Goal: Task Accomplishment & Management: Complete application form

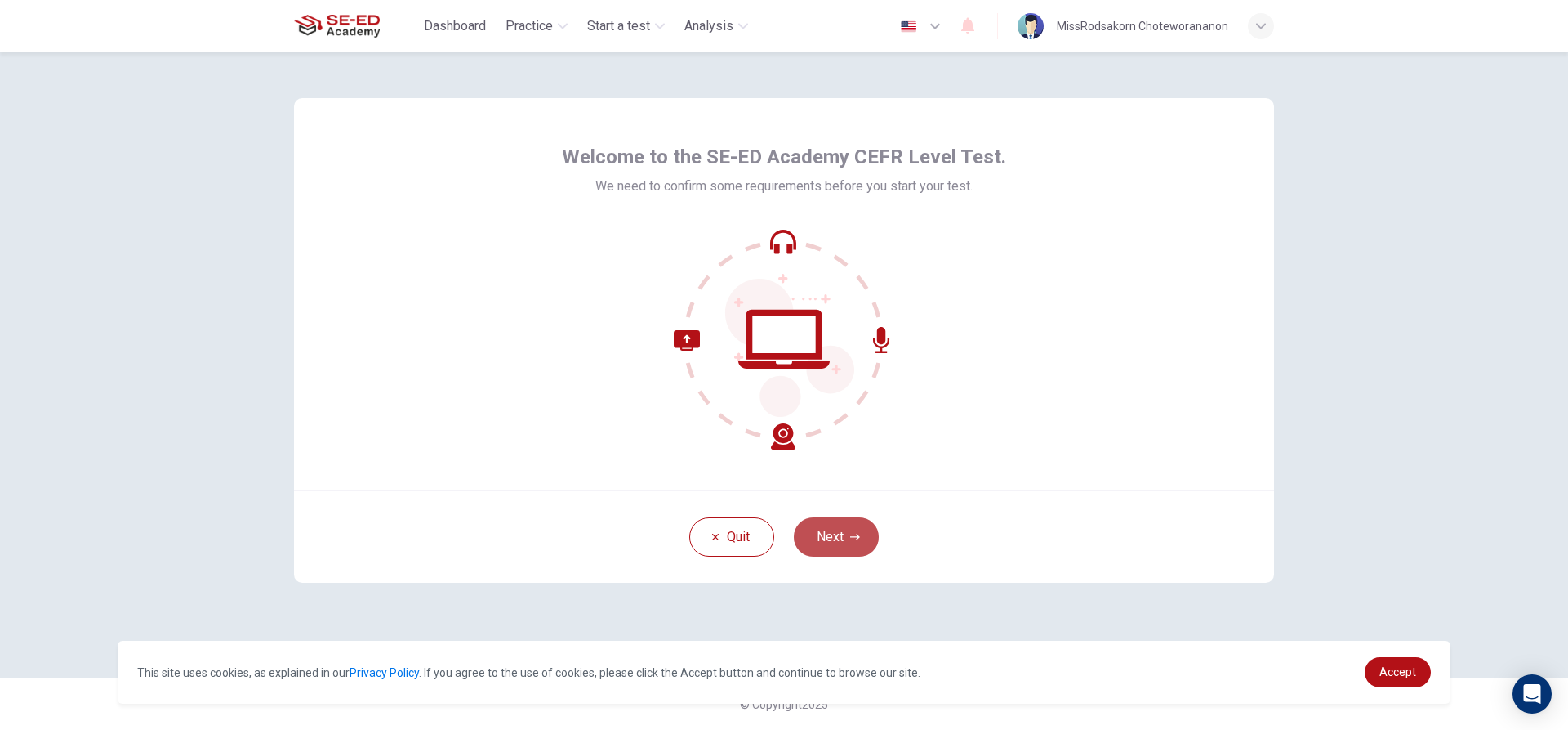
click at [854, 538] on icon "button" at bounding box center [855, 536] width 9 height 10
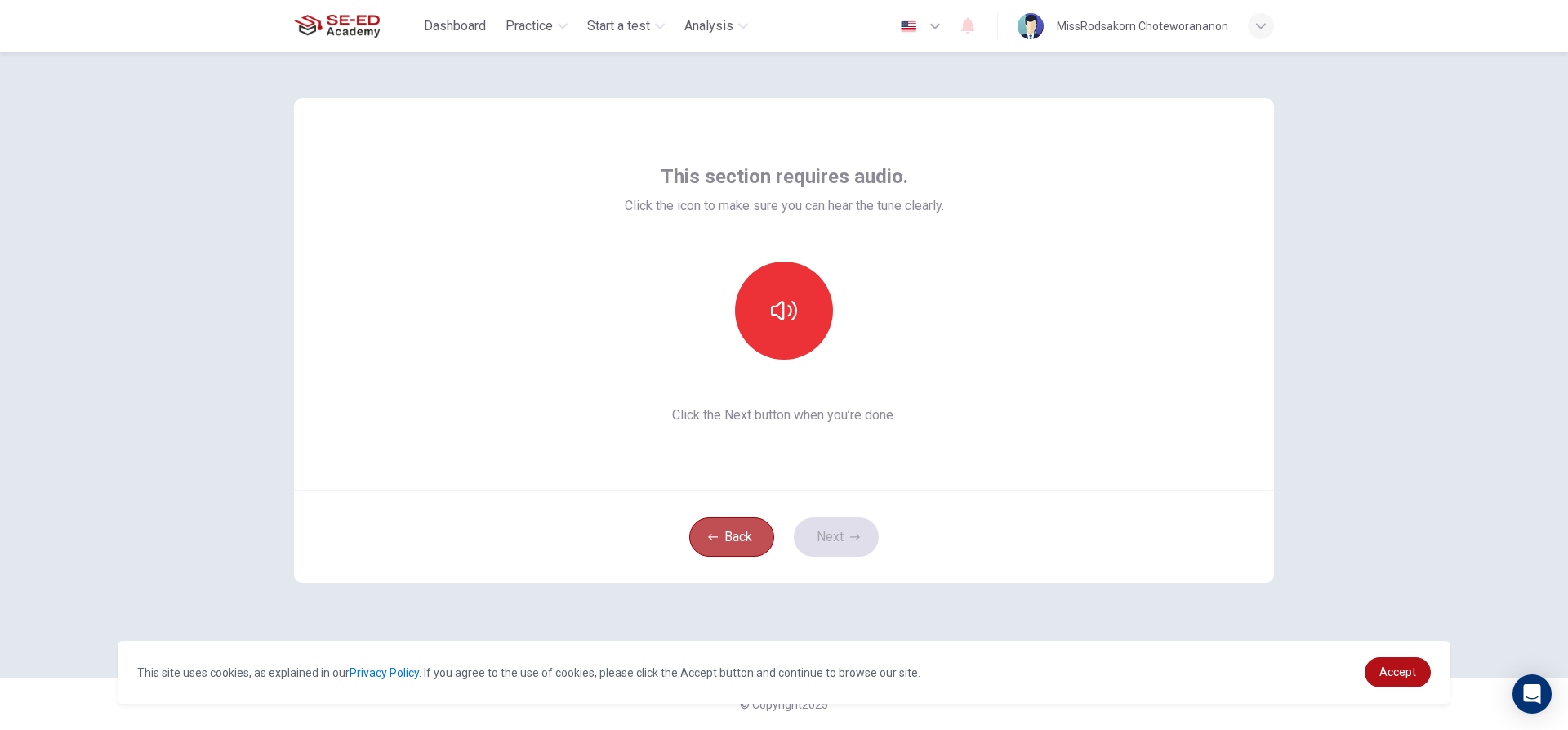
click at [740, 531] on button "Back" at bounding box center [731, 536] width 85 height 39
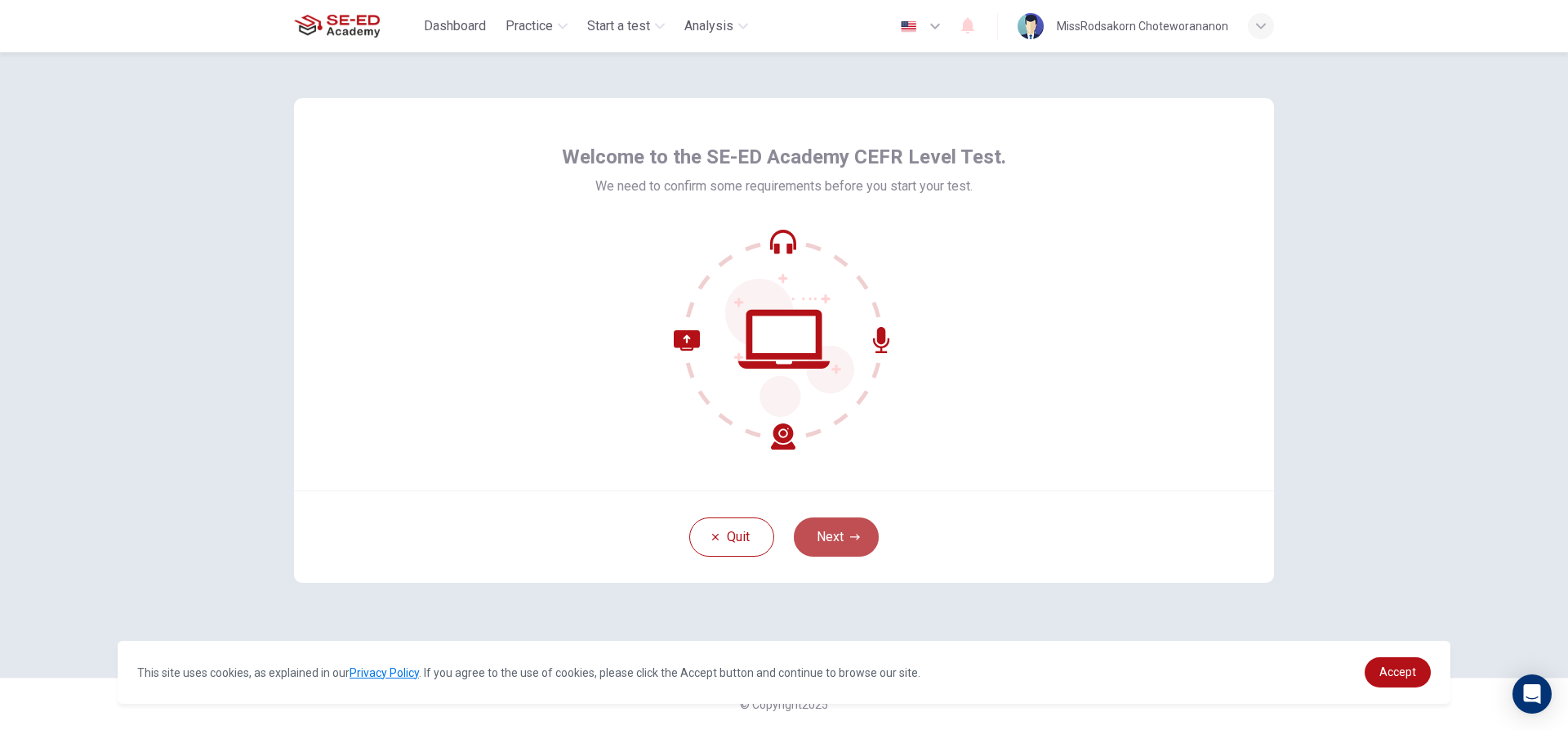
click at [874, 539] on button "Next" at bounding box center [836, 536] width 85 height 39
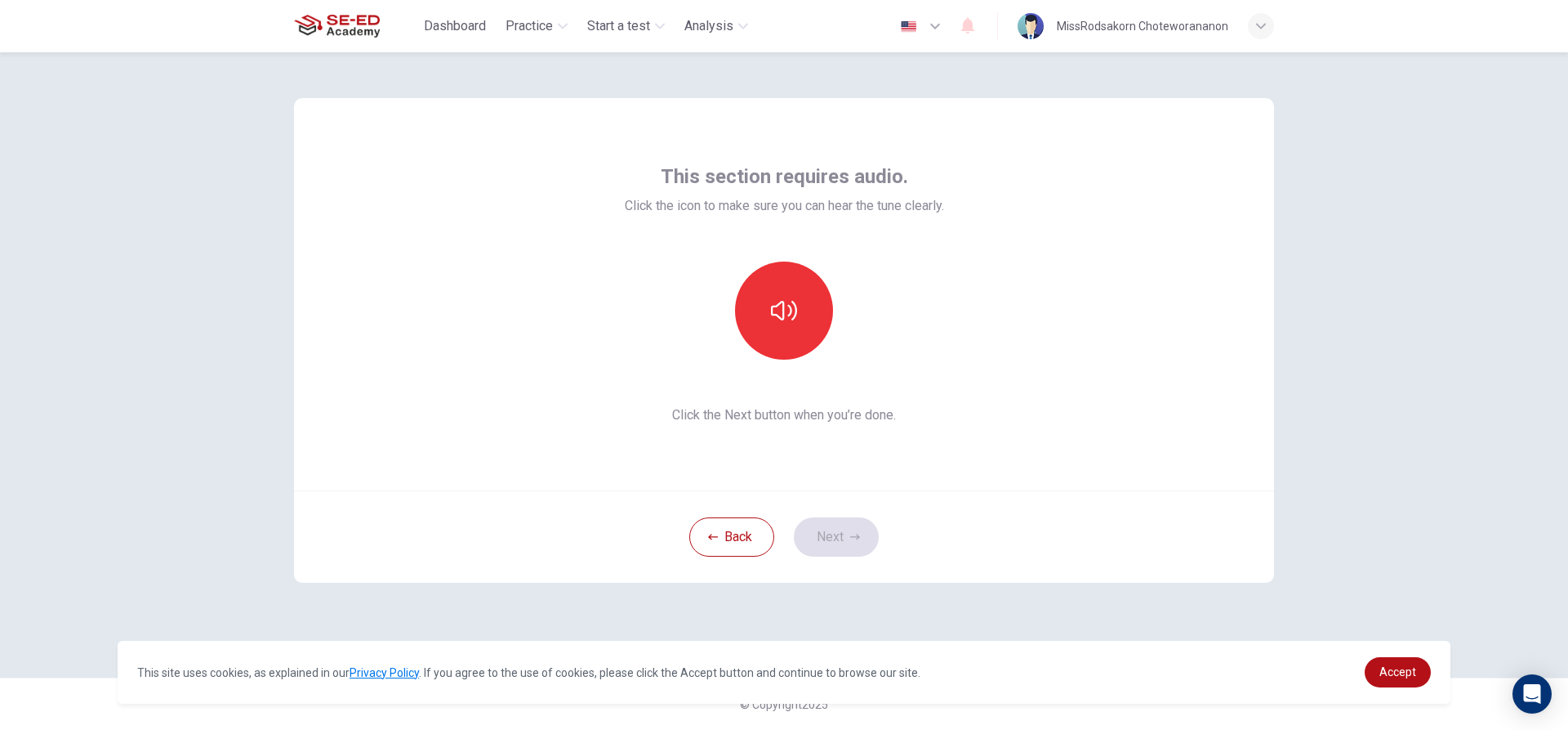
drag, startPoint x: 874, startPoint y: 539, endPoint x: 873, endPoint y: 554, distance: 15.0
click at [872, 552] on div "Back Next" at bounding box center [784, 536] width 980 height 92
click at [1395, 675] on span "Accept" at bounding box center [1398, 671] width 37 height 13
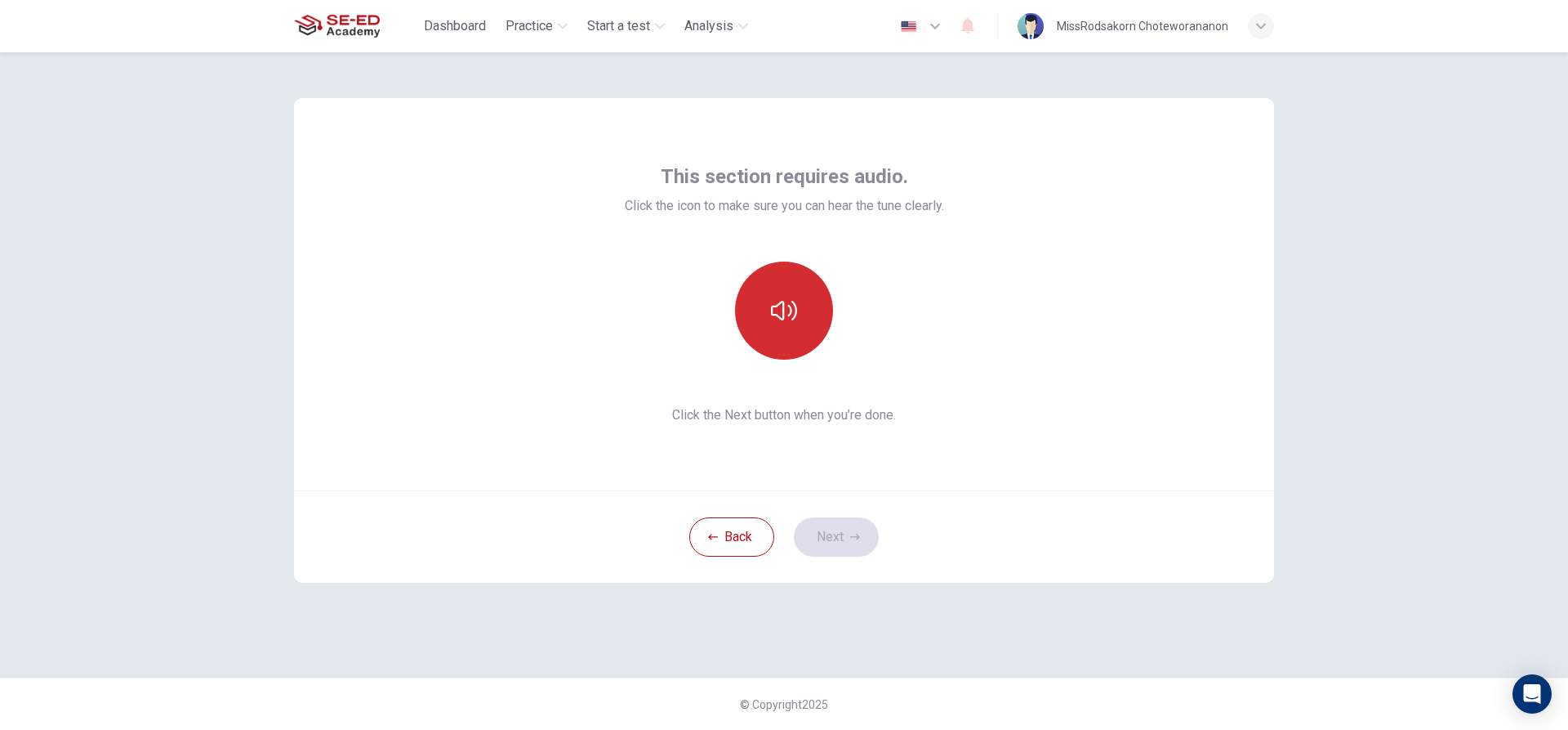
click at [823, 295] on button "button" at bounding box center [784, 311] width 98 height 98
drag, startPoint x: 739, startPoint y: 321, endPoint x: 773, endPoint y: 322, distance: 34.0
click at [762, 322] on button "button" at bounding box center [784, 311] width 98 height 98
click at [773, 322] on icon "button" at bounding box center [784, 310] width 26 height 26
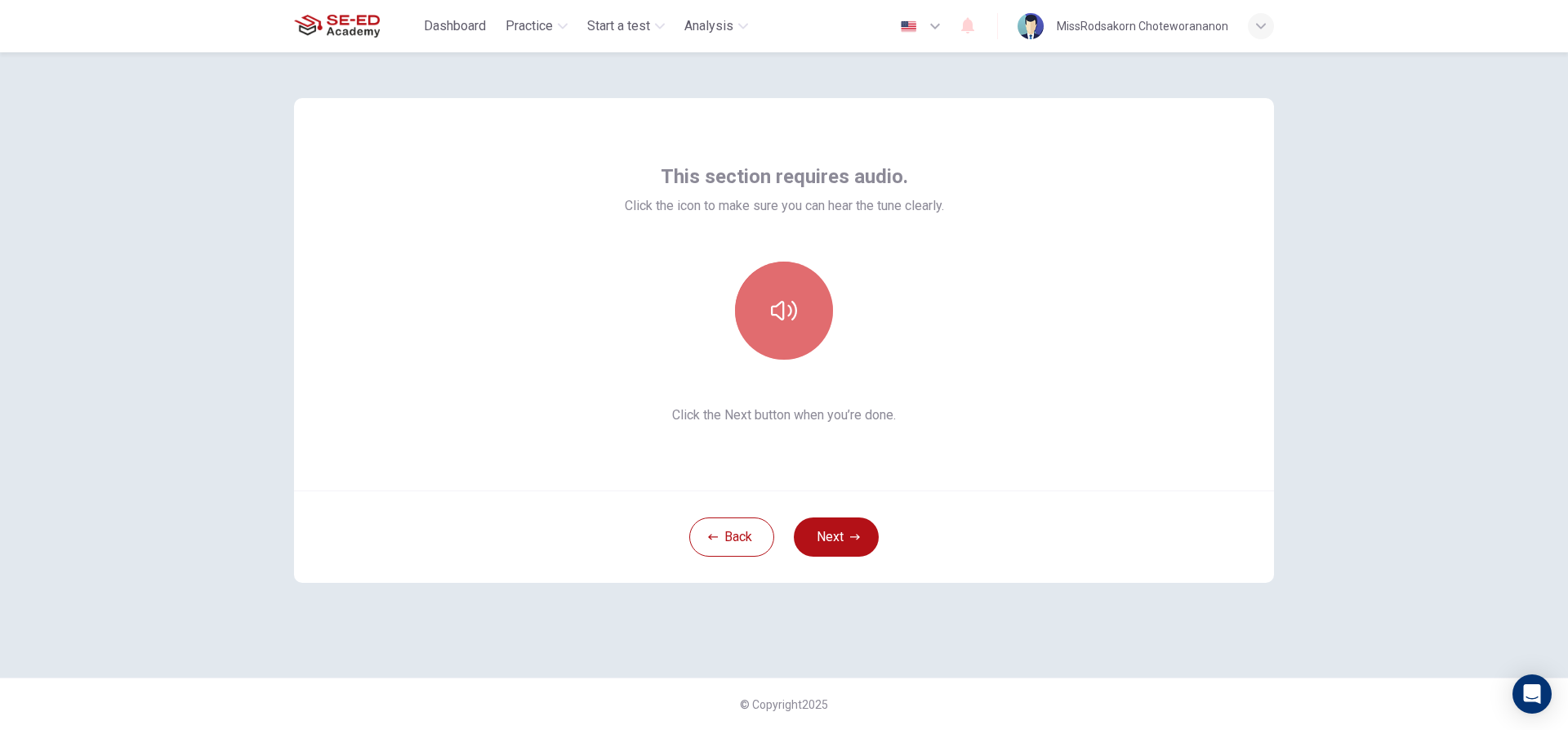
click at [773, 322] on icon "button" at bounding box center [784, 310] width 26 height 26
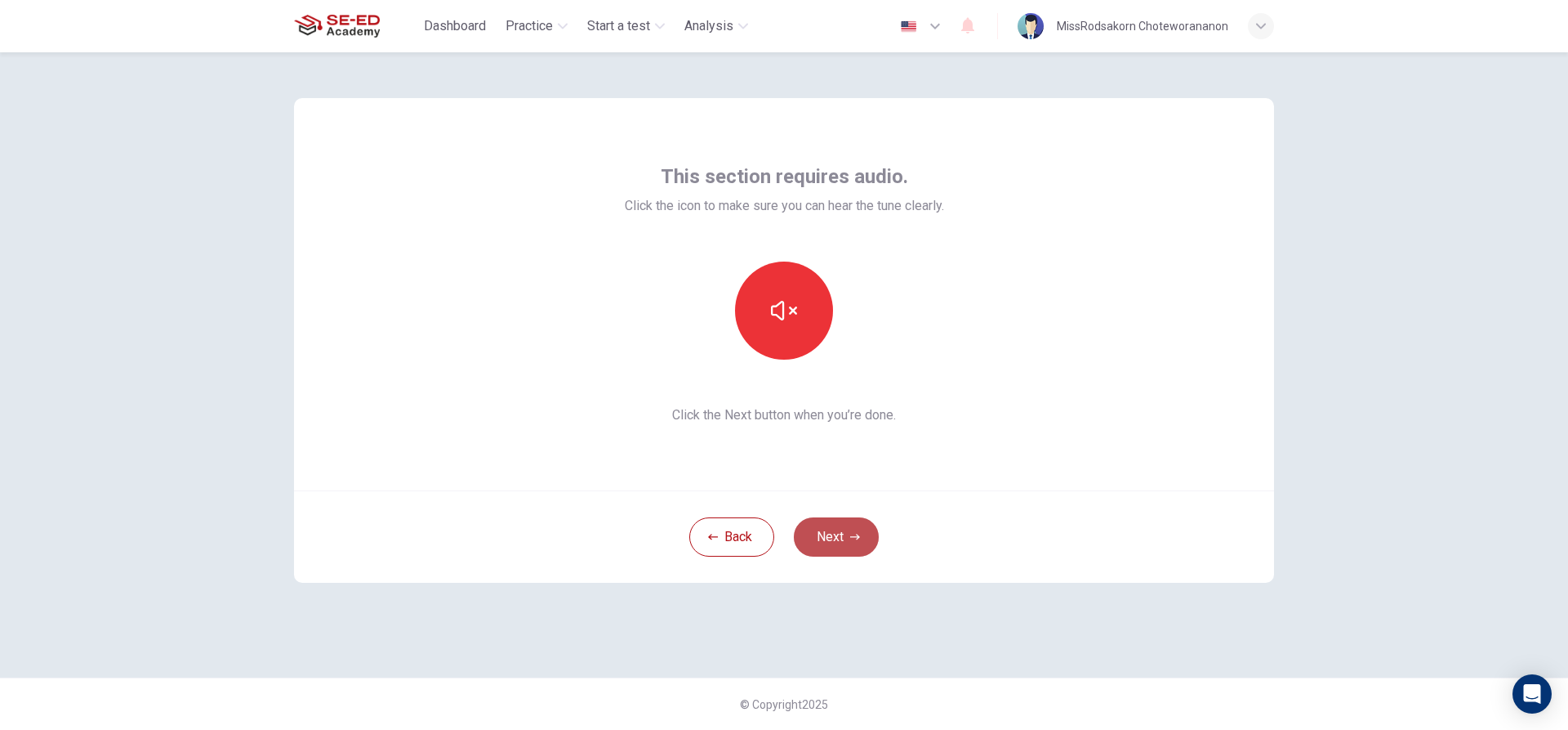
click at [875, 536] on button "Next" at bounding box center [836, 536] width 85 height 39
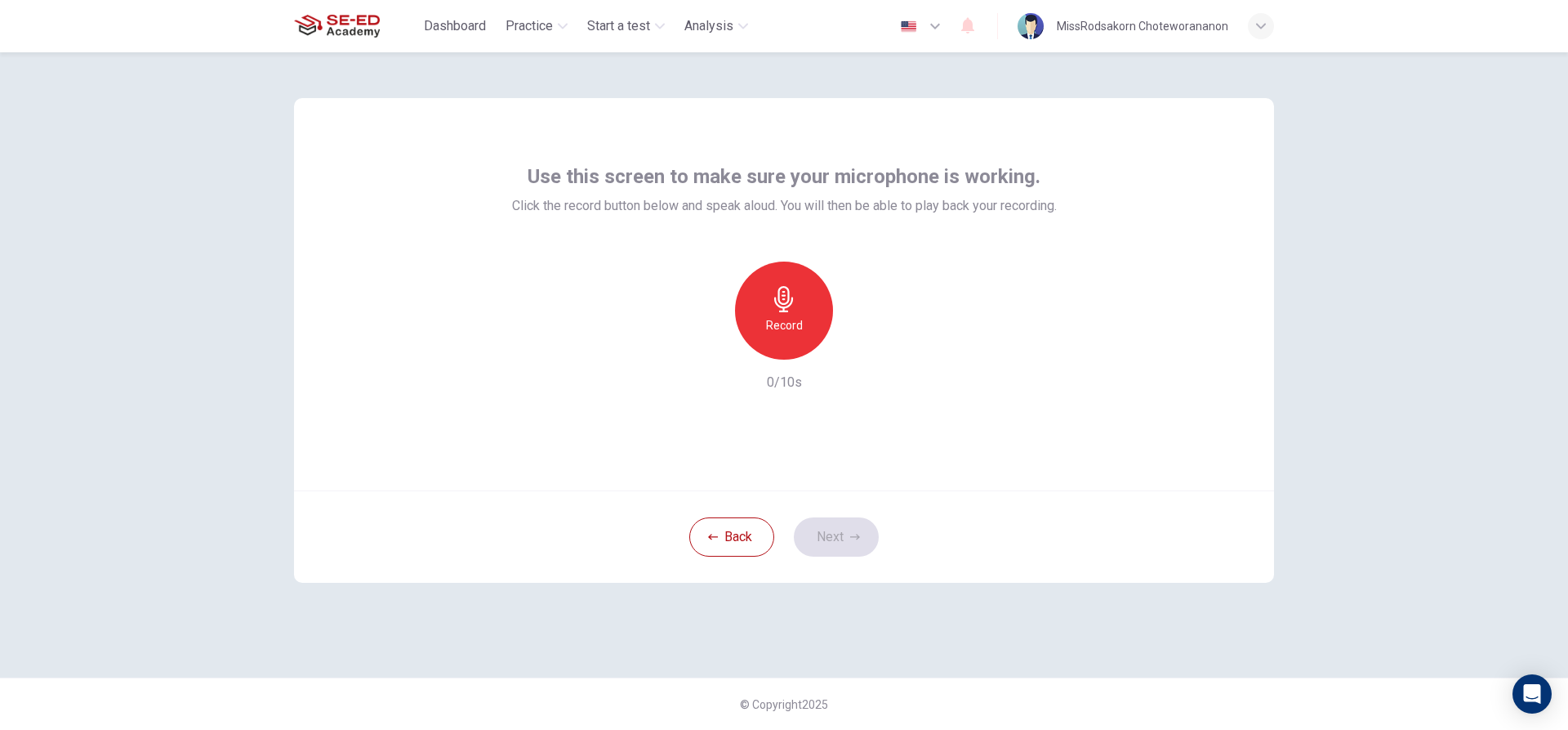
click at [812, 321] on div "Record" at bounding box center [784, 311] width 98 height 98
click at [812, 321] on div "Stop" at bounding box center [784, 311] width 98 height 98
click at [871, 337] on div "Record" at bounding box center [784, 311] width 176 height 98
click at [866, 344] on icon "button" at bounding box center [859, 346] width 16 height 16
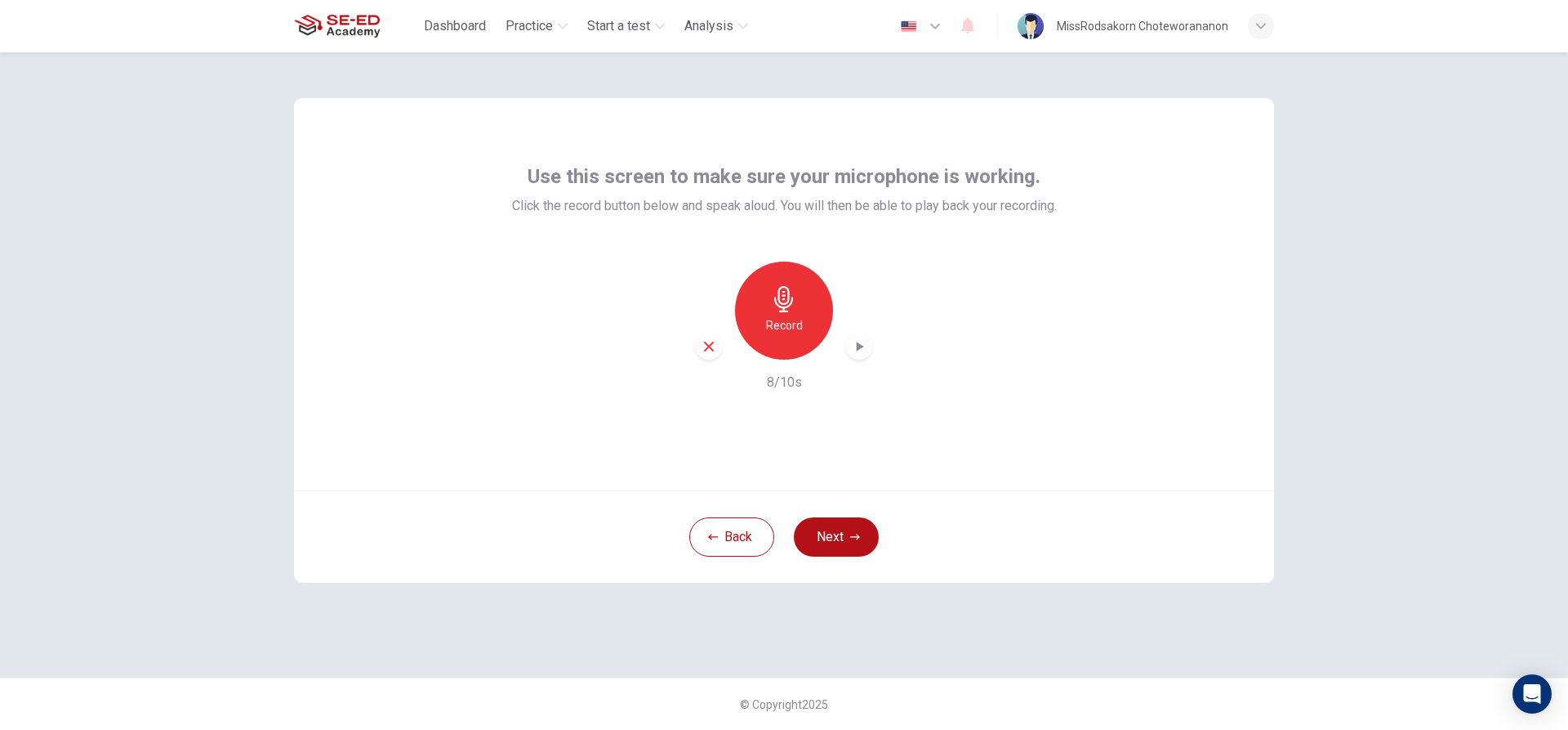
click at [714, 347] on icon "button" at bounding box center [709, 346] width 15 height 15
click at [806, 524] on button "Next" at bounding box center [836, 536] width 85 height 39
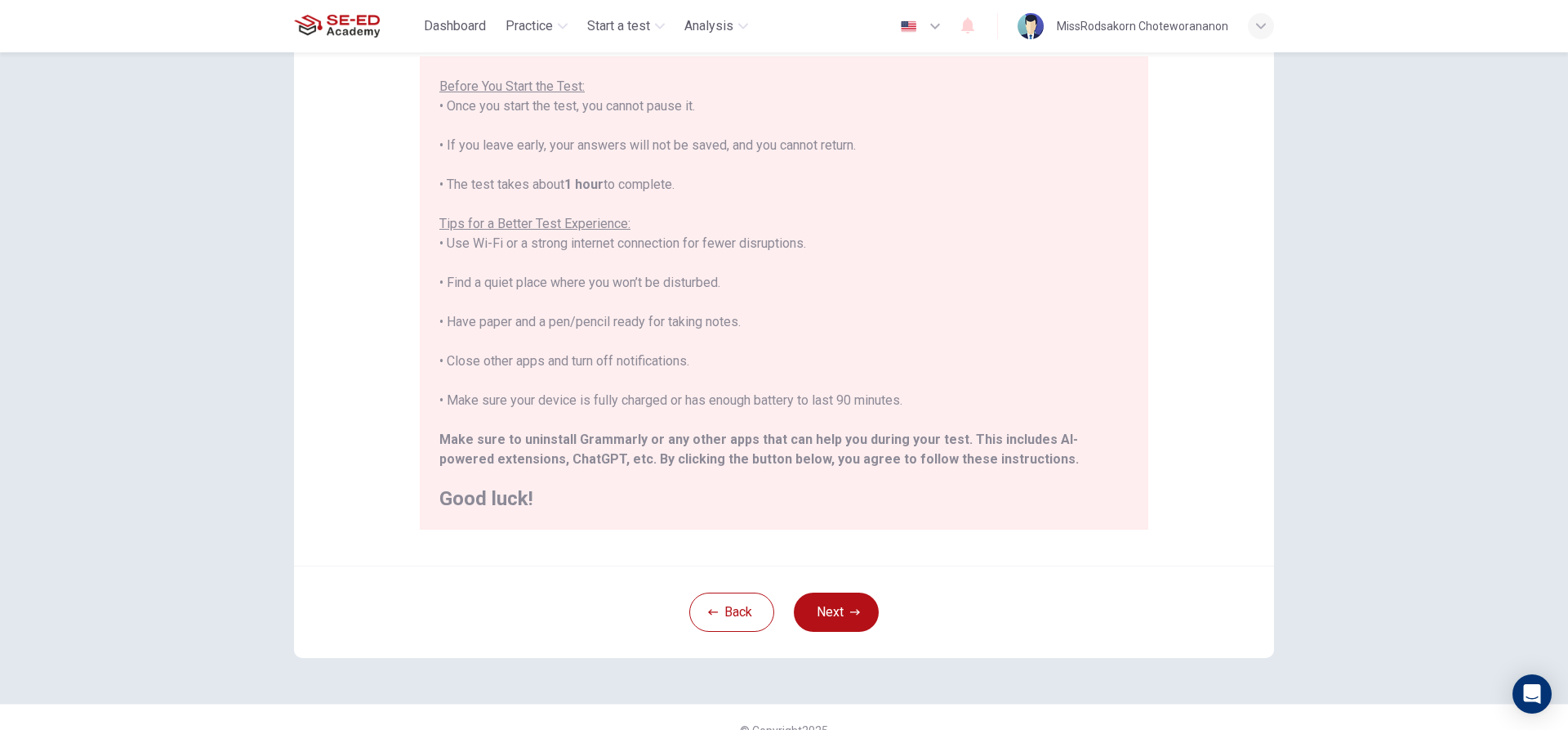
scroll to position [179, 0]
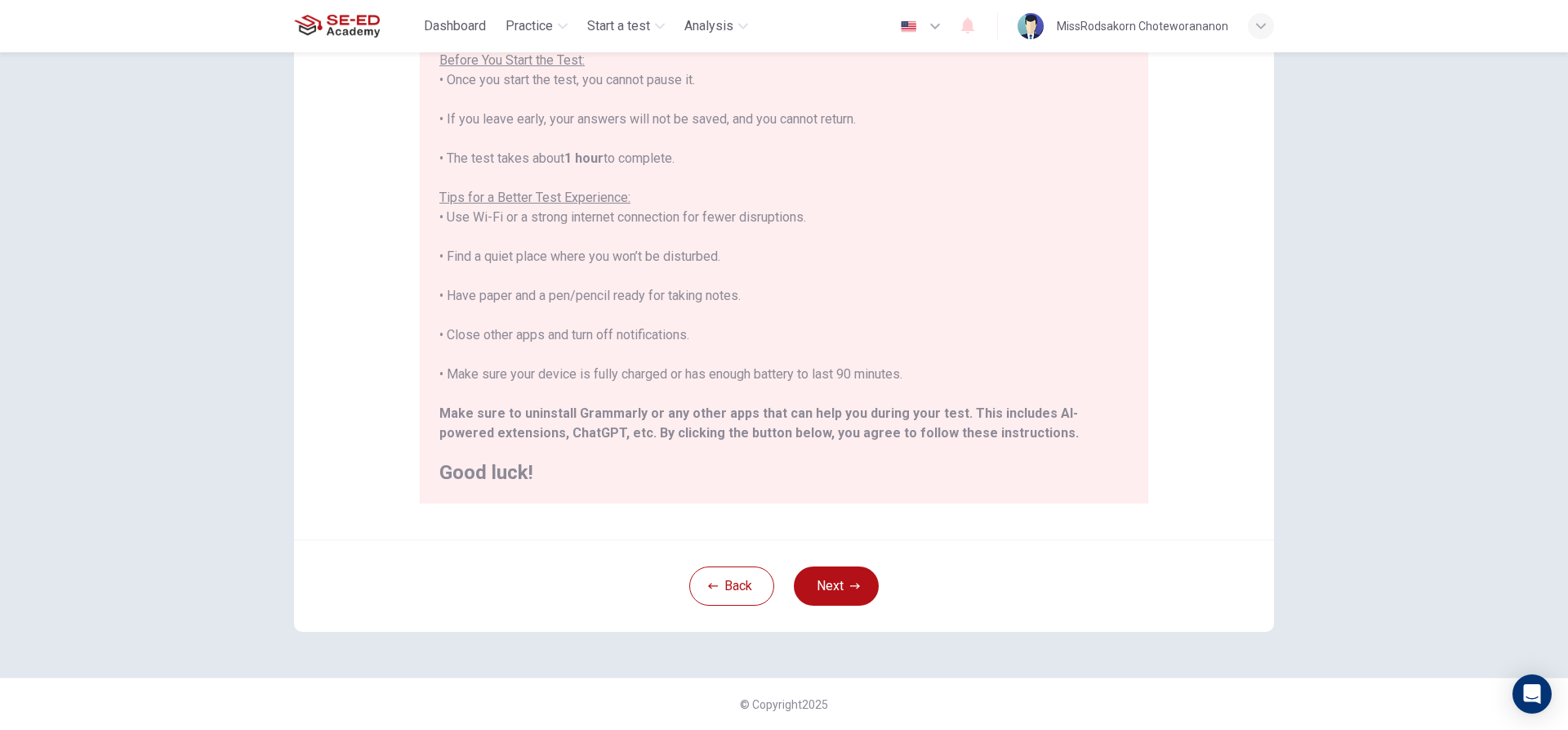
click at [873, 568] on div "Back Next" at bounding box center [784, 585] width 980 height 92
click at [852, 573] on button "Next" at bounding box center [836, 585] width 85 height 39
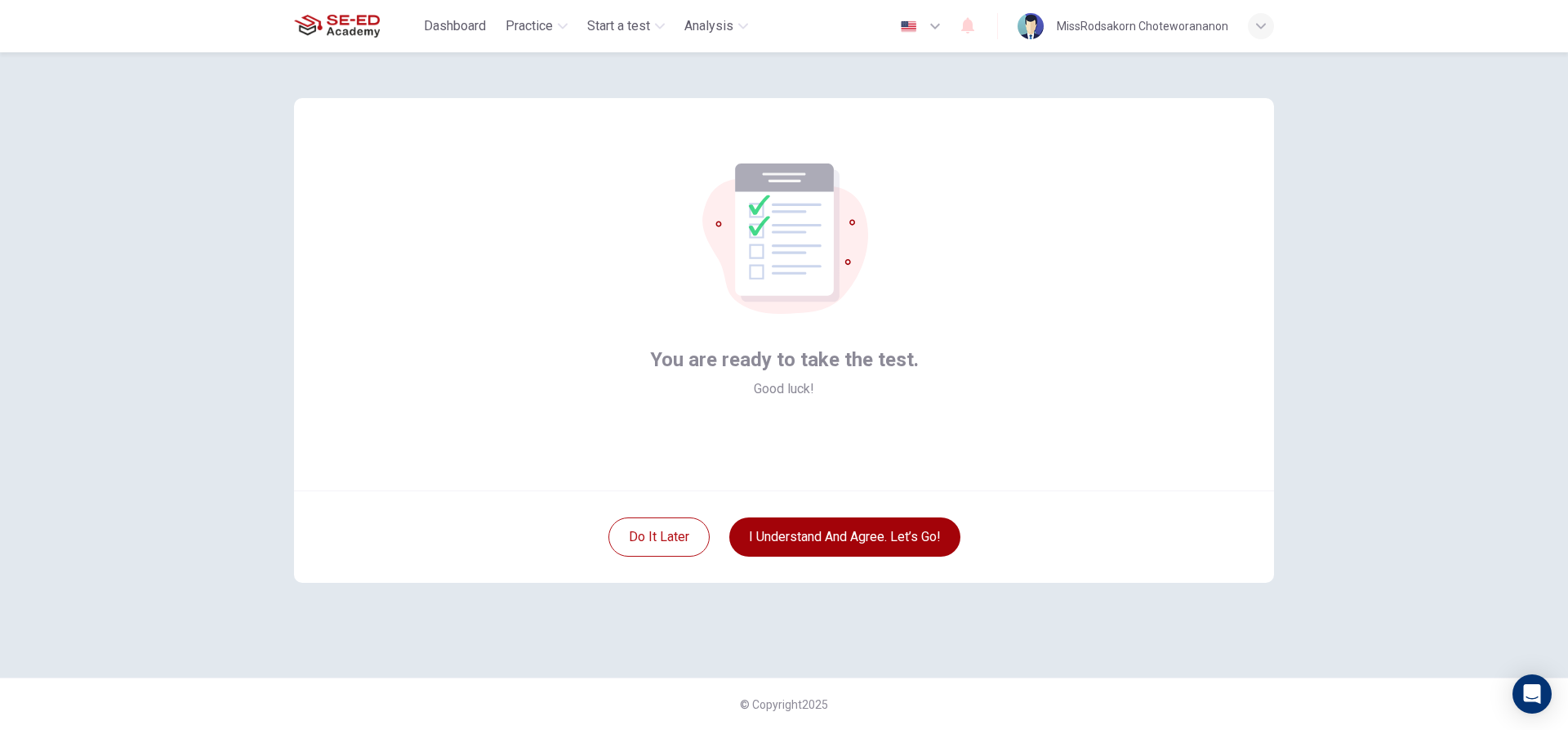
scroll to position [0, 0]
click at [856, 546] on button "I understand and agree. Let’s go!" at bounding box center [845, 536] width 231 height 39
click at [790, 530] on button "I understand and agree. Let’s go!" at bounding box center [845, 536] width 231 height 39
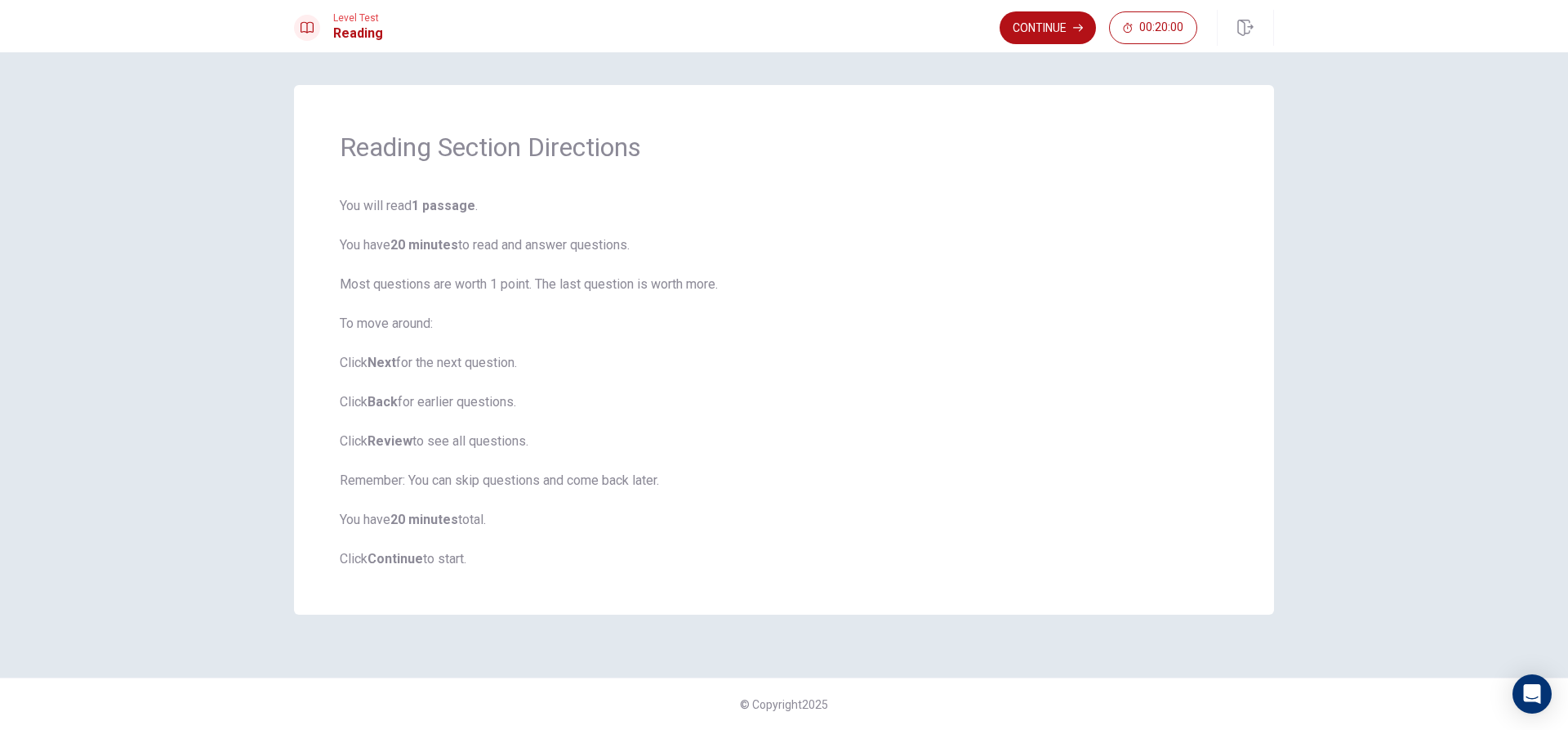
click at [1169, 557] on span "You will read 1 passage . You have 20 minutes to read and answer questions. Mos…" at bounding box center [783, 382] width 888 height 372
click at [1028, 22] on button "Continue" at bounding box center [1048, 28] width 97 height 33
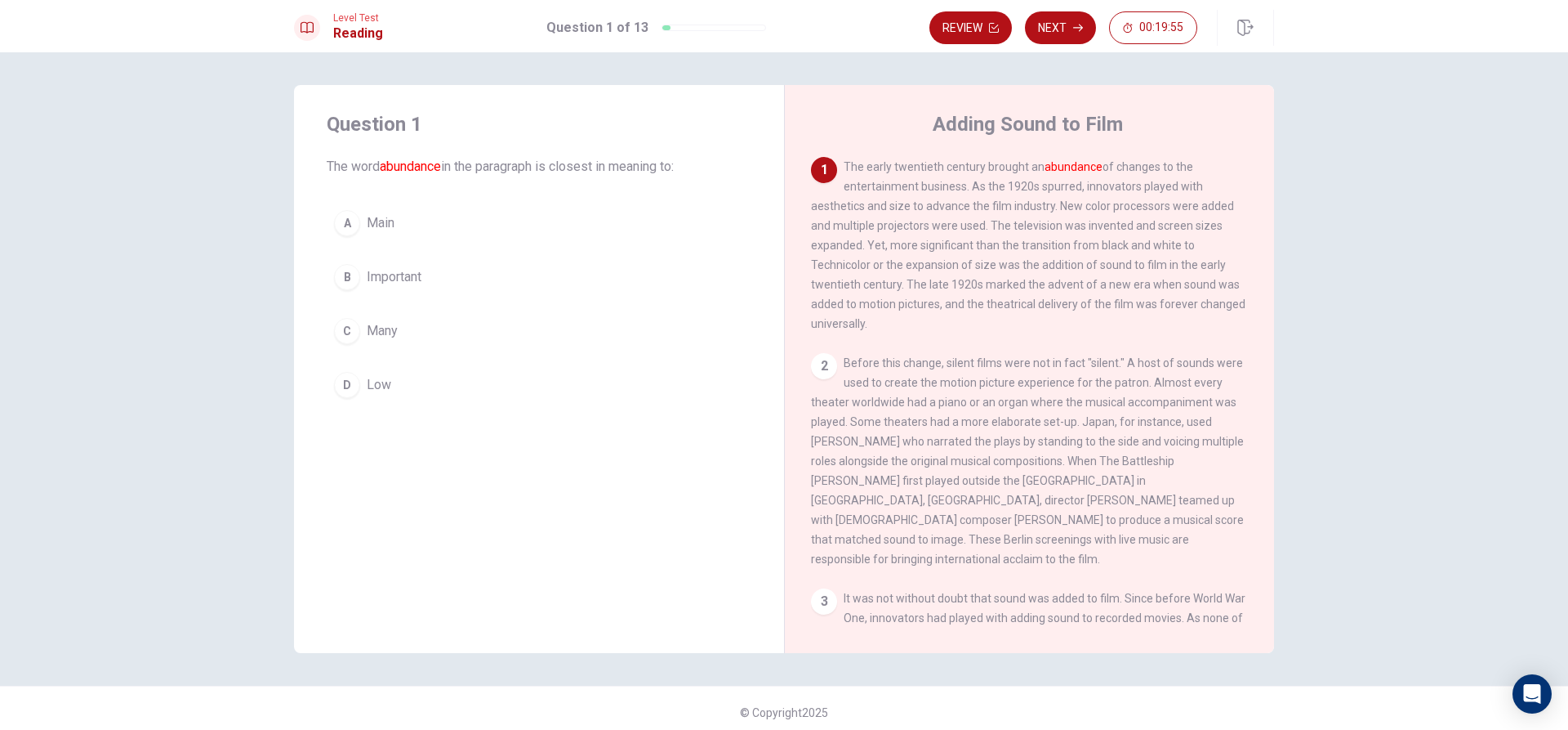
drag, startPoint x: 863, startPoint y: 167, endPoint x: 945, endPoint y: 168, distance: 82.0
click at [945, 168] on span "The early twentieth century brought an abundance of changes to the entertainmen…" at bounding box center [1027, 244] width 434 height 170
click at [352, 227] on button "A Main" at bounding box center [539, 223] width 425 height 41
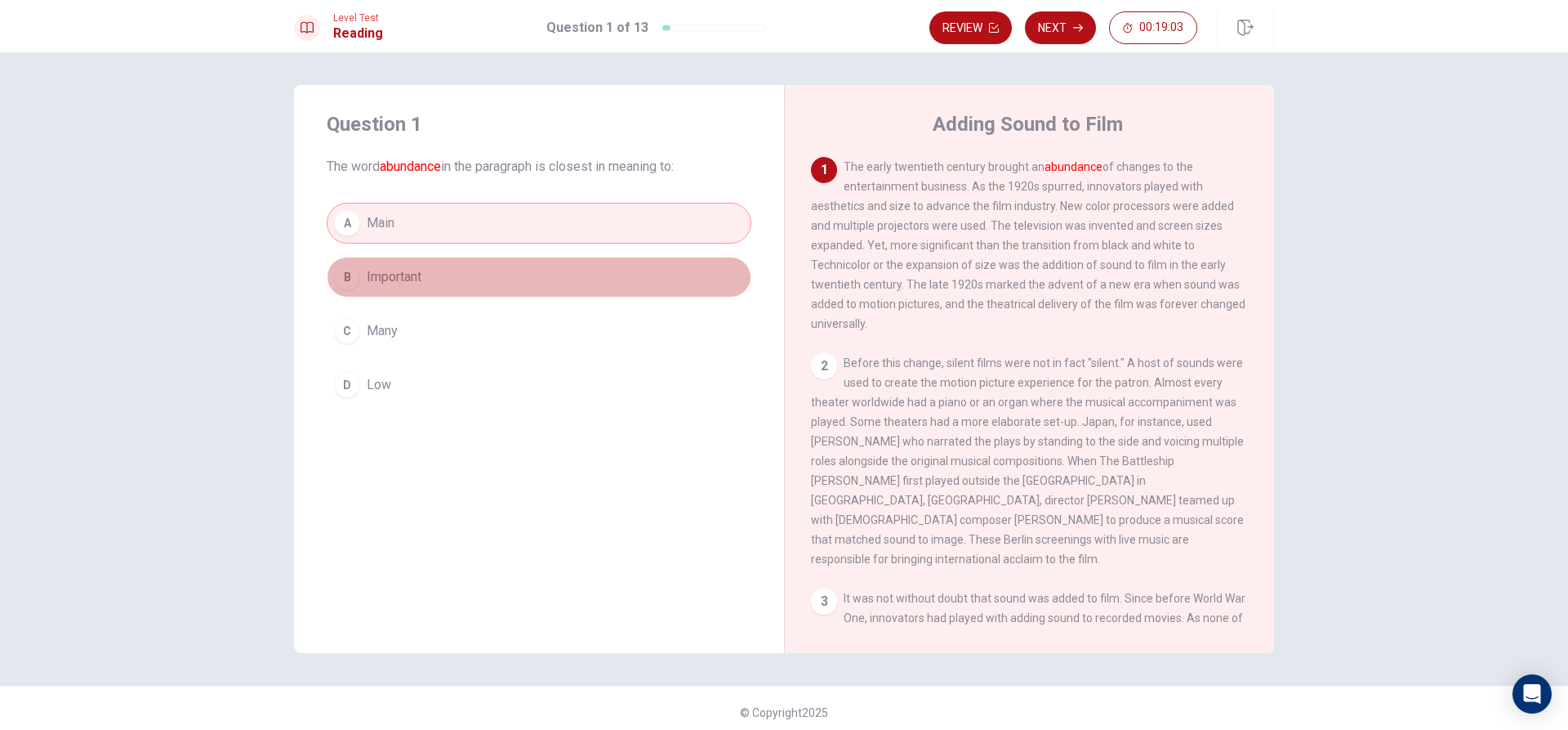
click at [349, 279] on div "B" at bounding box center [347, 277] width 26 height 26
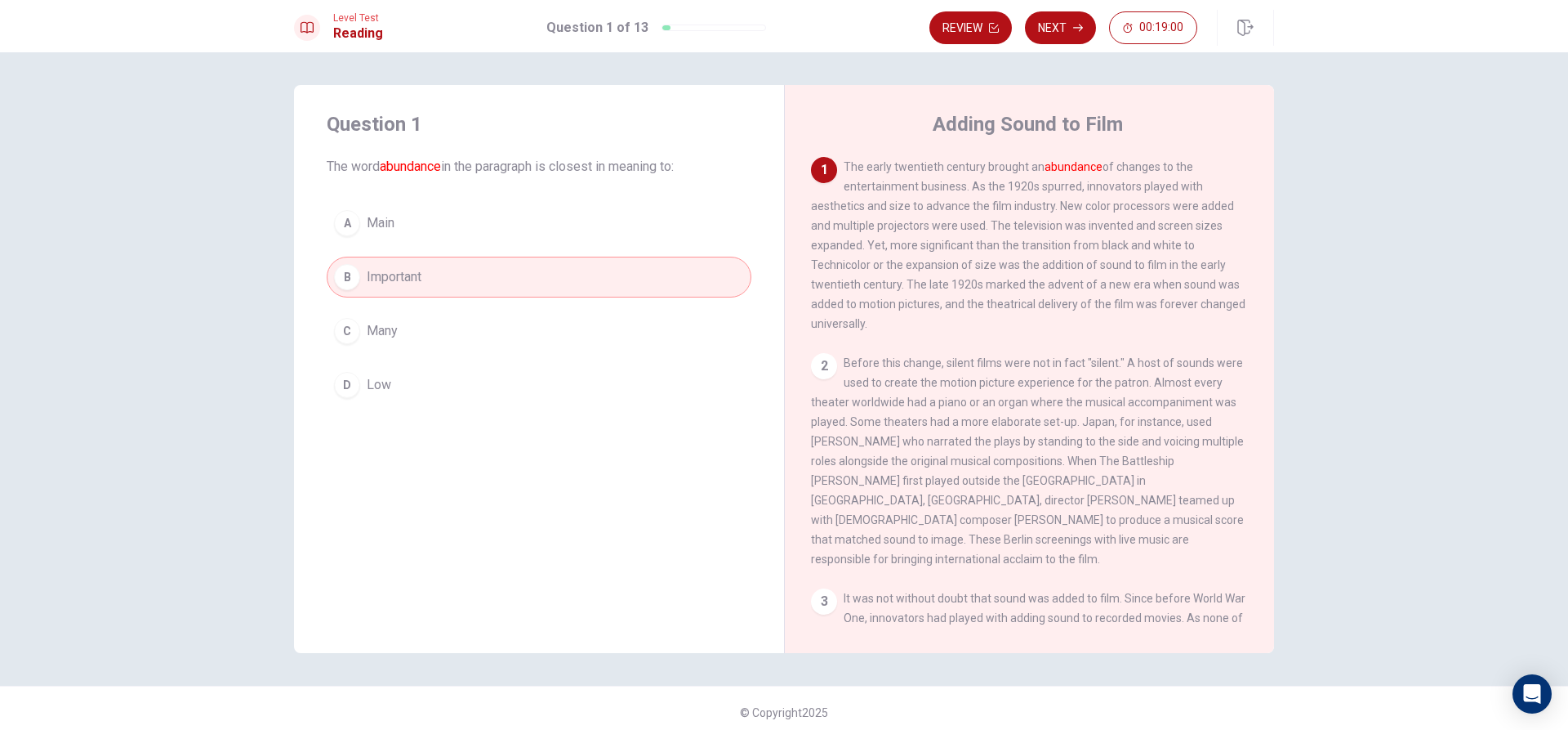
click at [581, 227] on button "A Main" at bounding box center [539, 223] width 425 height 41
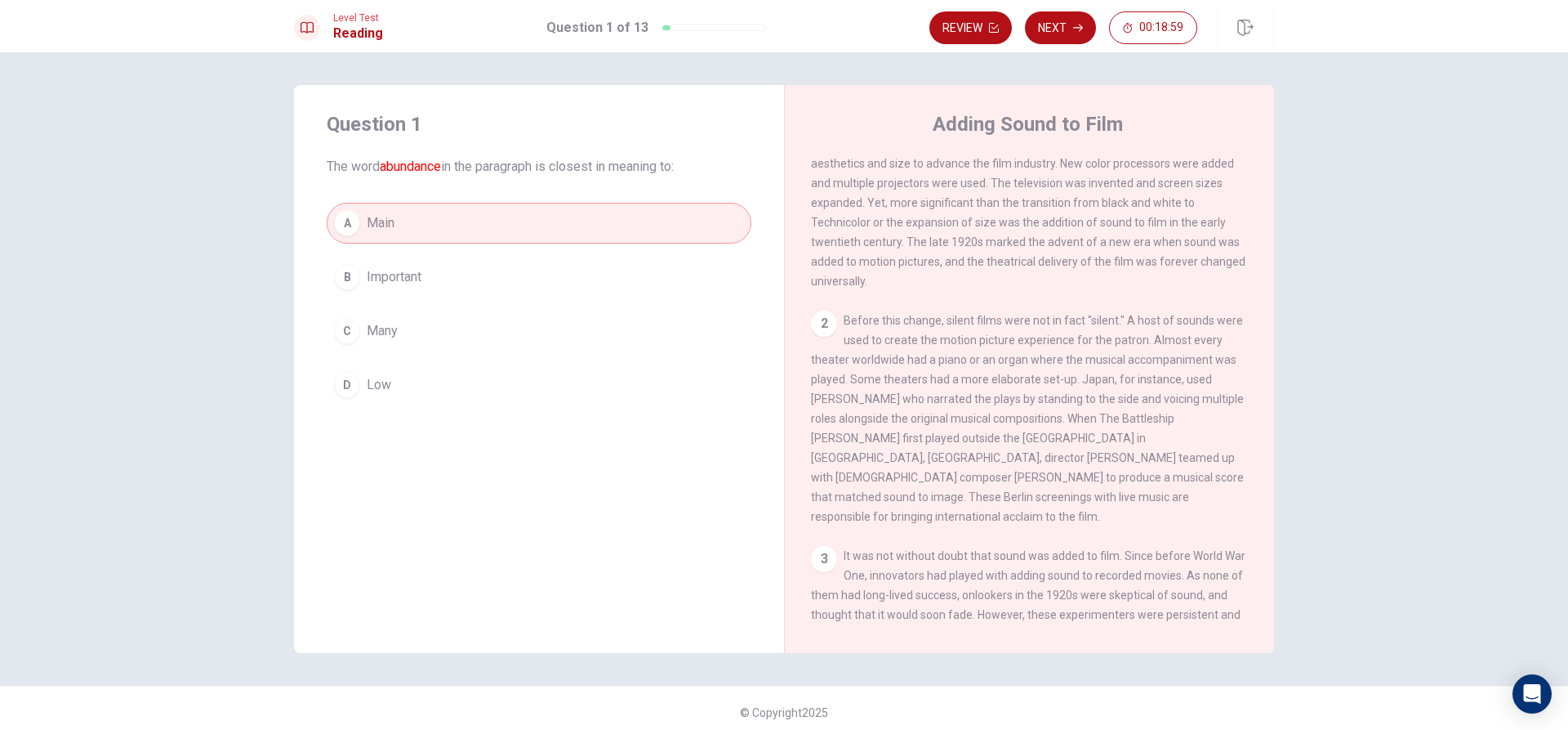
scroll to position [82, 0]
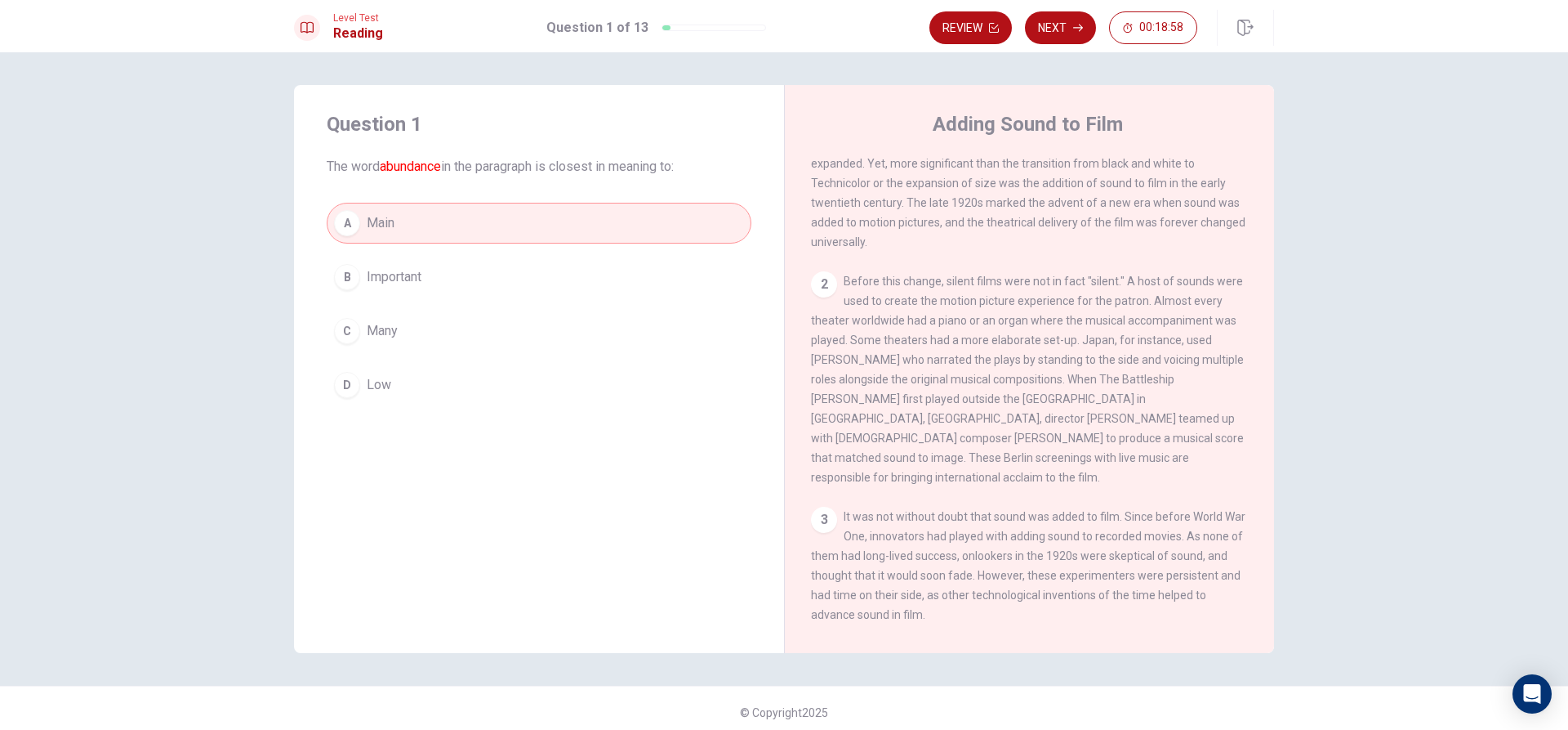
click at [844, 312] on span "Before this change, silent films were not in fact "silent." A host of sounds we…" at bounding box center [1027, 379] width 433 height 209
click at [811, 289] on div "2" at bounding box center [824, 284] width 26 height 26
click at [1088, 0] on html "This site uses cookies, as explained in our Privacy Policy . If you agree to th…" at bounding box center [784, 365] width 1568 height 730
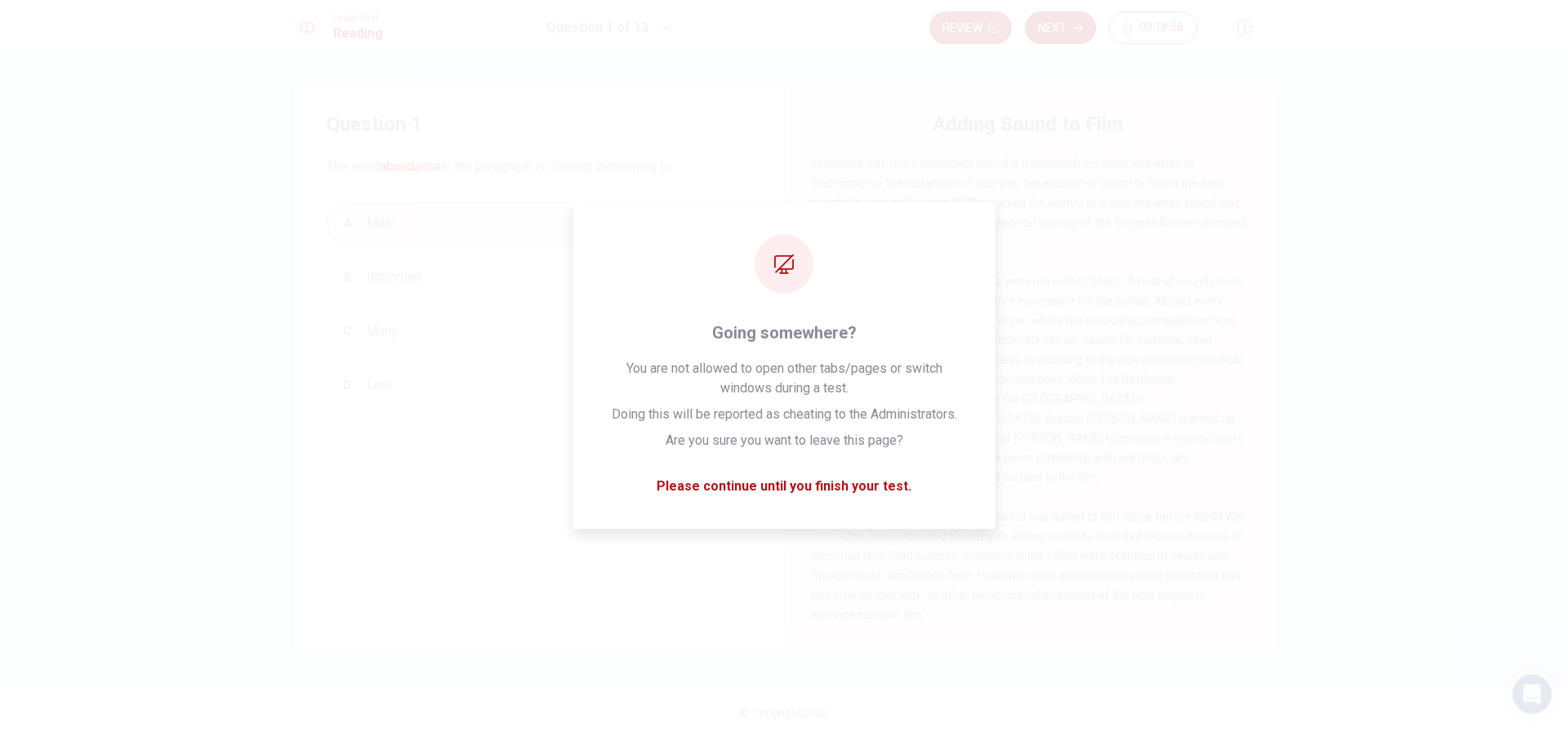
click at [1051, 22] on button "Next" at bounding box center [1060, 28] width 71 height 33
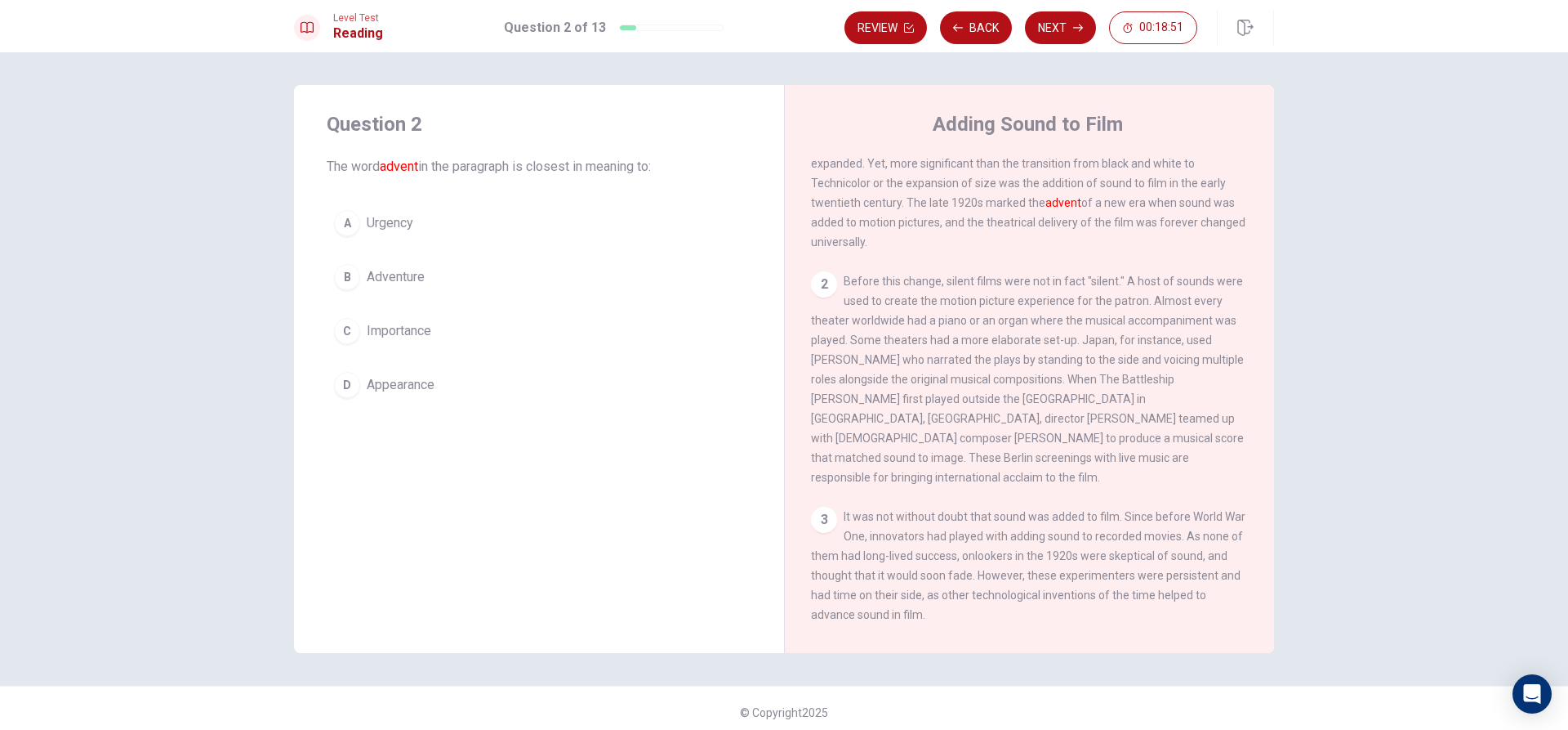
click at [932, 390] on span "Before this change, silent films were not in fact "silent." A host of sounds we…" at bounding box center [1027, 379] width 433 height 209
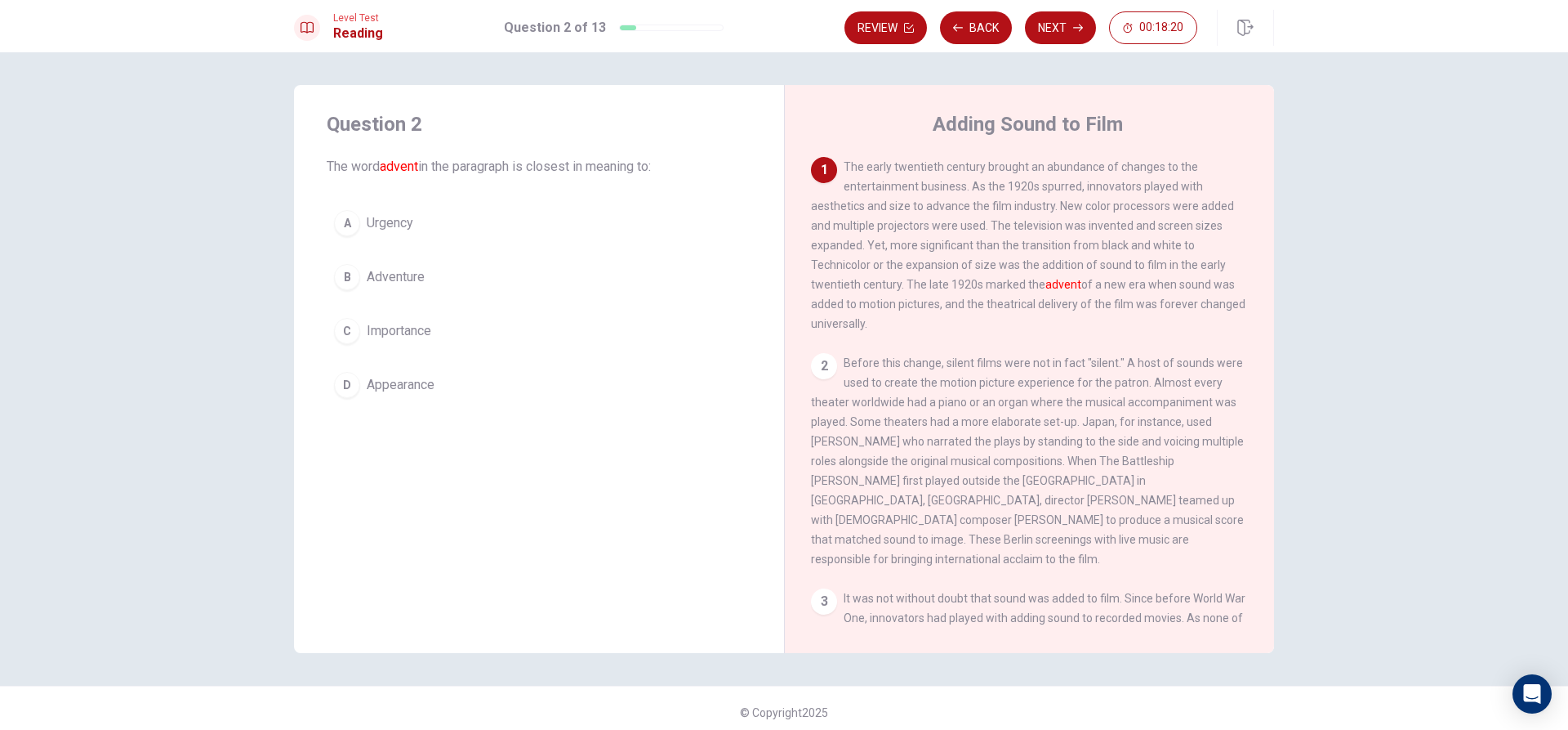
click at [438, 269] on button "B Adventure" at bounding box center [539, 276] width 425 height 41
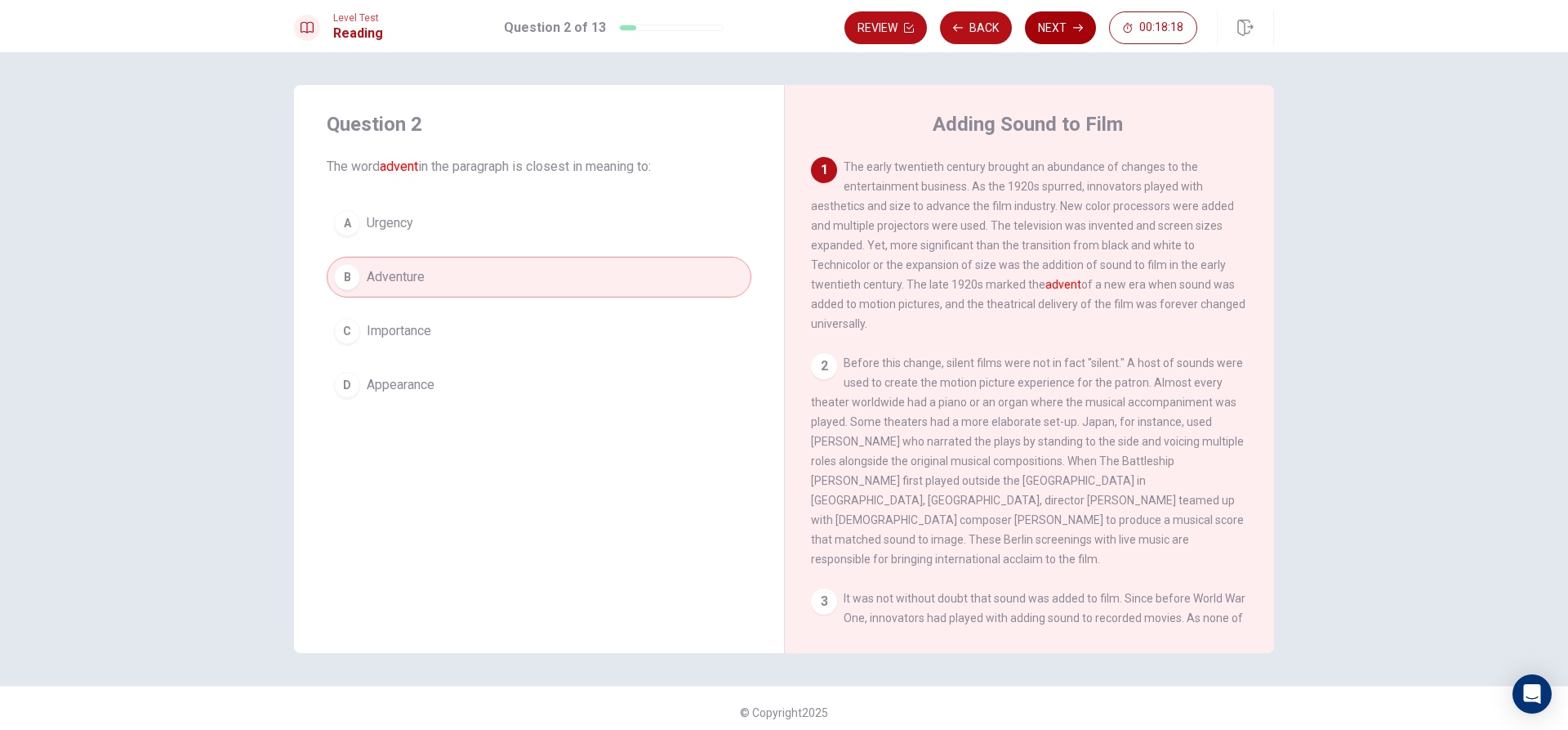
click at [1066, 35] on button "Next" at bounding box center [1060, 28] width 71 height 33
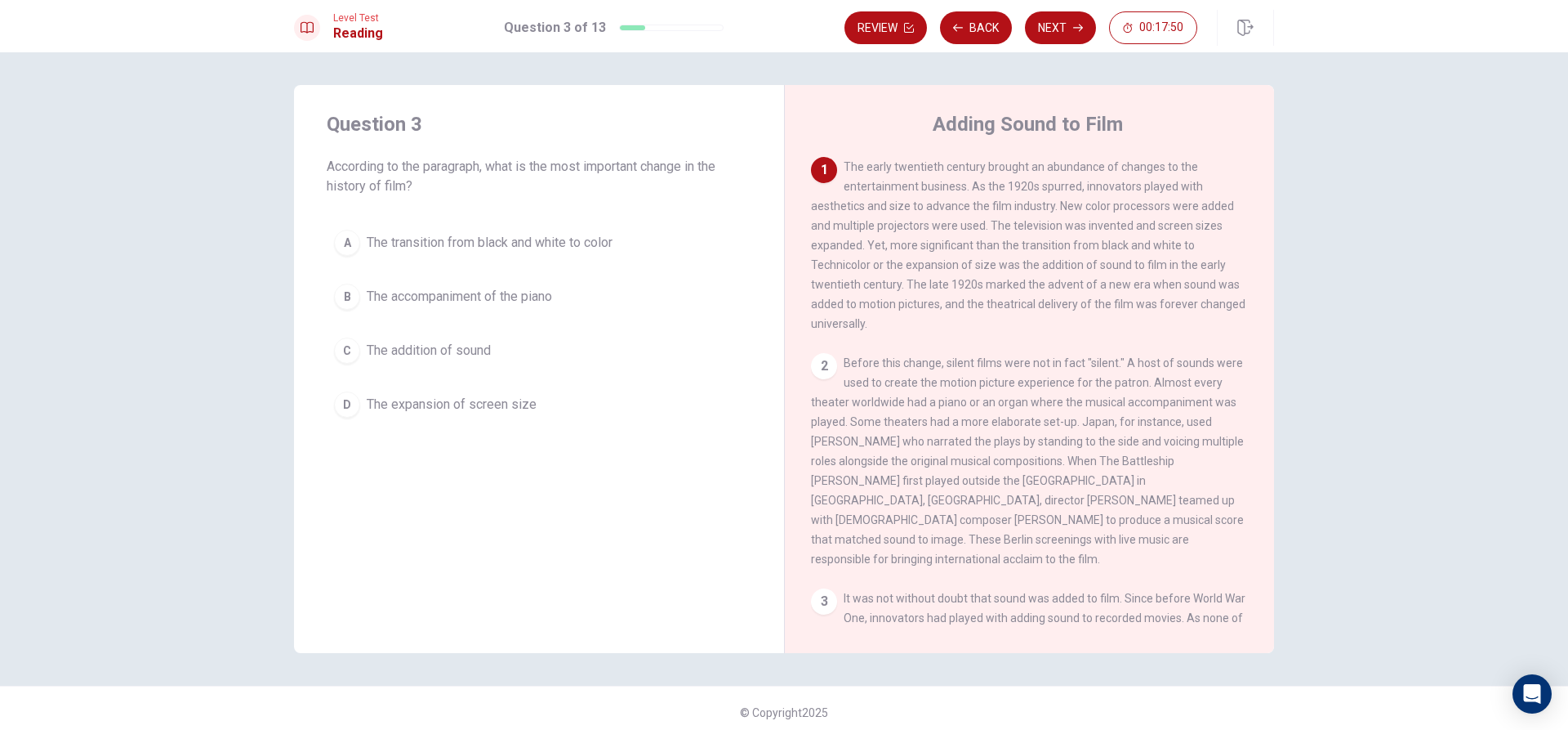
drag, startPoint x: 1133, startPoint y: 272, endPoint x: 1224, endPoint y: 258, distance: 92.1
click at [1224, 258] on div "1 The early twentieth century brought an abundance of changes to the entertainm…" at bounding box center [1029, 245] width 438 height 176
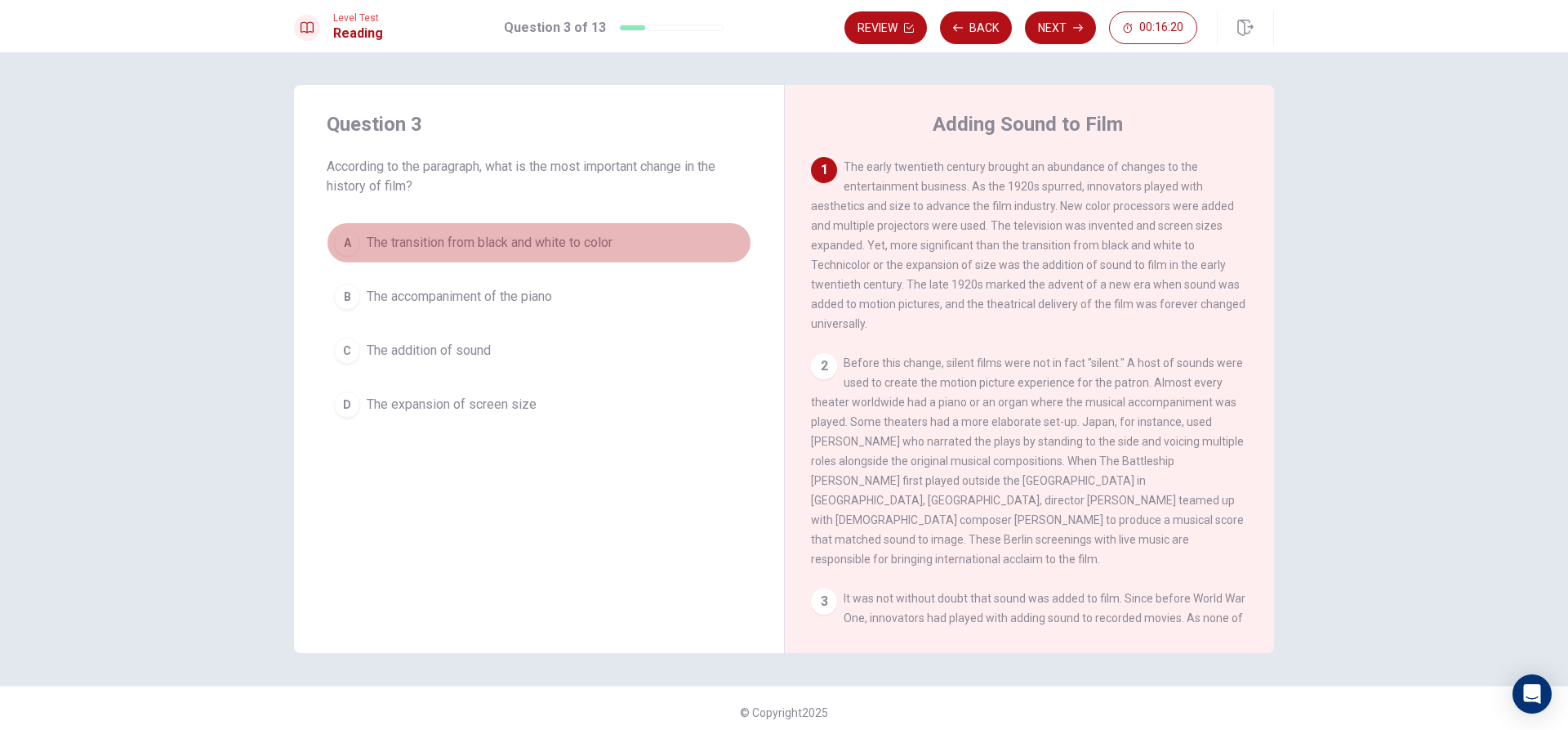
click at [490, 237] on span "The transition from black and white to color" at bounding box center [490, 243] width 246 height 20
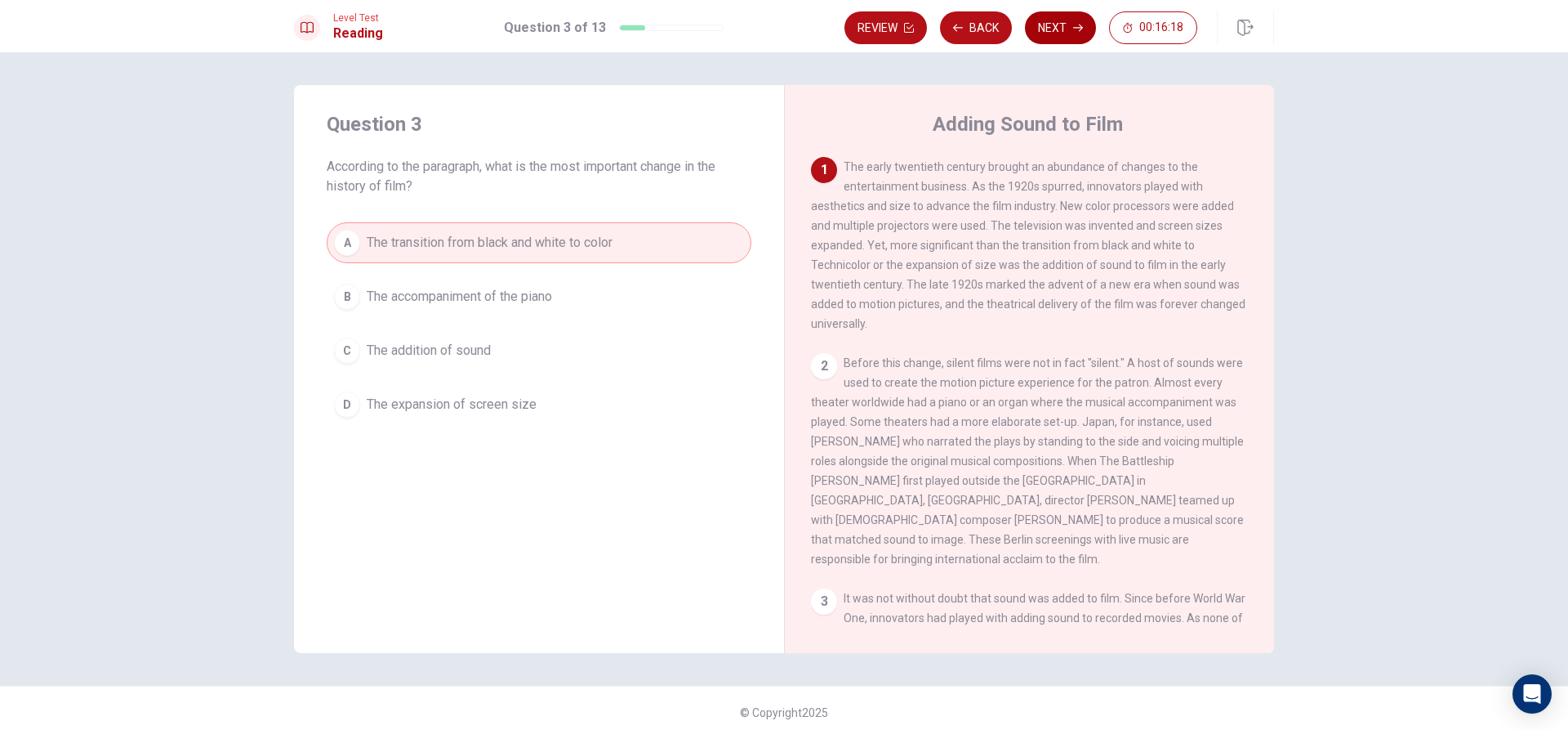
click at [1062, 21] on button "Next" at bounding box center [1060, 28] width 71 height 33
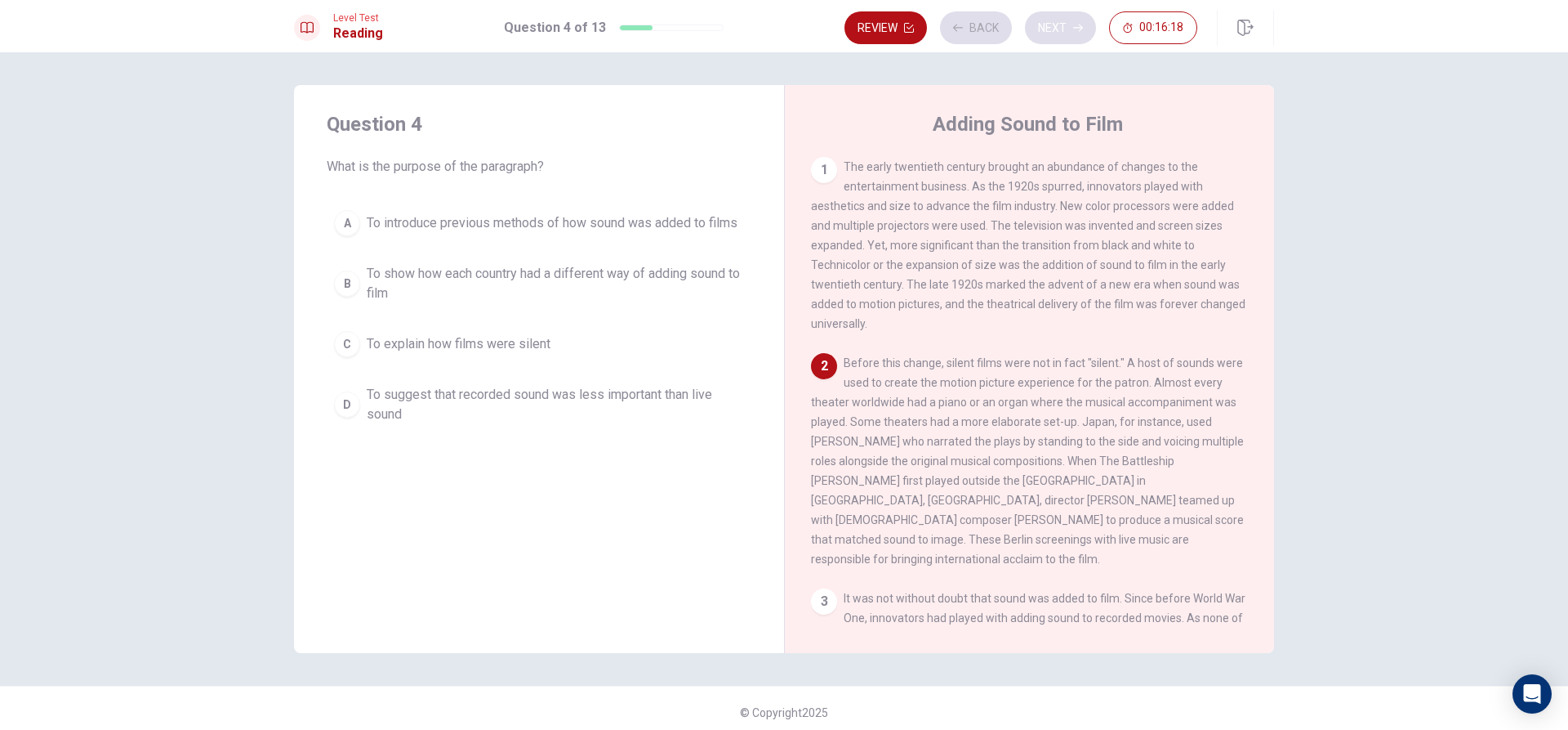
scroll to position [101, 0]
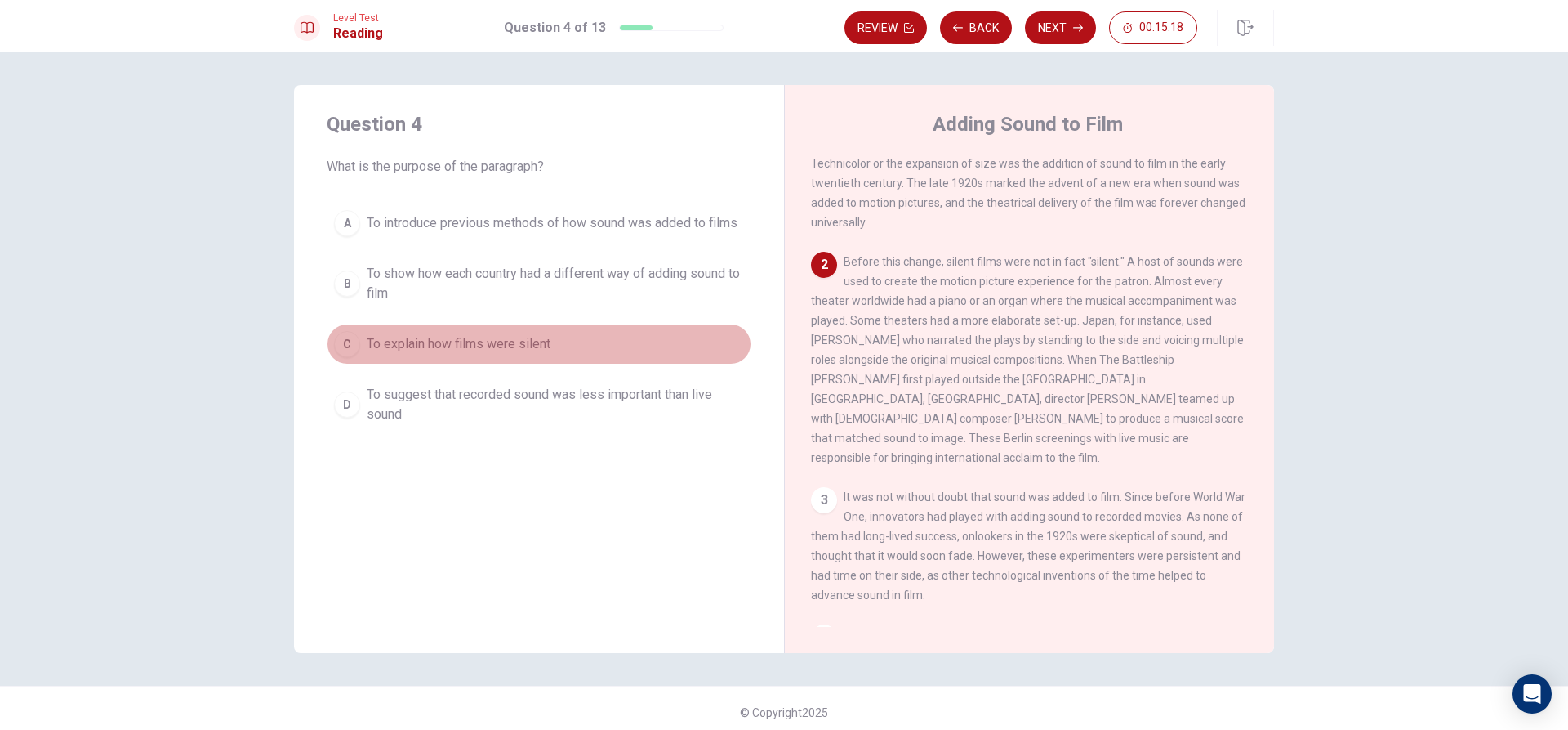
drag, startPoint x: 442, startPoint y: 343, endPoint x: 446, endPoint y: 314, distance: 29.3
click at [446, 314] on div "A To introduce previous methods of how sound was added to films B To show how e…" at bounding box center [539, 317] width 425 height 229
click at [492, 346] on span "To explain how films were silent" at bounding box center [458, 344] width 184 height 20
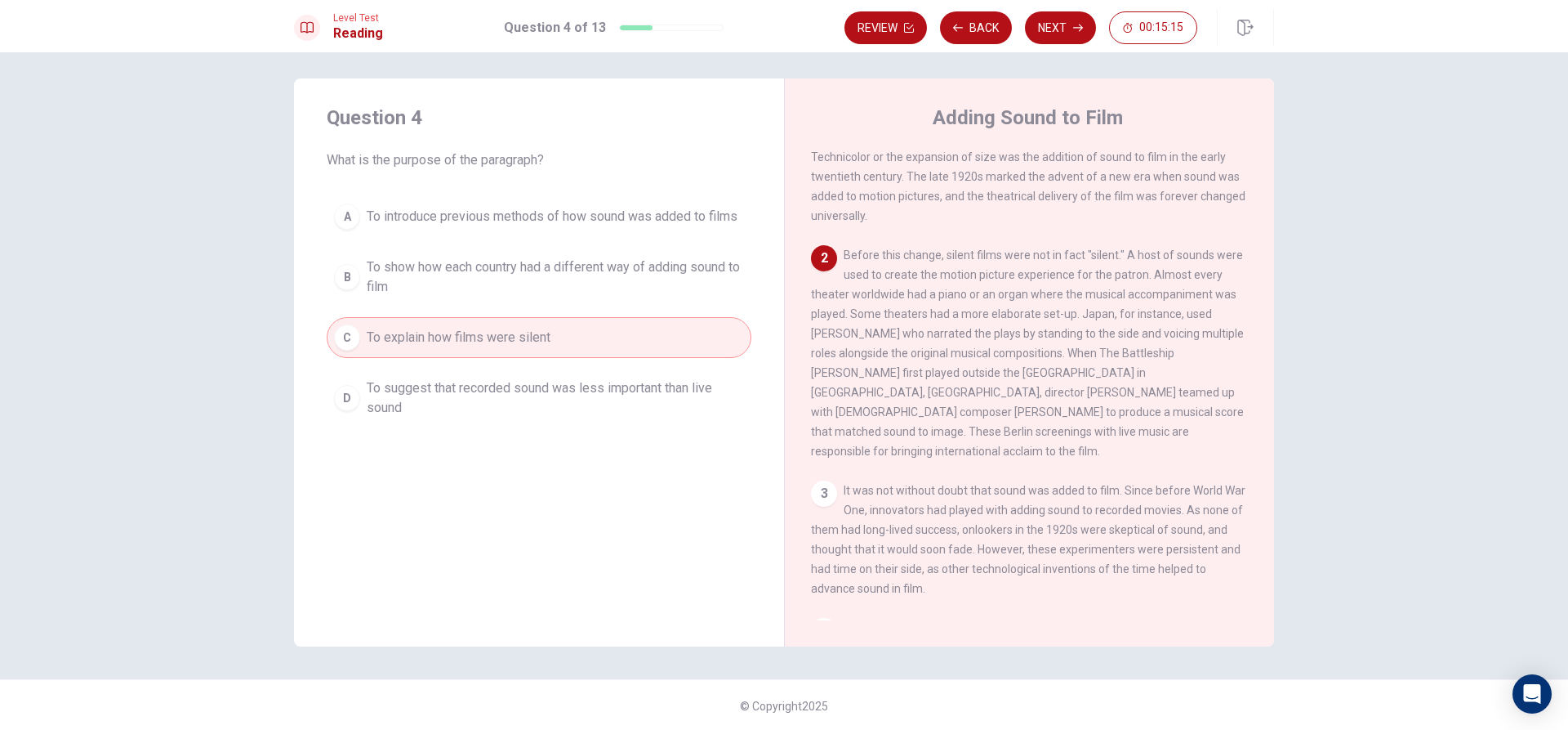
scroll to position [8, 0]
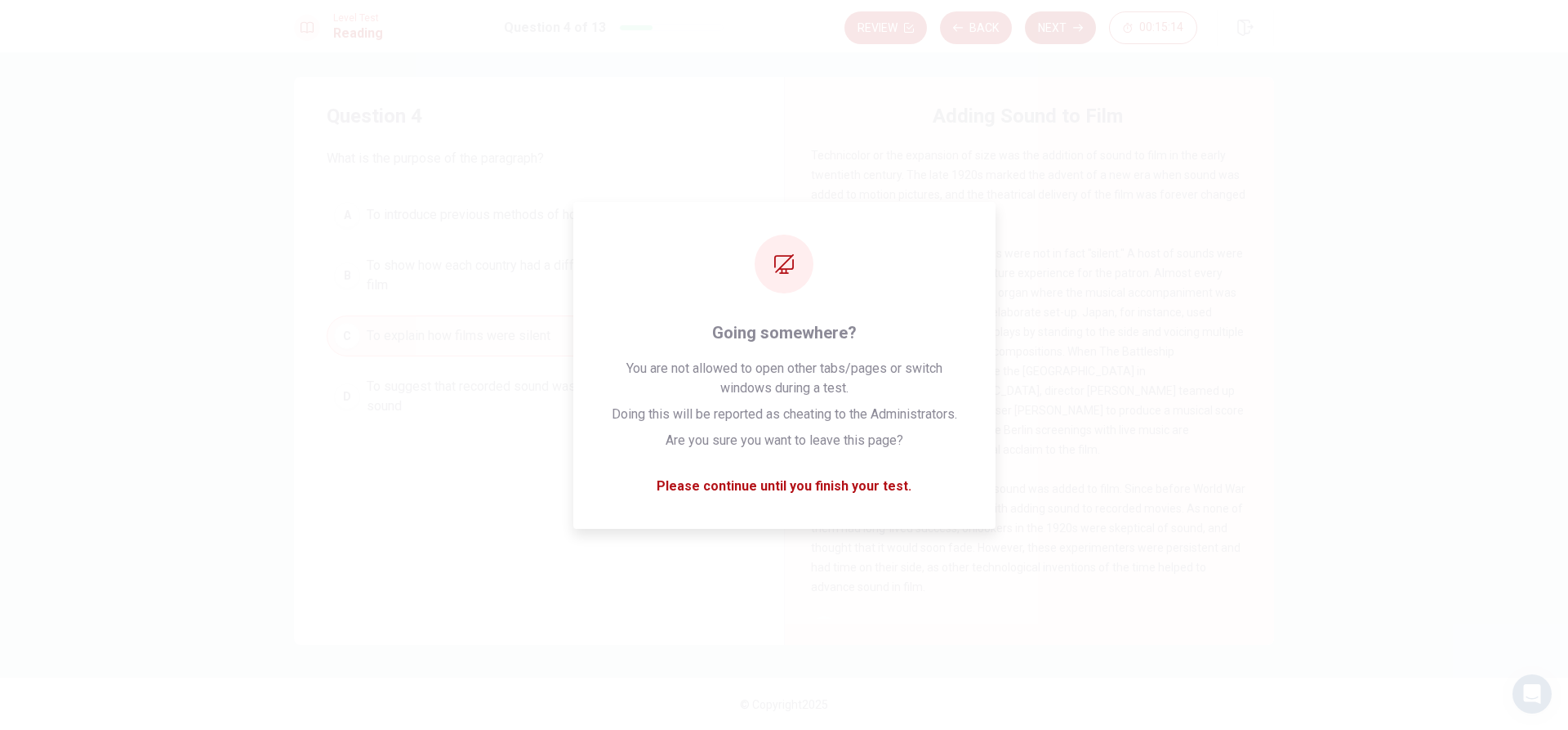
click at [1057, 35] on button "Next" at bounding box center [1060, 28] width 71 height 33
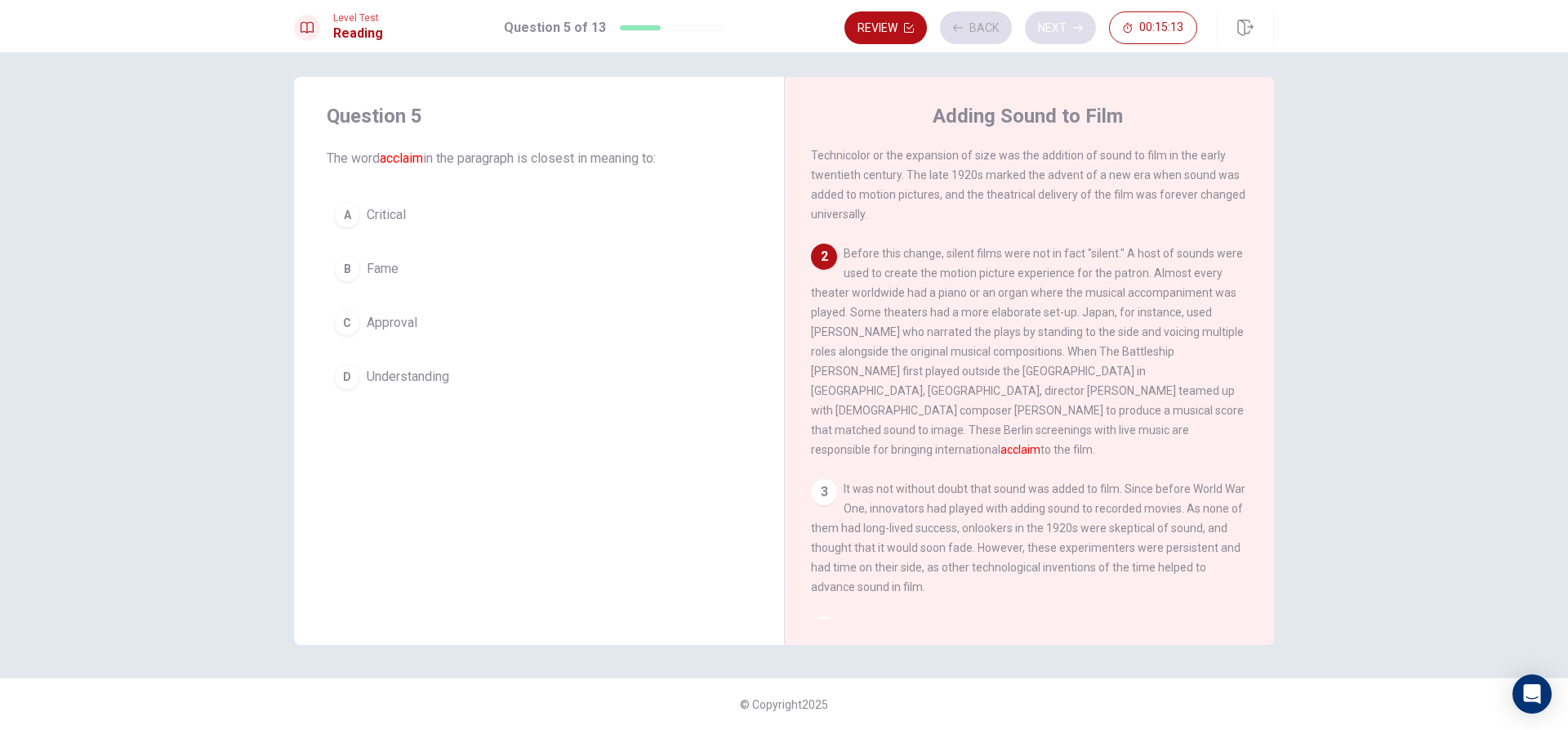
scroll to position [204, 0]
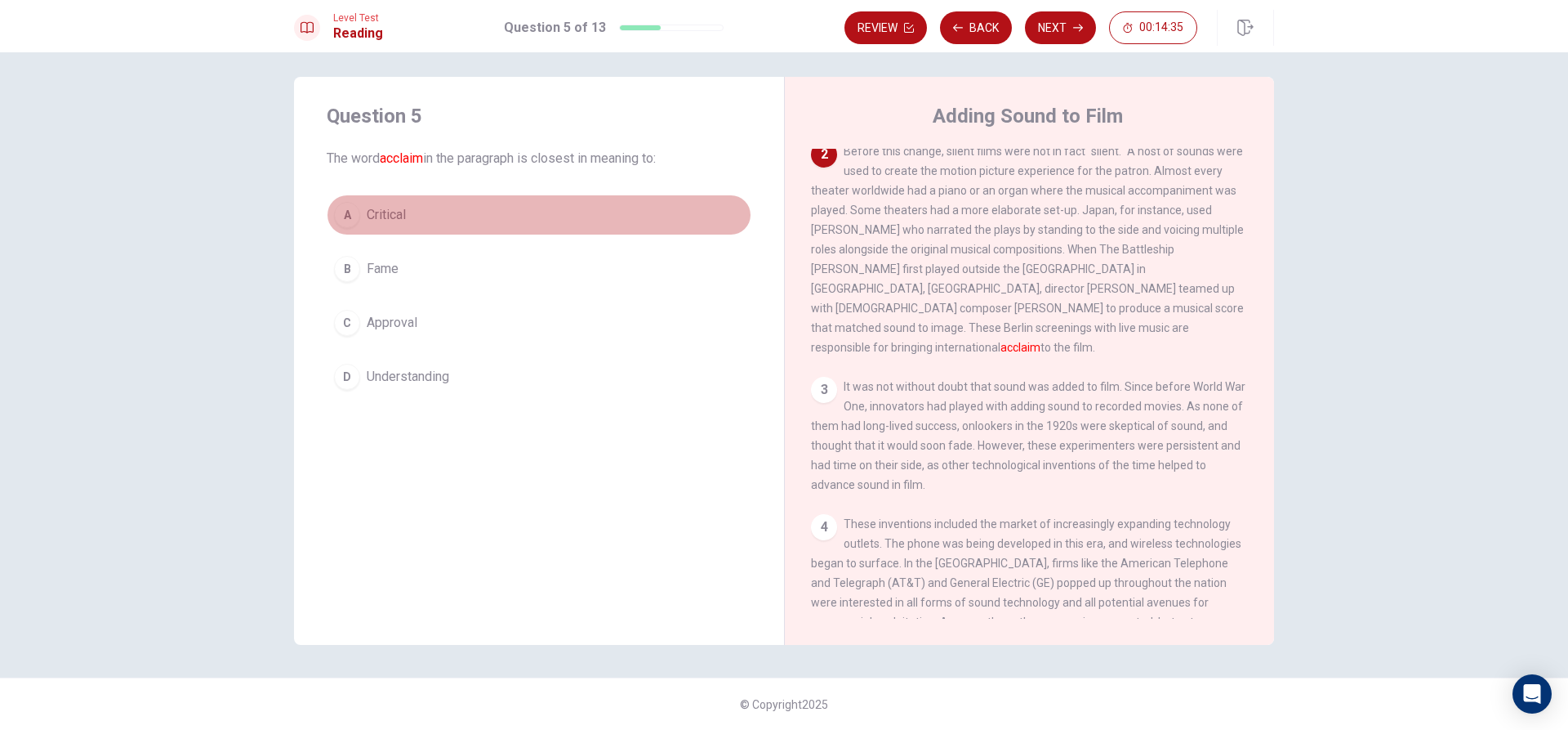
click at [427, 206] on button "A Critical" at bounding box center [539, 214] width 425 height 41
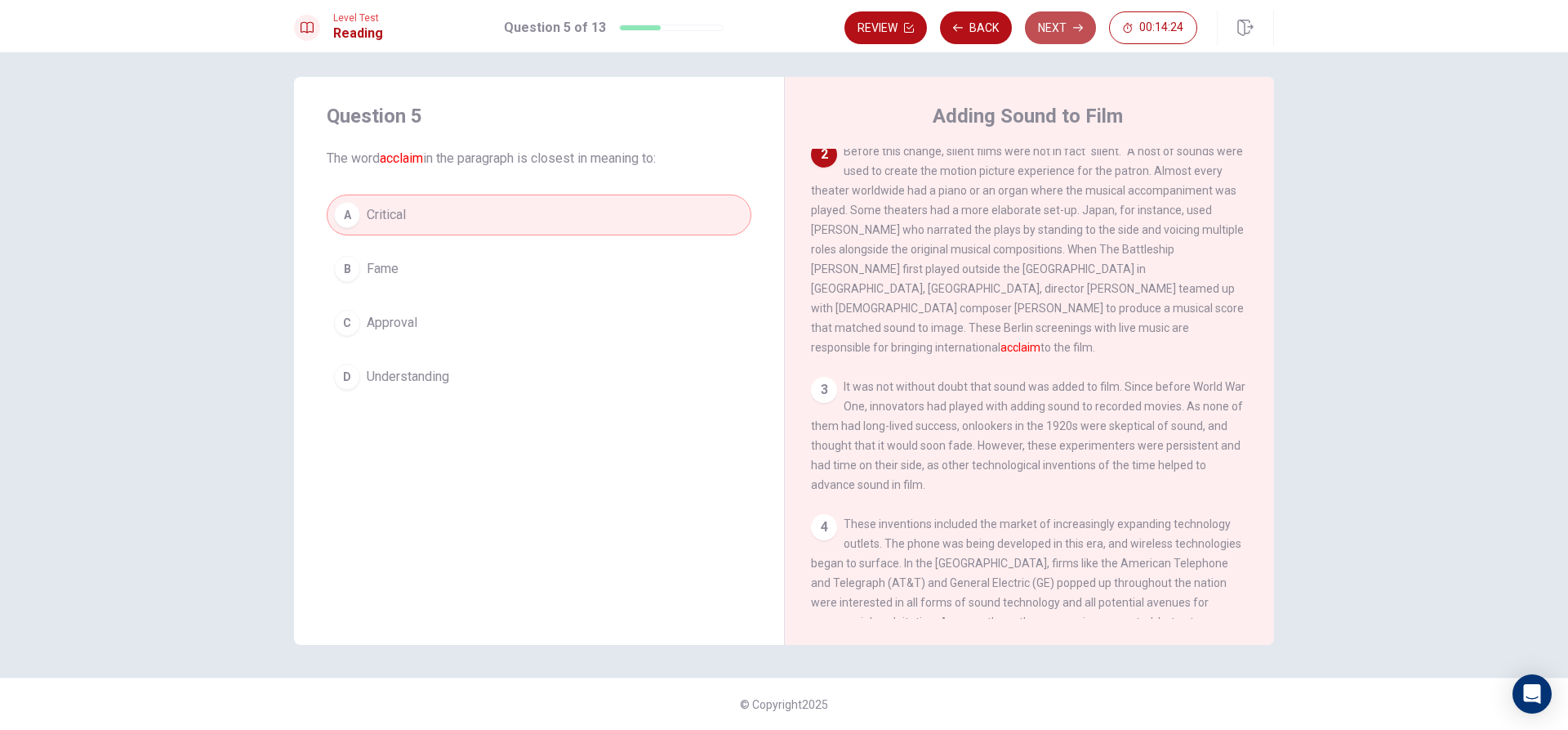
click at [1064, 19] on button "Next" at bounding box center [1060, 28] width 71 height 33
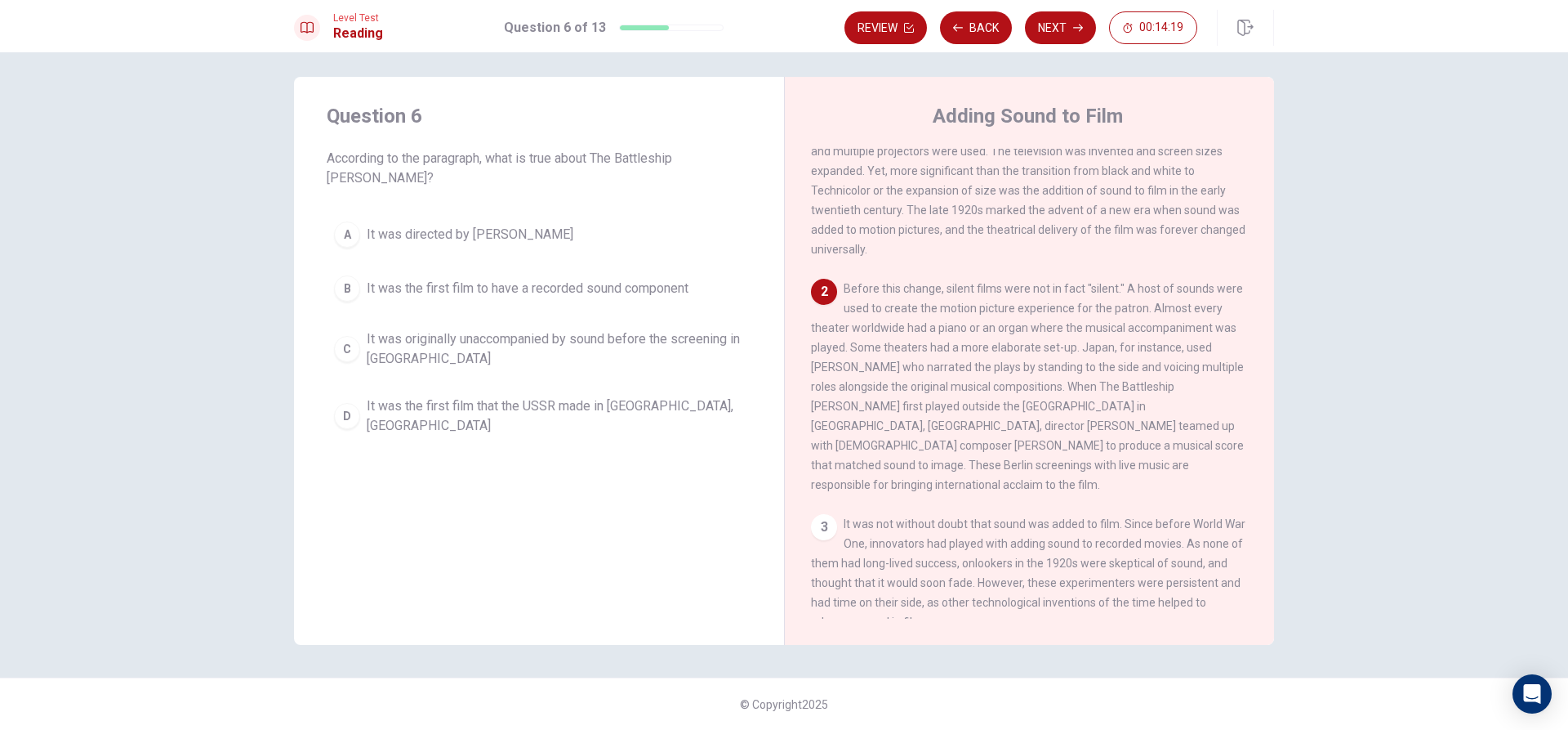
scroll to position [37, 0]
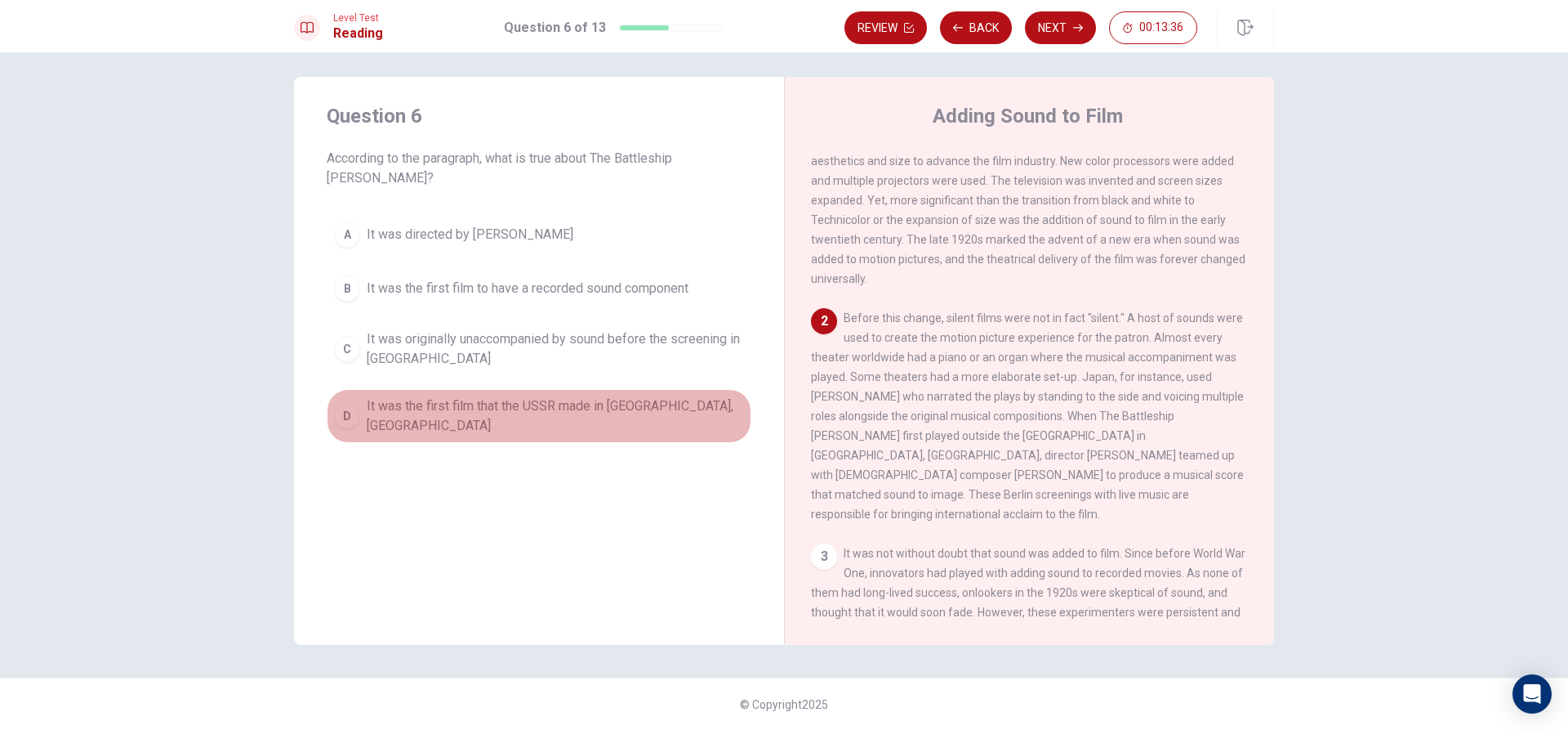
click at [683, 397] on span "It was the first film that the USSR made in [GEOGRAPHIC_DATA], [GEOGRAPHIC_DATA]" at bounding box center [555, 416] width 377 height 39
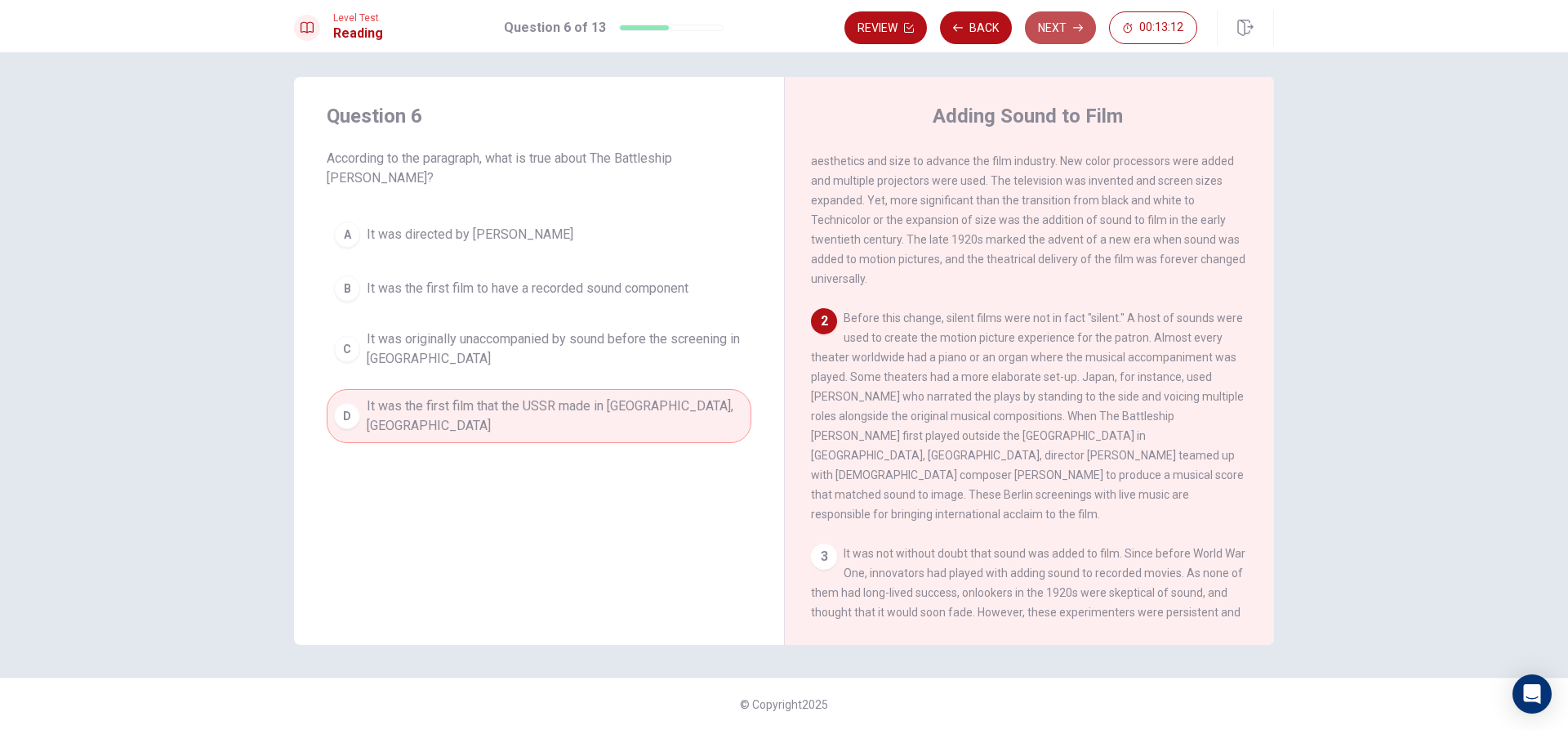
click at [1060, 32] on button "Next" at bounding box center [1060, 28] width 71 height 33
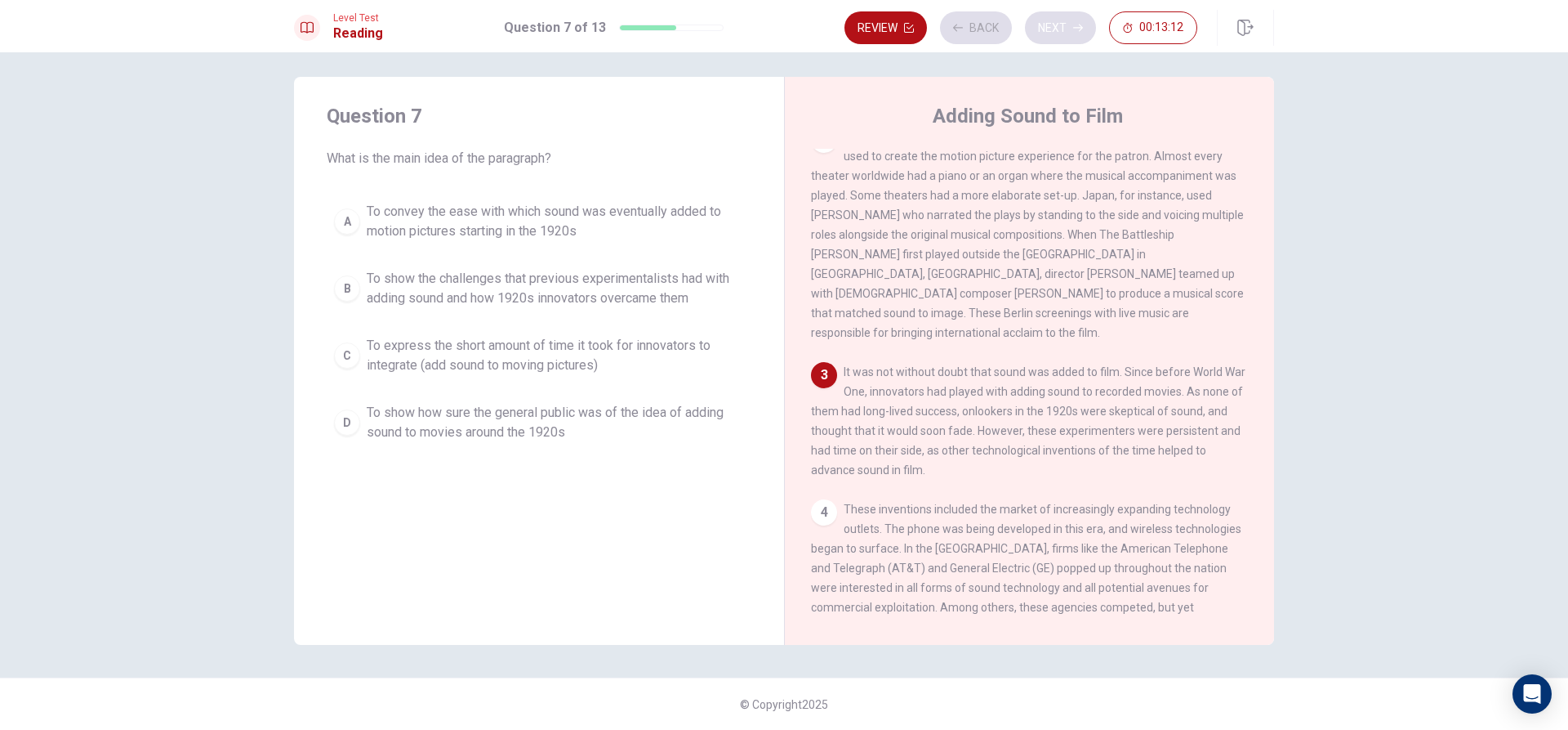
scroll to position [244, 0]
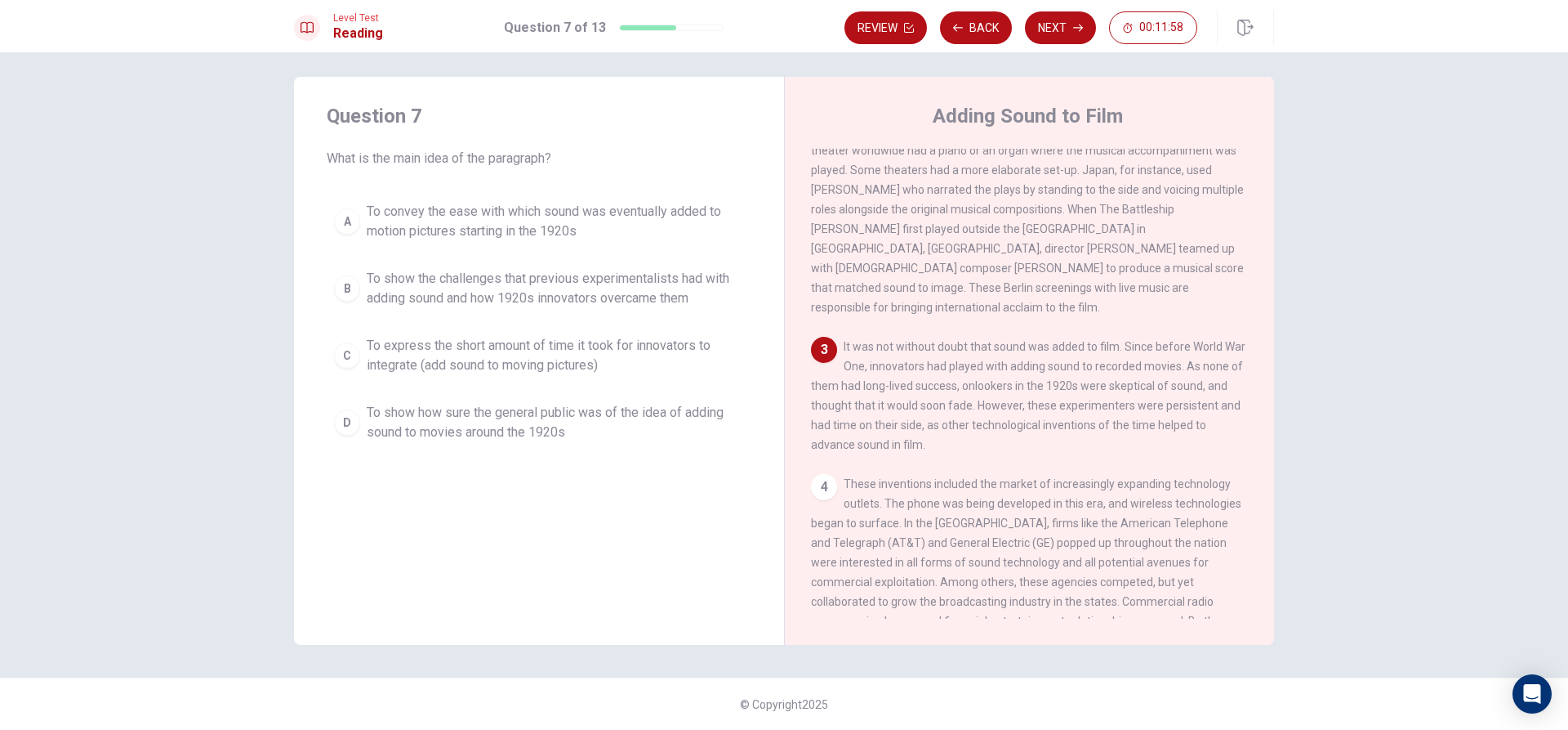
click at [625, 279] on span "To show the challenges that previous experimentalists had with adding sound and…" at bounding box center [555, 288] width 377 height 39
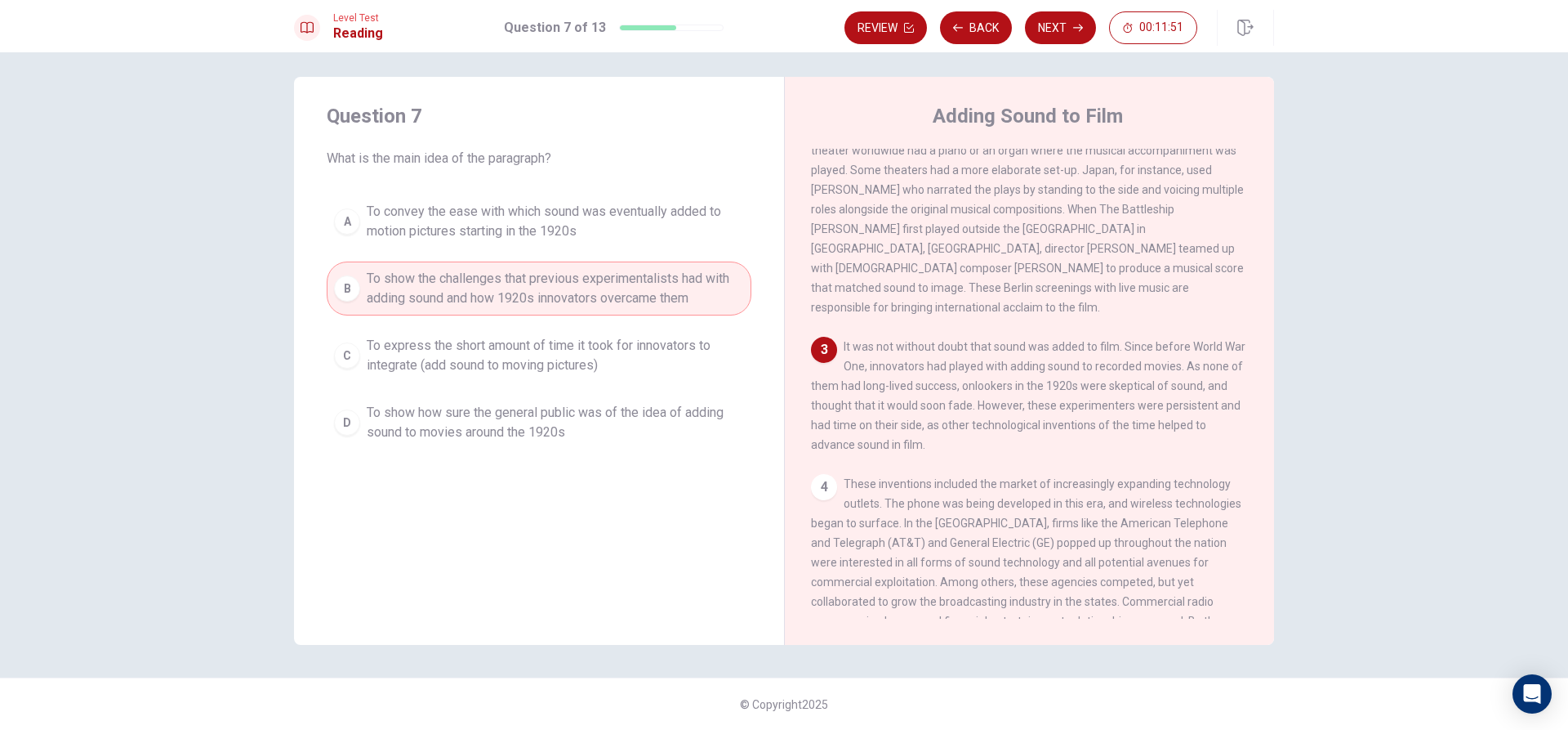
click at [679, 224] on span "To convey the ease with which sound was eventually added to motion pictures sta…" at bounding box center [555, 221] width 377 height 39
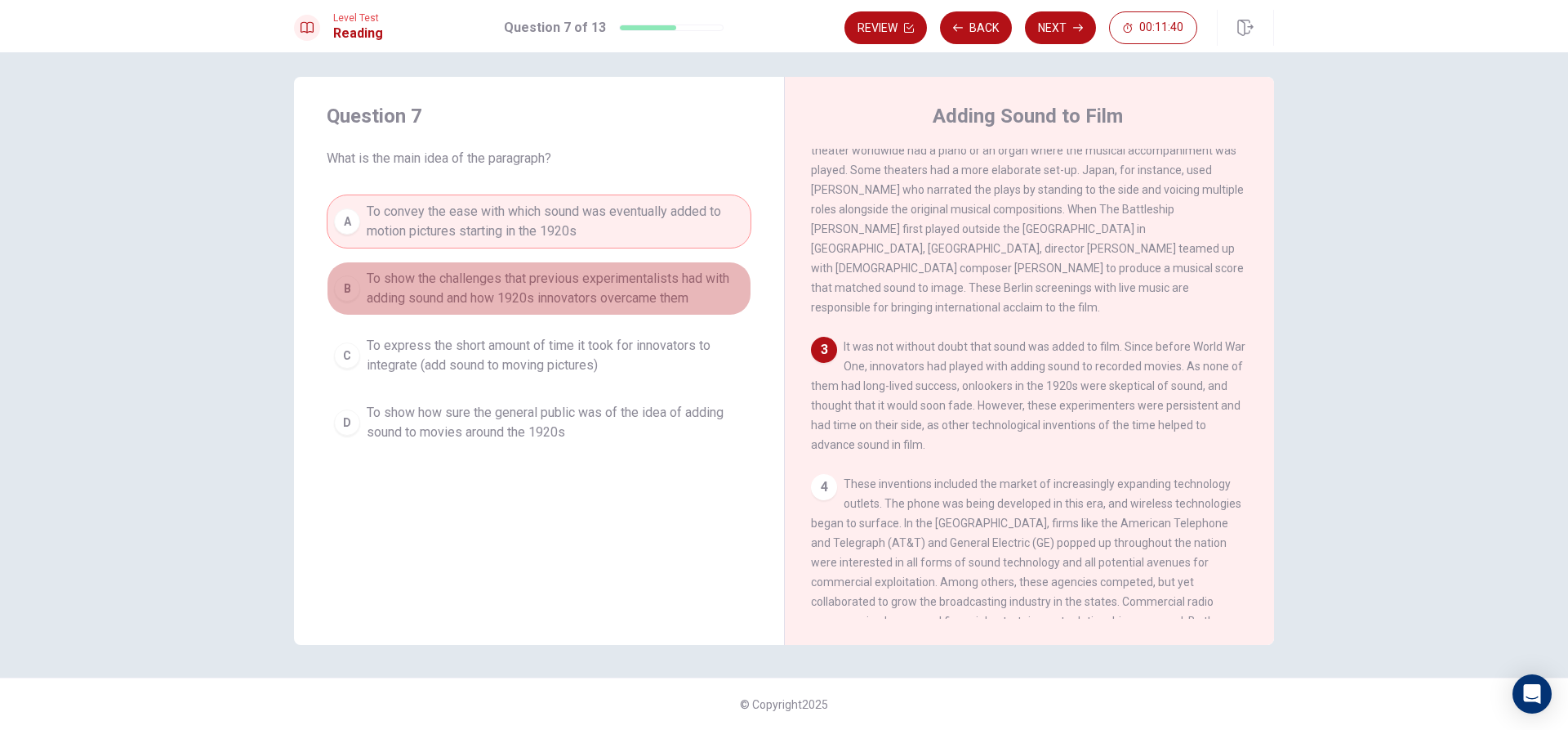
click at [633, 285] on span "To show the challenges that previous experimentalists had with adding sound and…" at bounding box center [555, 288] width 377 height 39
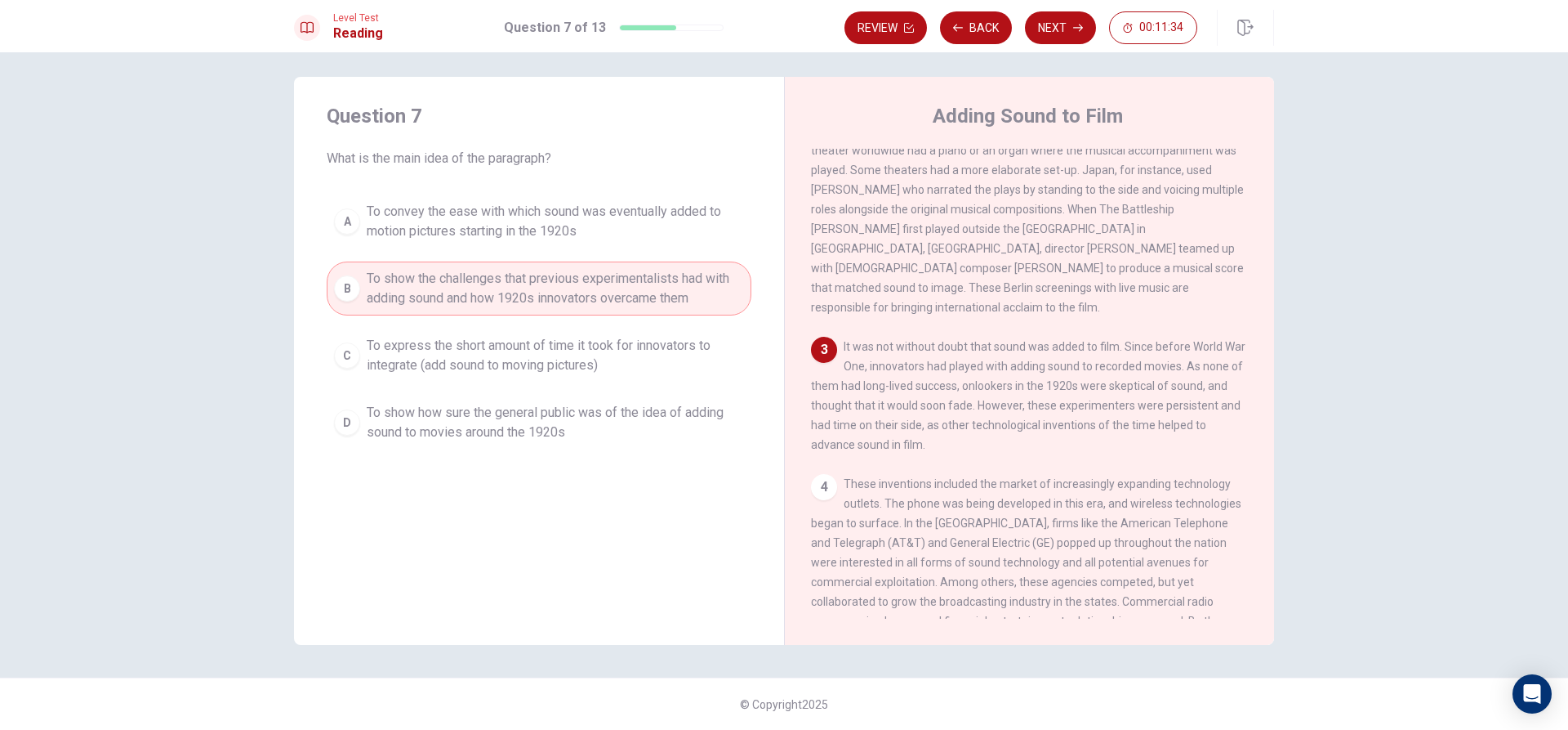
click at [545, 411] on span "To show how sure the general public was of the idea of adding sound to movies a…" at bounding box center [555, 422] width 377 height 39
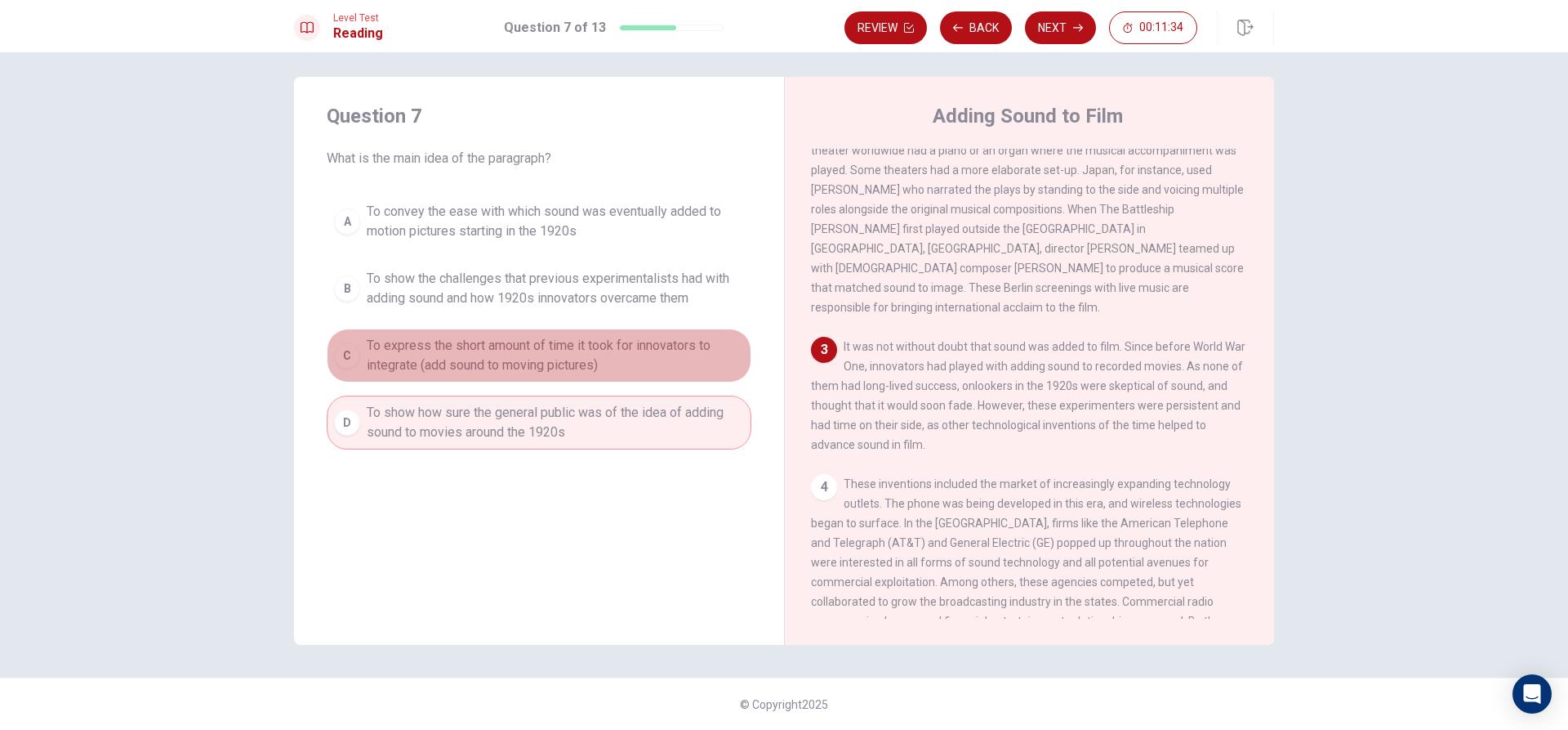
click at [589, 361] on span "To express the short amount of time it took for innovators to integrate (add so…" at bounding box center [555, 355] width 377 height 39
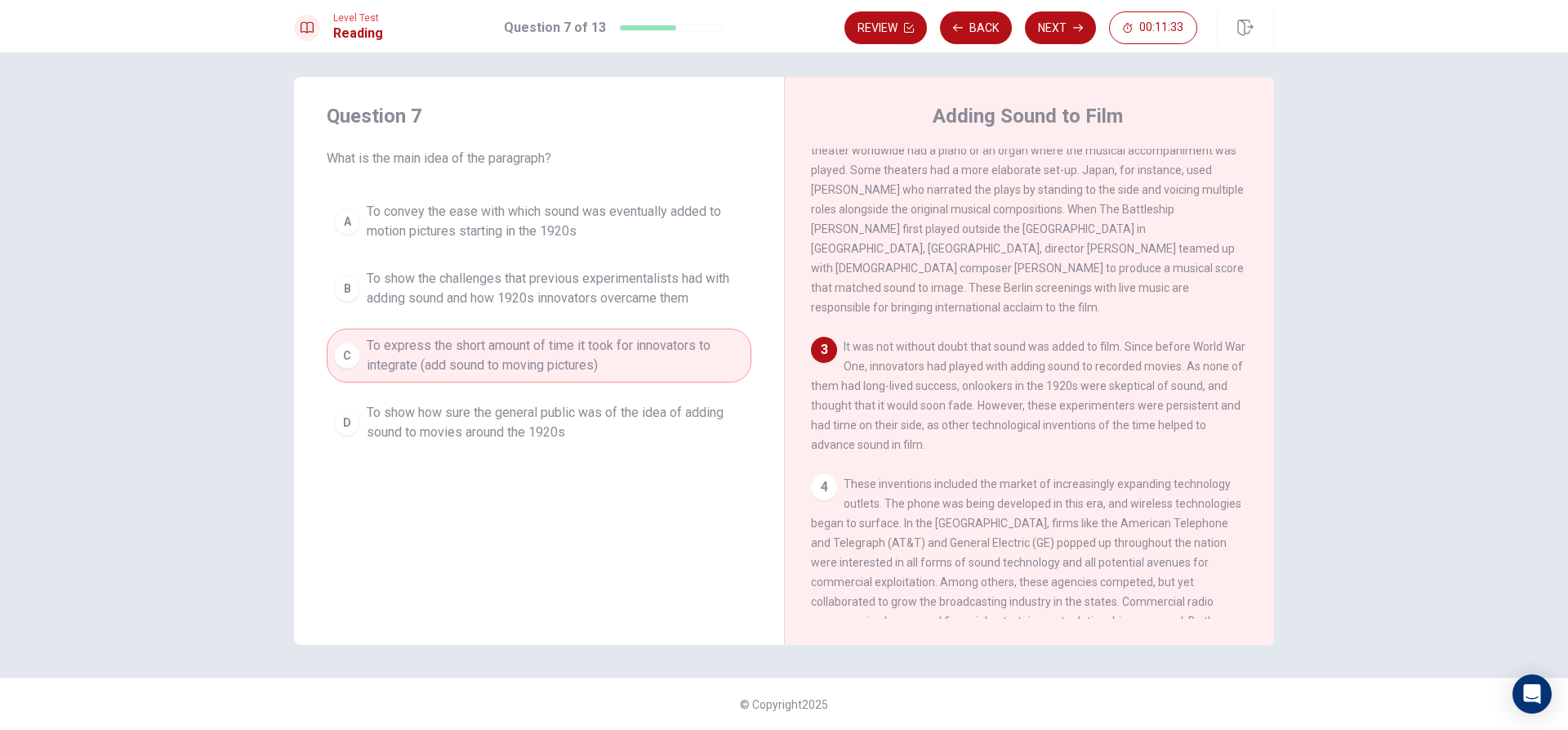
click at [577, 426] on span "To show how sure the general public was of the idea of adding sound to movies a…" at bounding box center [555, 422] width 377 height 39
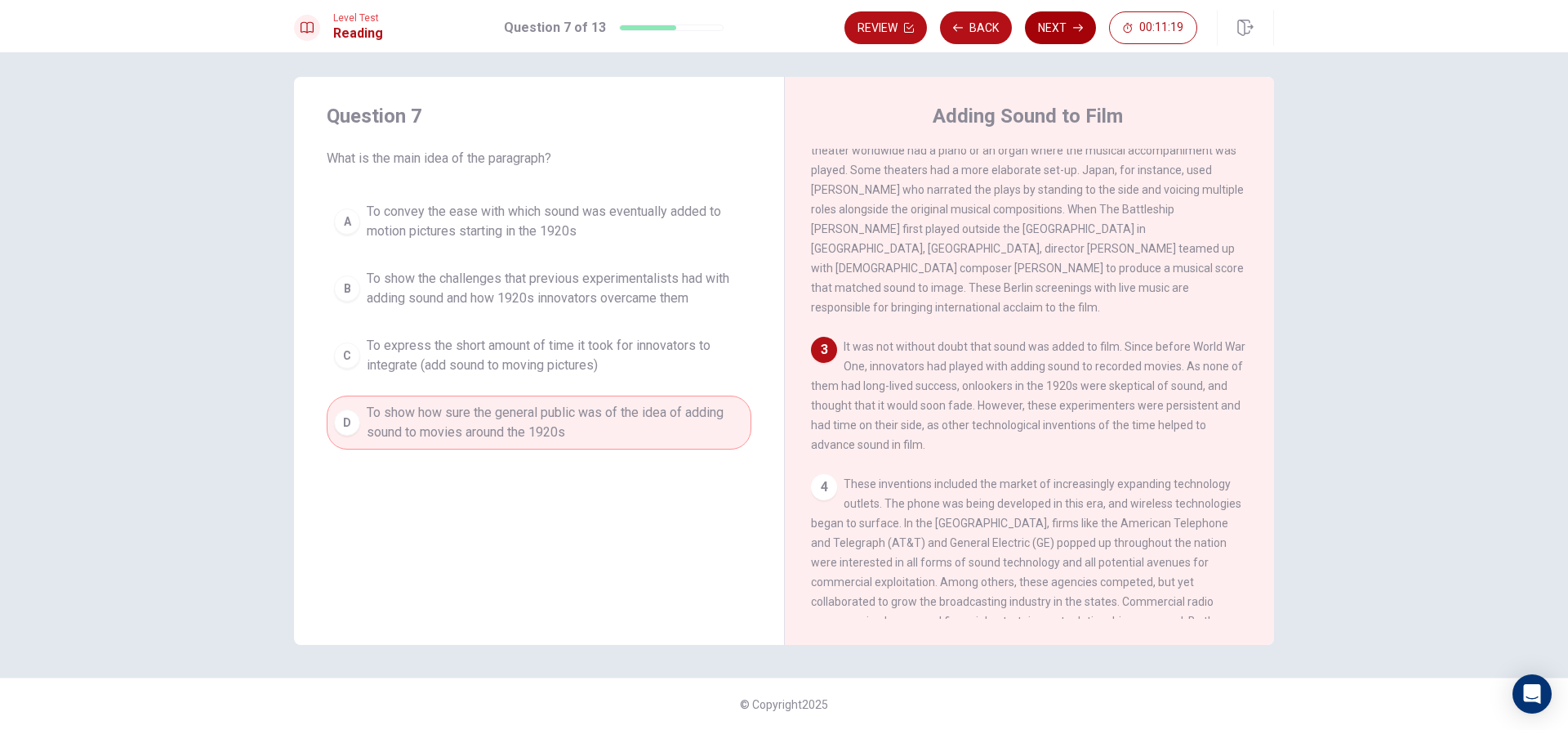
click at [1056, 25] on button "Next" at bounding box center [1060, 28] width 71 height 33
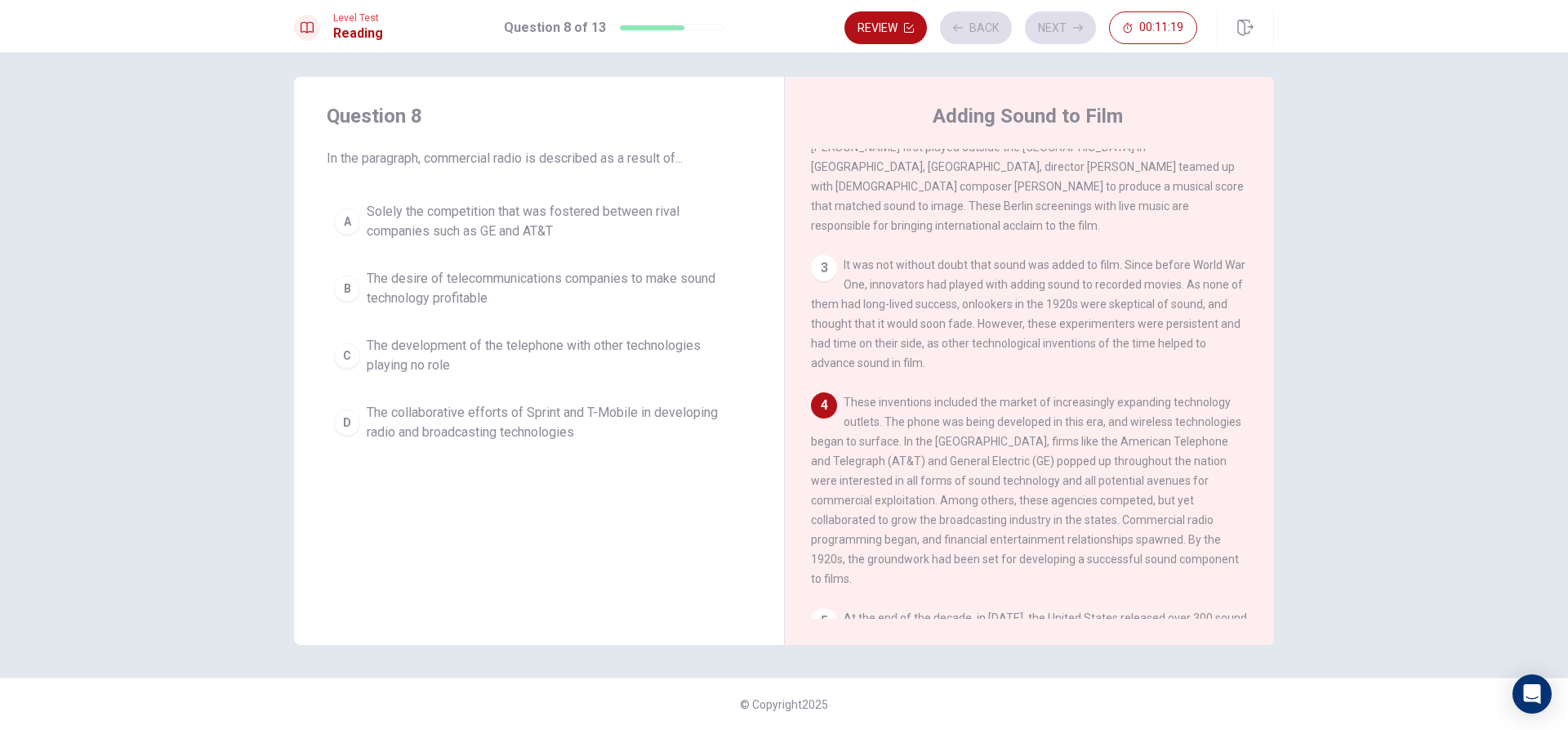
scroll to position [445, 0]
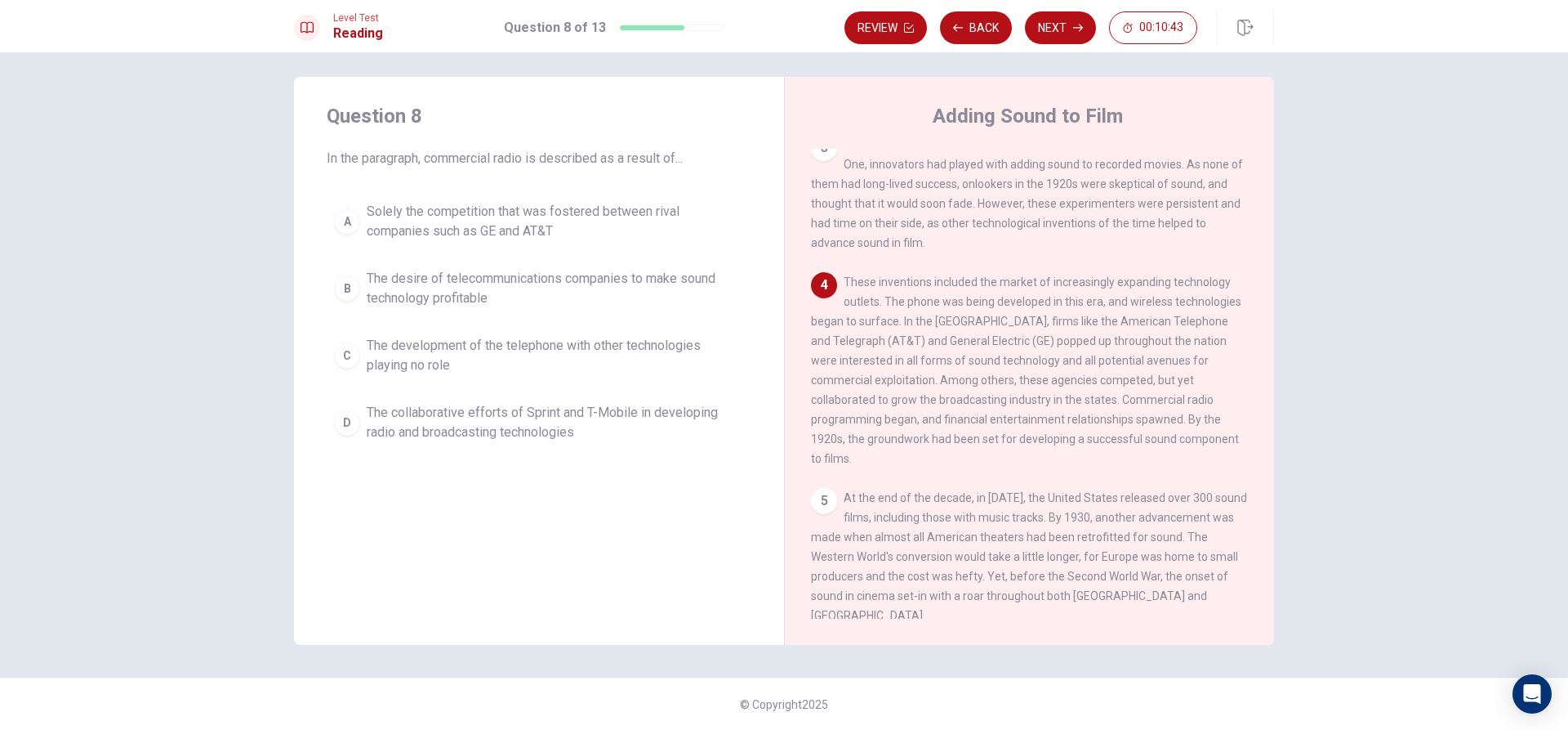
drag, startPoint x: 1170, startPoint y: 340, endPoint x: 989, endPoint y: 361, distance: 182.2
click at [989, 361] on span "These inventions included the market of increasingly expanding technology outle…" at bounding box center [1026, 370] width 430 height 189
drag, startPoint x: 927, startPoint y: 364, endPoint x: 1269, endPoint y: 387, distance: 342.8
click at [1269, 387] on div "Adding Sound to Film 1 The early twentieth century brought an abundance of chan…" at bounding box center [1029, 360] width 490 height 568
drag, startPoint x: 975, startPoint y: 281, endPoint x: 1115, endPoint y: 280, distance: 140.0
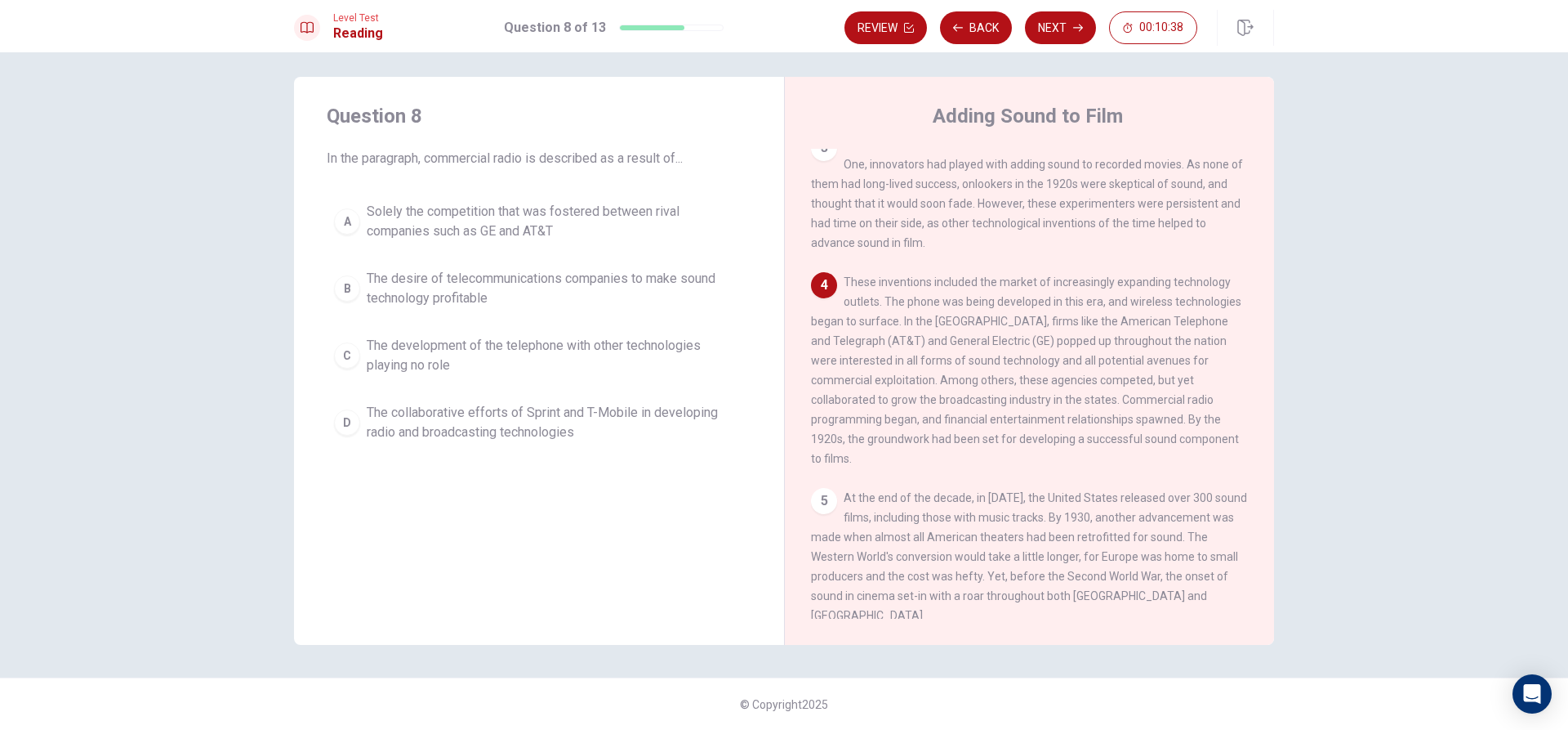
click at [1115, 280] on span "These inventions included the market of increasingly expanding technology outle…" at bounding box center [1026, 370] width 430 height 189
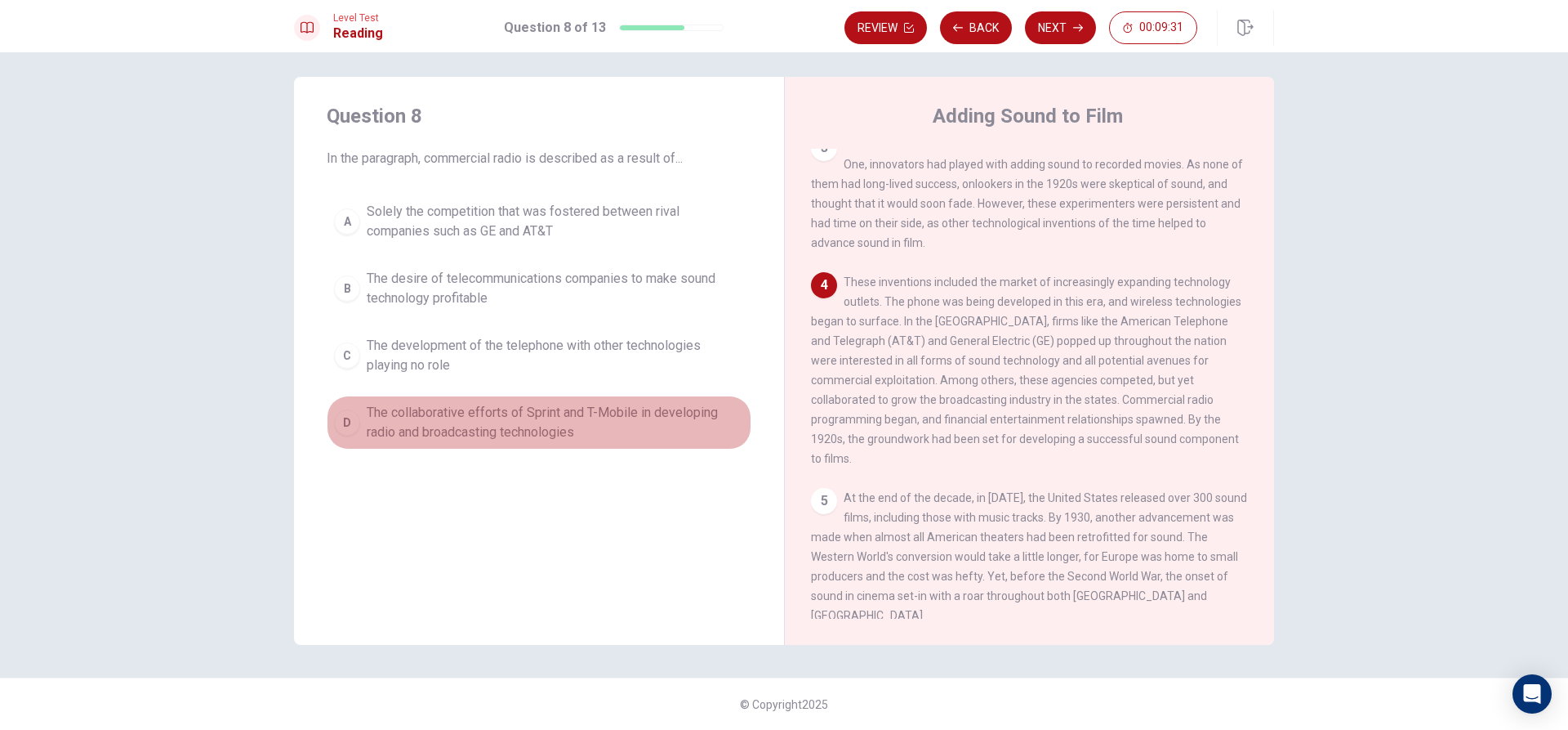
click at [635, 430] on span "The collaborative efforts of Sprint and T-Mobile in developing radio and broadc…" at bounding box center [555, 422] width 377 height 39
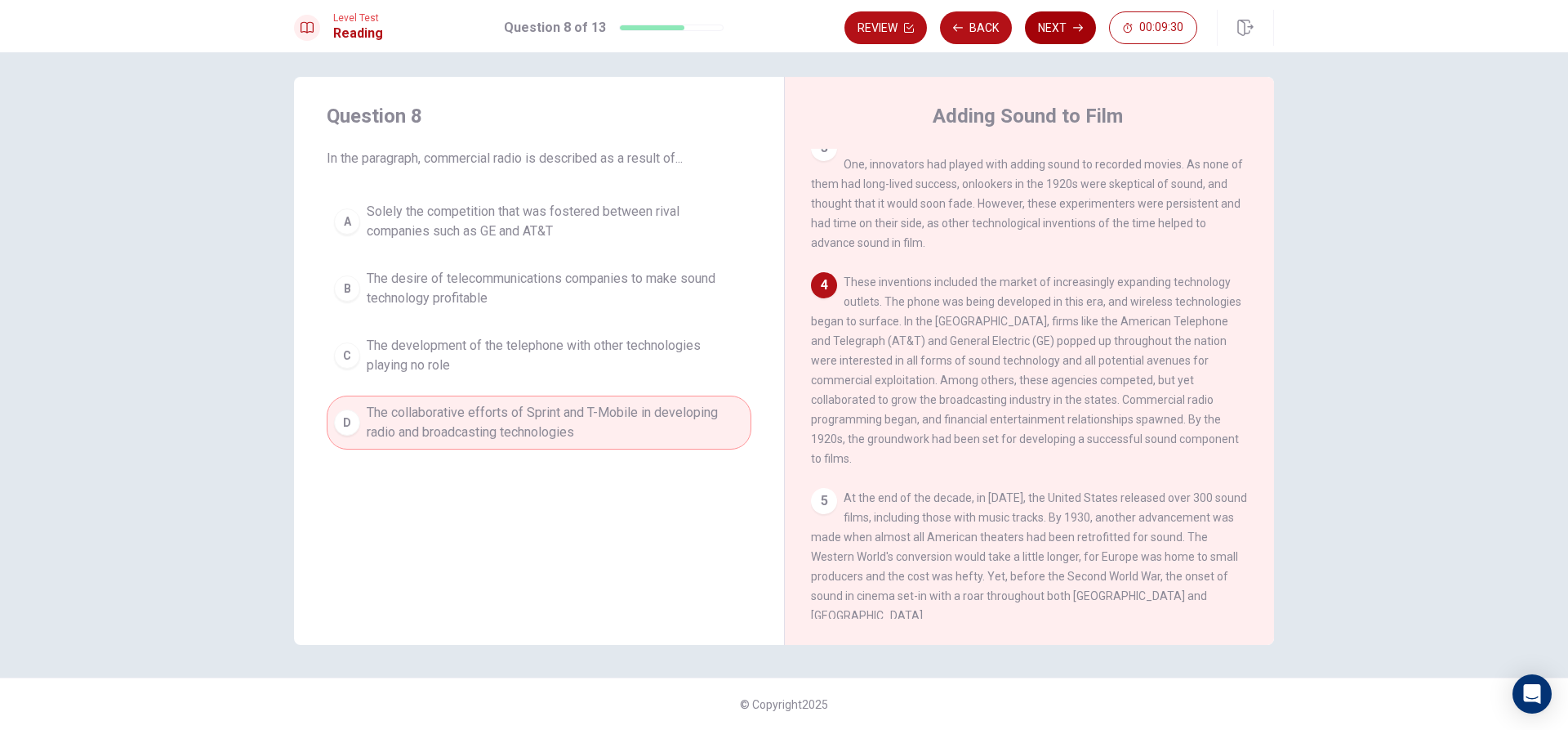
click at [1078, 41] on button "Next" at bounding box center [1060, 28] width 71 height 33
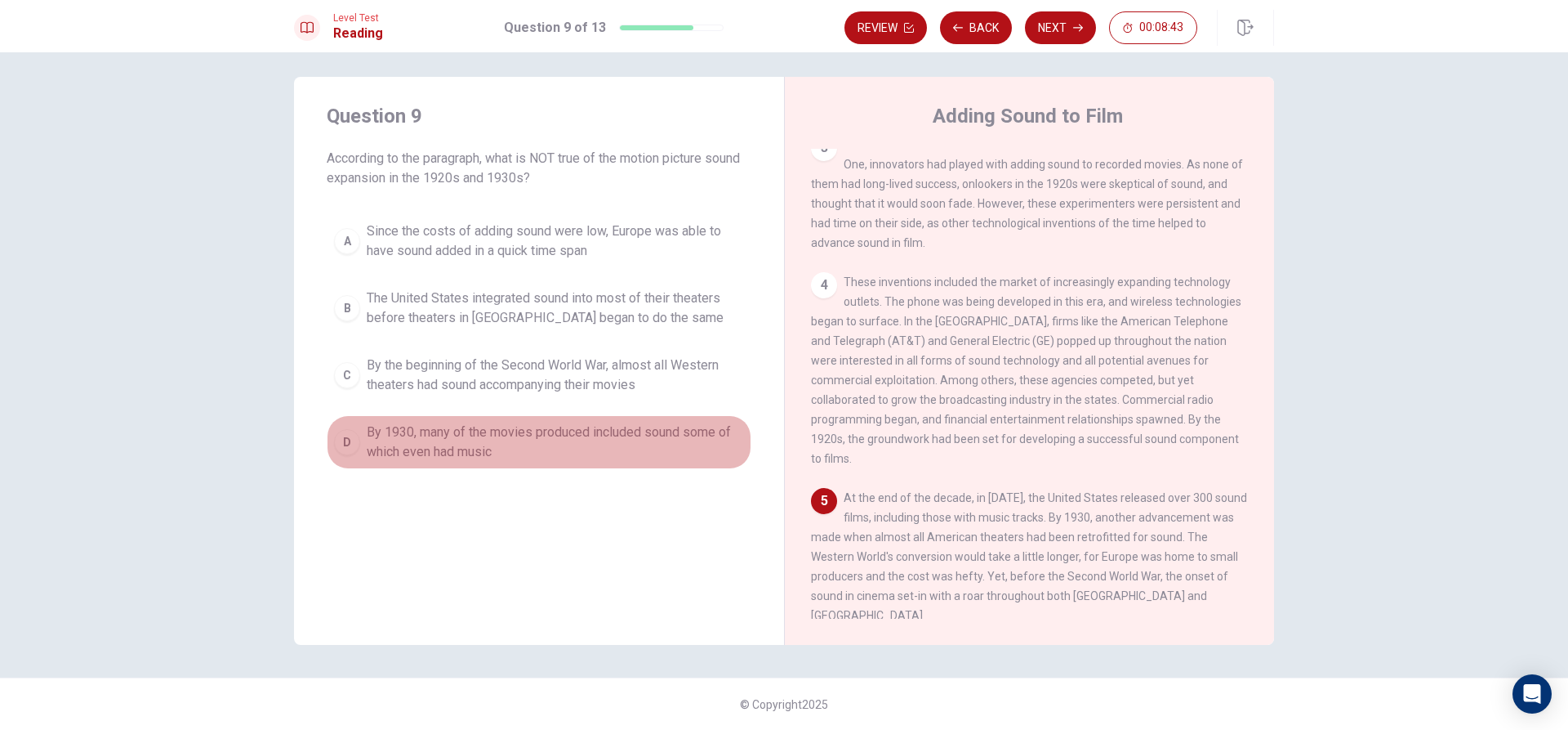
click at [509, 427] on span "By 1930, many of the movies produced included sound some of which even had music" at bounding box center [555, 441] width 377 height 39
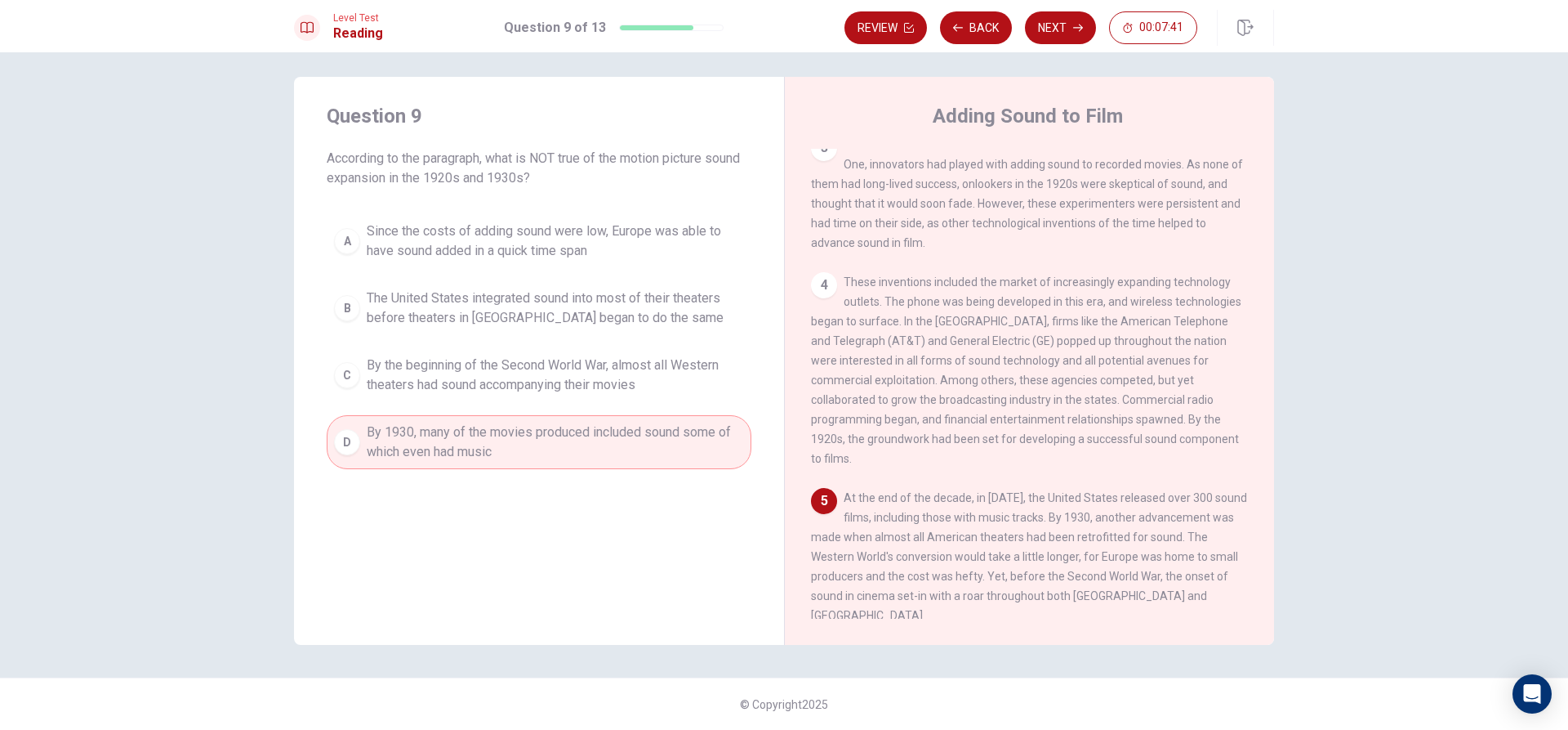
click at [703, 305] on span "The United States integrated sound into most of their theaters before theaters …" at bounding box center [555, 308] width 377 height 39
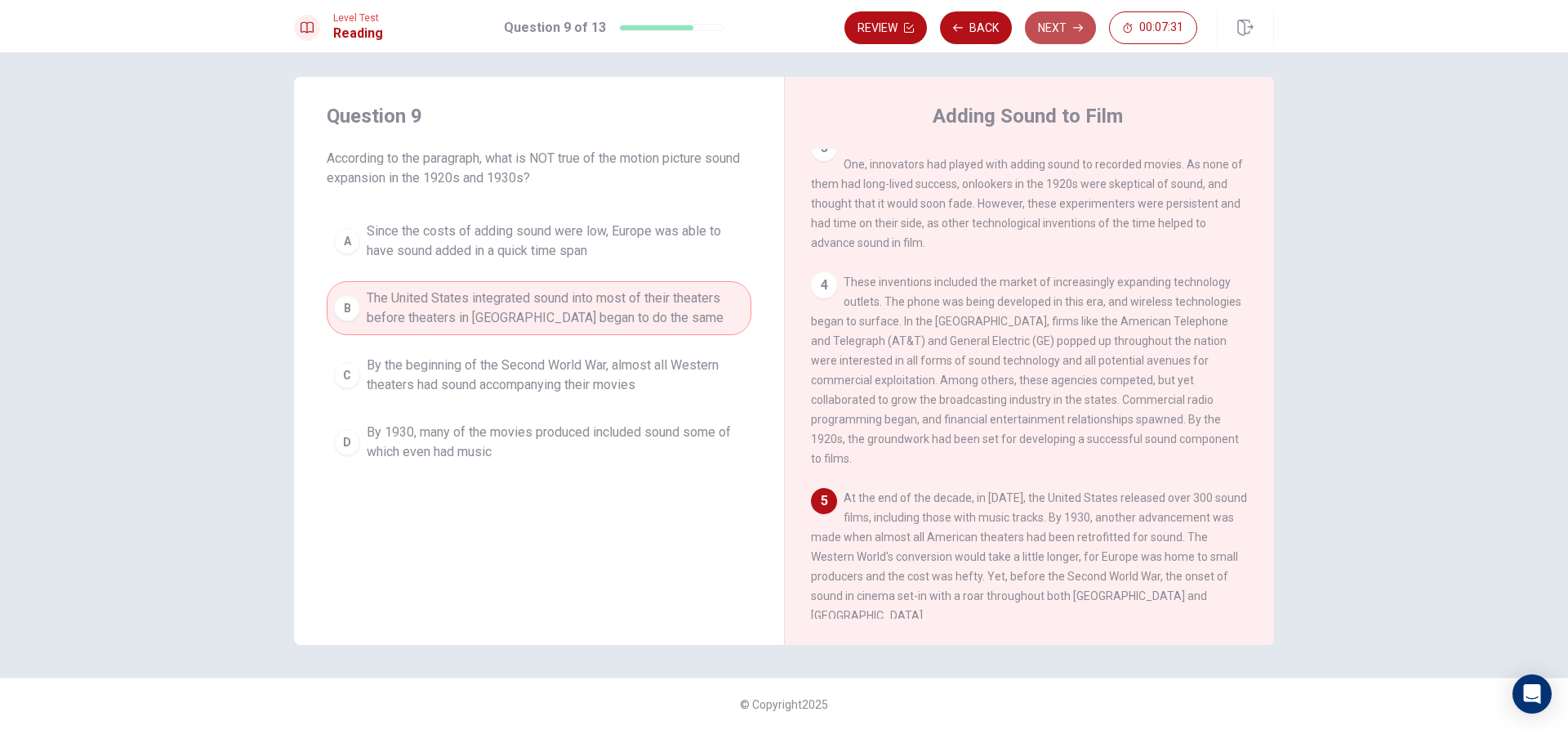
click at [1051, 38] on button "Next" at bounding box center [1060, 28] width 71 height 33
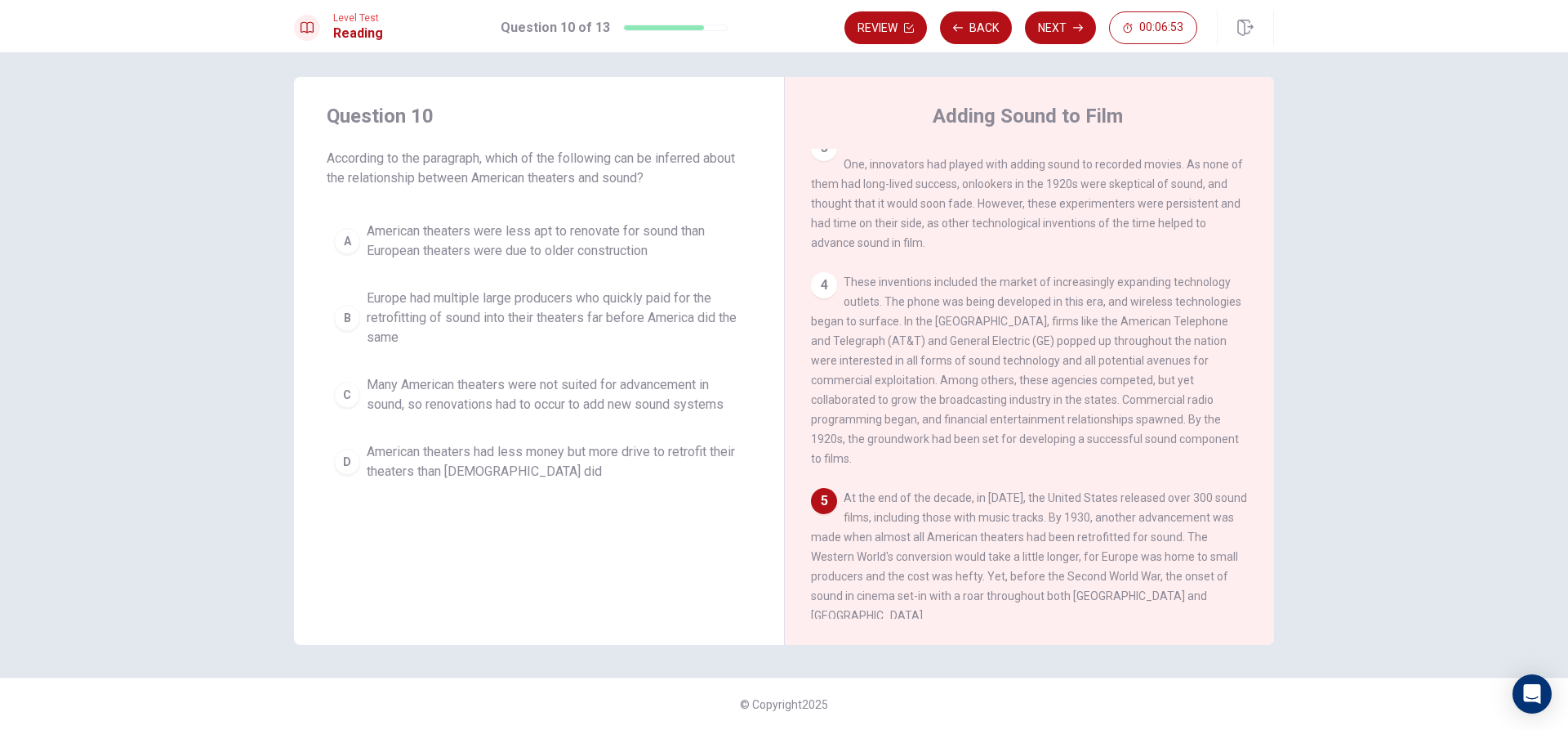
drag, startPoint x: 934, startPoint y: 527, endPoint x: 1058, endPoint y: 536, distance: 124.3
click at [1058, 536] on div "5 At the end of the decade, in [DATE], the United States released over 300 soun…" at bounding box center [1029, 556] width 438 height 137
click at [432, 467] on span "American theaters had less money but more drive to retrofit their theaters than…" at bounding box center [555, 461] width 377 height 39
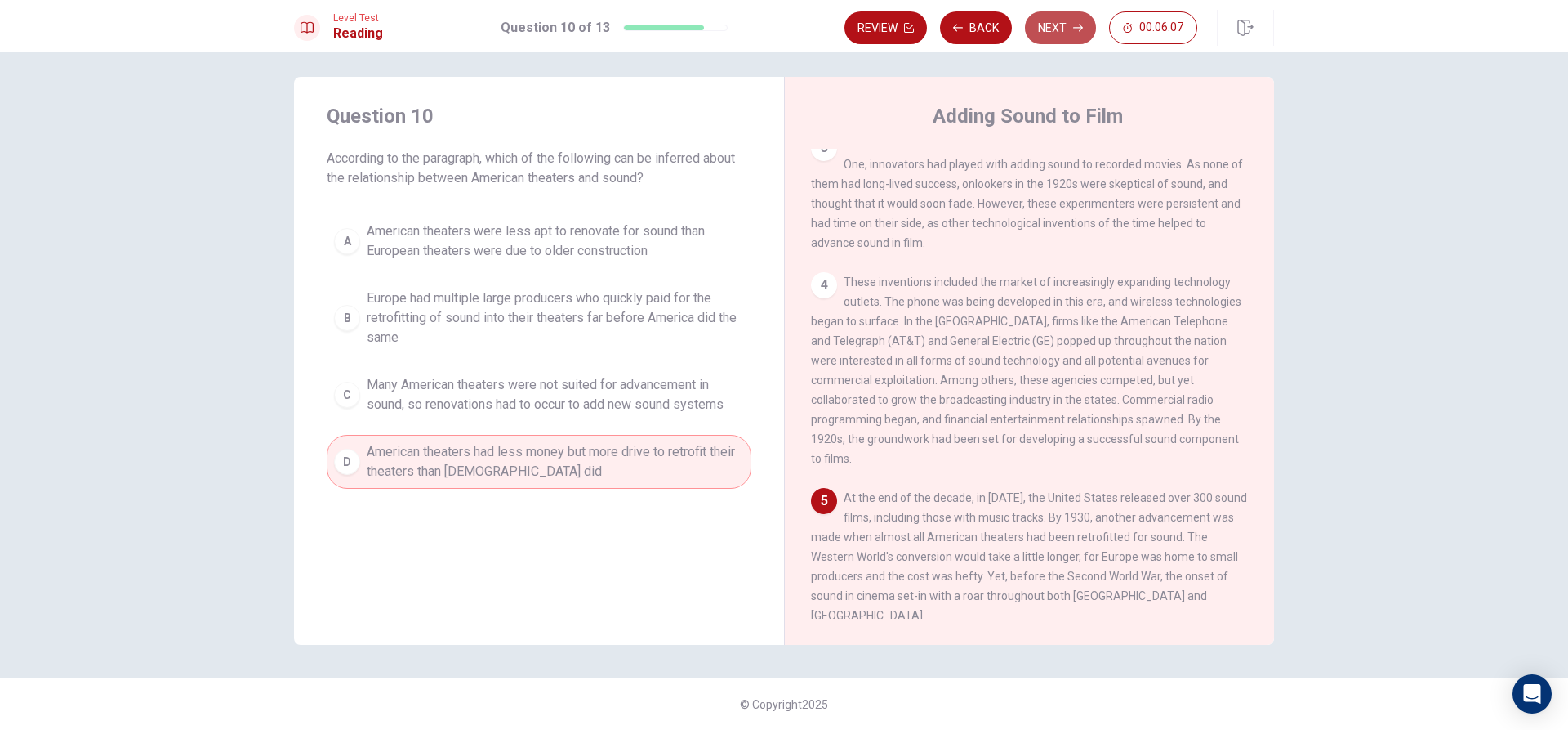
click at [1058, 28] on button "Next" at bounding box center [1060, 28] width 71 height 33
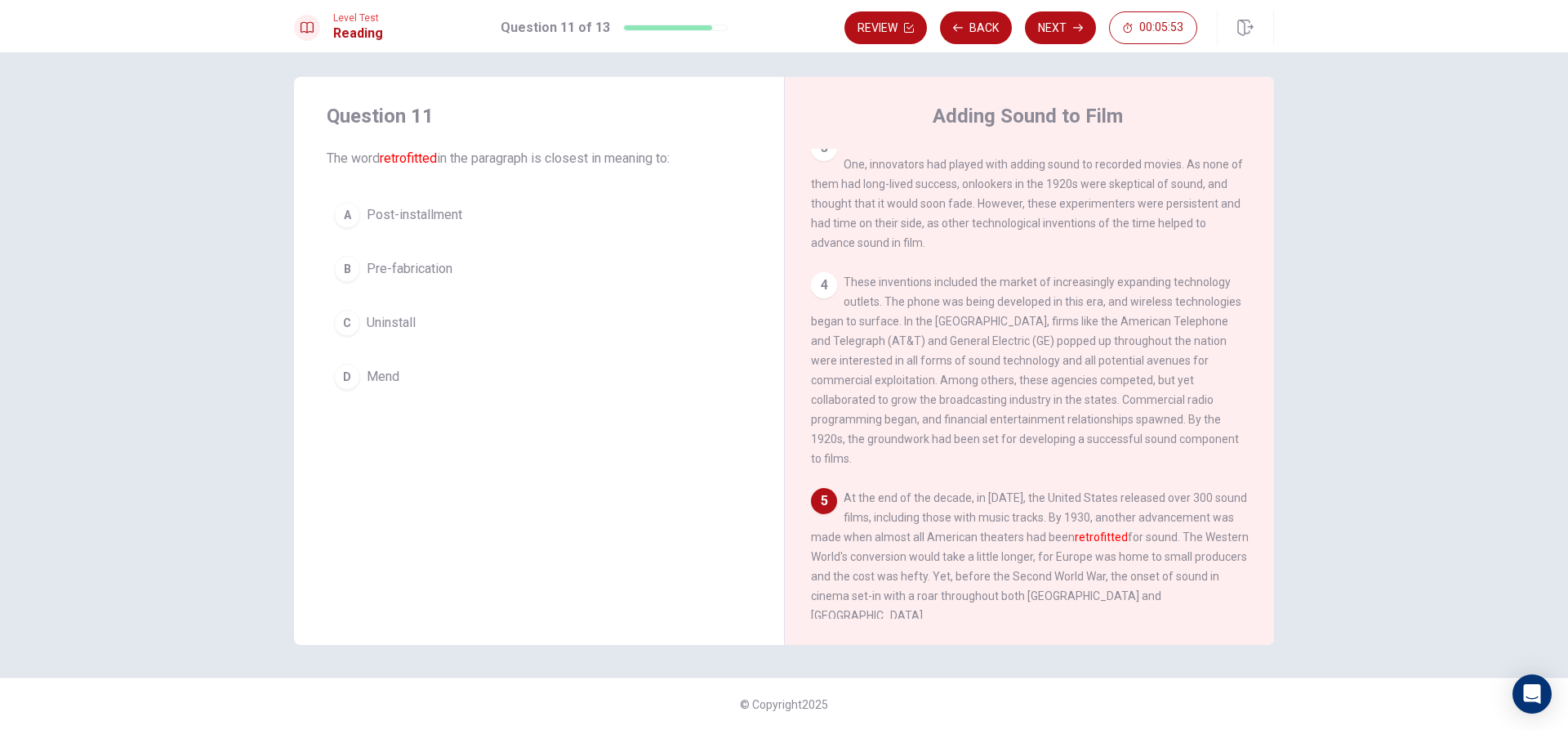
click at [463, 230] on button "A Post-installment" at bounding box center [539, 214] width 425 height 41
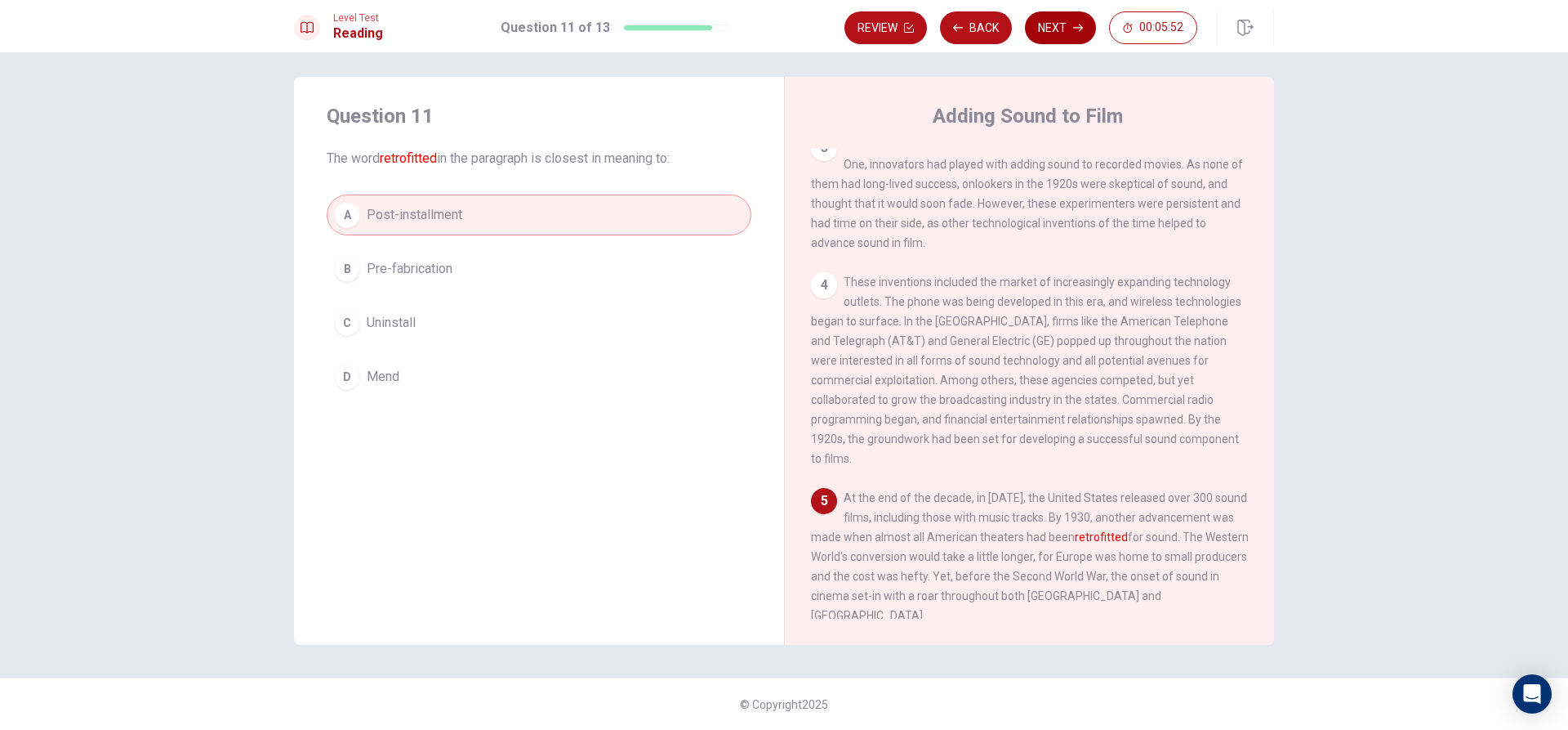
click at [1083, 19] on button "Next" at bounding box center [1060, 28] width 71 height 33
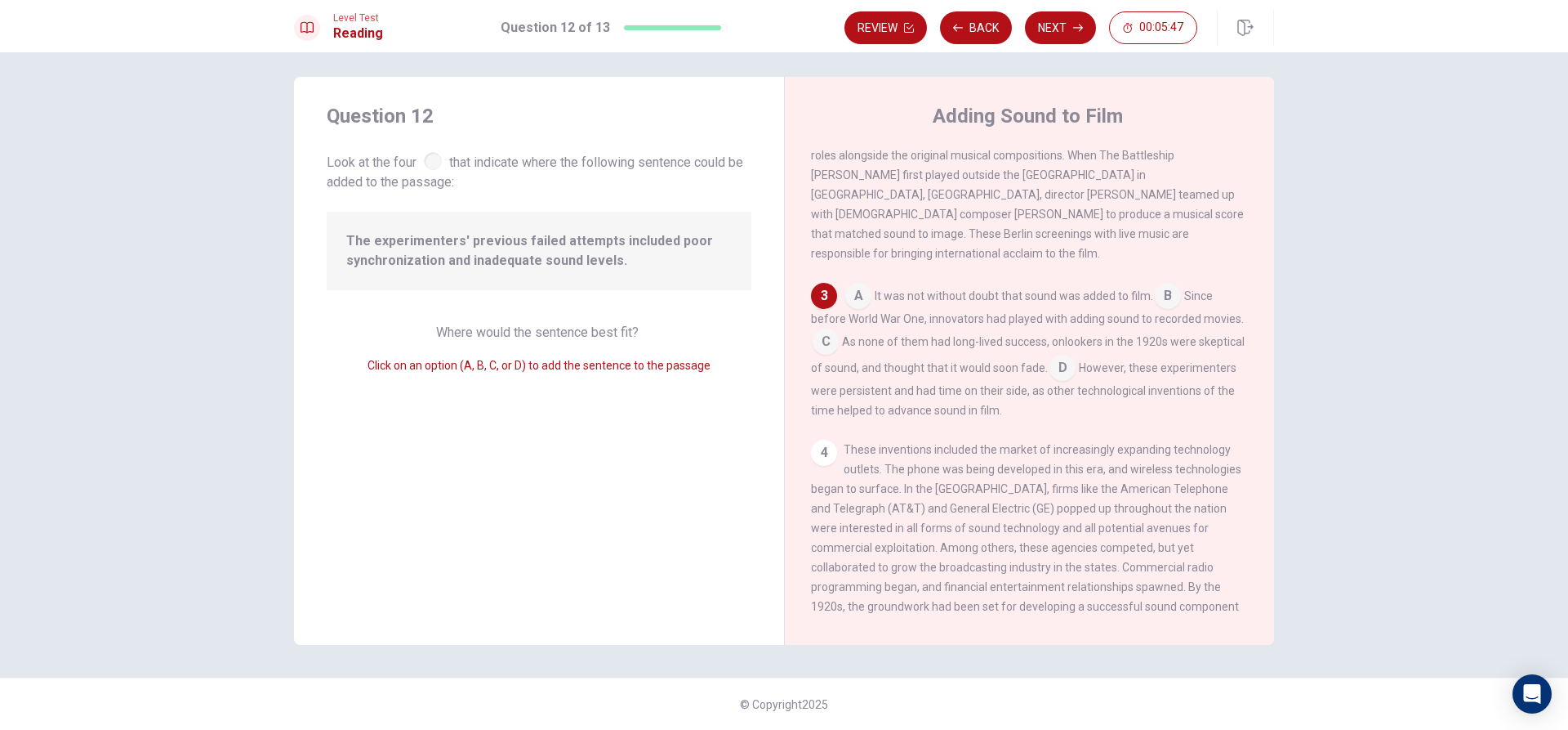
scroll to position [296, 0]
click at [1447, 355] on div "Question 12 Look at the four that indicate where the following sentence could b…" at bounding box center [784, 391] width 1568 height 677
click at [552, 322] on div "Question 12 Look at the four that indicate where the following sentence could b…" at bounding box center [540, 360] width 490 height 568
click at [844, 345] on span "As none of them had long-lived success, onlookers in the 1920s were skeptical o…" at bounding box center [1027, 355] width 433 height 39
click at [825, 342] on input at bounding box center [825, 344] width 26 height 26
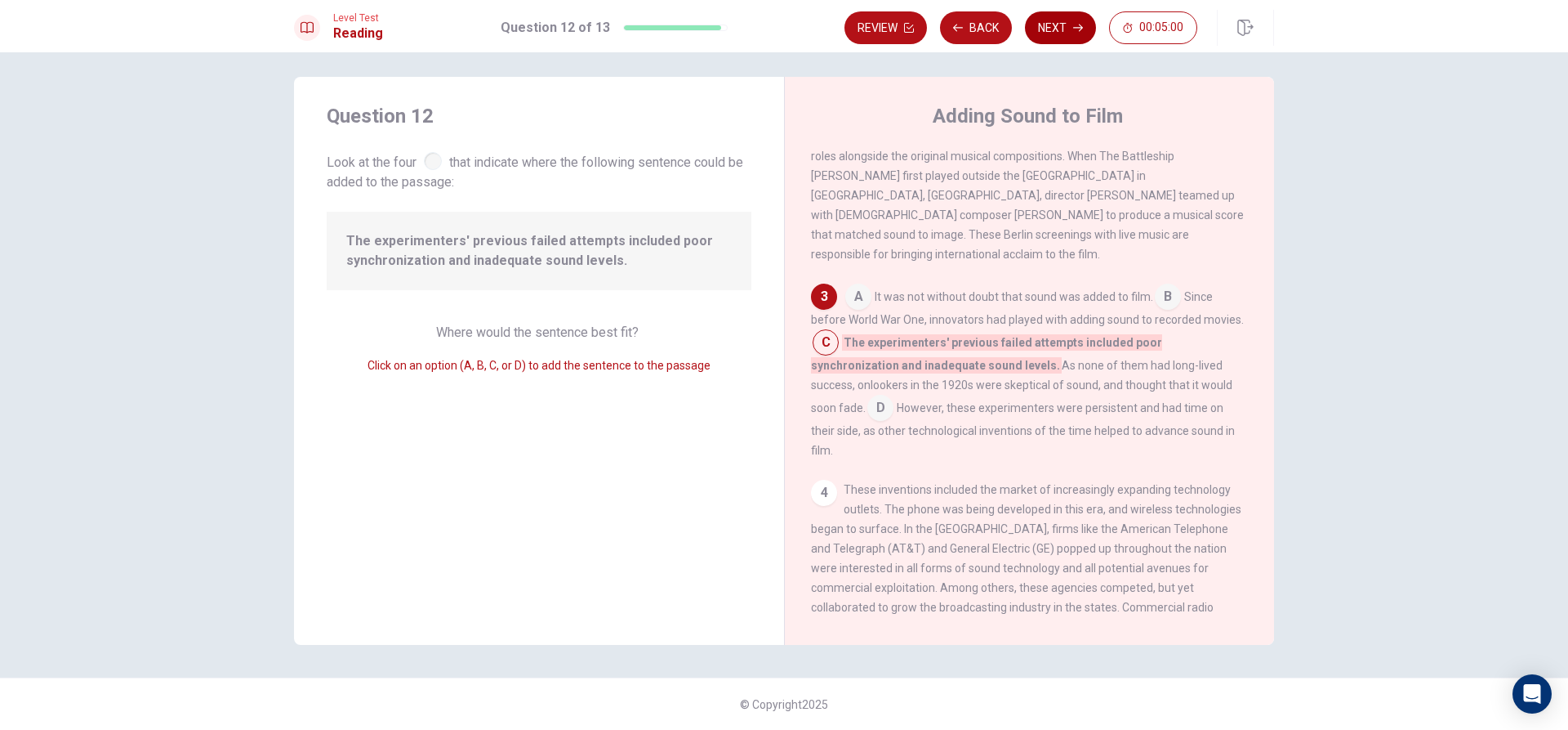
click at [1081, 35] on button "Next" at bounding box center [1060, 28] width 71 height 33
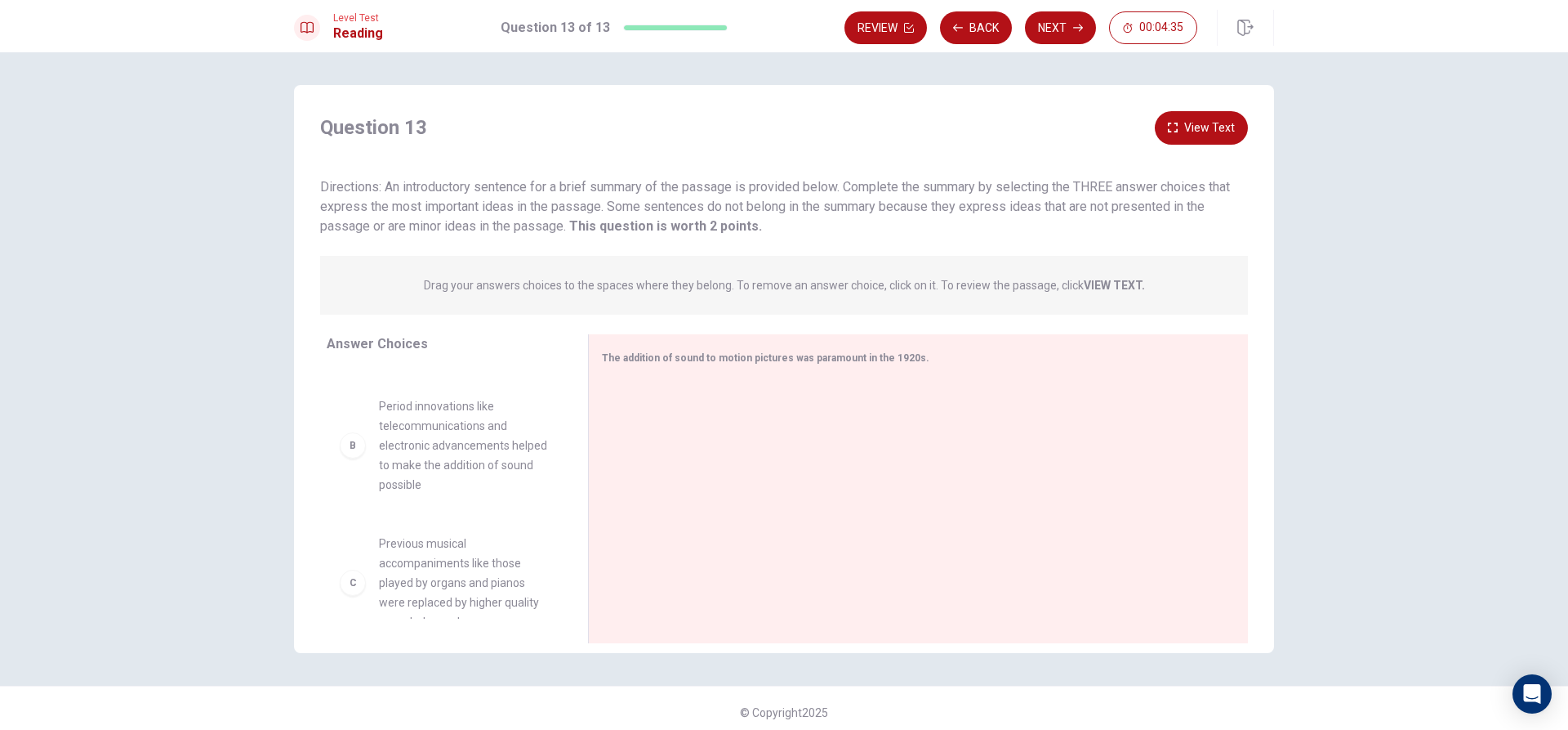
scroll to position [0, 0]
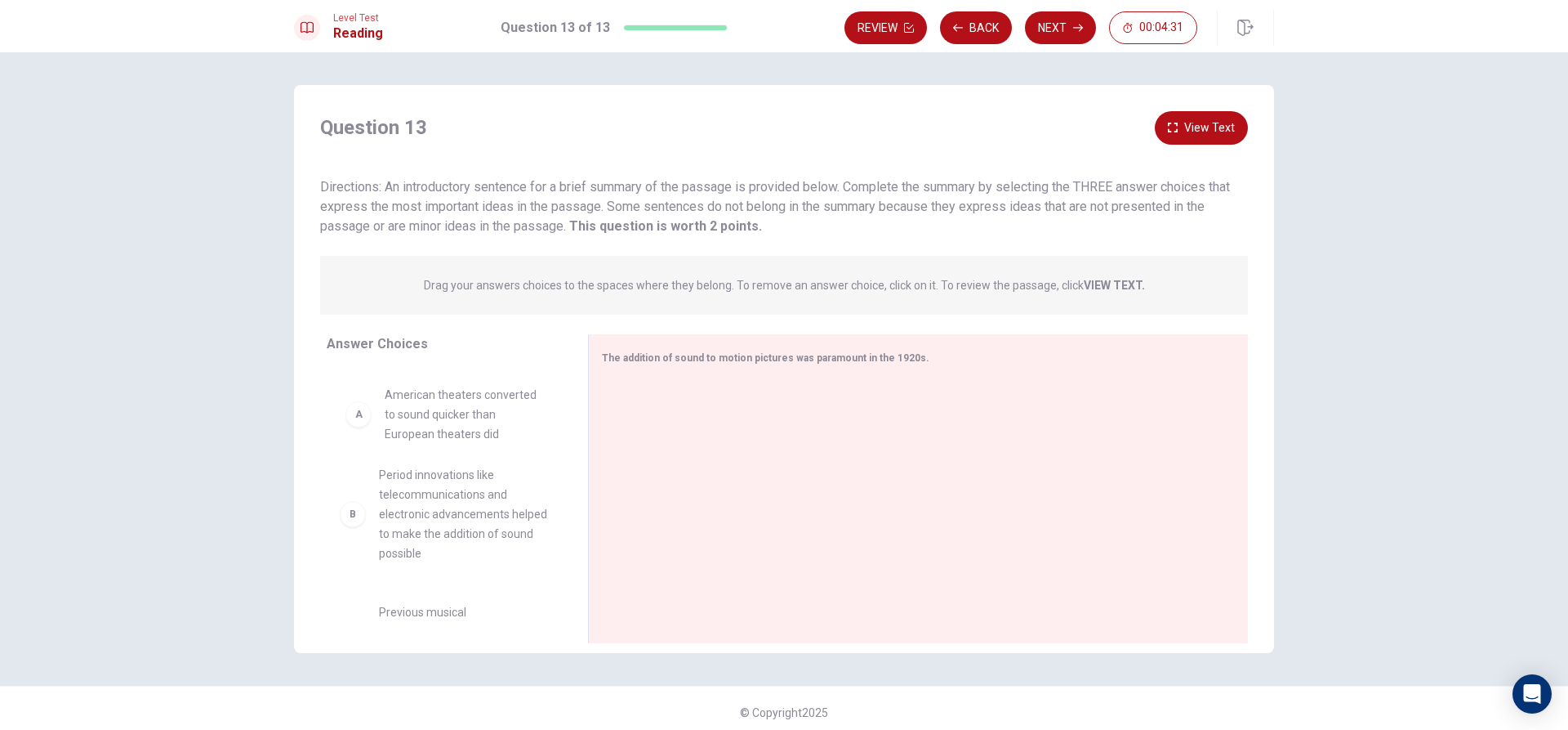
drag, startPoint x: 419, startPoint y: 399, endPoint x: 433, endPoint y: 408, distance: 16.6
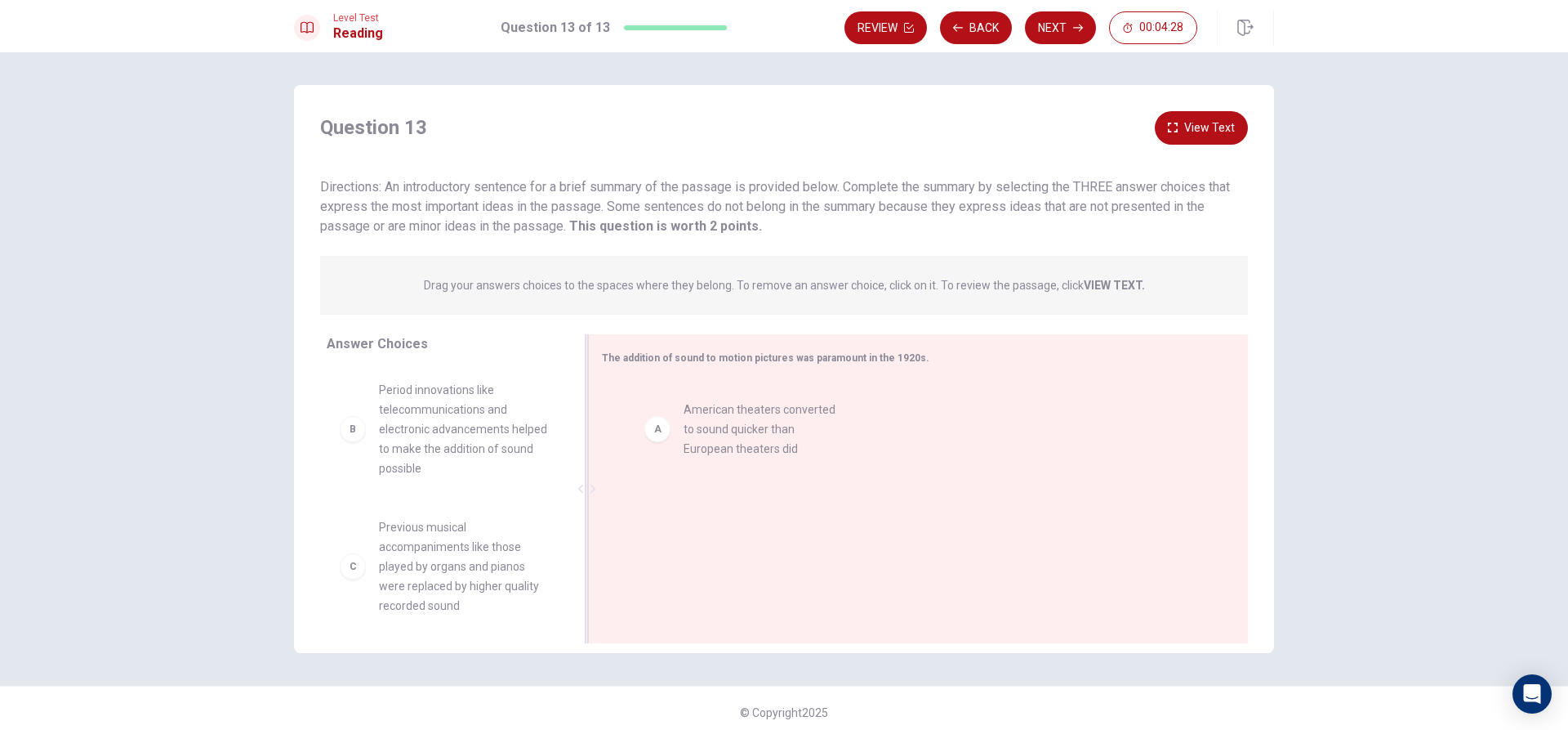
drag, startPoint x: 690, startPoint y: 463, endPoint x: 845, endPoint y: 444, distance: 156.2
drag, startPoint x: 747, startPoint y: 412, endPoint x: 815, endPoint y: 409, distance: 68.1
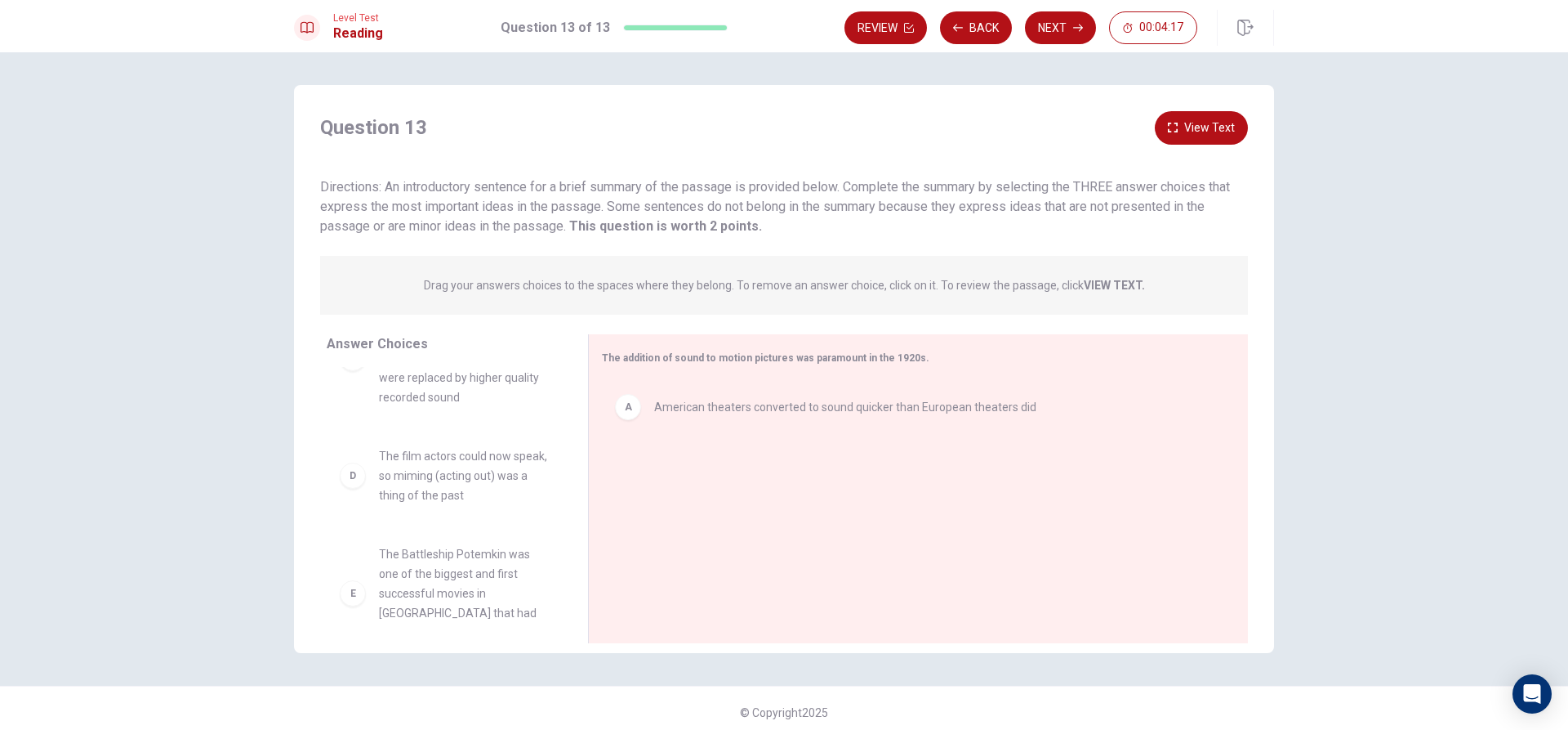
scroll to position [245, 0]
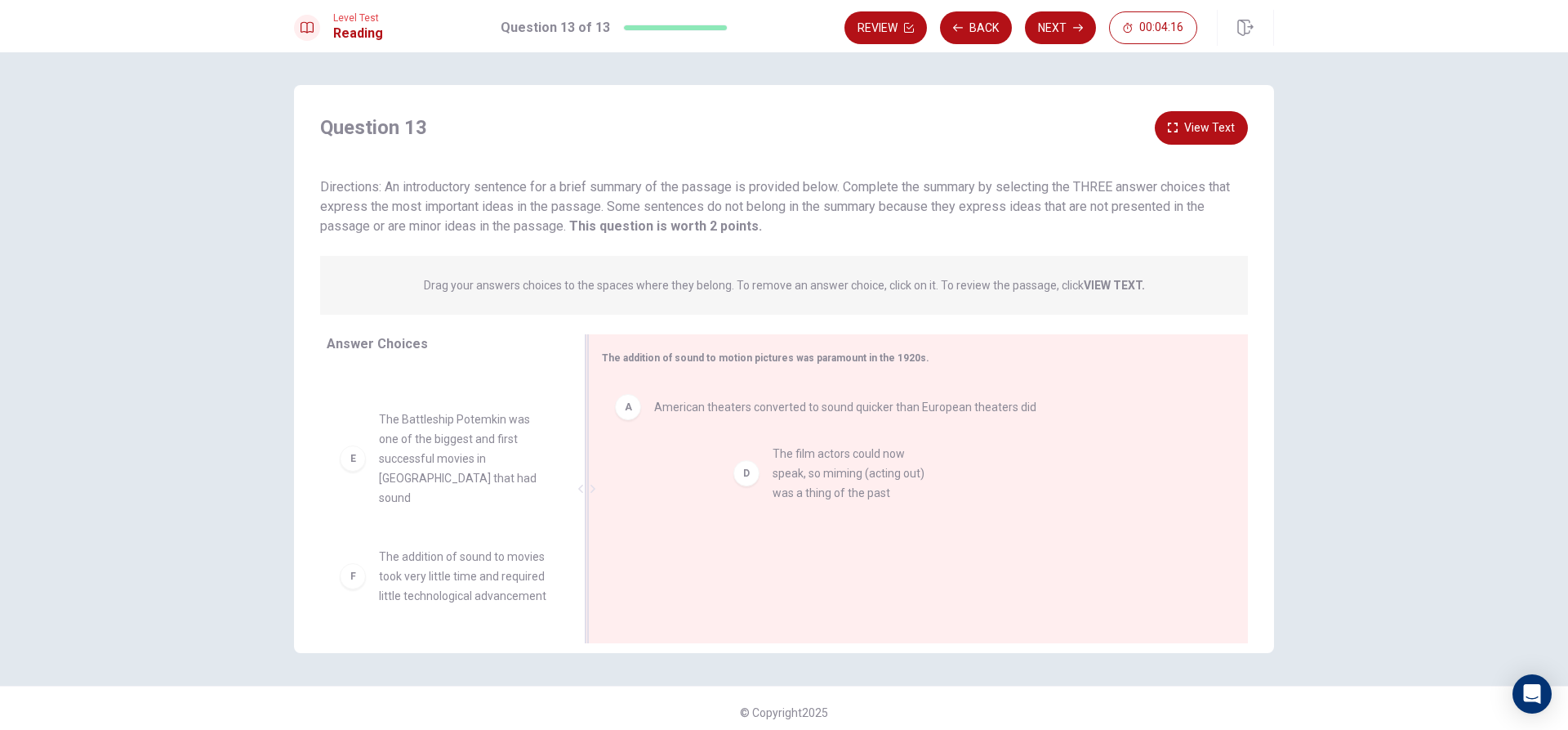
drag, startPoint x: 464, startPoint y: 447, endPoint x: 867, endPoint y: 480, distance: 404.3
drag, startPoint x: 914, startPoint y: 478, endPoint x: 373, endPoint y: 495, distance: 541.3
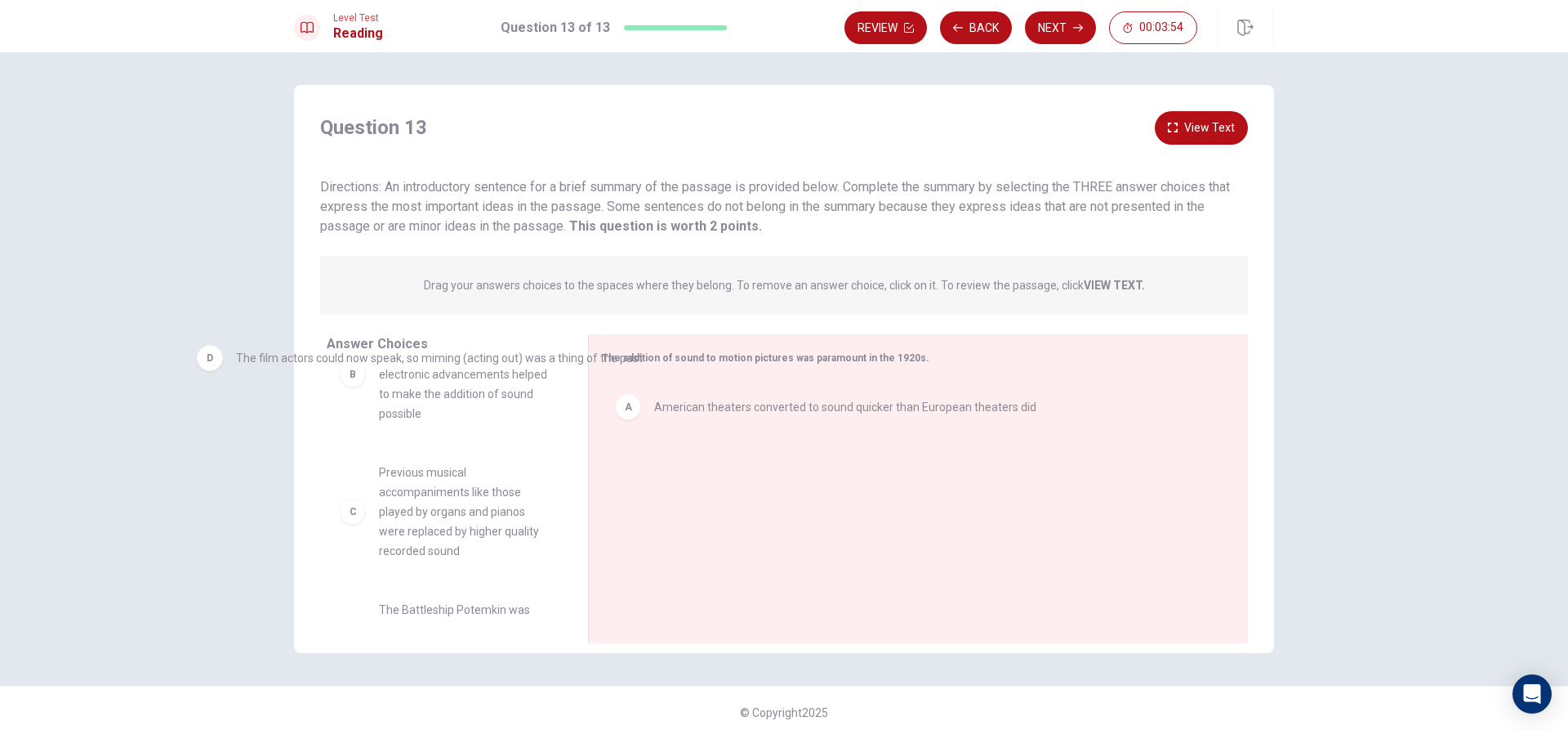
scroll to position [0, 0]
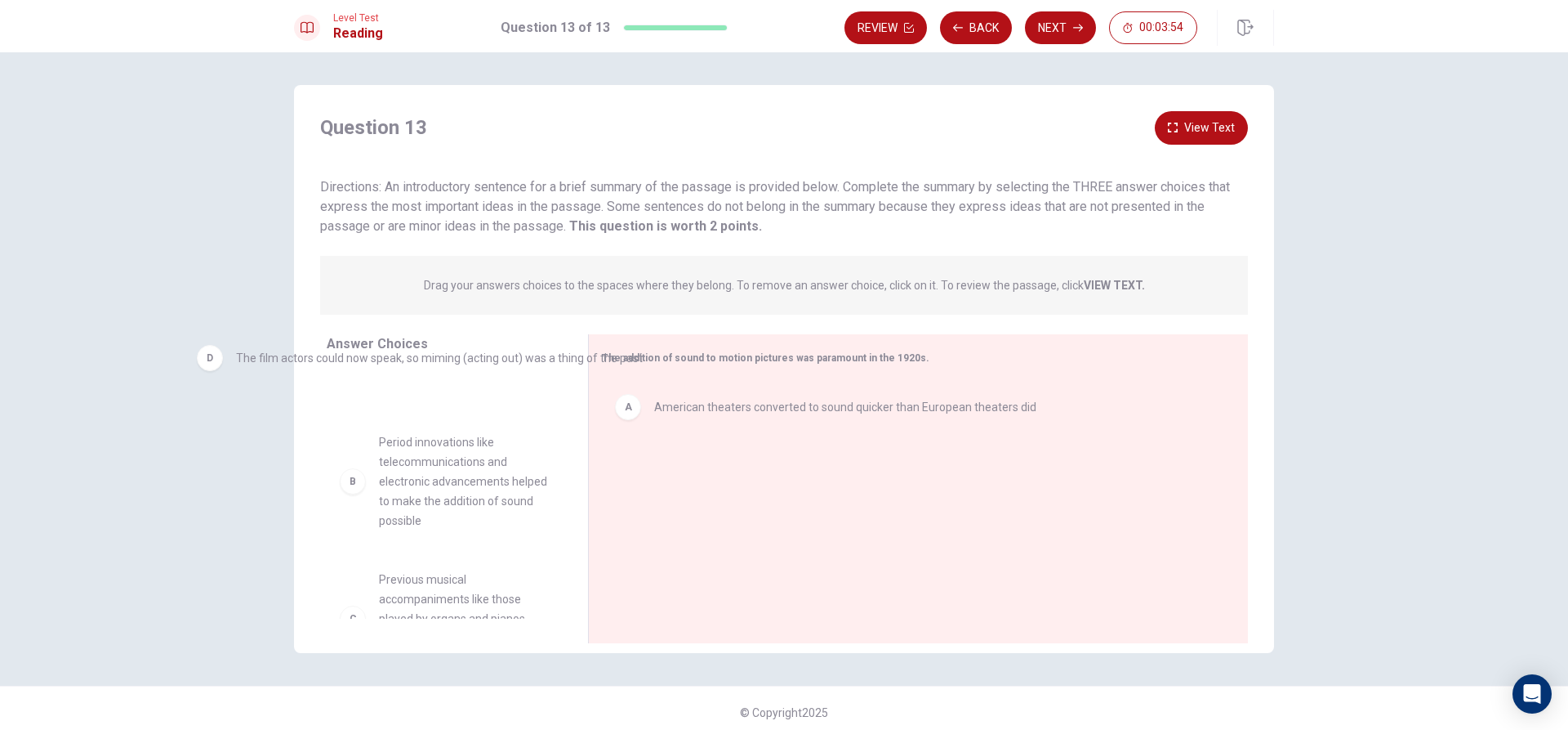
drag, startPoint x: 787, startPoint y: 479, endPoint x: 387, endPoint y: 359, distance: 417.6
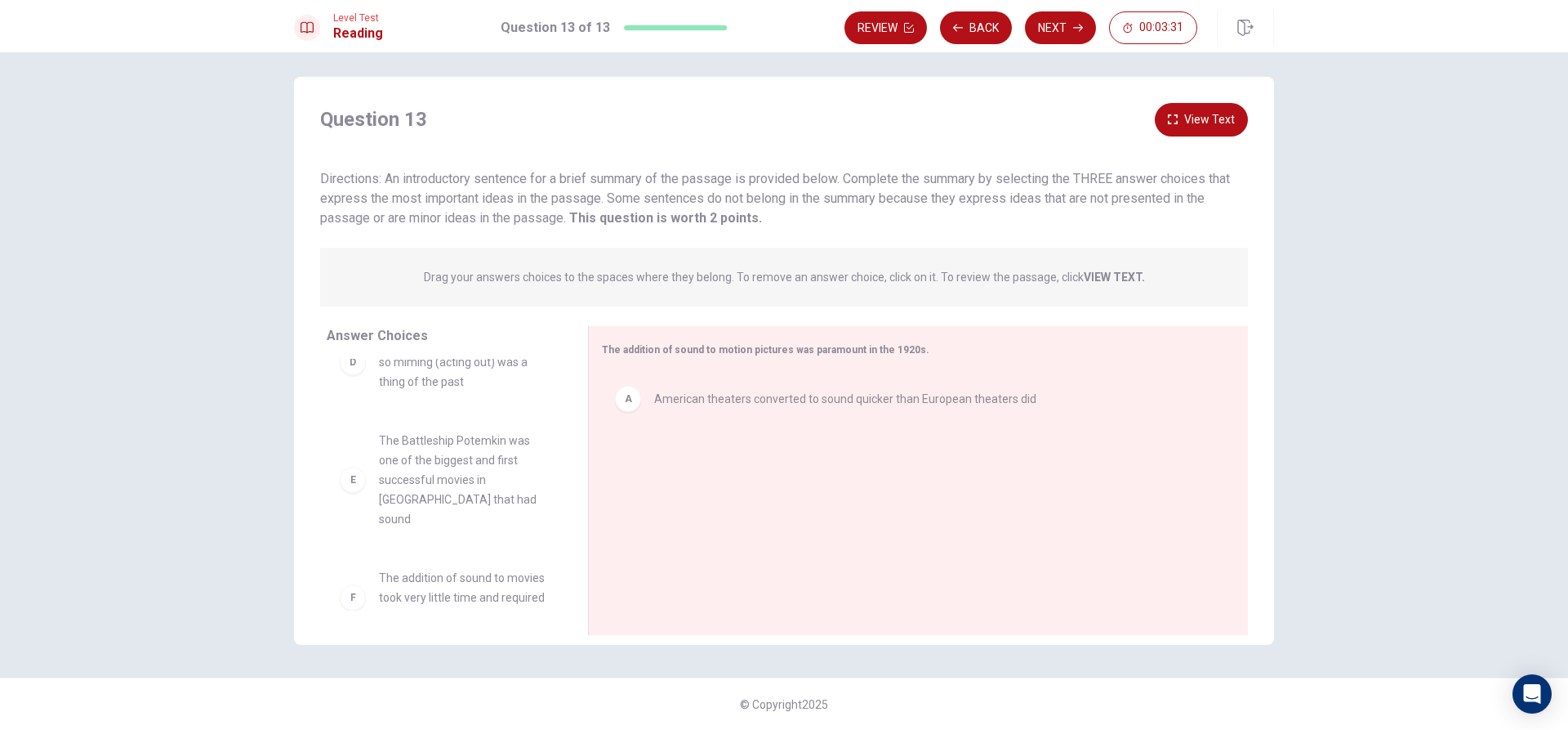
scroll to position [343, 0]
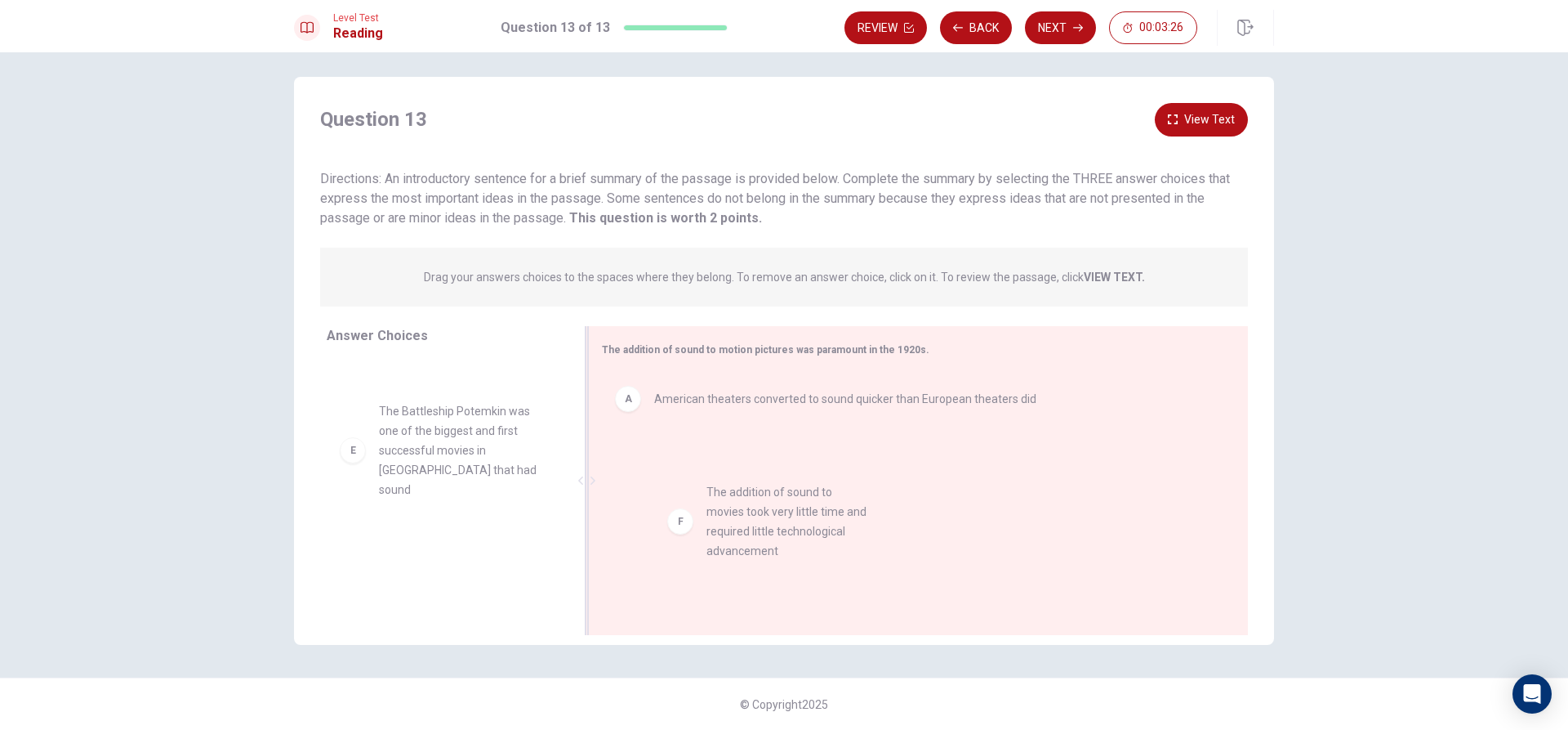
drag, startPoint x: 448, startPoint y: 560, endPoint x: 786, endPoint y: 518, distance: 340.6
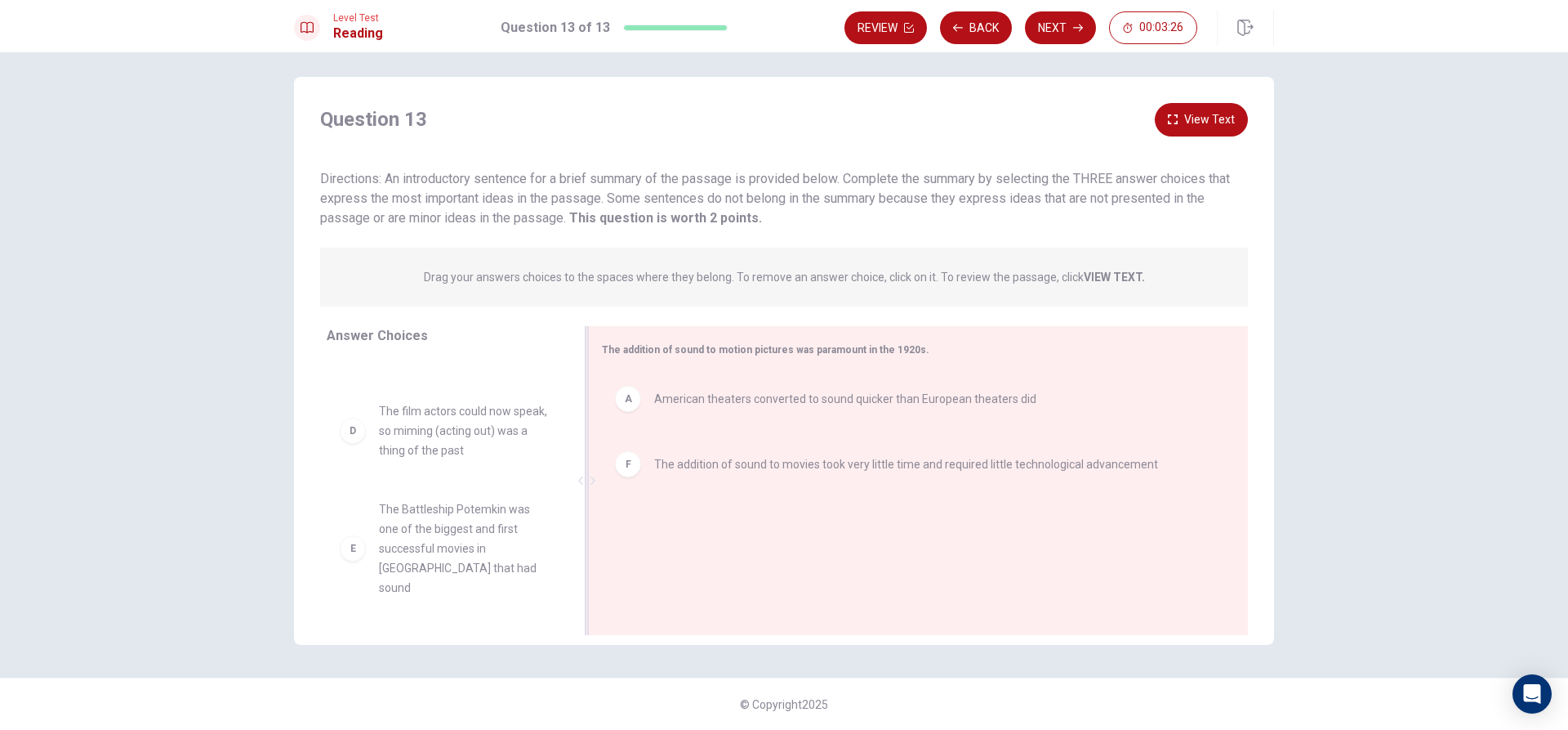
scroll to position [225, 0]
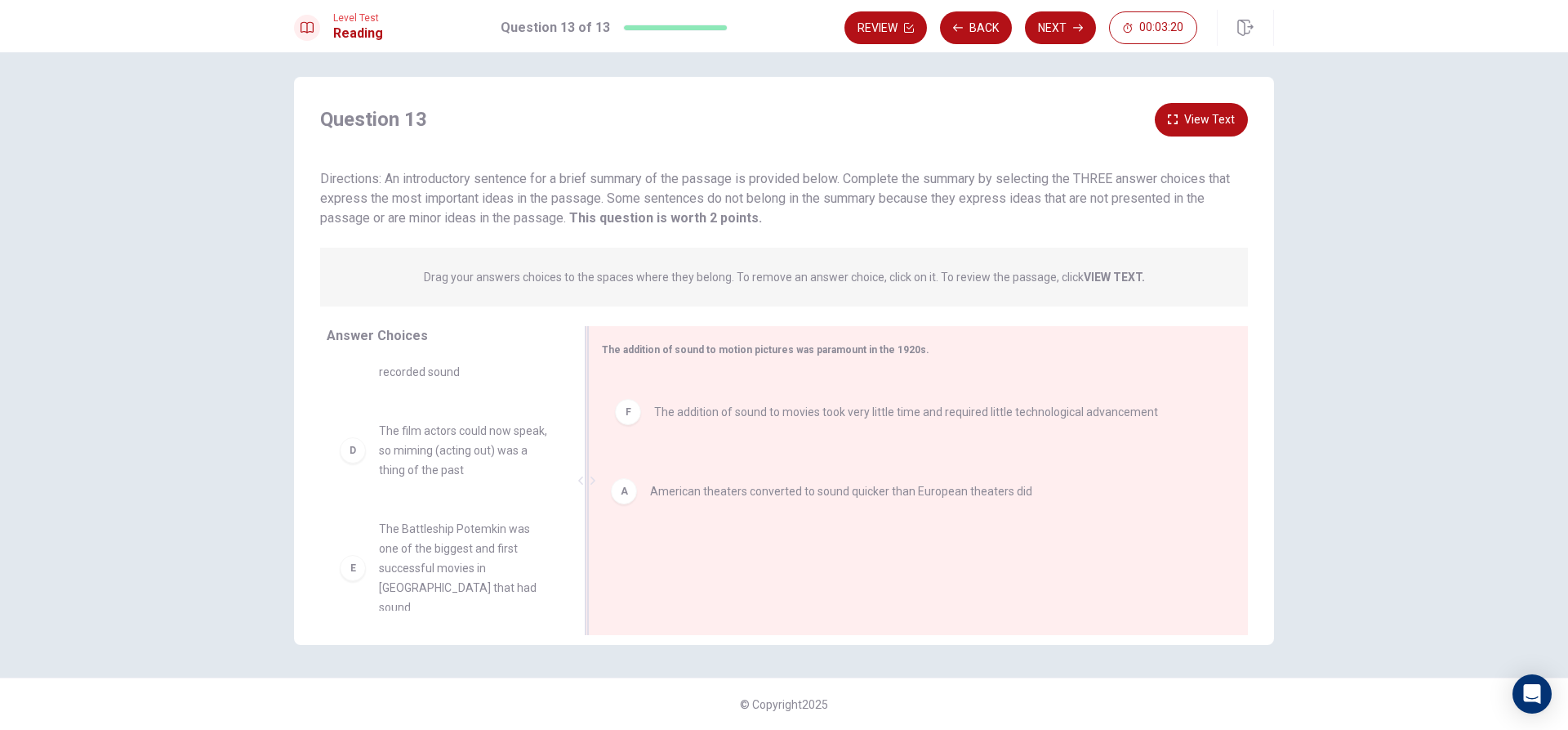
drag, startPoint x: 705, startPoint y: 400, endPoint x: 705, endPoint y: 505, distance: 105.0
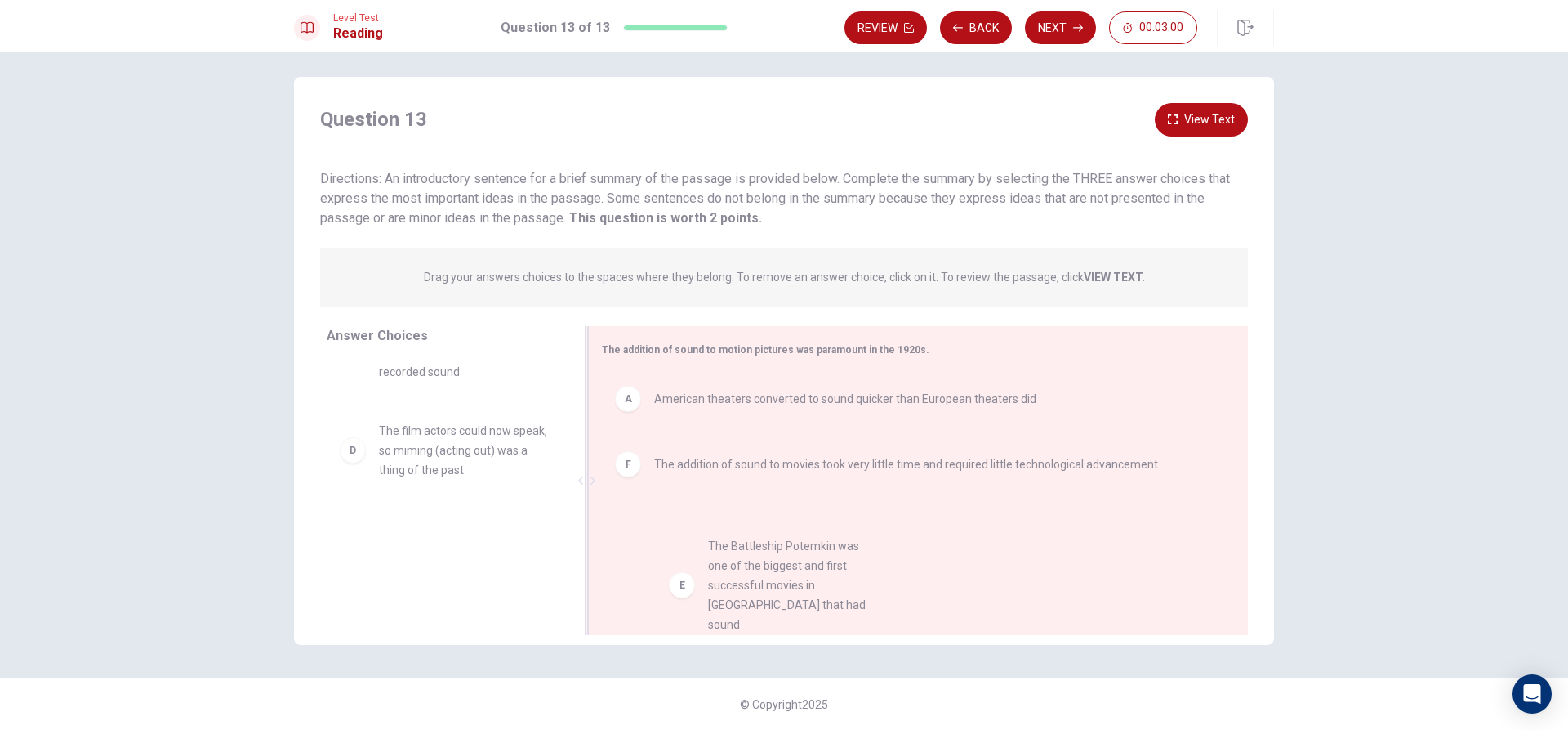
drag, startPoint x: 455, startPoint y: 549, endPoint x: 793, endPoint y: 566, distance: 338.4
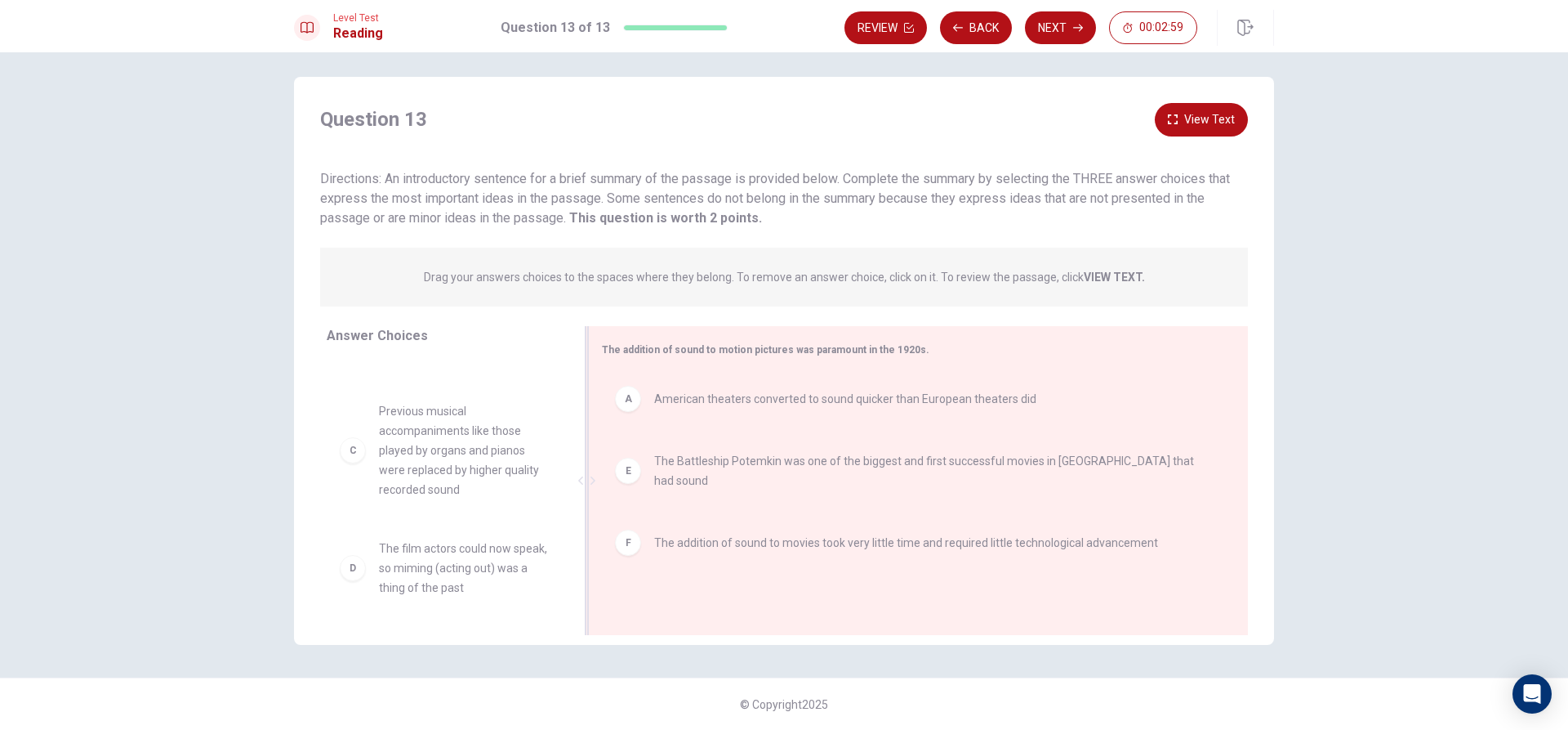
scroll to position [108, 0]
drag, startPoint x: 885, startPoint y: 537, endPoint x: 884, endPoint y: 441, distance: 96.0
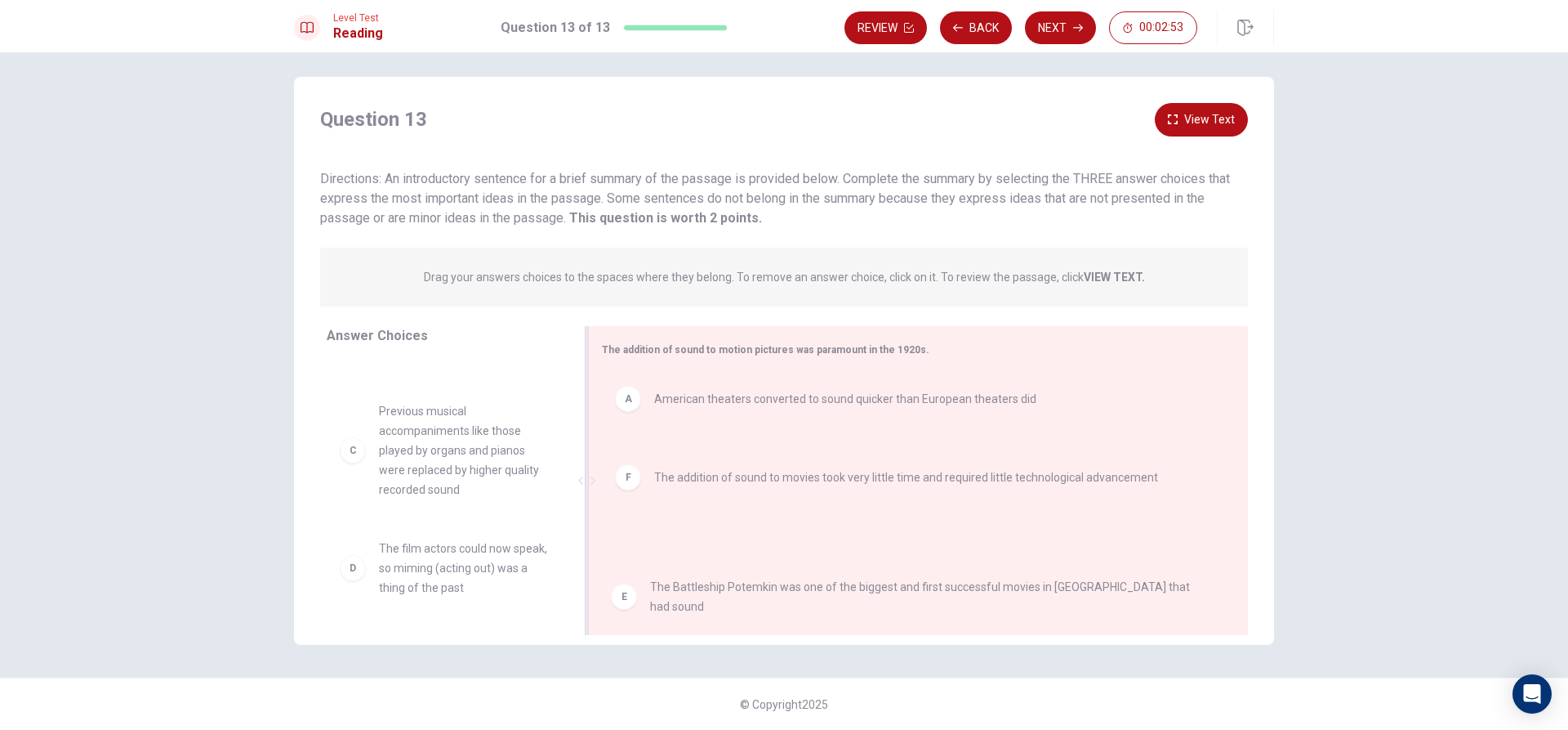
drag, startPoint x: 673, startPoint y: 481, endPoint x: 673, endPoint y: 617, distance: 136.0
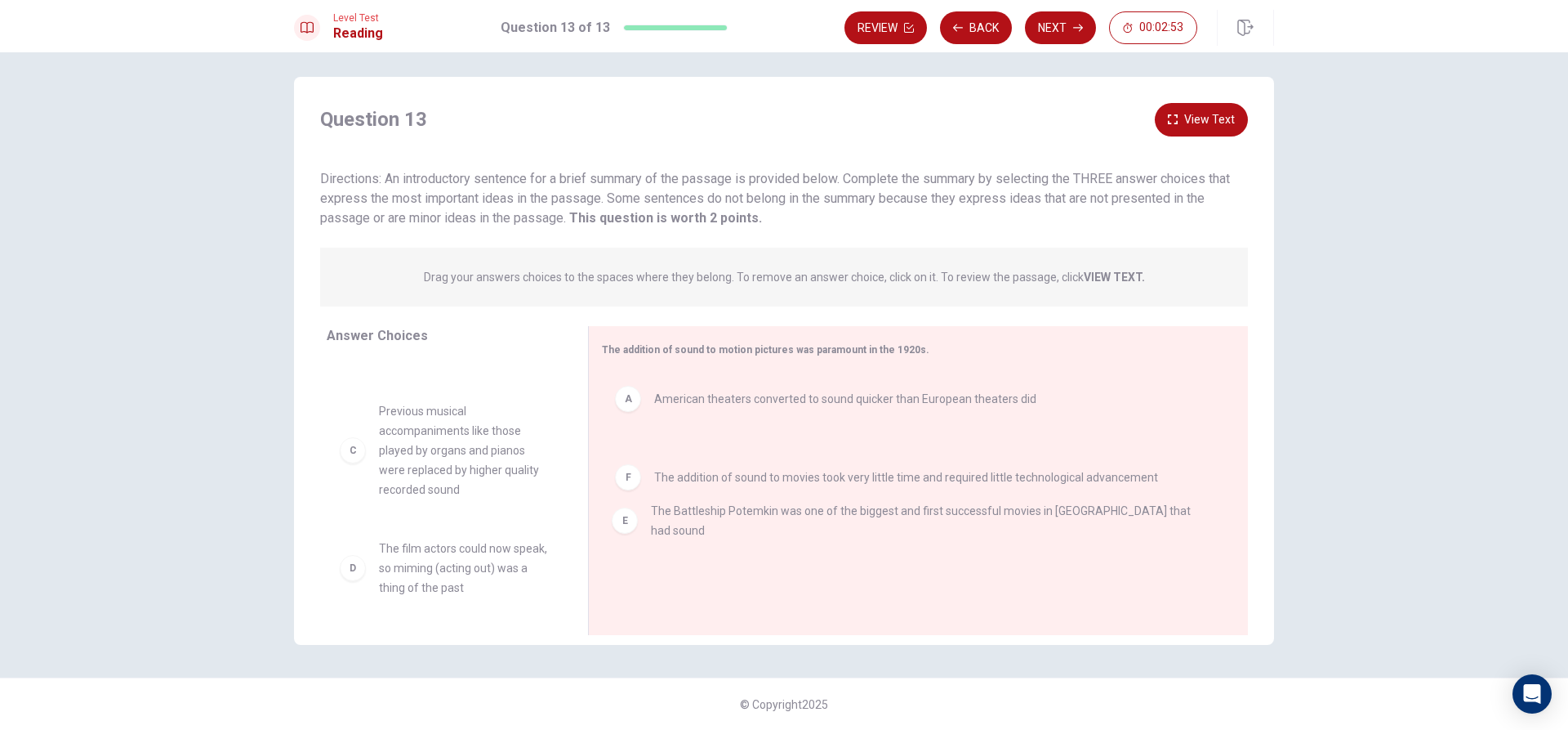
drag, startPoint x: 667, startPoint y: 483, endPoint x: 670, endPoint y: 588, distance: 105.0
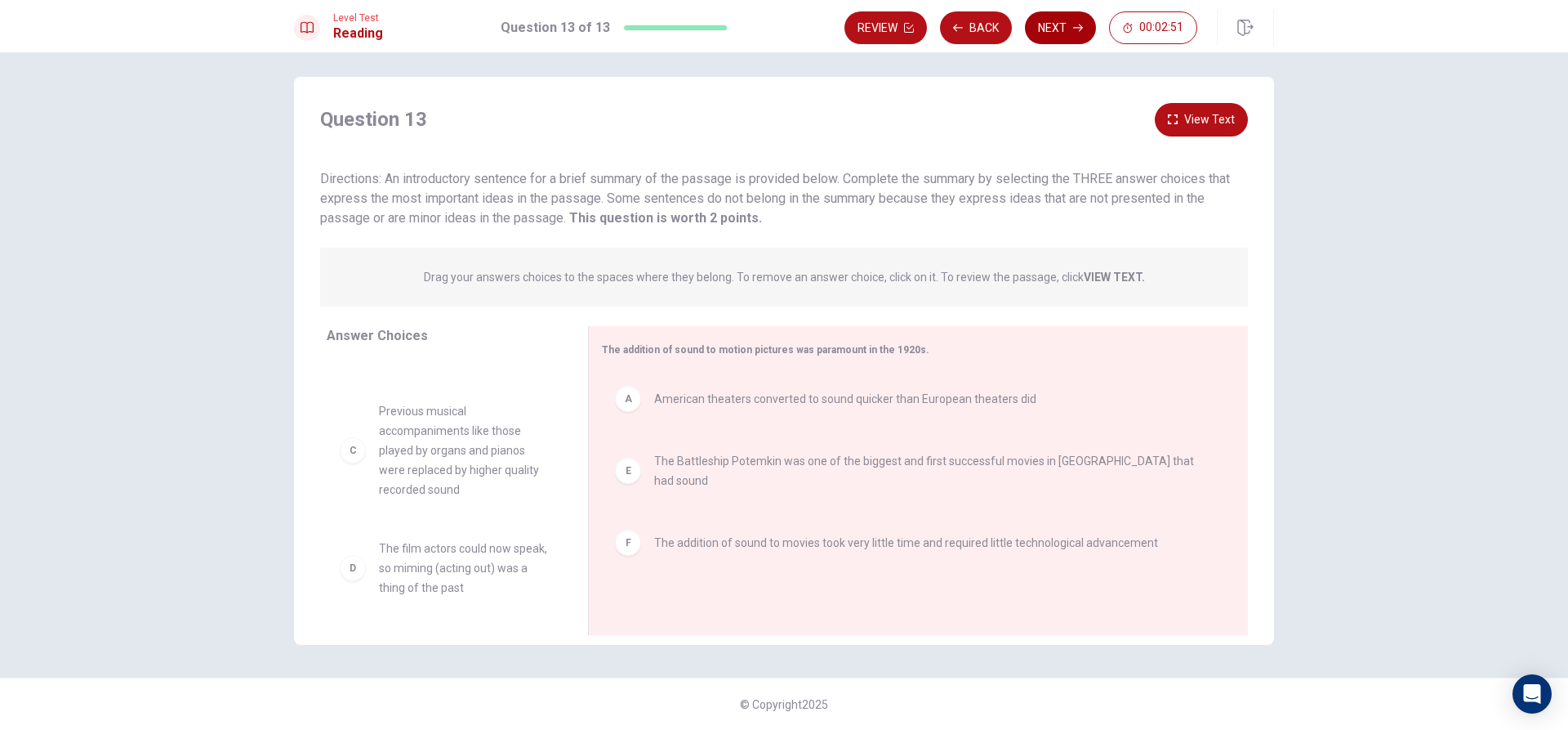
click at [1053, 35] on button "Next" at bounding box center [1060, 28] width 71 height 33
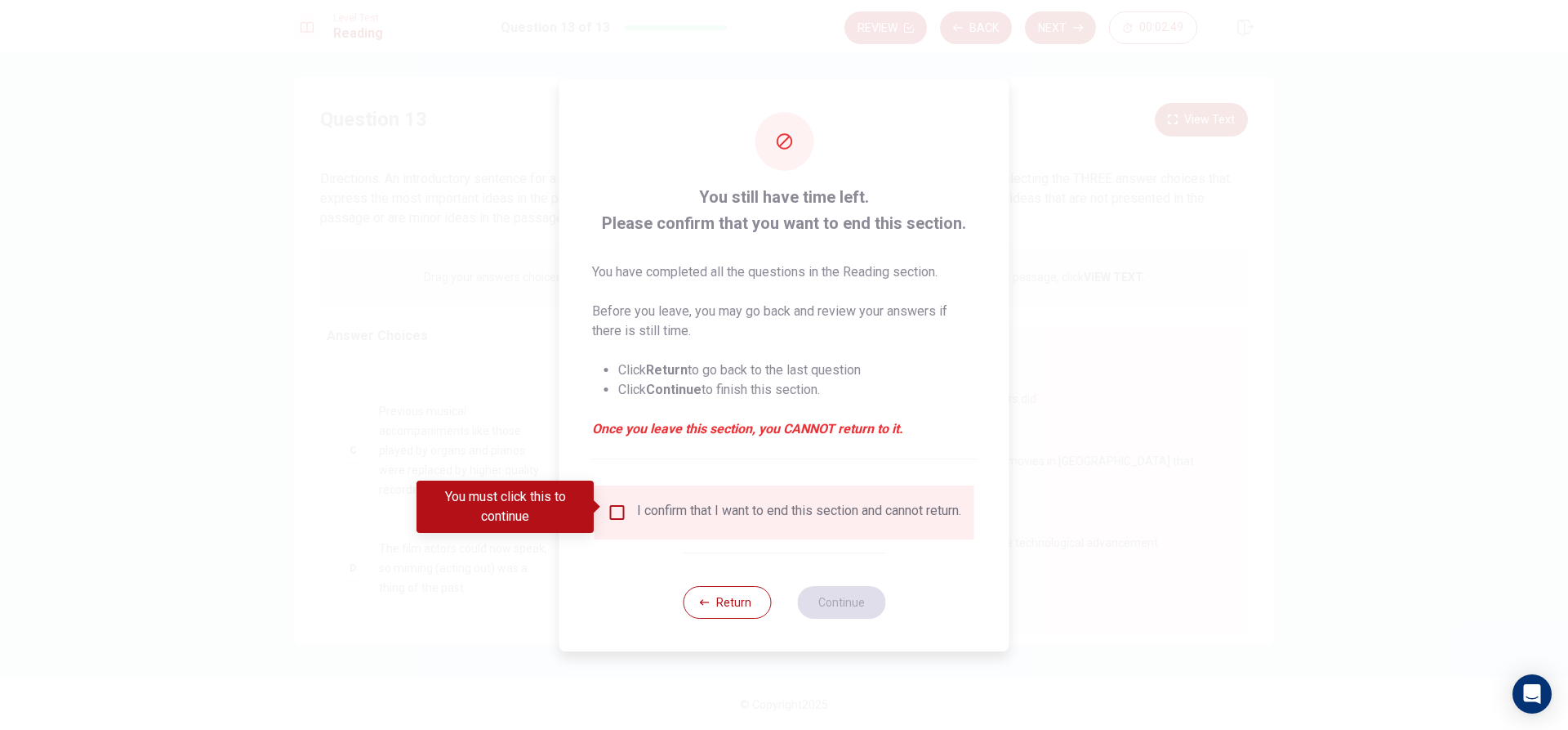
click at [611, 503] on input "You must click this to continue" at bounding box center [617, 512] width 20 height 20
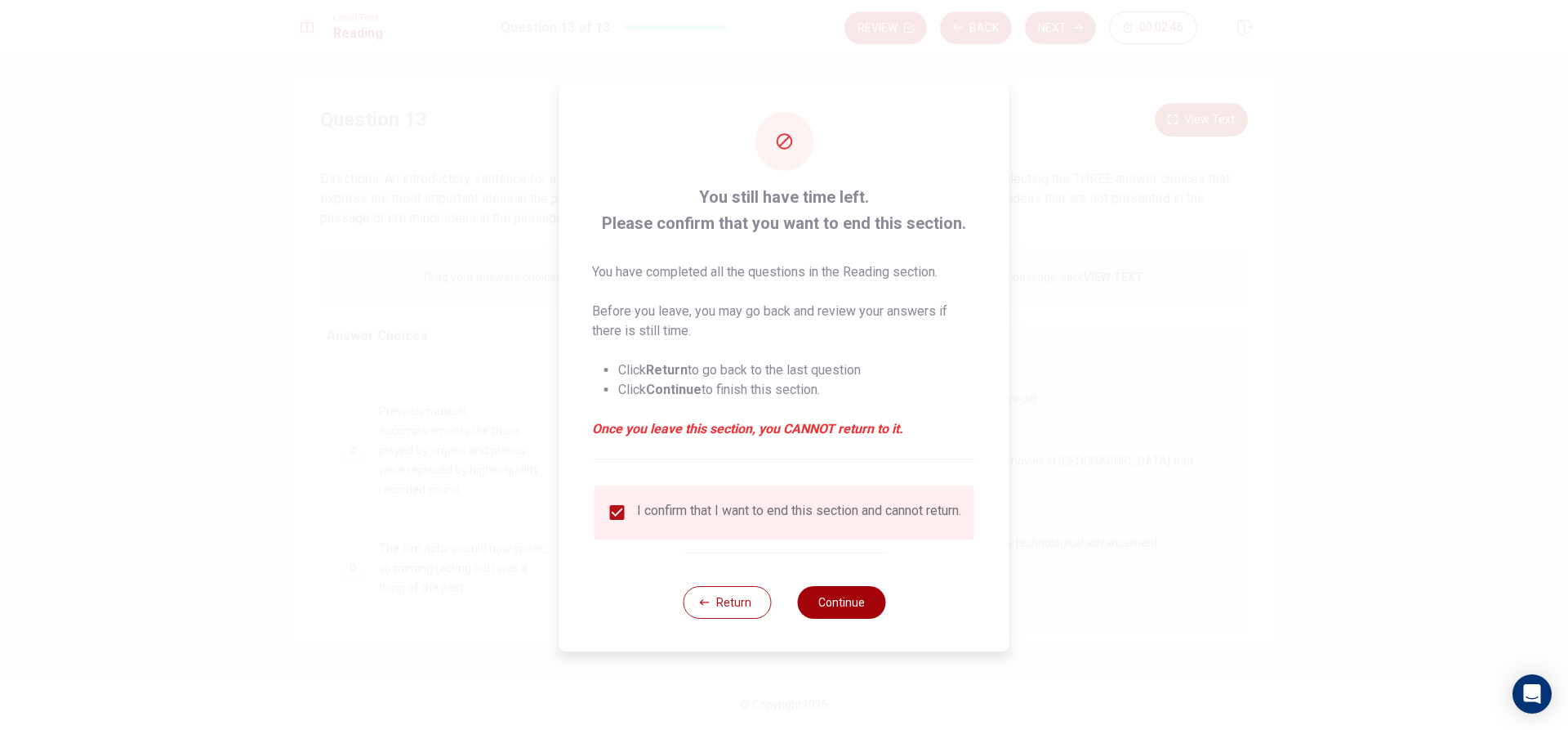
click at [865, 615] on button "Continue" at bounding box center [841, 602] width 88 height 33
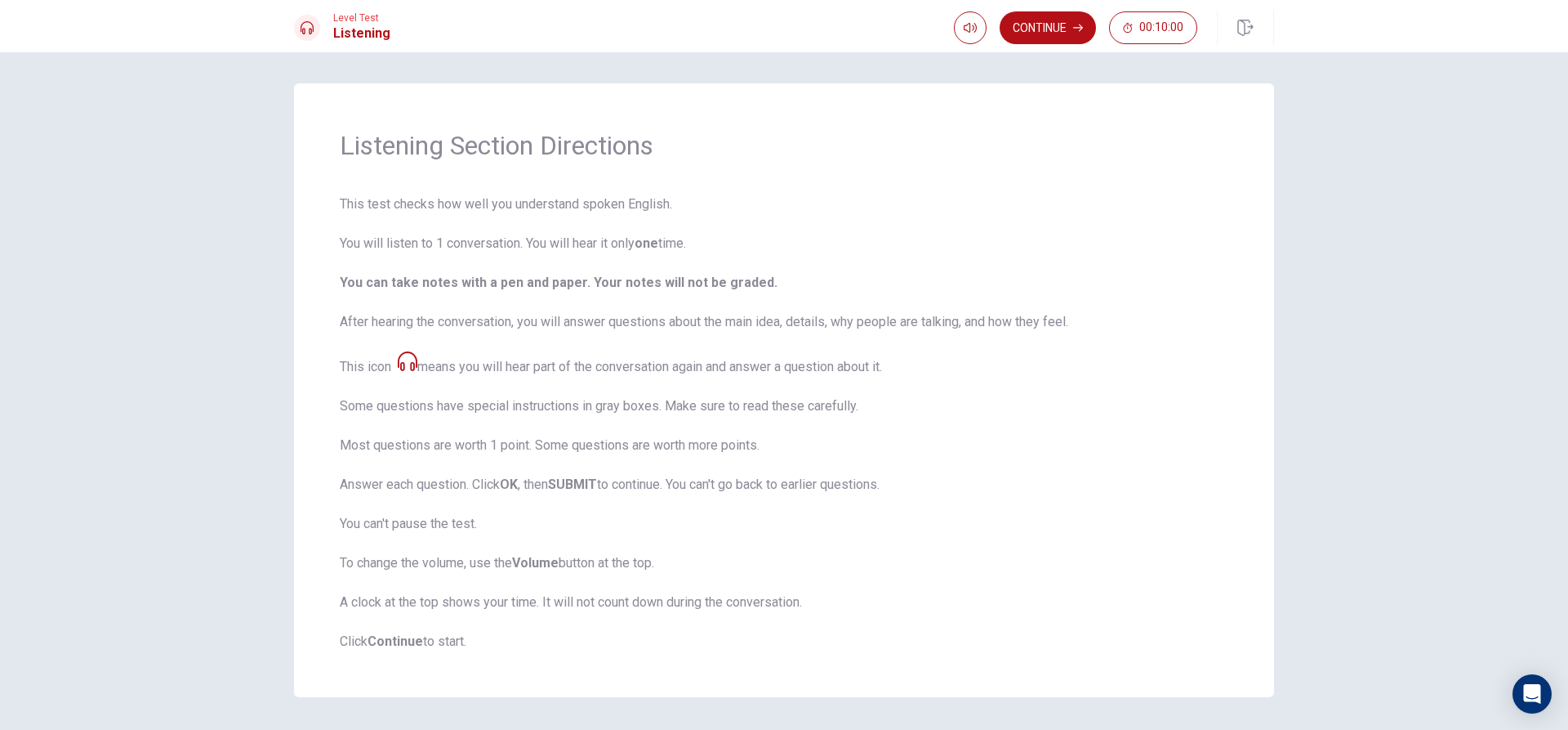
scroll to position [0, 0]
click at [363, 202] on span "This test checks how well you understand spoken English. You will listen to 1 c…" at bounding box center [783, 424] width 888 height 457
click at [972, 22] on icon "button" at bounding box center [970, 28] width 13 height 13
type input "0.9"
click at [991, 61] on span at bounding box center [992, 58] width 9 height 10
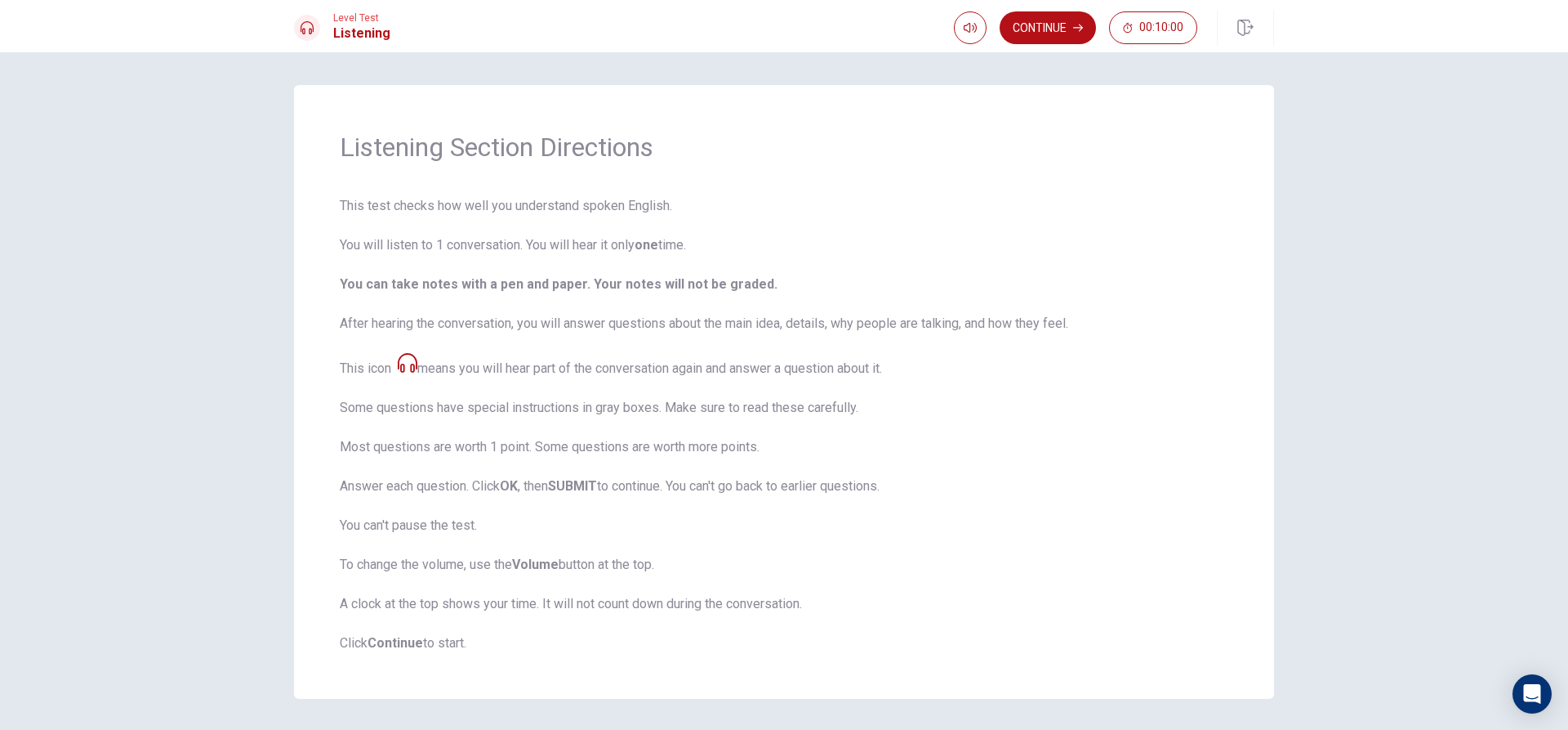
click at [406, 369] on icon at bounding box center [408, 363] width 20 height 20
click at [465, 357] on span "This test checks how well you understand spoken English. You will listen to 1 c…" at bounding box center [783, 424] width 888 height 457
click at [1086, 24] on button "Continue" at bounding box center [1048, 28] width 97 height 33
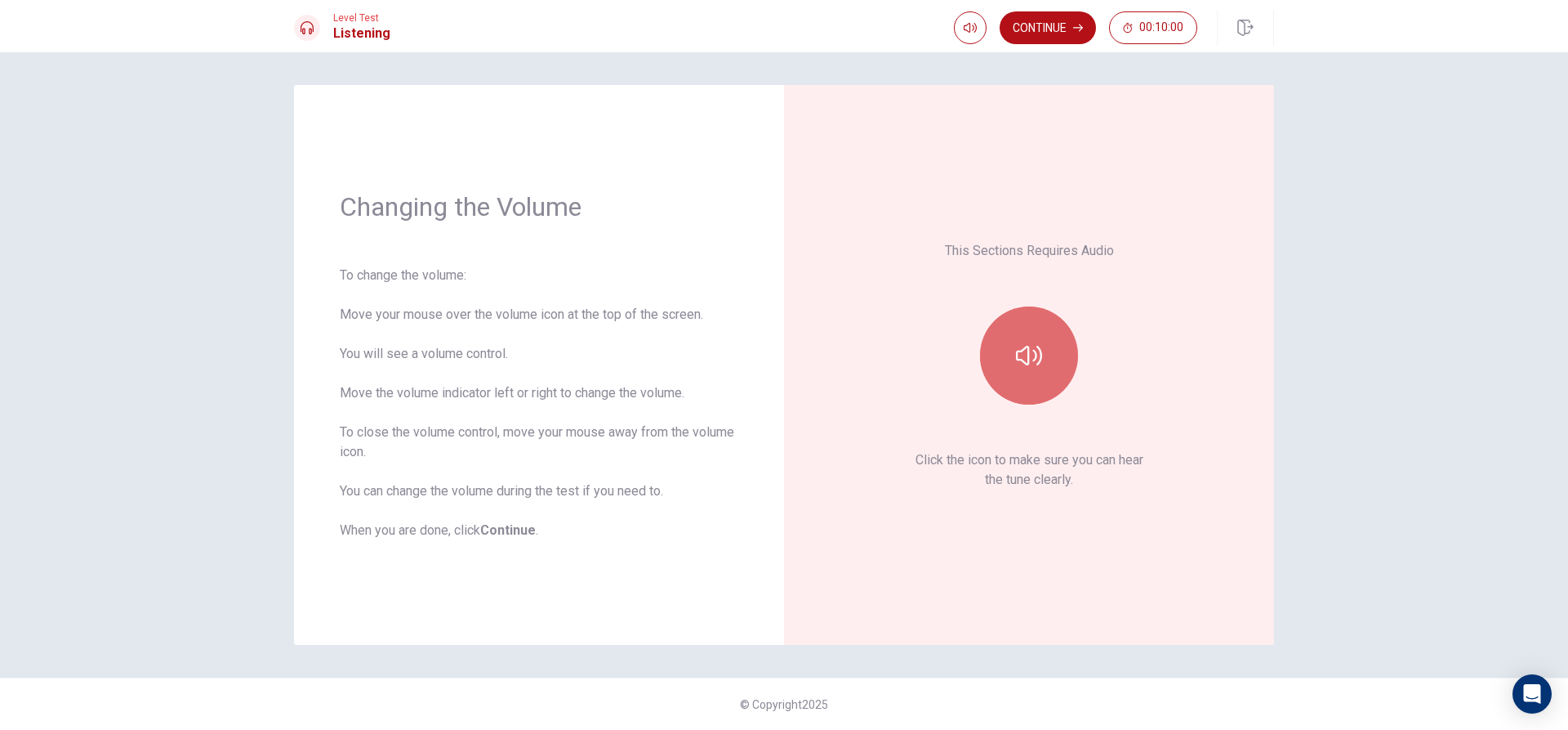
click at [1058, 375] on button "button" at bounding box center [1029, 356] width 98 height 98
click at [1020, 23] on button "Continue" at bounding box center [1048, 28] width 97 height 33
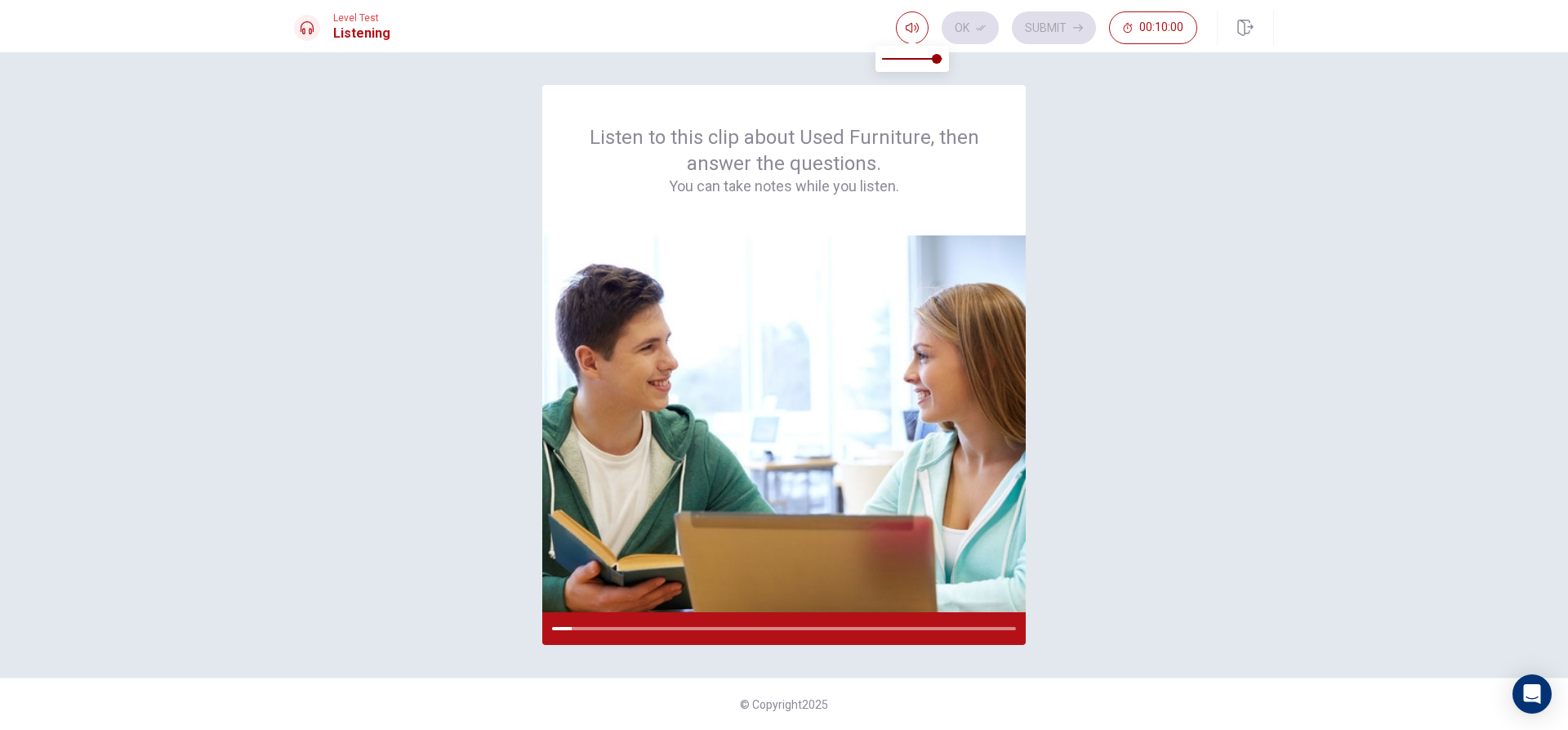
type input "1"
drag, startPoint x: 938, startPoint y: 60, endPoint x: 959, endPoint y: 67, distance: 22.1
click at [959, 67] on body "This site uses cookies, as explained in our Privacy Policy . If you agree to th…" at bounding box center [784, 365] width 1568 height 730
click at [635, 629] on div at bounding box center [596, 628] width 89 height 3
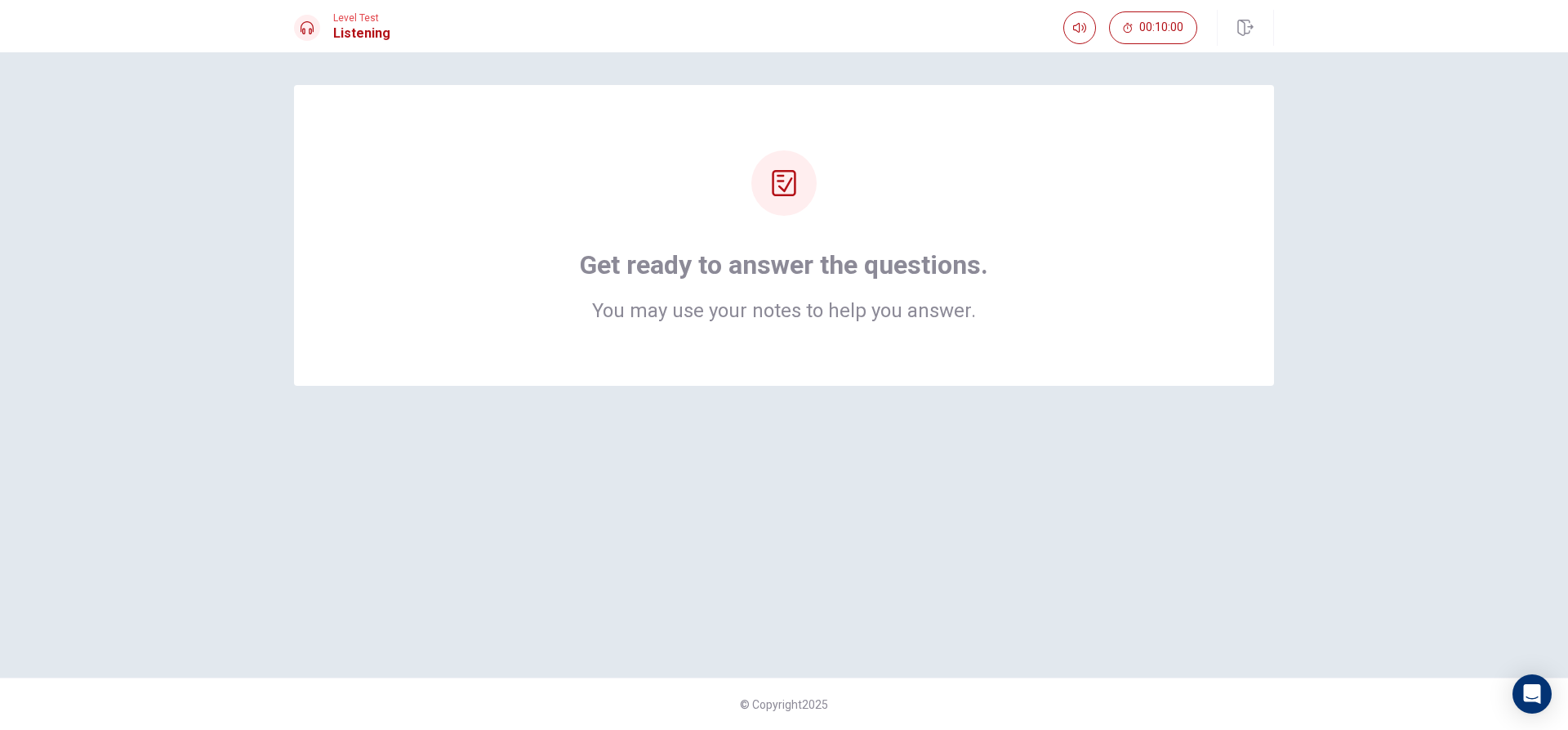
click at [1110, 343] on div "Get ready to answer the questions. You may use your notes to help you answer." at bounding box center [784, 235] width 980 height 301
click at [800, 282] on div "Get ready to answer the questions. You may use your notes to help you answer." at bounding box center [784, 284] width 408 height 72
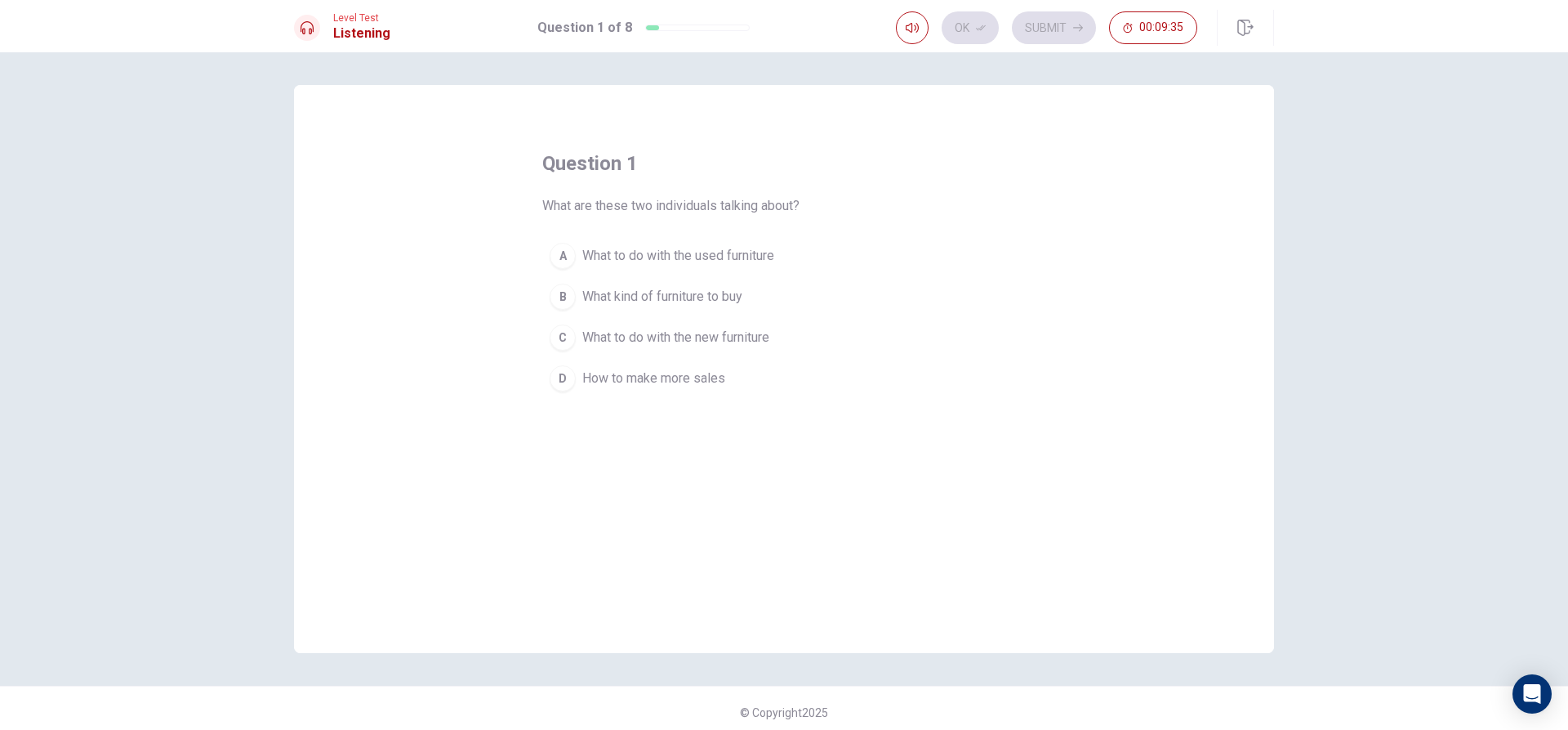
click at [727, 329] on span "What to do with the new furniture" at bounding box center [675, 337] width 187 height 20
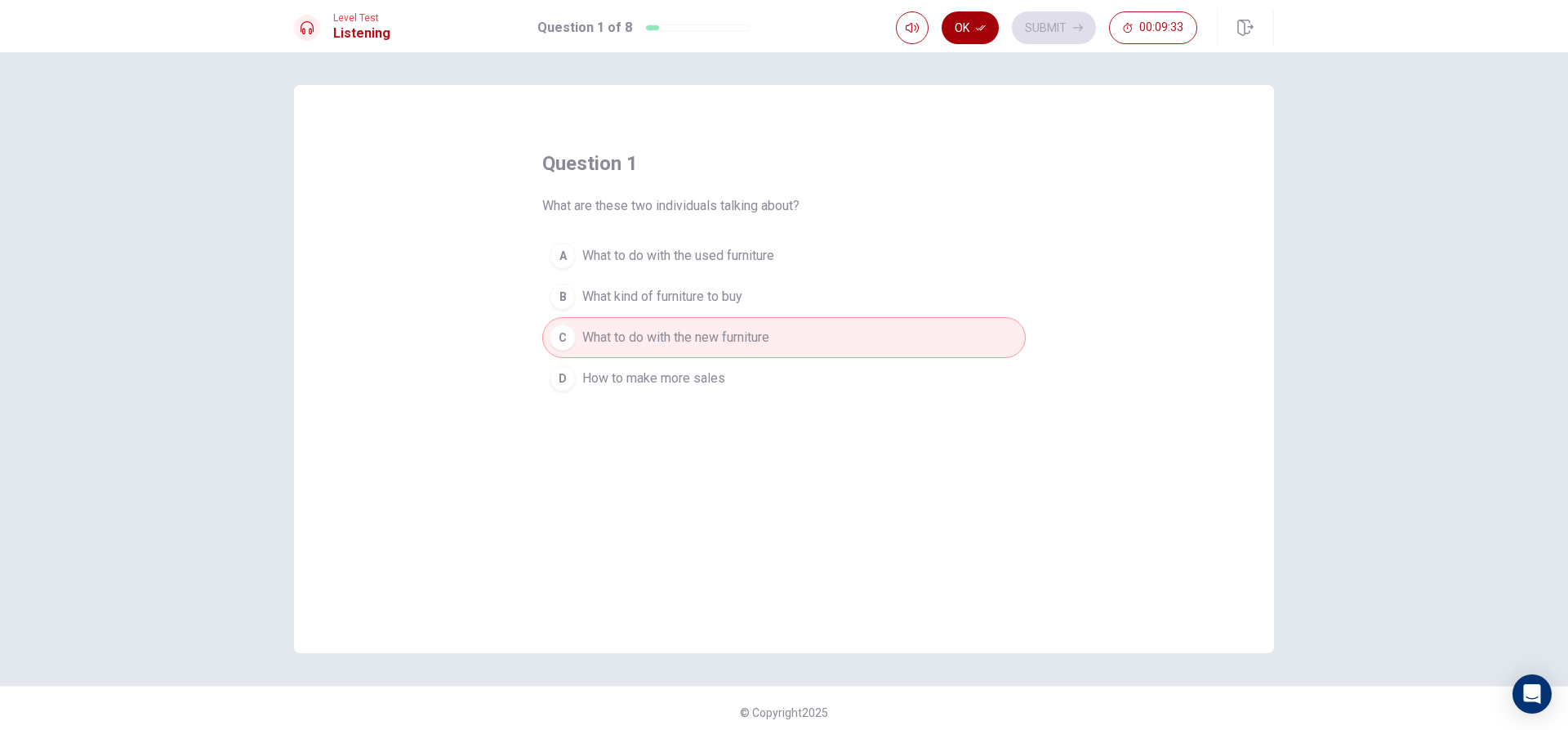
click at [980, 33] on button "Ok" at bounding box center [971, 28] width 57 height 33
click at [1064, 35] on button "Submit" at bounding box center [1053, 28] width 84 height 33
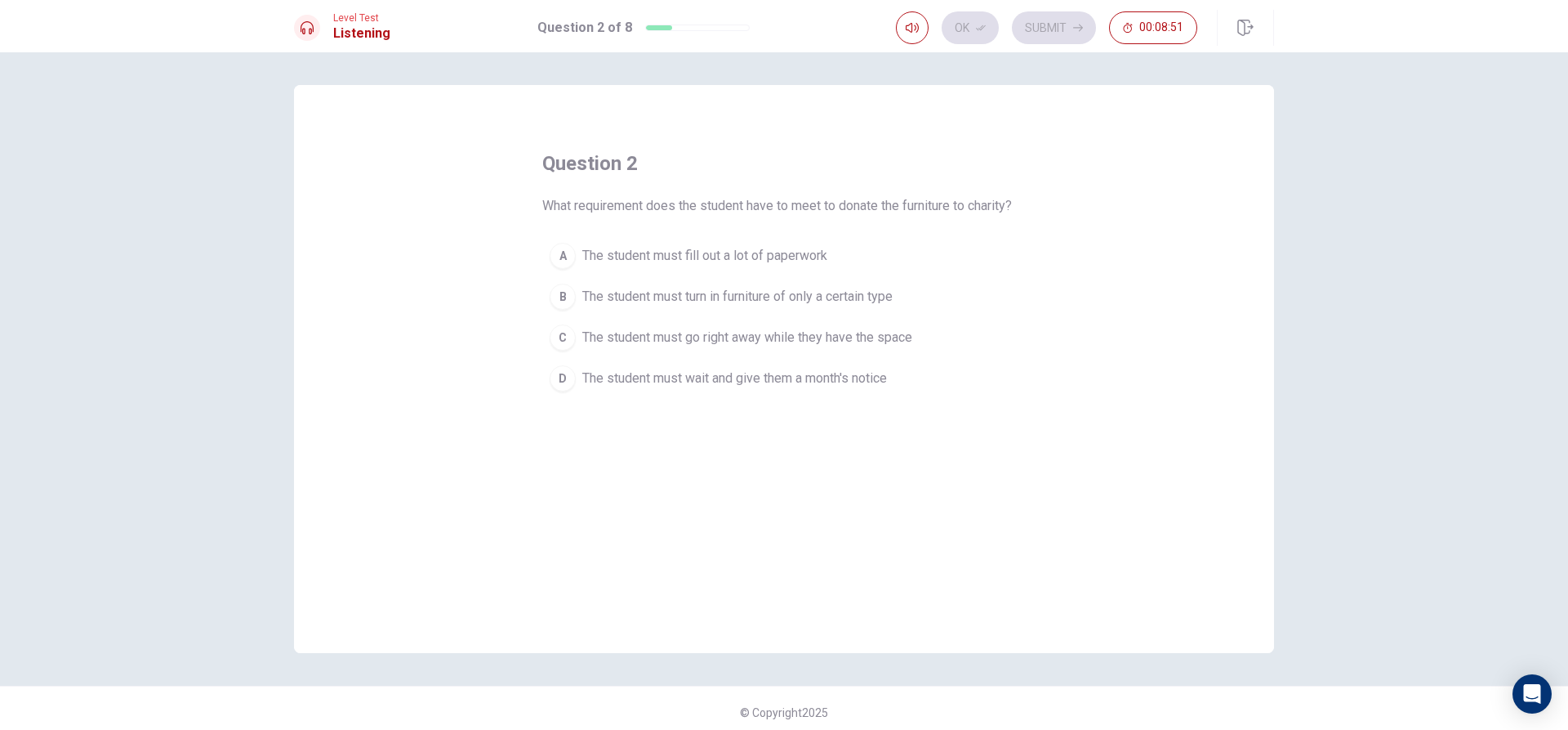
click at [756, 340] on span "The student must go right away while they have the space" at bounding box center [747, 337] width 330 height 20
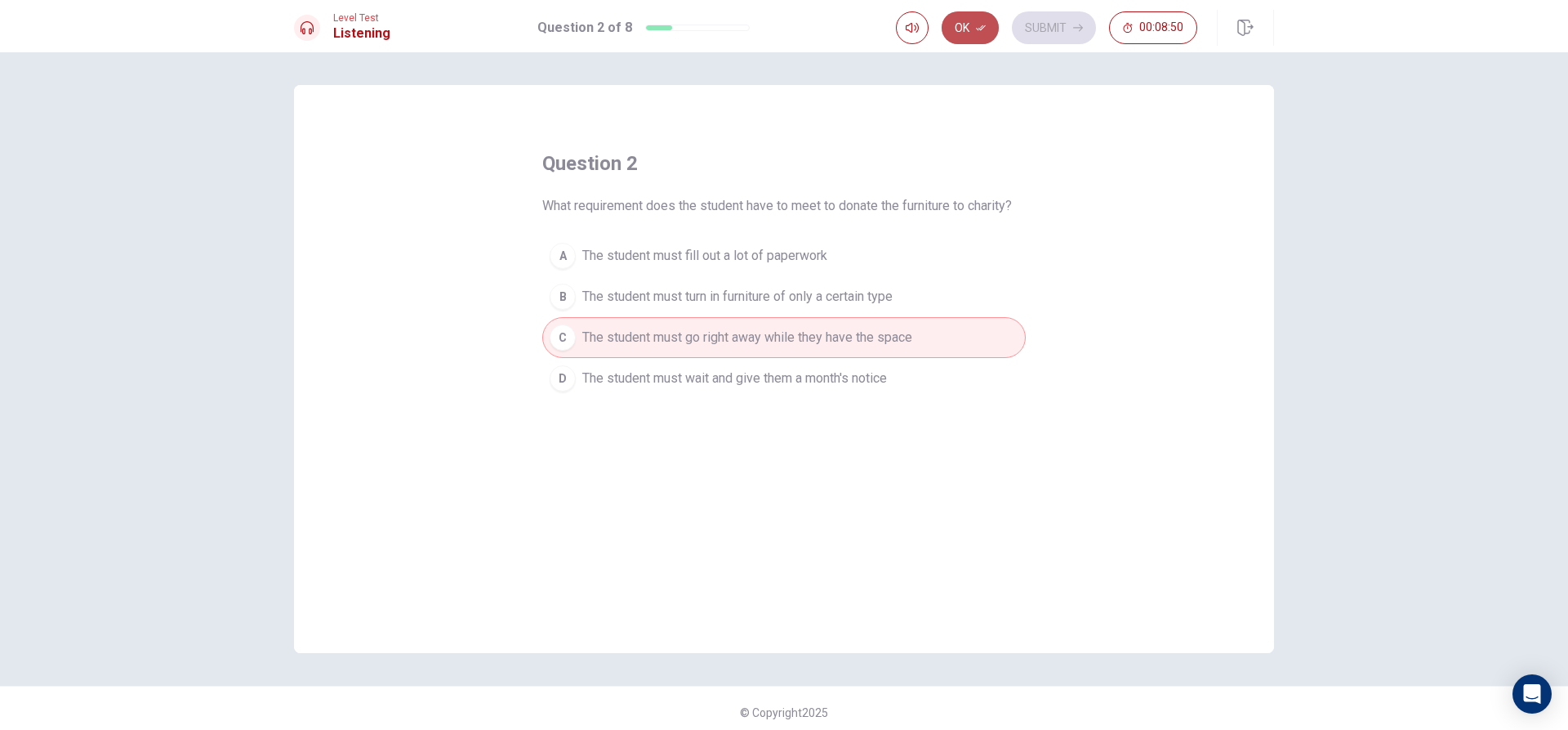
click at [971, 16] on button "Ok" at bounding box center [971, 28] width 57 height 33
click at [1053, 27] on button "Submit" at bounding box center [1053, 28] width 84 height 33
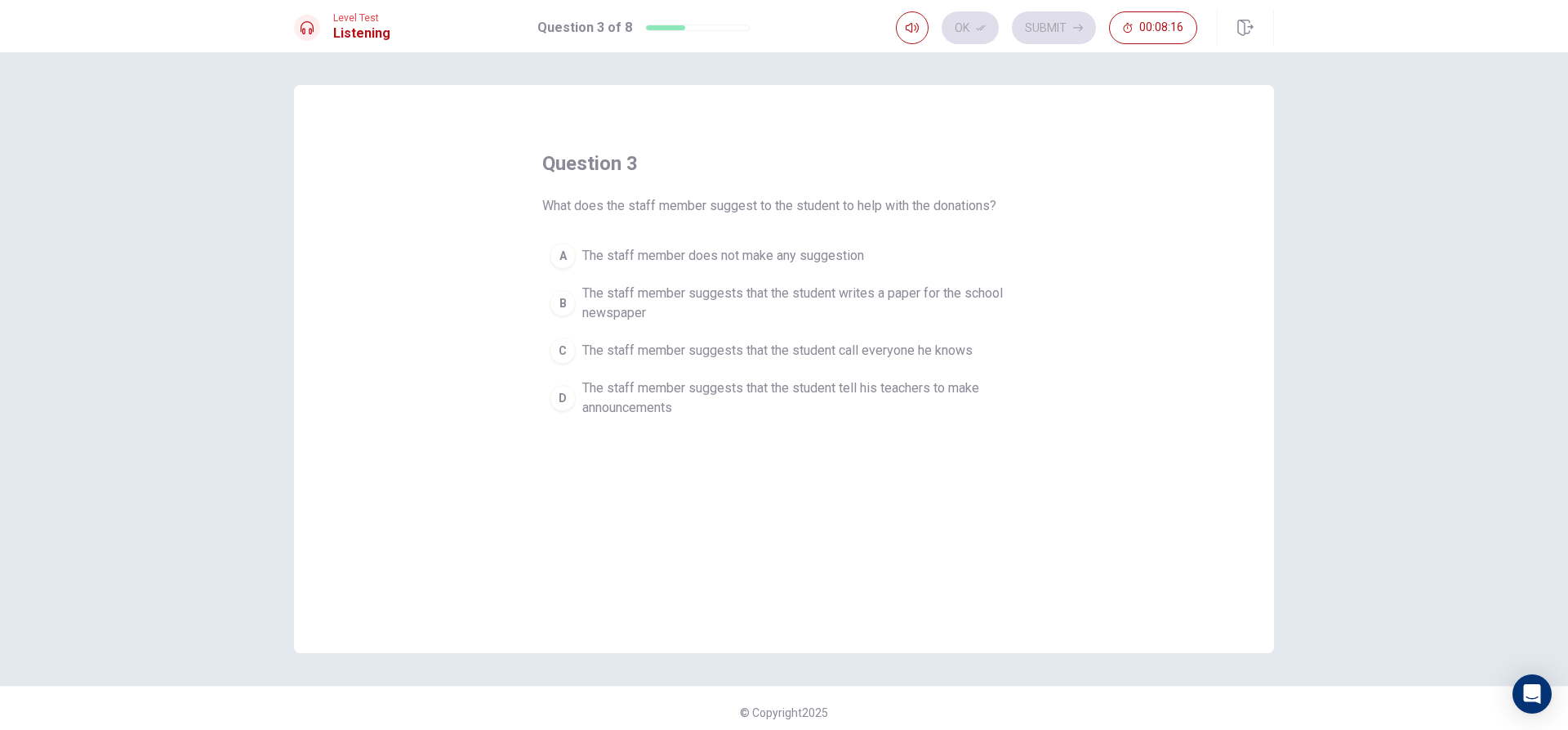
click at [792, 357] on span "The staff member suggests that the student call everyone he knows" at bounding box center [777, 350] width 390 height 20
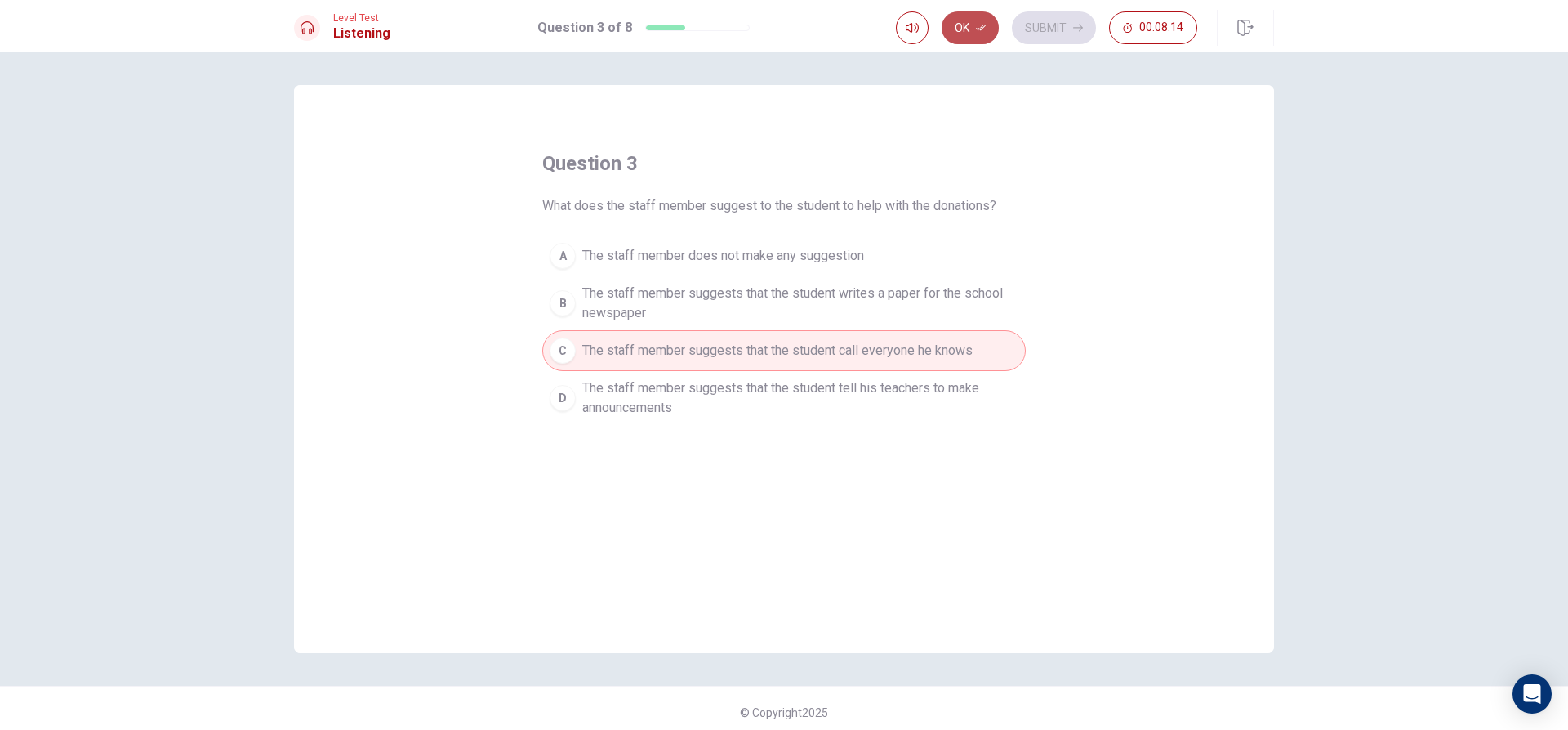
click at [979, 30] on icon "button" at bounding box center [980, 28] width 9 height 6
click at [1039, 23] on button "Submit" at bounding box center [1053, 28] width 84 height 33
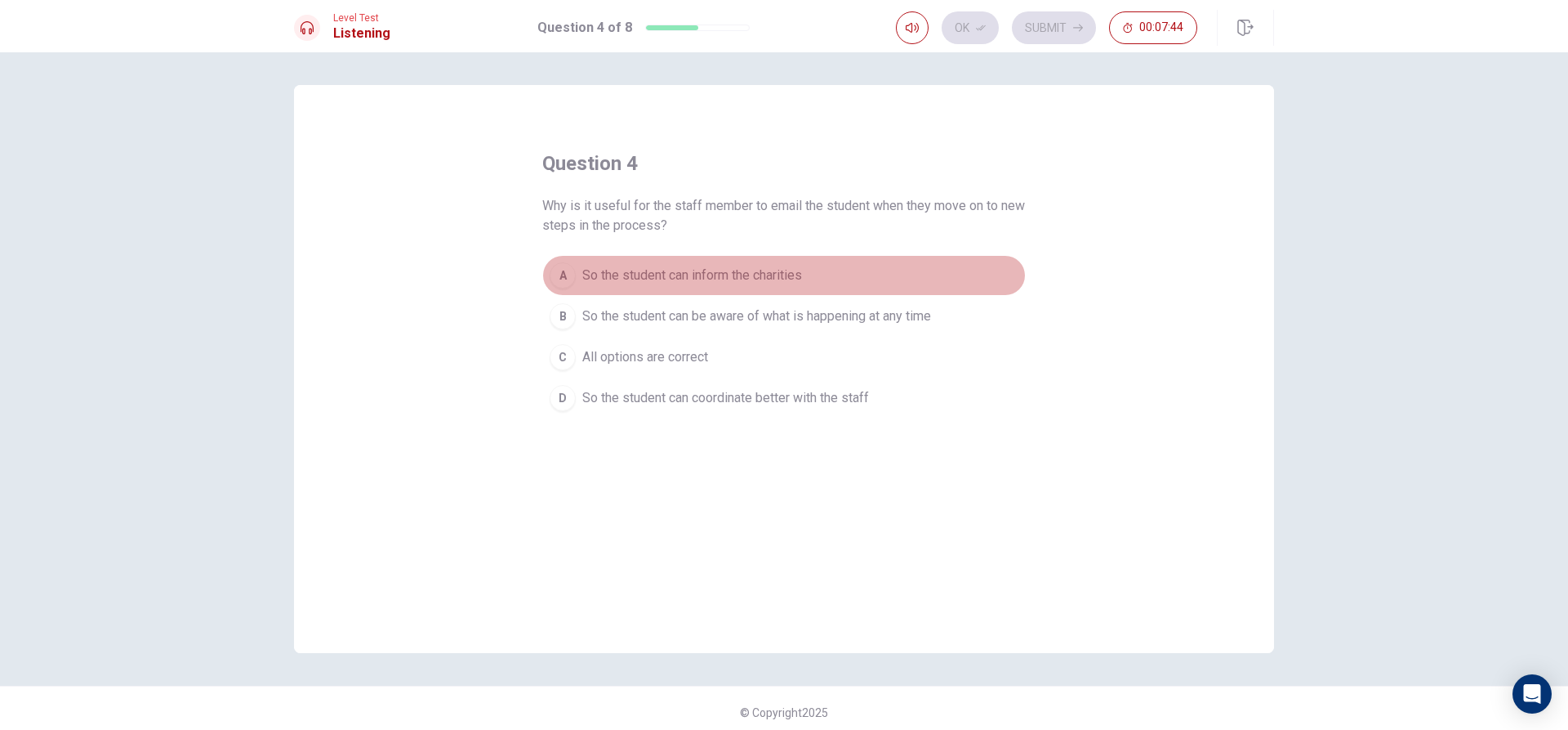
click at [792, 276] on span "So the student can inform the charities" at bounding box center [692, 275] width 219 height 20
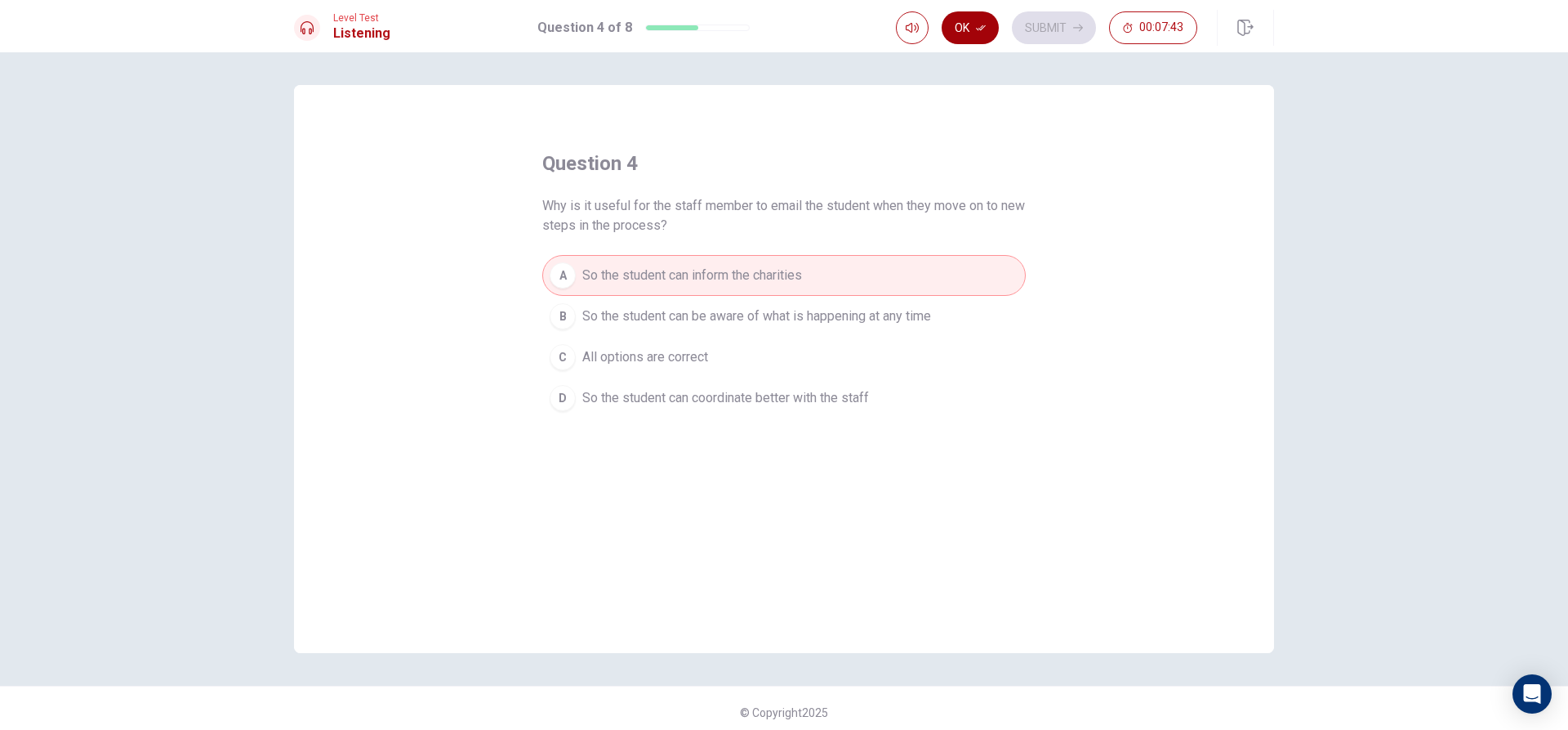
click at [985, 22] on icon "button" at bounding box center [980, 27] width 9 height 10
click at [1118, 21] on button "00:07:43" at bounding box center [1153, 28] width 88 height 33
click at [1181, 22] on icon "button" at bounding box center [1180, 28] width 13 height 13
click at [1047, 22] on button "Submit" at bounding box center [1053, 28] width 84 height 33
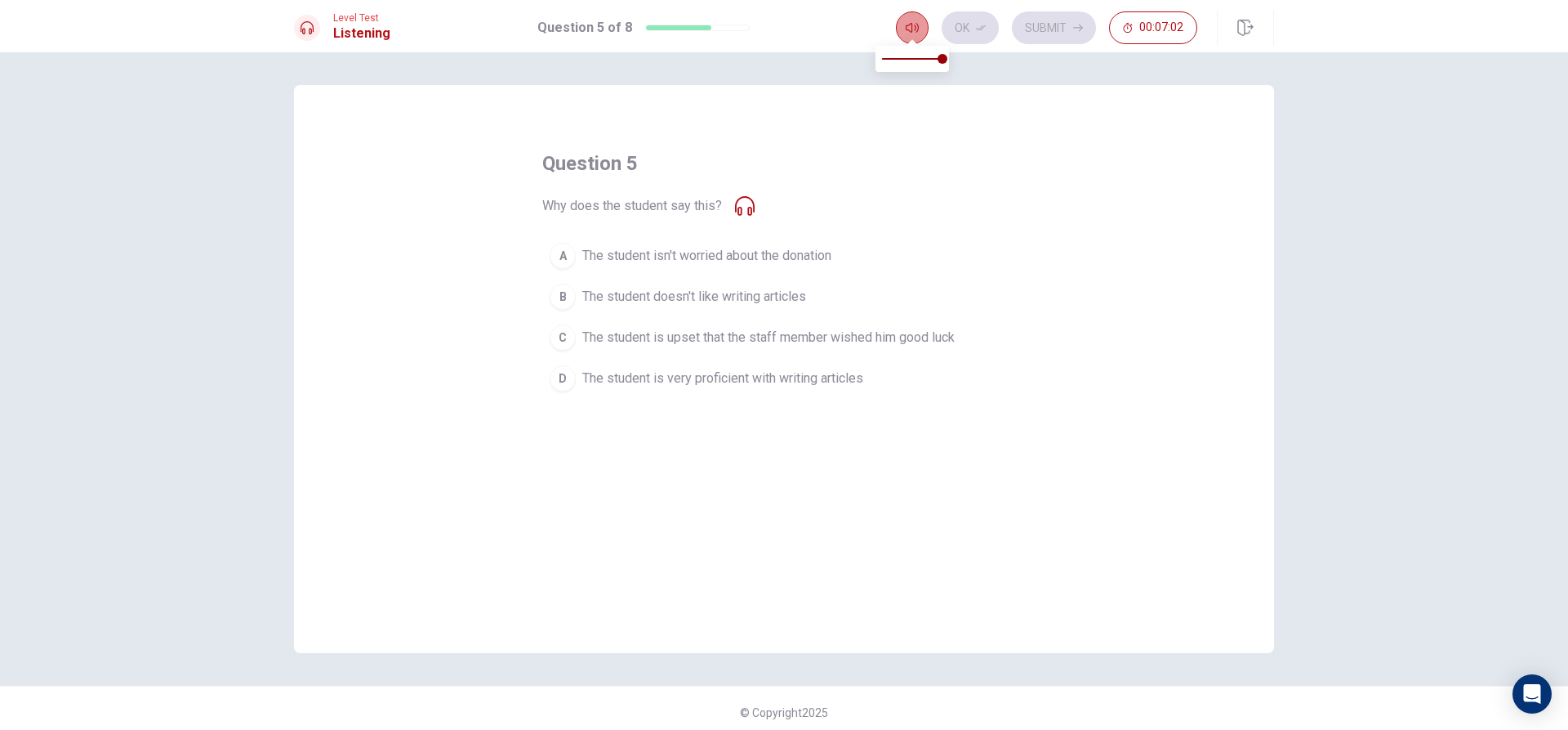
click at [920, 39] on button "button" at bounding box center [913, 28] width 33 height 33
click at [738, 205] on icon at bounding box center [744, 206] width 20 height 20
click at [796, 367] on button "D The student is very proficient with writing articles" at bounding box center [784, 378] width 484 height 41
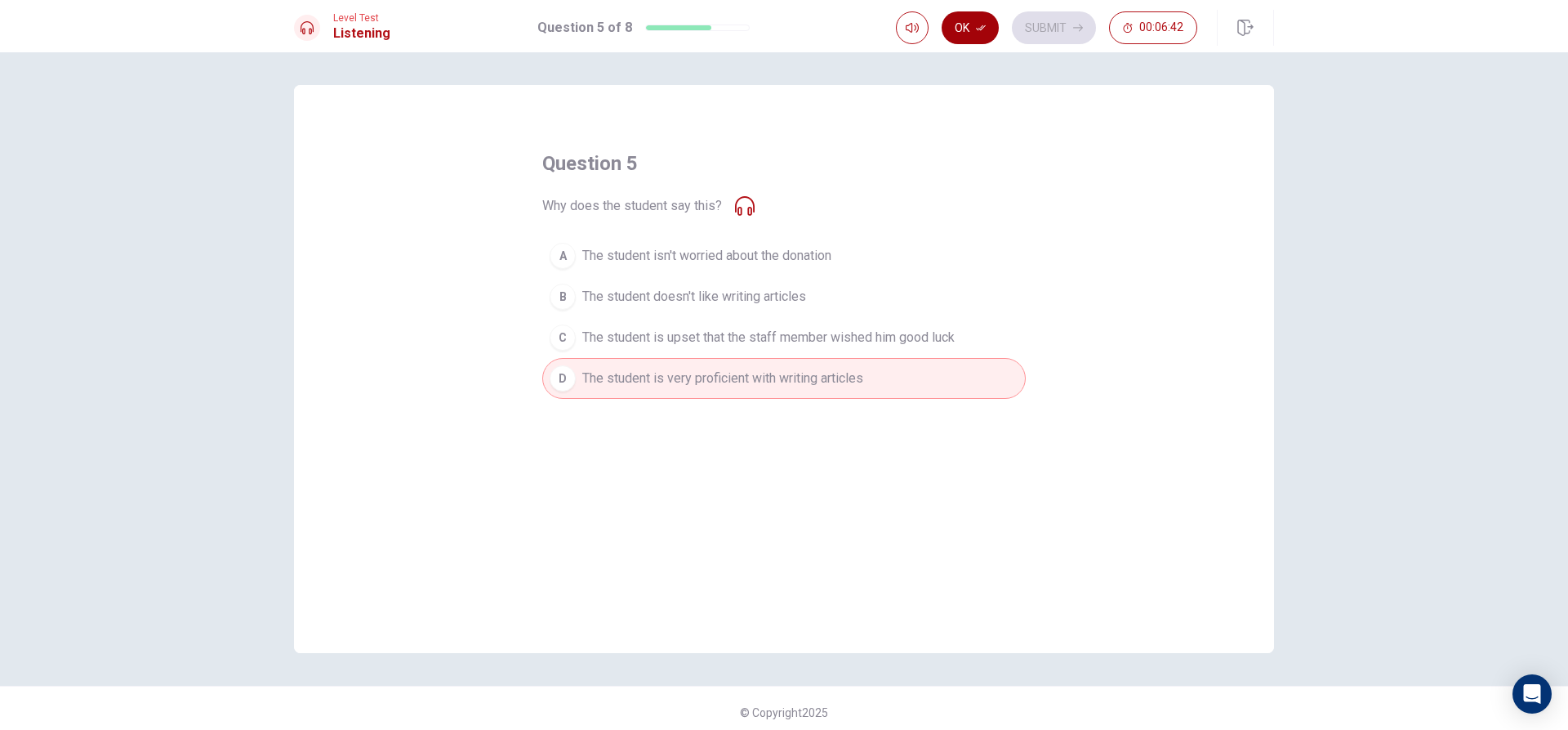
click at [952, 24] on button "Ok" at bounding box center [971, 28] width 57 height 33
click at [1040, 36] on button "Submit" at bounding box center [1053, 28] width 84 height 33
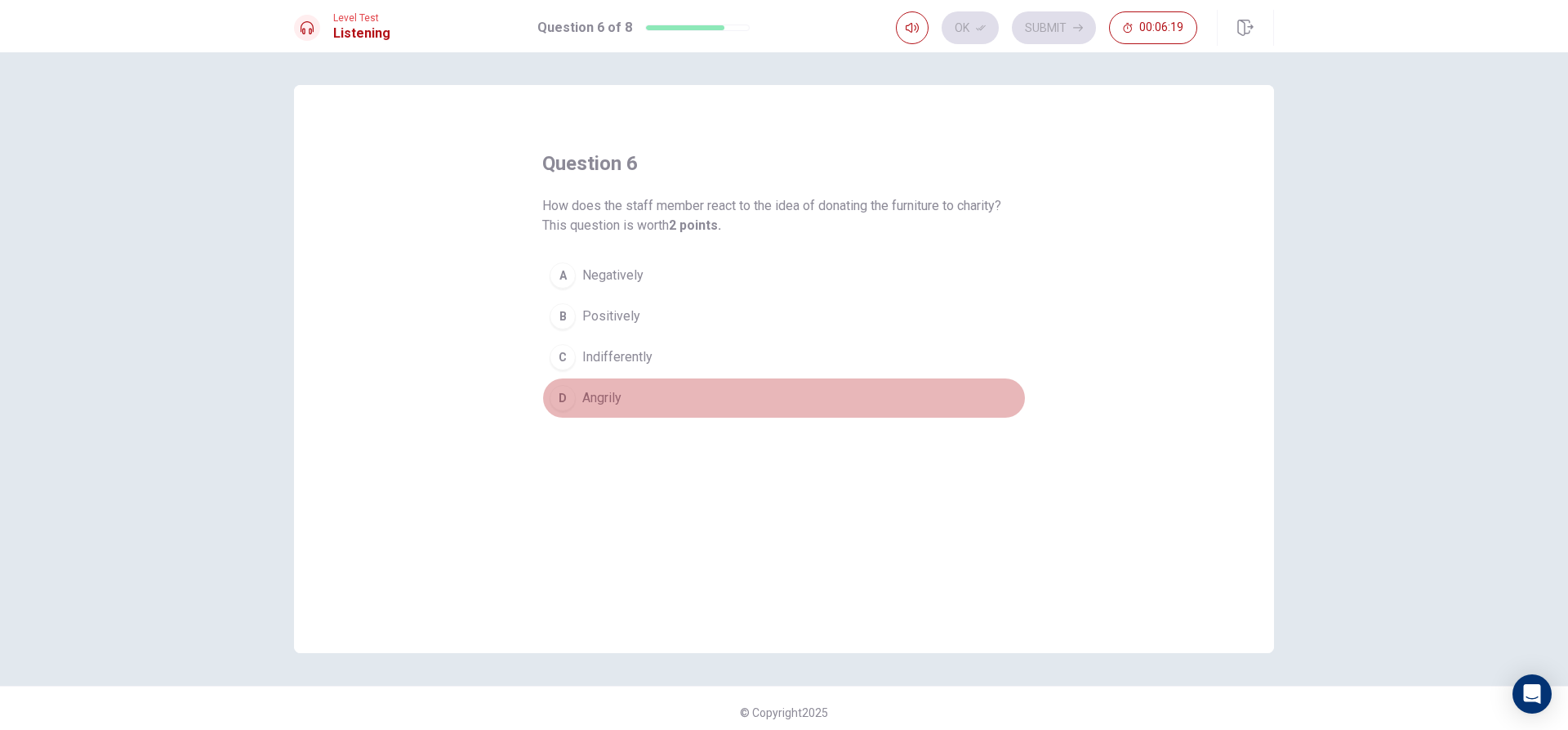
click at [631, 400] on button "D Angrily" at bounding box center [784, 397] width 484 height 41
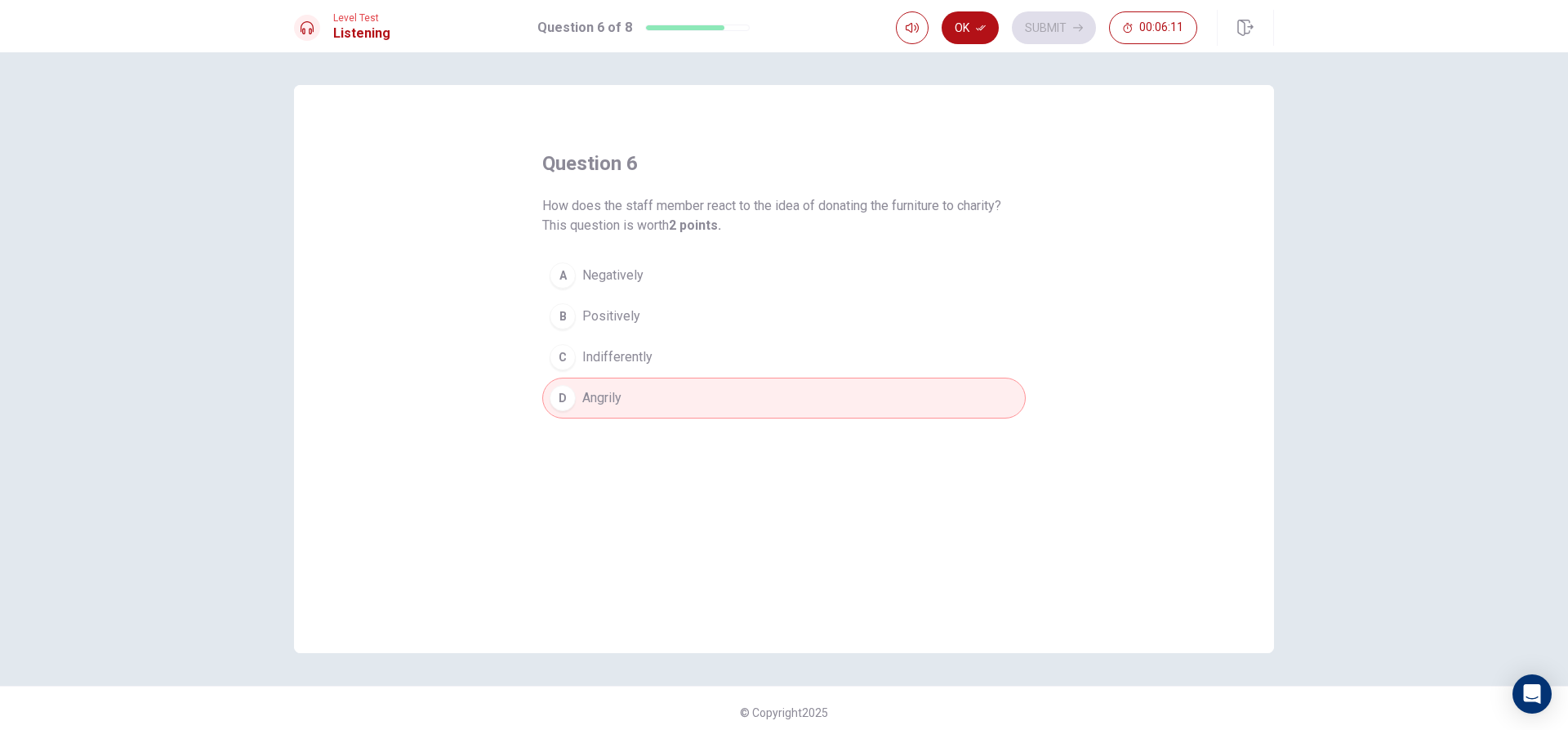
click at [652, 342] on button "C Indifferently" at bounding box center [784, 357] width 484 height 41
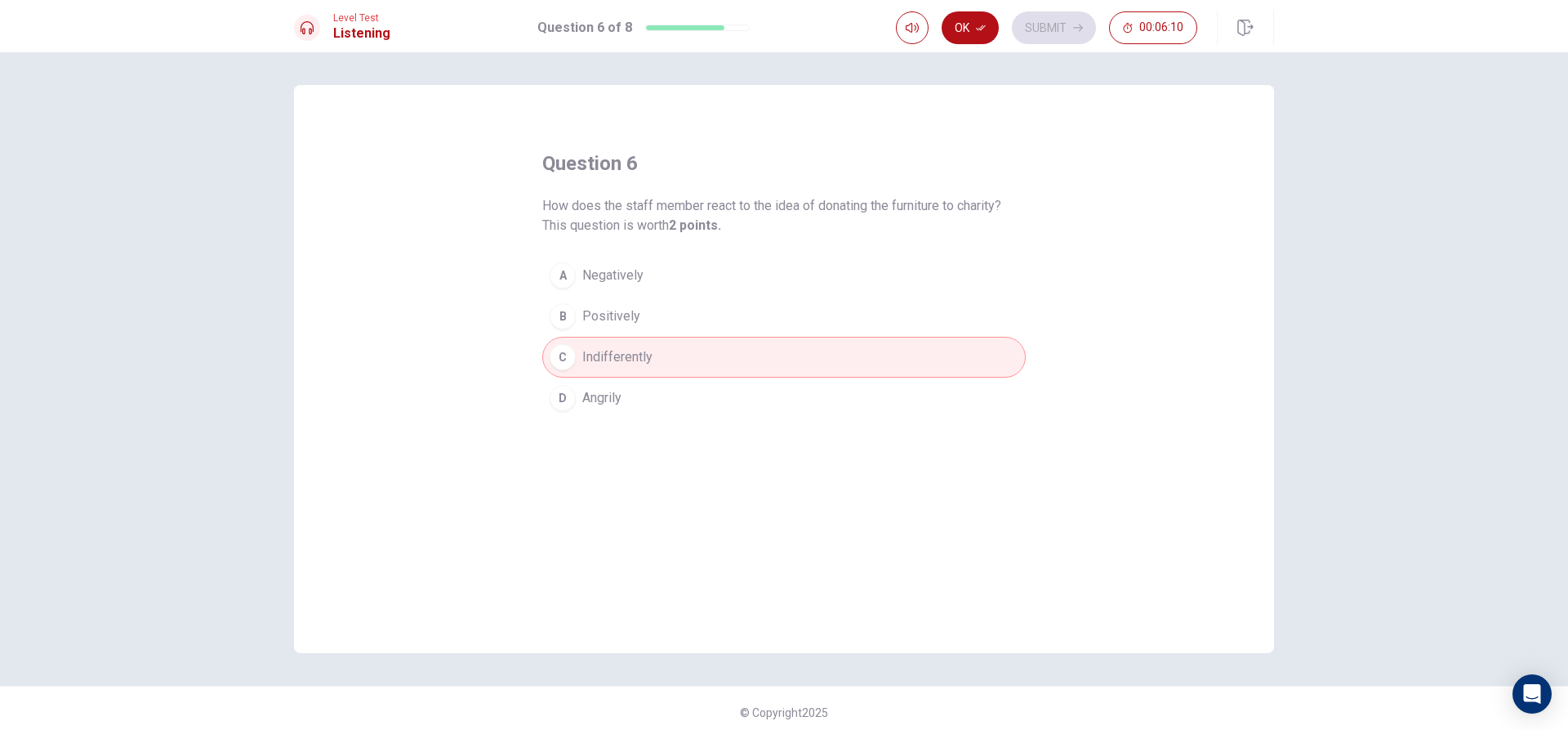
click at [661, 292] on button "A Negatively" at bounding box center [784, 275] width 484 height 41
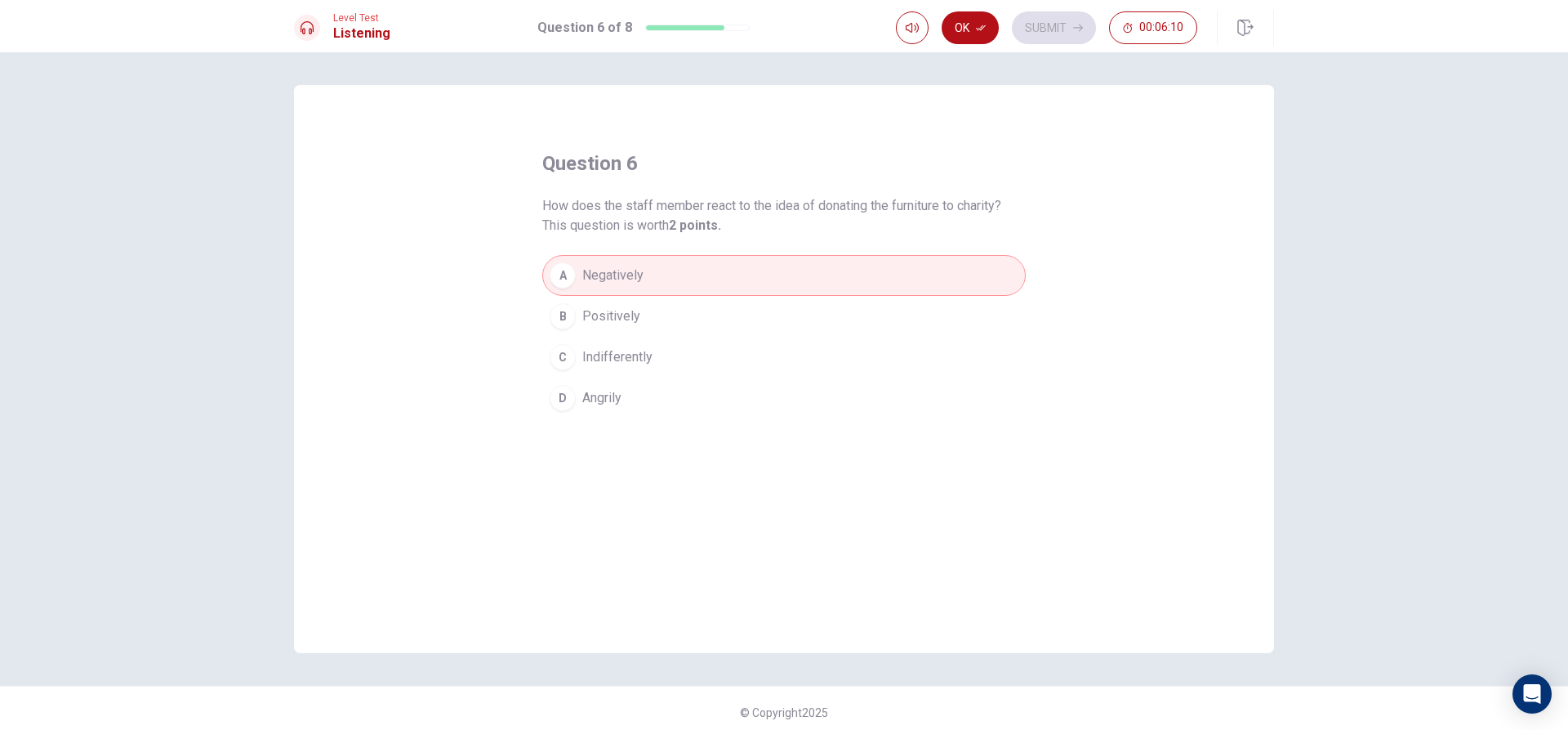
click at [649, 410] on button "D Angrily" at bounding box center [784, 397] width 484 height 41
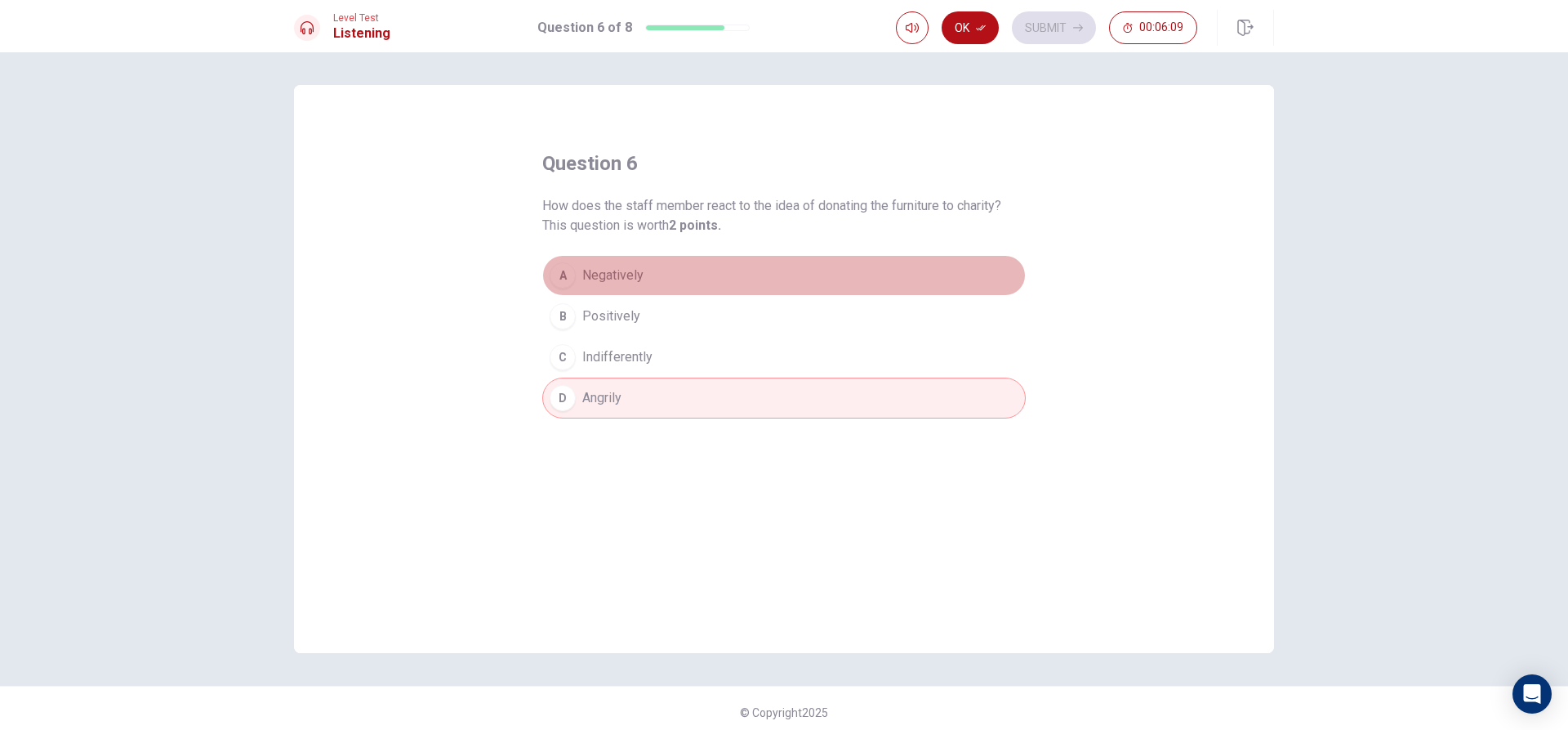
click at [672, 292] on button "A Negatively" at bounding box center [784, 275] width 484 height 41
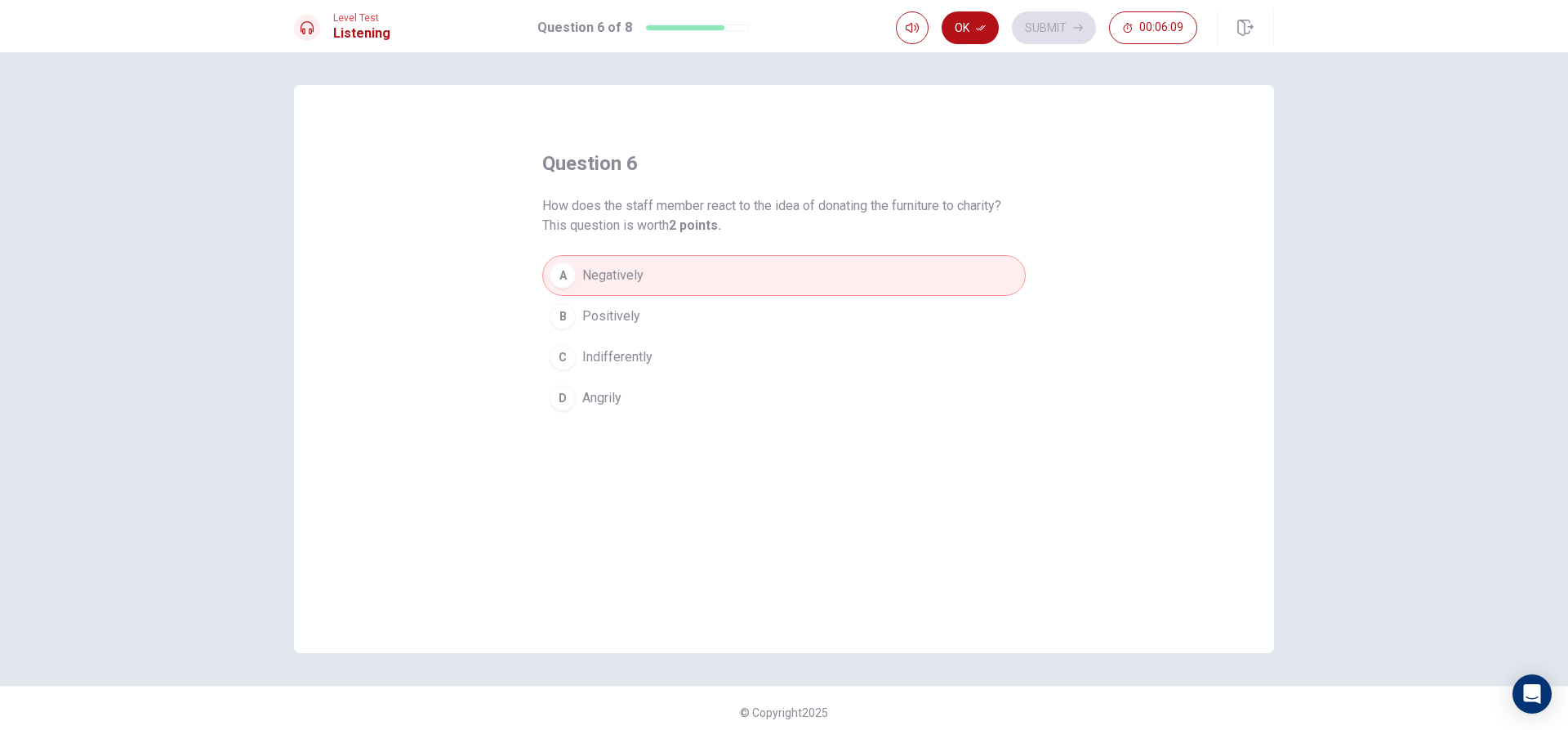
click at [673, 304] on button "B Positively" at bounding box center [784, 315] width 484 height 41
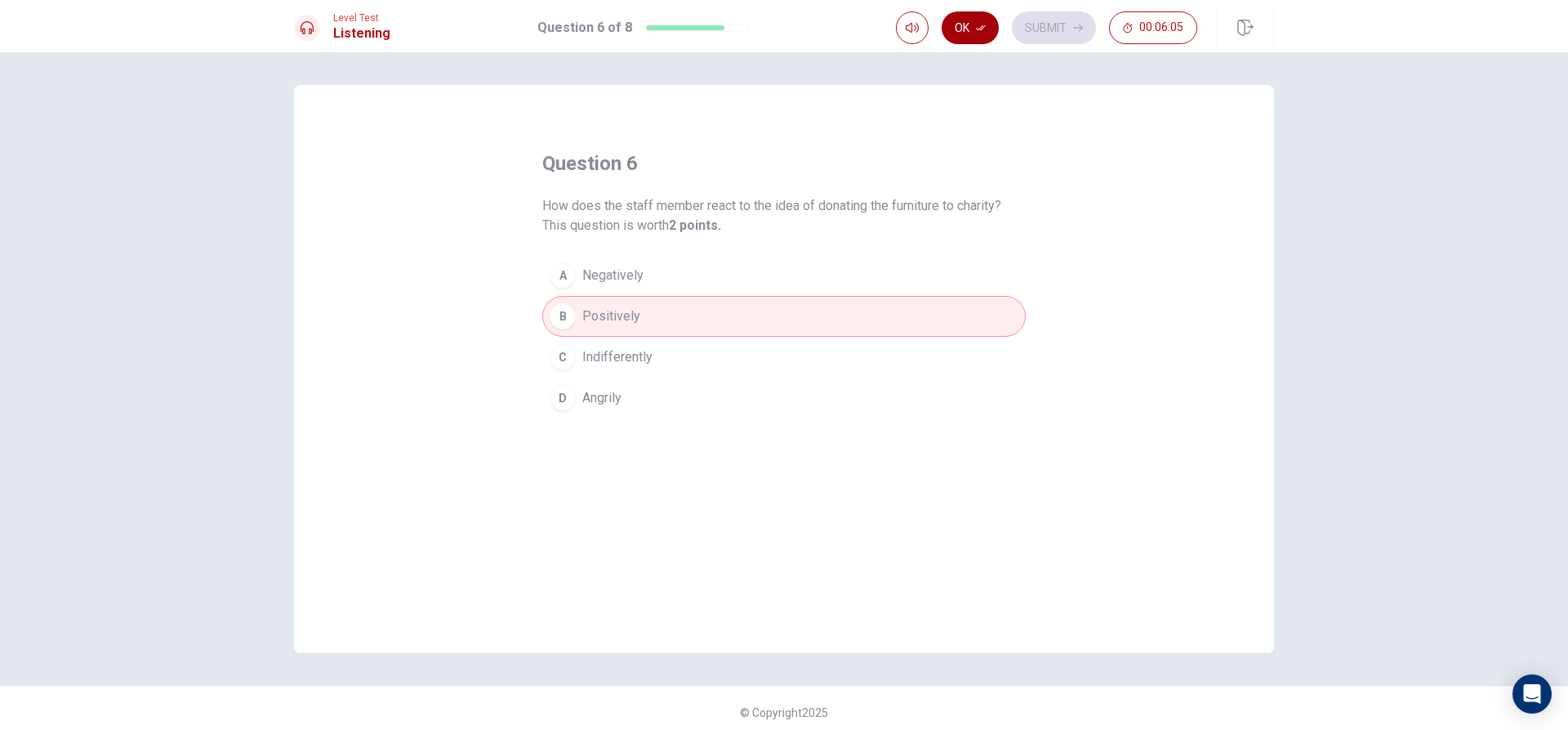
click at [966, 33] on button "Ok" at bounding box center [971, 28] width 57 height 33
click at [1007, 33] on div "Ok Submit 00:06:05" at bounding box center [1046, 28] width 301 height 33
click at [1010, 33] on div "Ok Submit 00:06:05" at bounding box center [1046, 28] width 301 height 33
click at [1024, 30] on button "Submit" at bounding box center [1053, 28] width 84 height 33
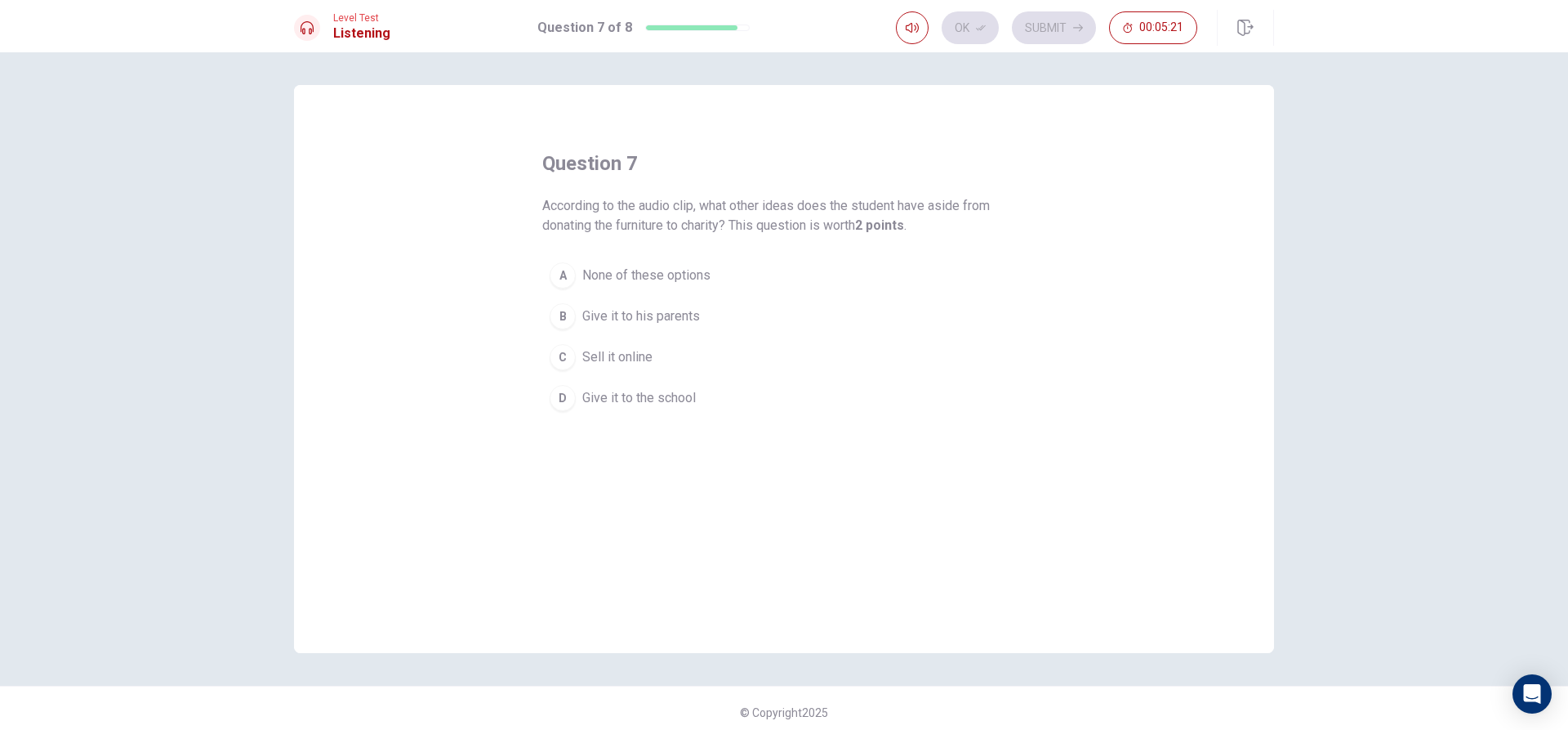
click at [686, 314] on span "Give it to his parents" at bounding box center [641, 316] width 117 height 20
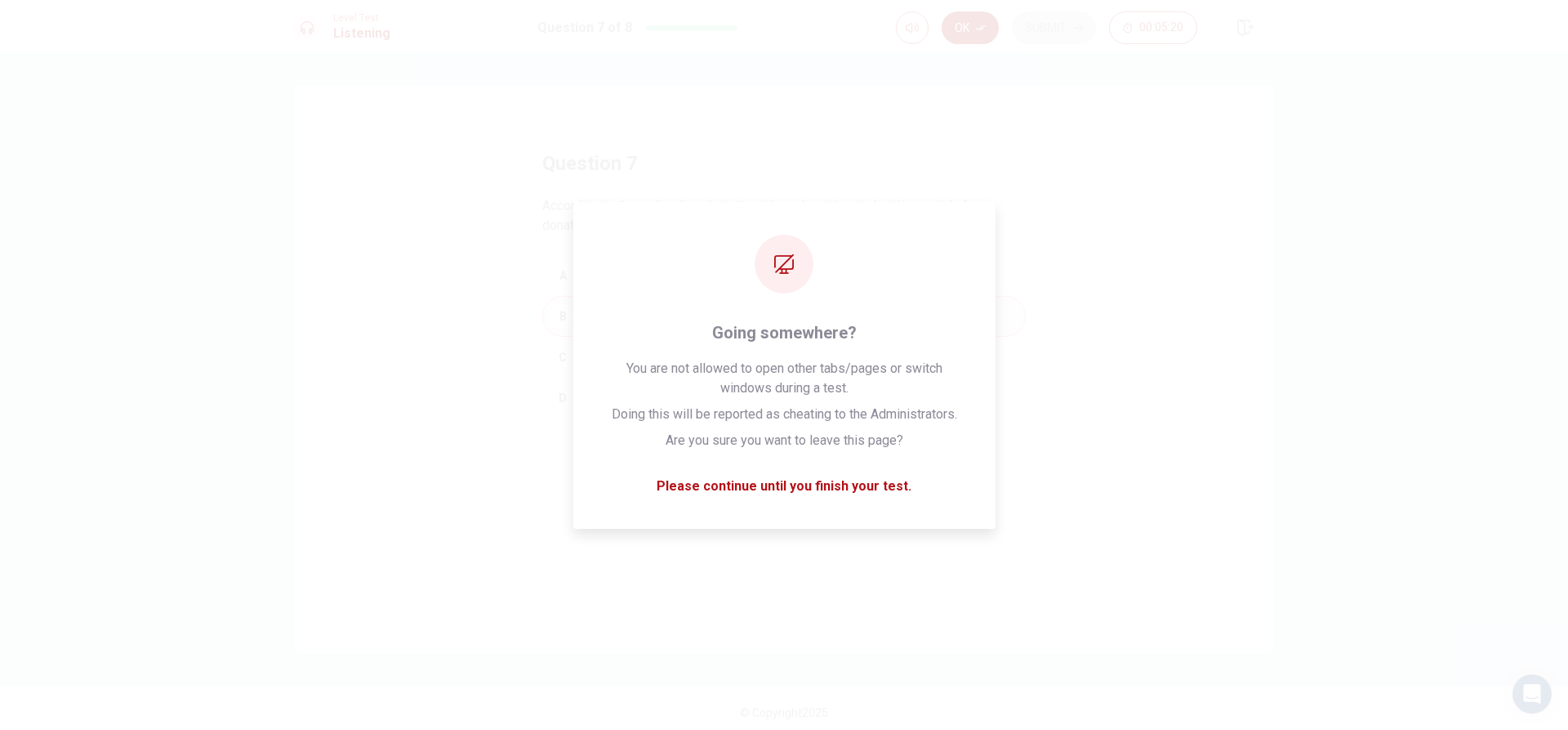
click at [971, 13] on button "Ok" at bounding box center [971, 28] width 57 height 33
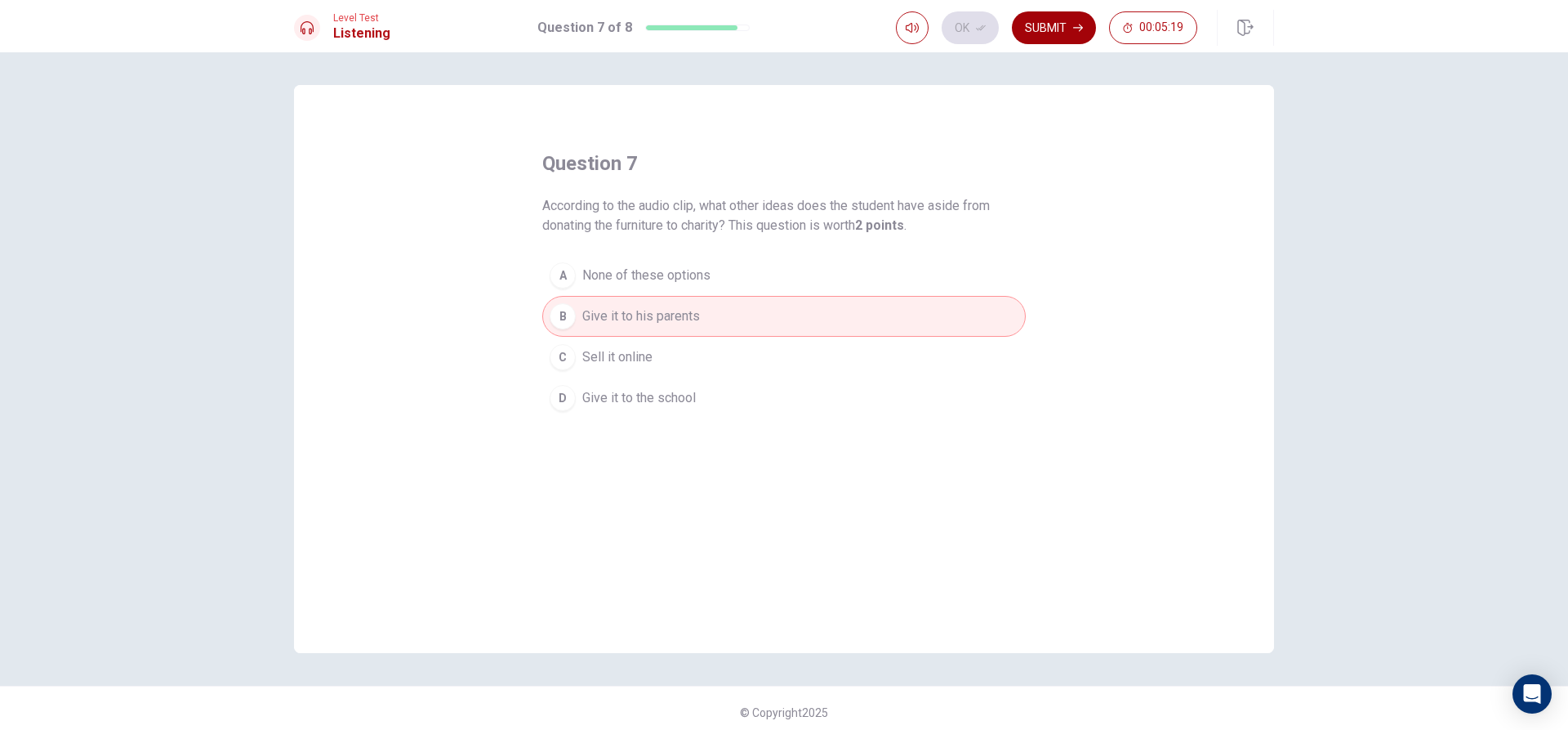
click at [1043, 19] on button "Submit" at bounding box center [1053, 28] width 84 height 33
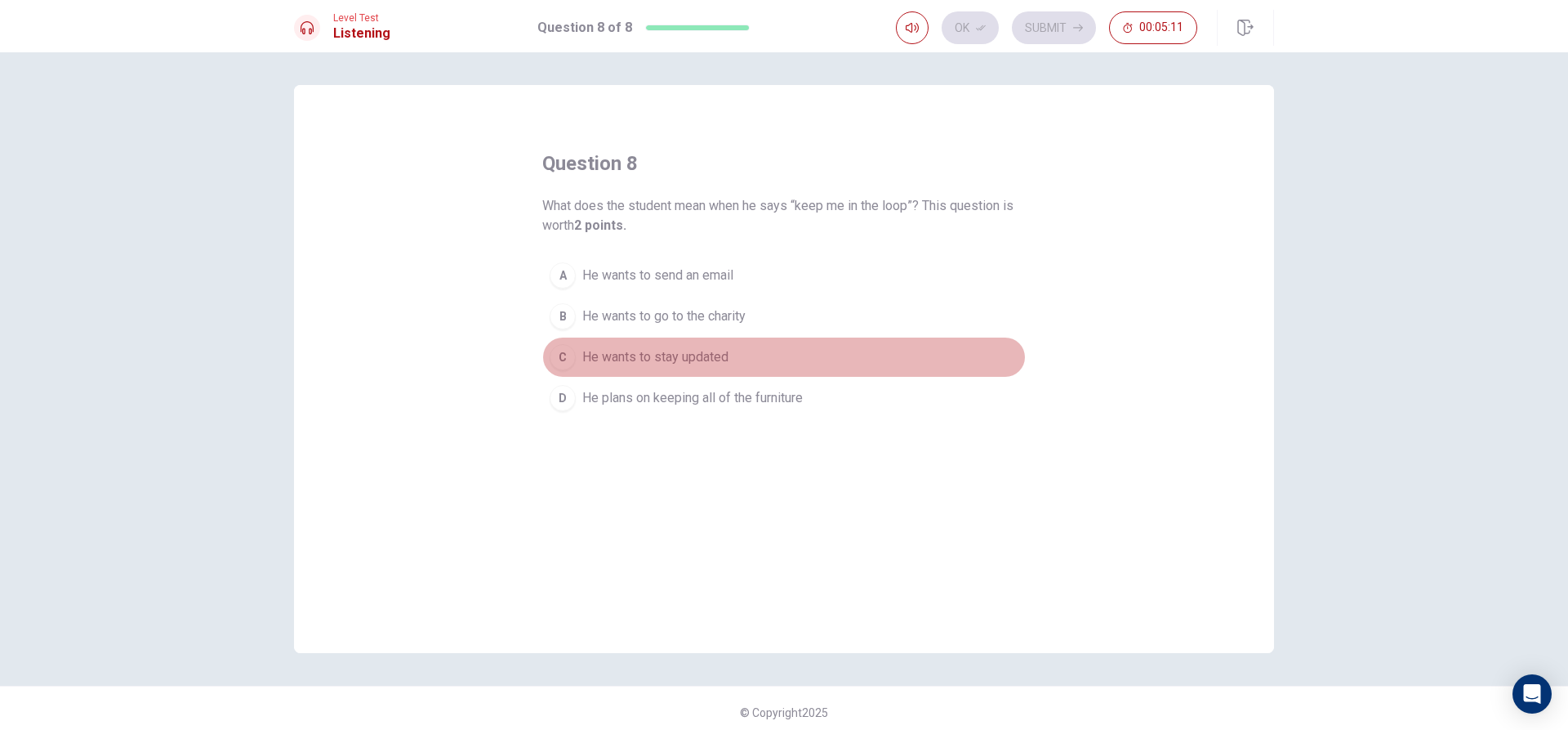
click at [748, 354] on button "C He wants to stay updated" at bounding box center [784, 357] width 484 height 41
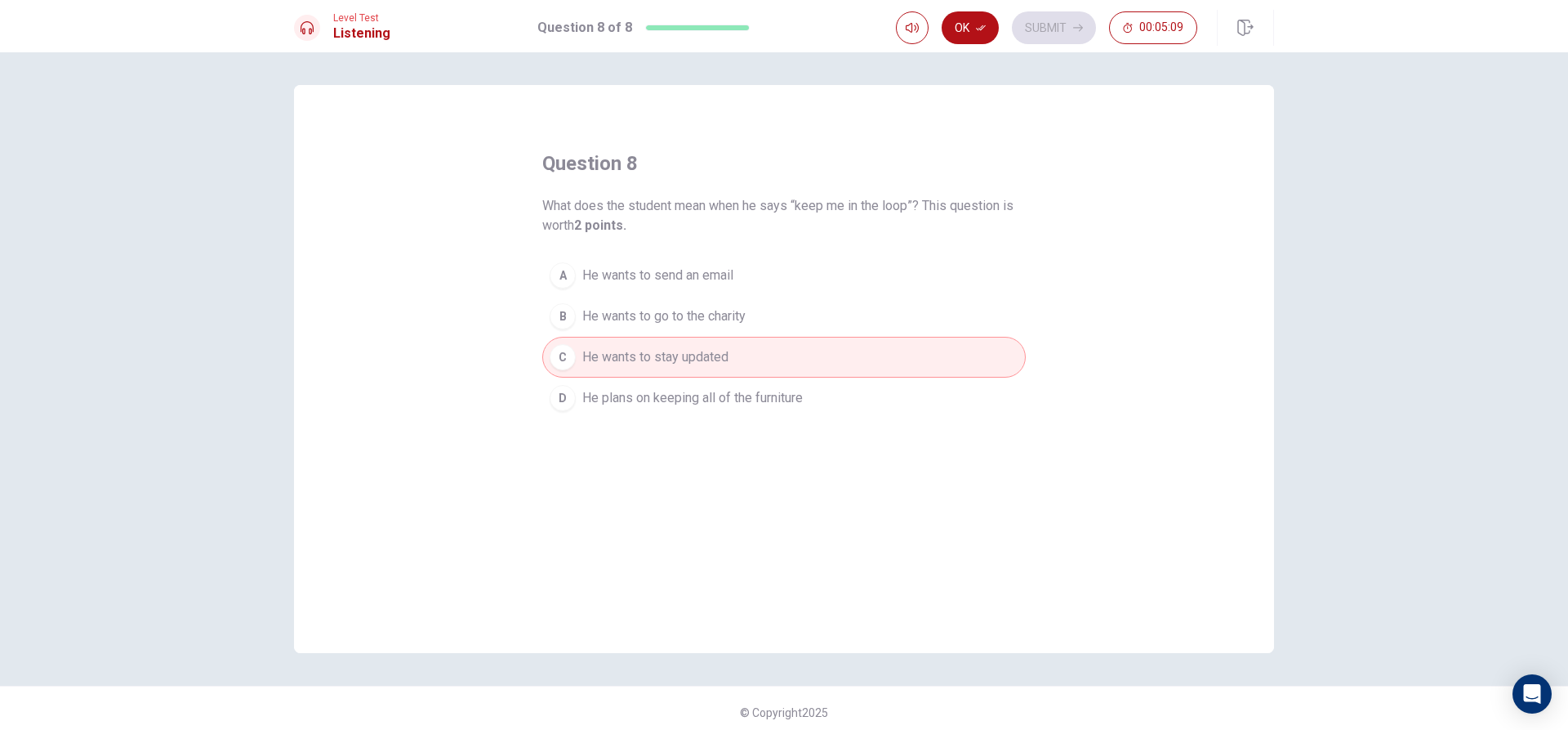
click at [963, 165] on div "question 8 What does the student mean when he says “keep me in the loop”? This …" at bounding box center [784, 284] width 484 height 268
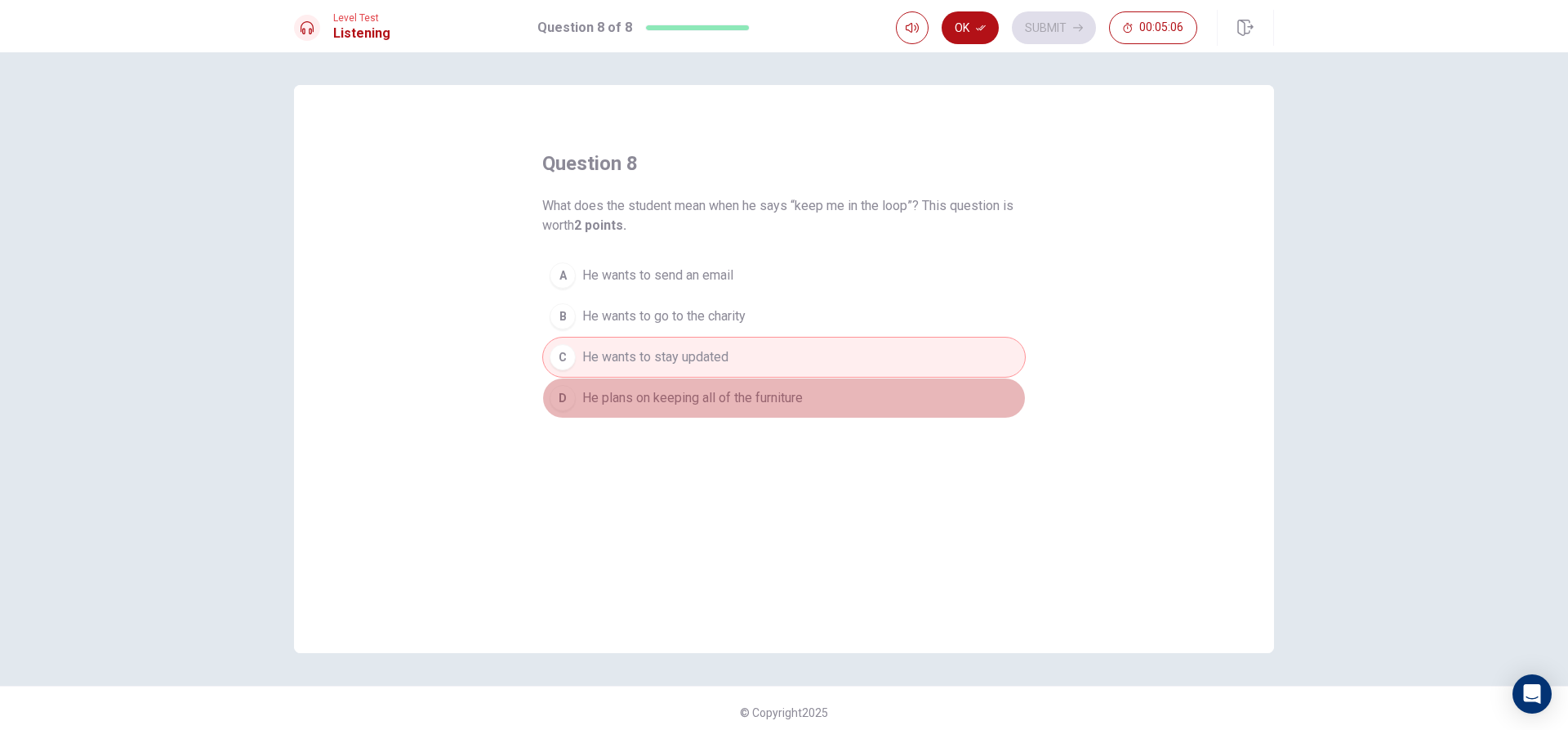
click at [839, 387] on button "D He plans on keeping all of the furniture" at bounding box center [784, 397] width 484 height 41
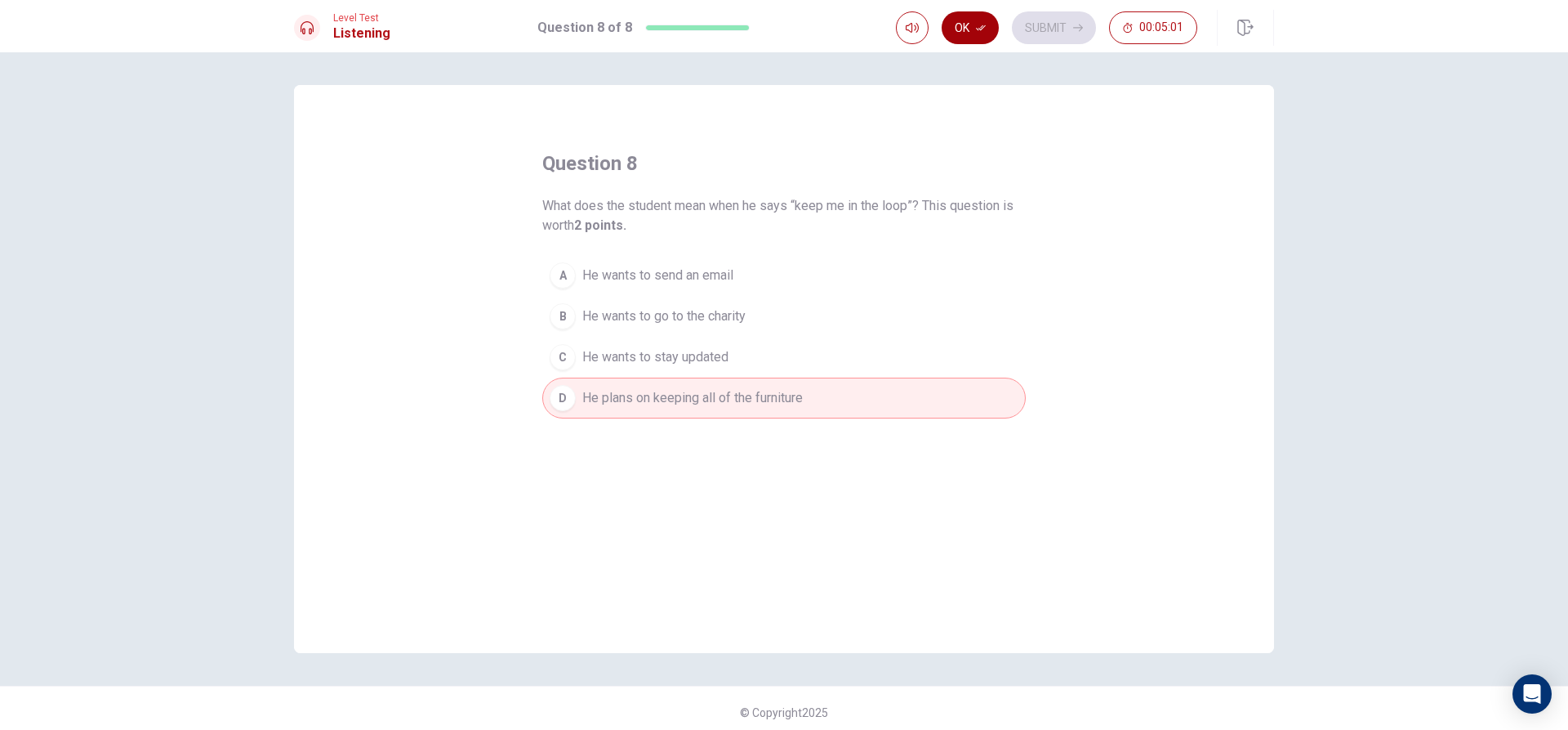
click at [974, 26] on button "Ok" at bounding box center [971, 28] width 57 height 33
click at [1047, 30] on button "Submit" at bounding box center [1053, 28] width 84 height 33
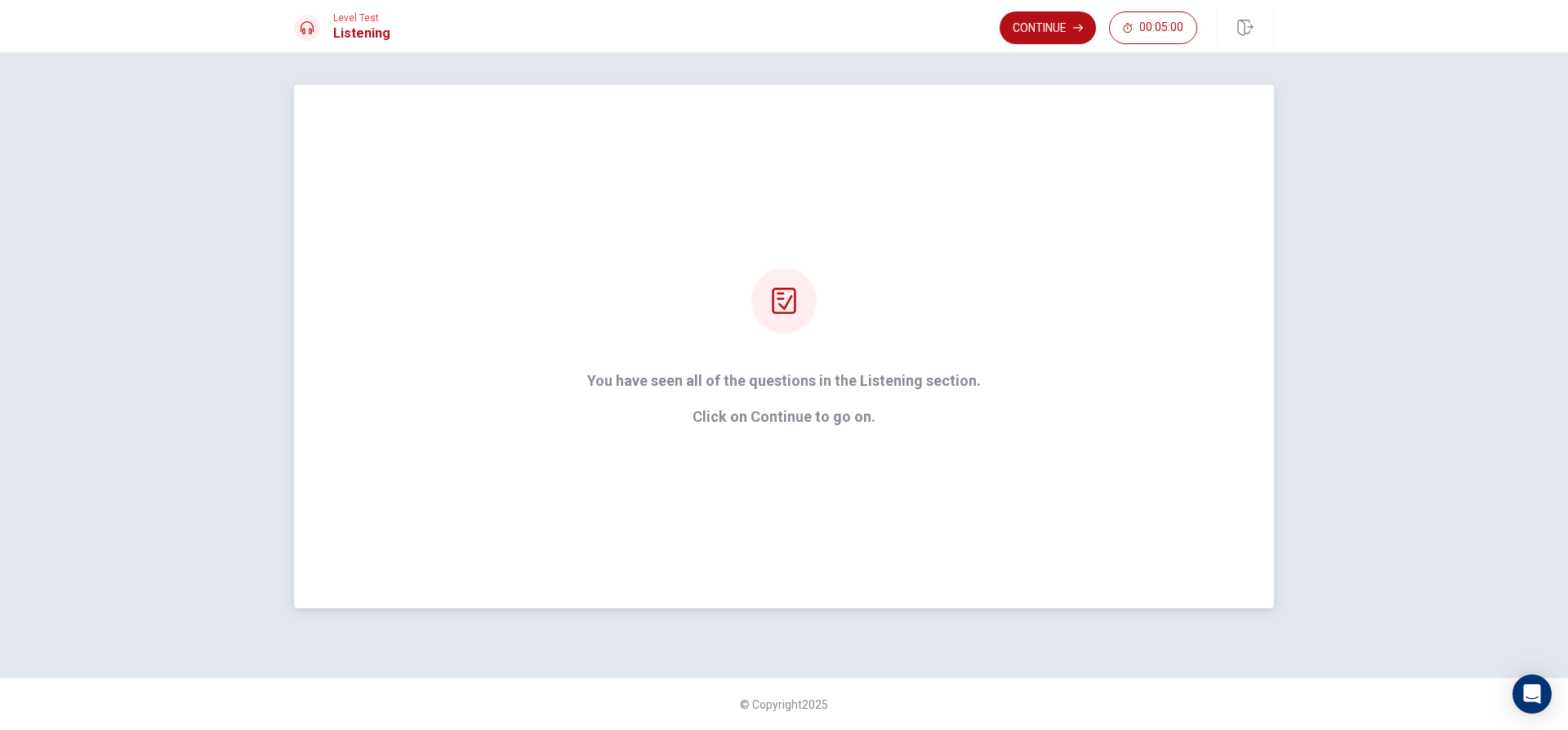
click at [881, 308] on div "You have seen all of the questions in the Listening section. Click on Continue …" at bounding box center [784, 346] width 439 height 157
click at [1054, 38] on button "Continue" at bounding box center [1048, 28] width 97 height 33
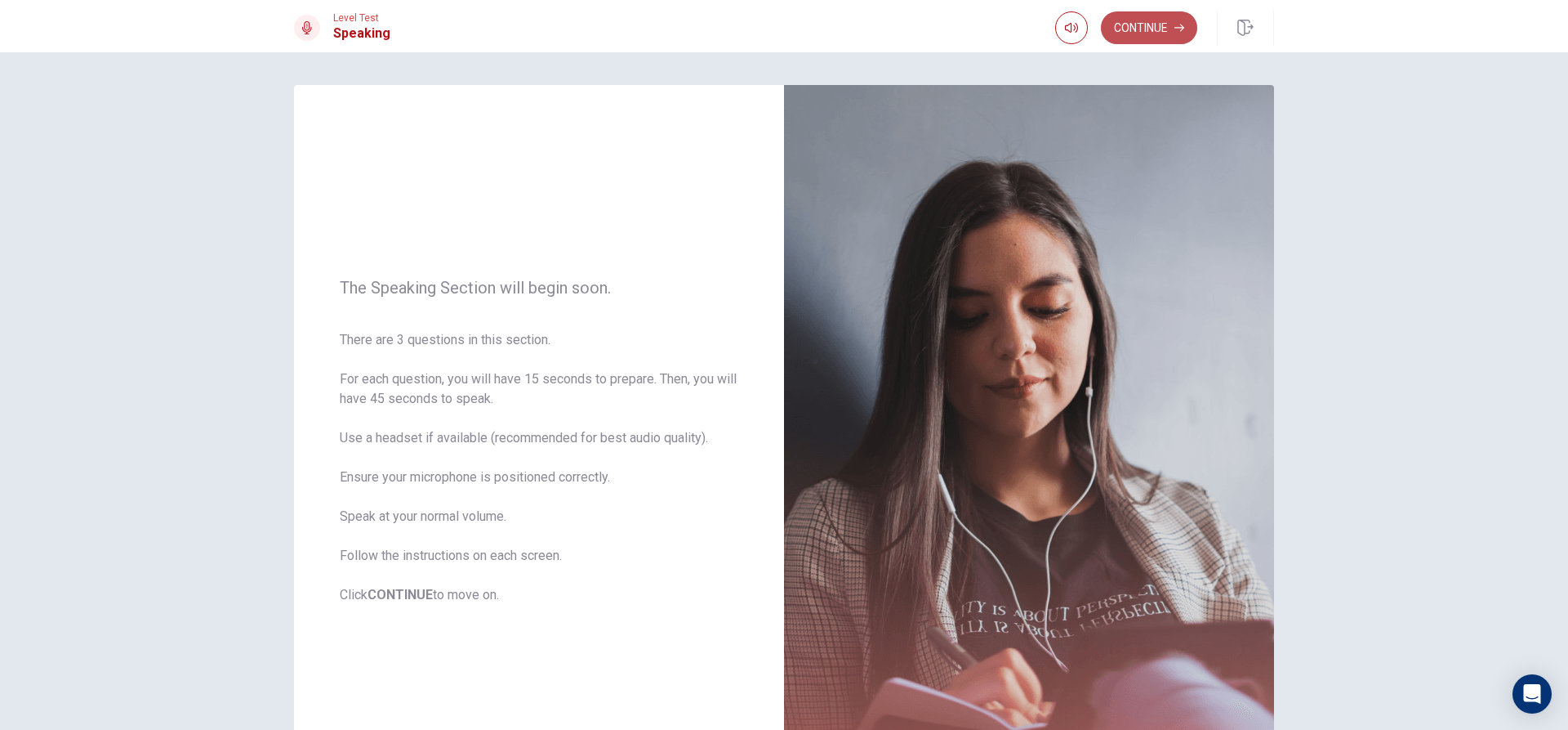
click at [1141, 13] on button "Continue" at bounding box center [1149, 28] width 97 height 33
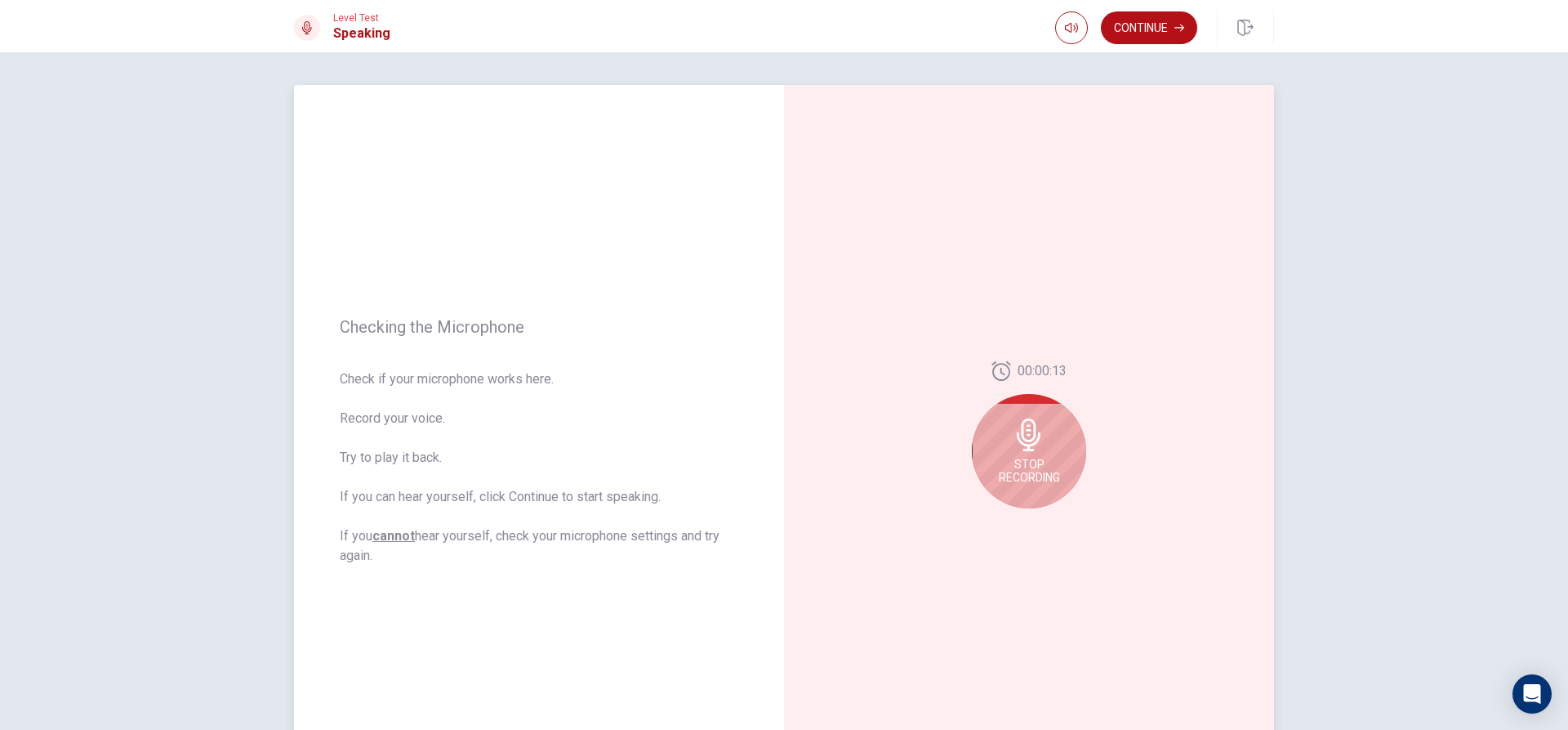
scroll to position [82, 0]
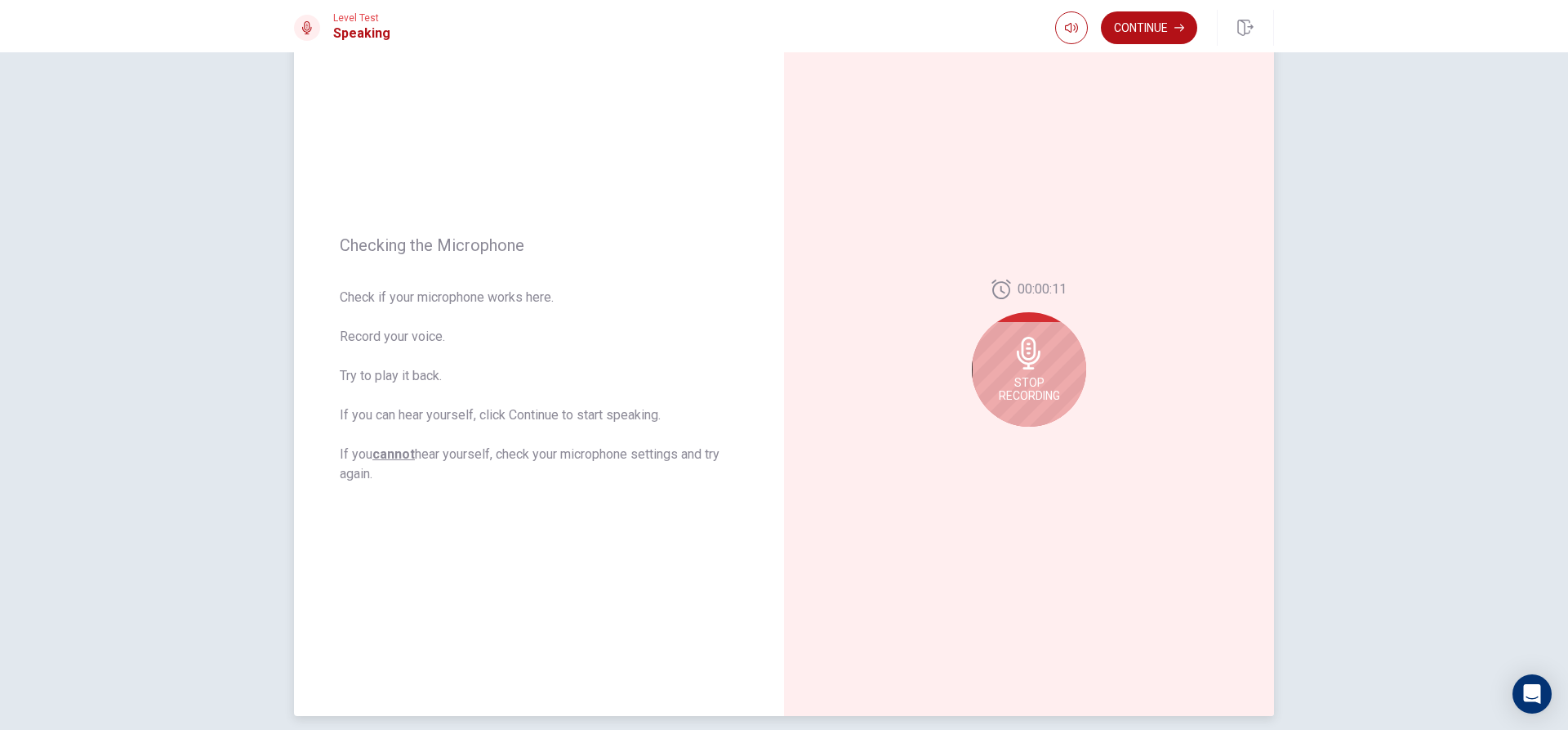
click at [999, 361] on div "Stop Recording" at bounding box center [1029, 369] width 114 height 114
click at [1002, 437] on button "Record Again" at bounding box center [1011, 440] width 22 height 22
click at [1035, 345] on icon at bounding box center [1029, 353] width 33 height 33
click at [1022, 378] on div at bounding box center [1029, 358] width 114 height 114
click at [1036, 351] on icon at bounding box center [1033, 358] width 33 height 33
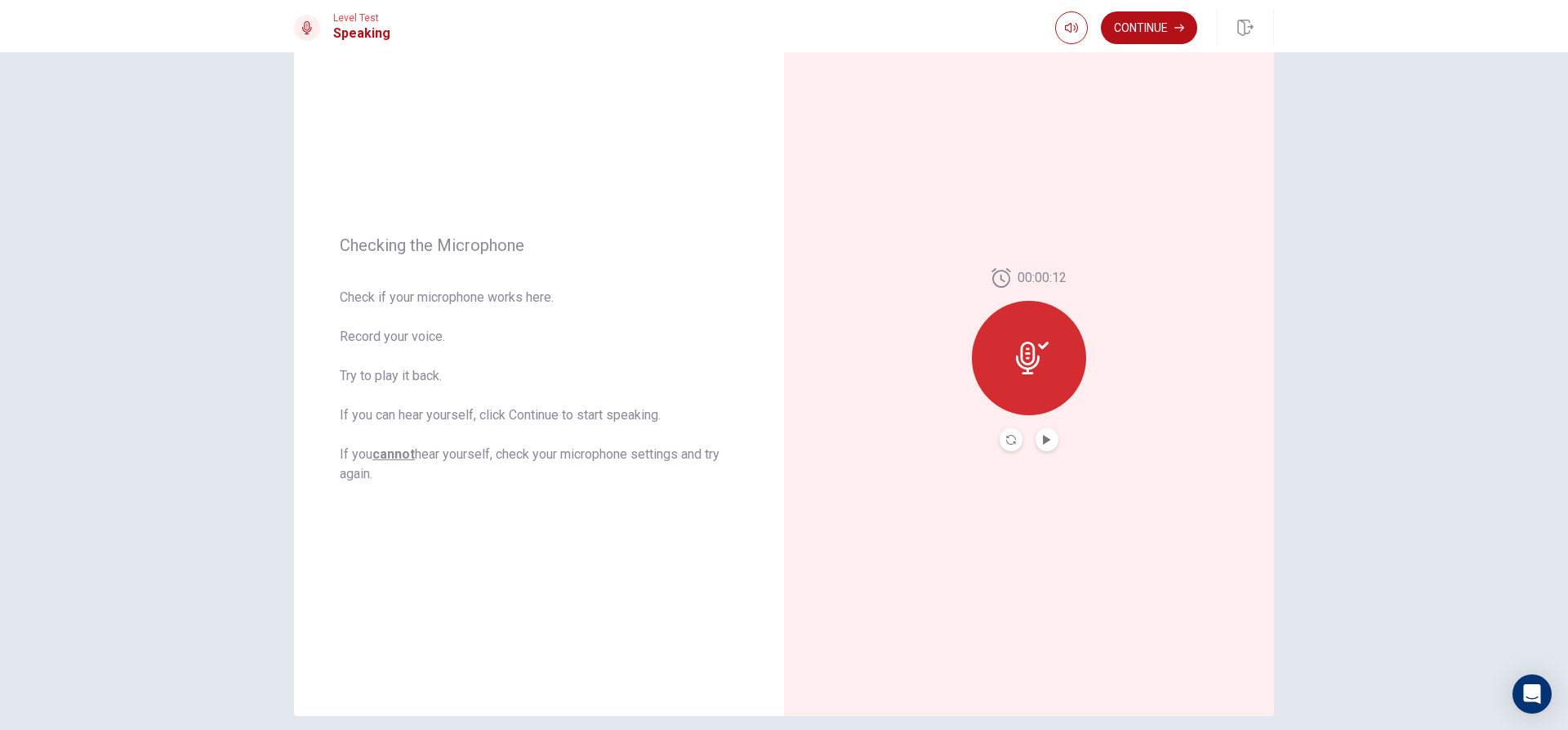
click at [1036, 439] on button "Play Audio" at bounding box center [1046, 440] width 22 height 22
click at [1036, 439] on button "Pause Audio" at bounding box center [1046, 440] width 22 height 22
click at [1010, 435] on icon "Record Again" at bounding box center [1010, 439] width 9 height 10
click at [1032, 373] on div "Stop Recording" at bounding box center [1029, 369] width 114 height 114
click at [1005, 432] on button "Record Again" at bounding box center [1011, 440] width 22 height 22
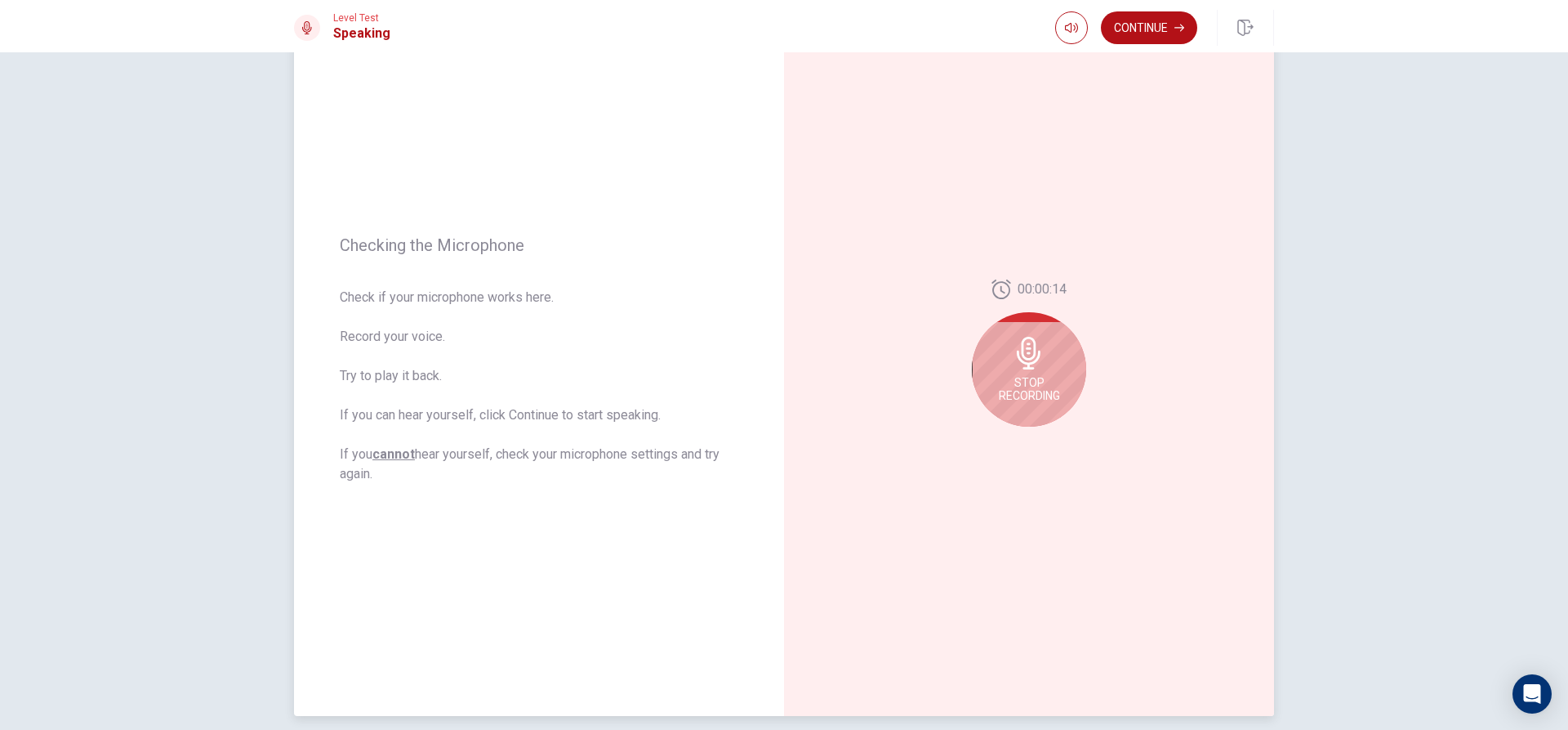
click at [1040, 375] on div "Stop Recording" at bounding box center [1029, 369] width 114 height 114
click at [1046, 441] on icon "Play Audio" at bounding box center [1046, 439] width 8 height 10
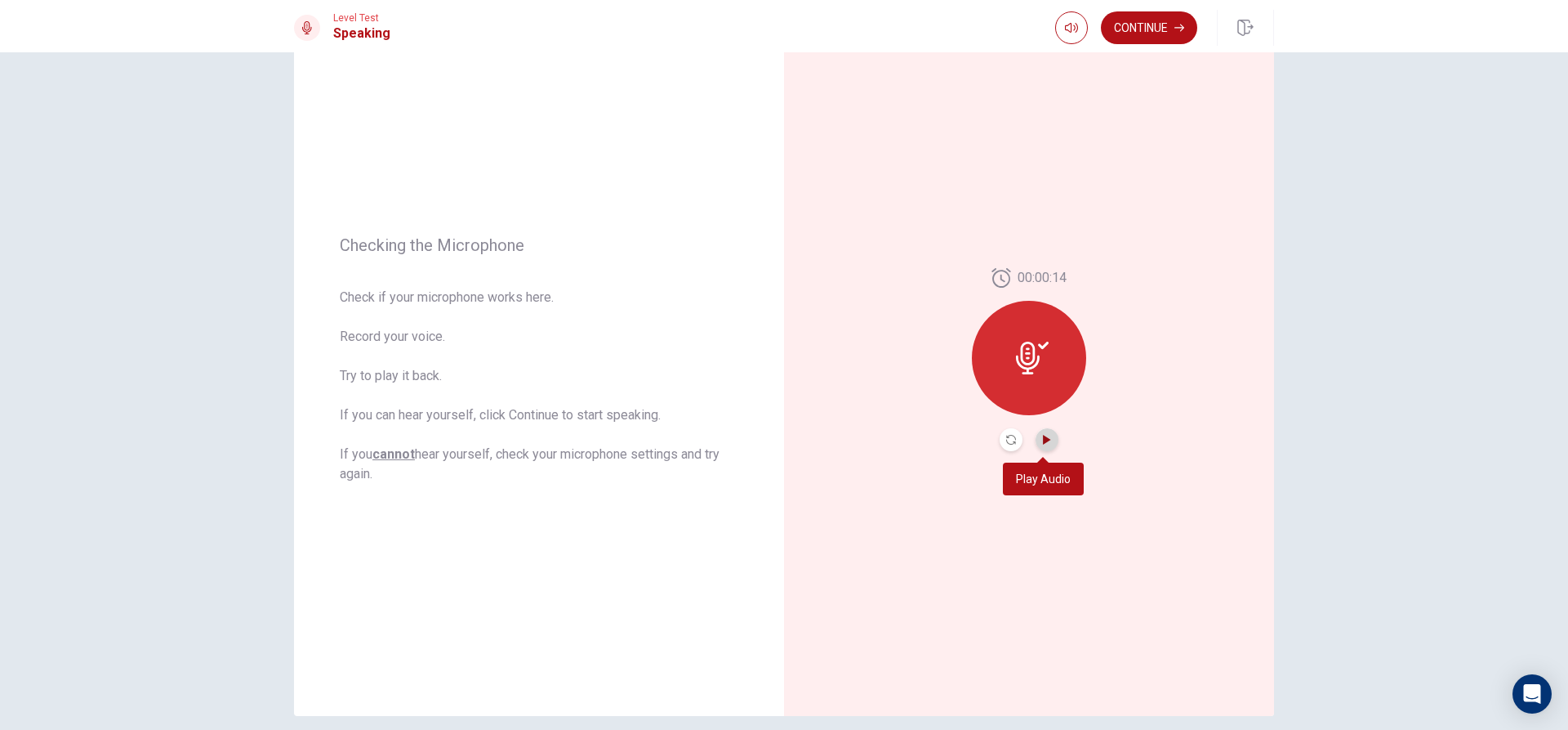
click at [1046, 441] on icon "Play Audio" at bounding box center [1046, 439] width 8 height 10
click at [1046, 437] on icon "Pause Audio" at bounding box center [1046, 439] width 8 height 10
click at [1179, 30] on icon "button" at bounding box center [1179, 27] width 9 height 10
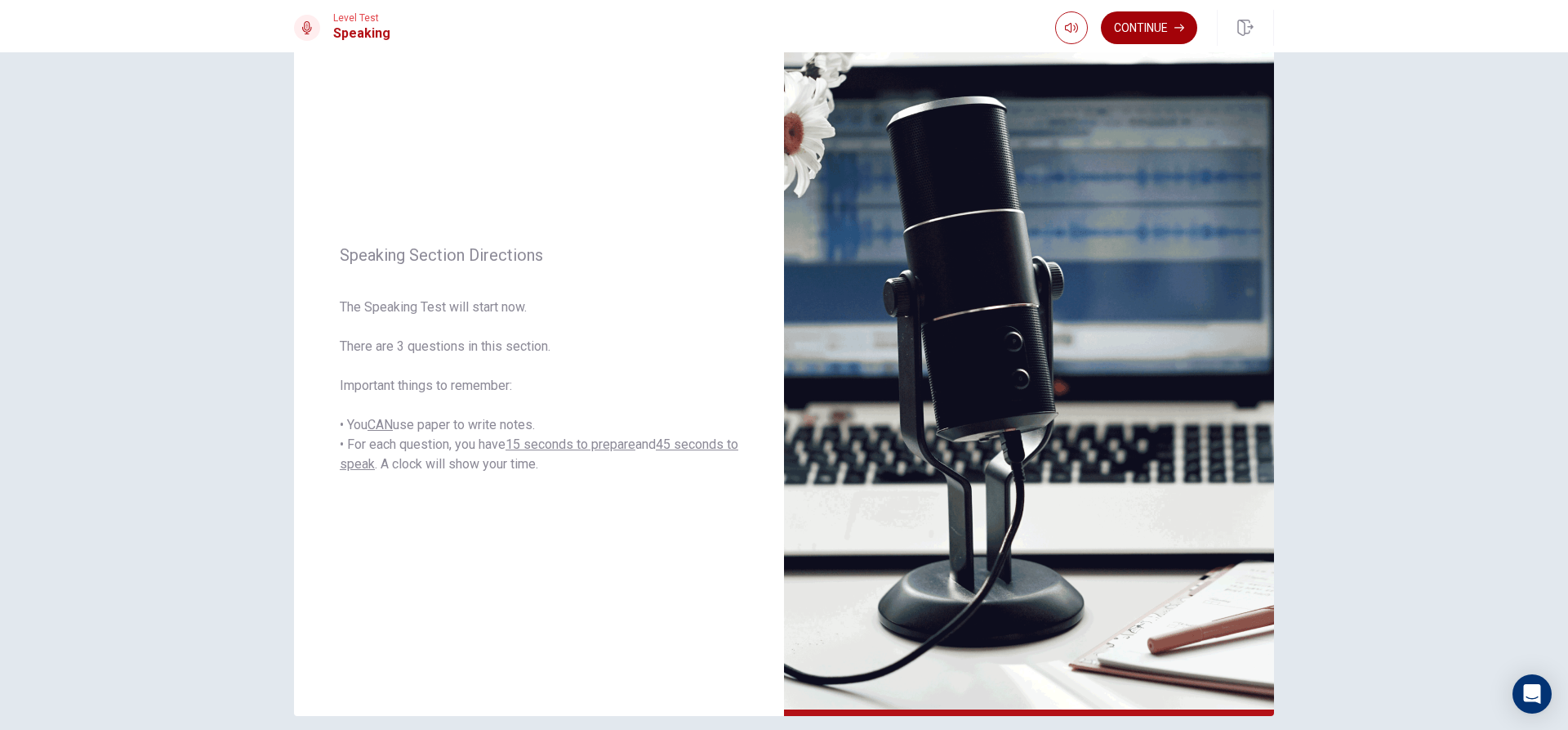
click at [1165, 26] on button "Continue" at bounding box center [1149, 28] width 97 height 33
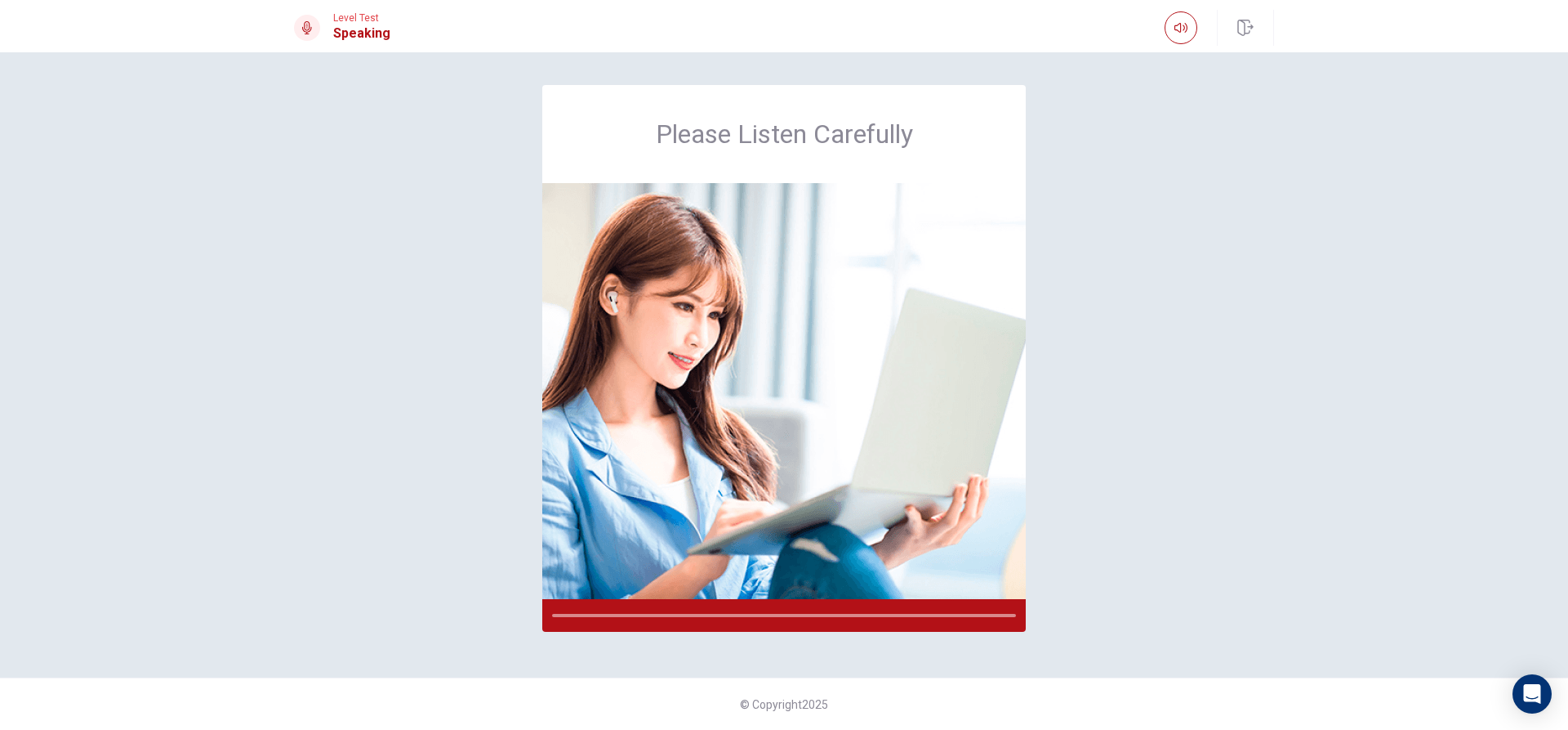
scroll to position [0, 0]
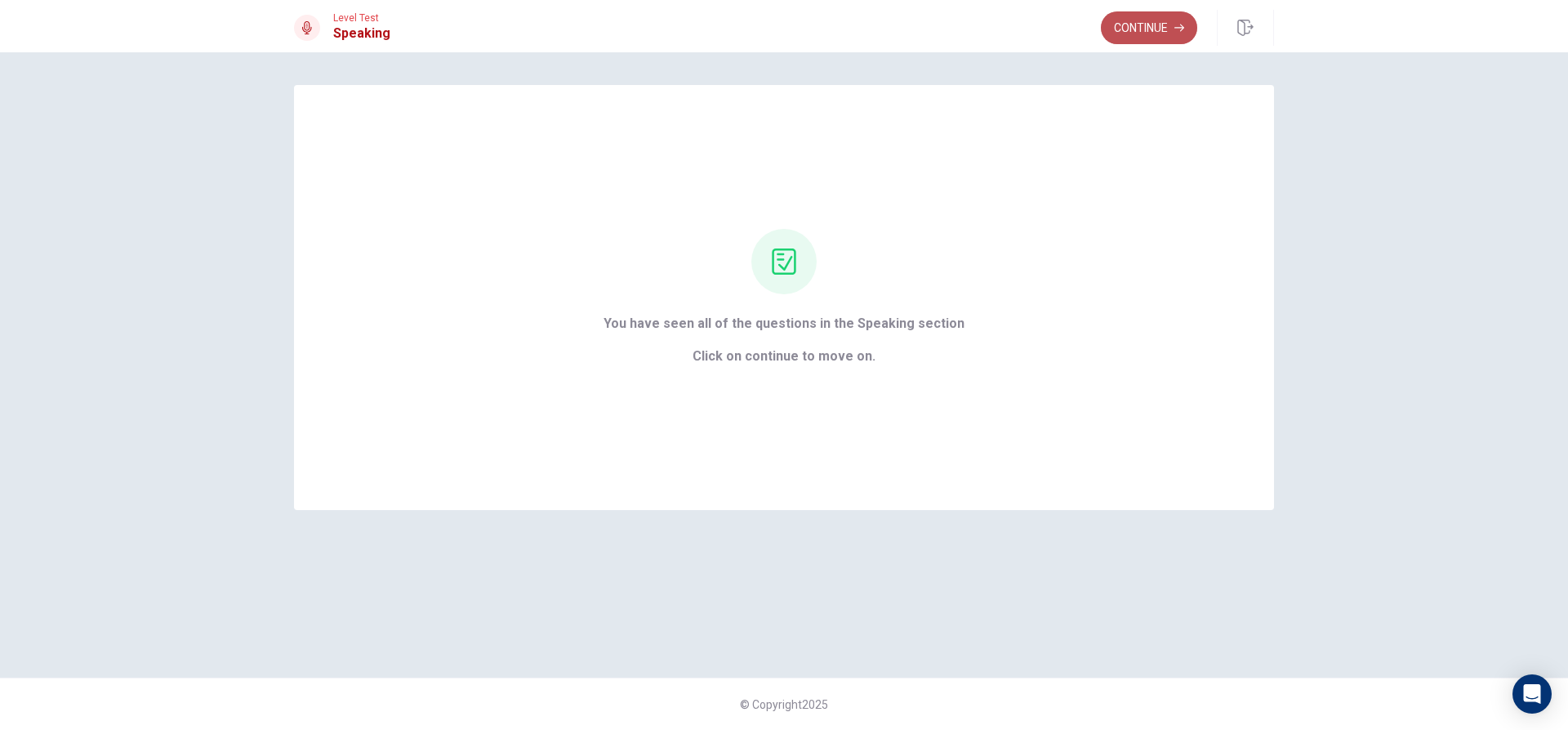
click at [1118, 33] on button "Continue" at bounding box center [1149, 28] width 97 height 33
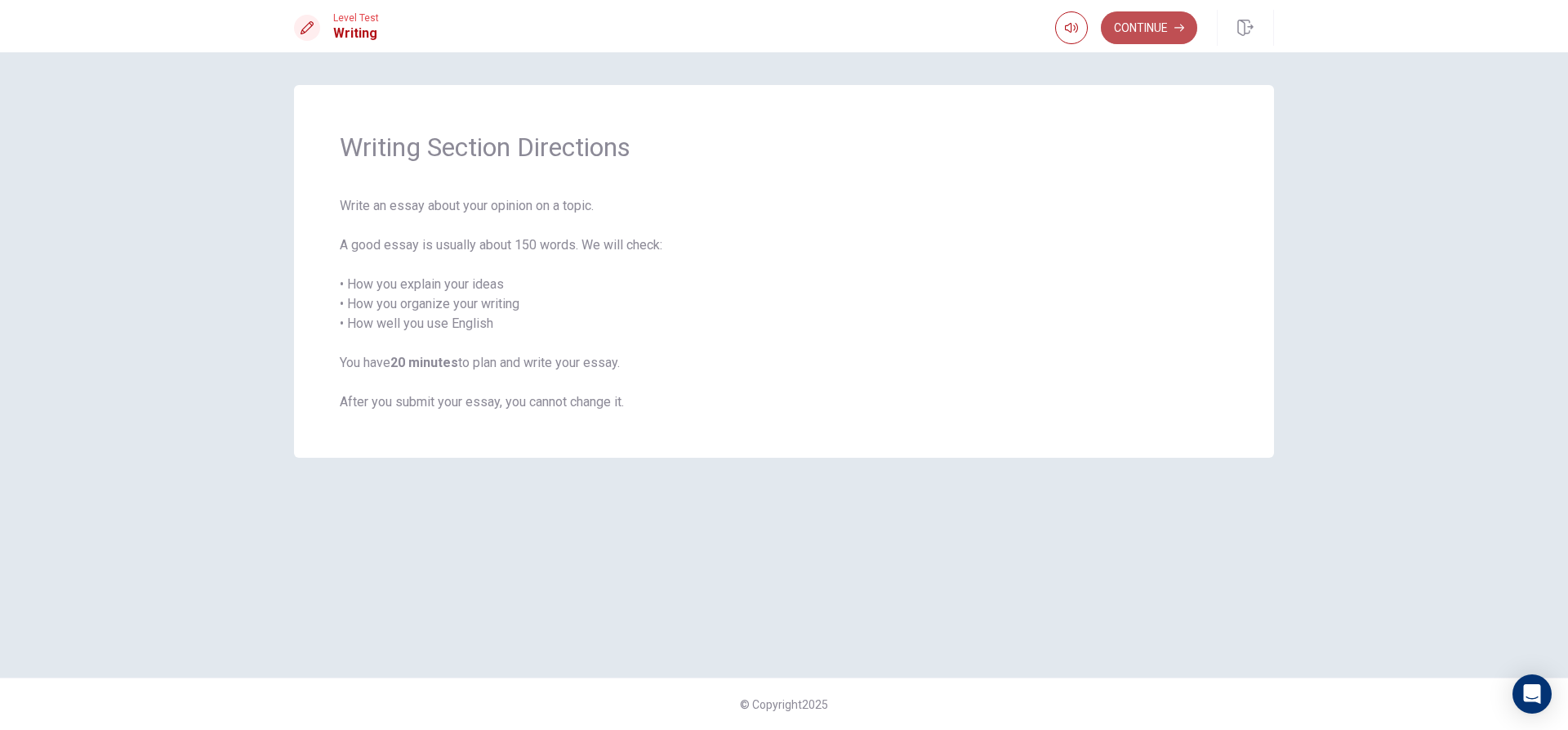
click at [1148, 36] on button "Continue" at bounding box center [1149, 28] width 97 height 33
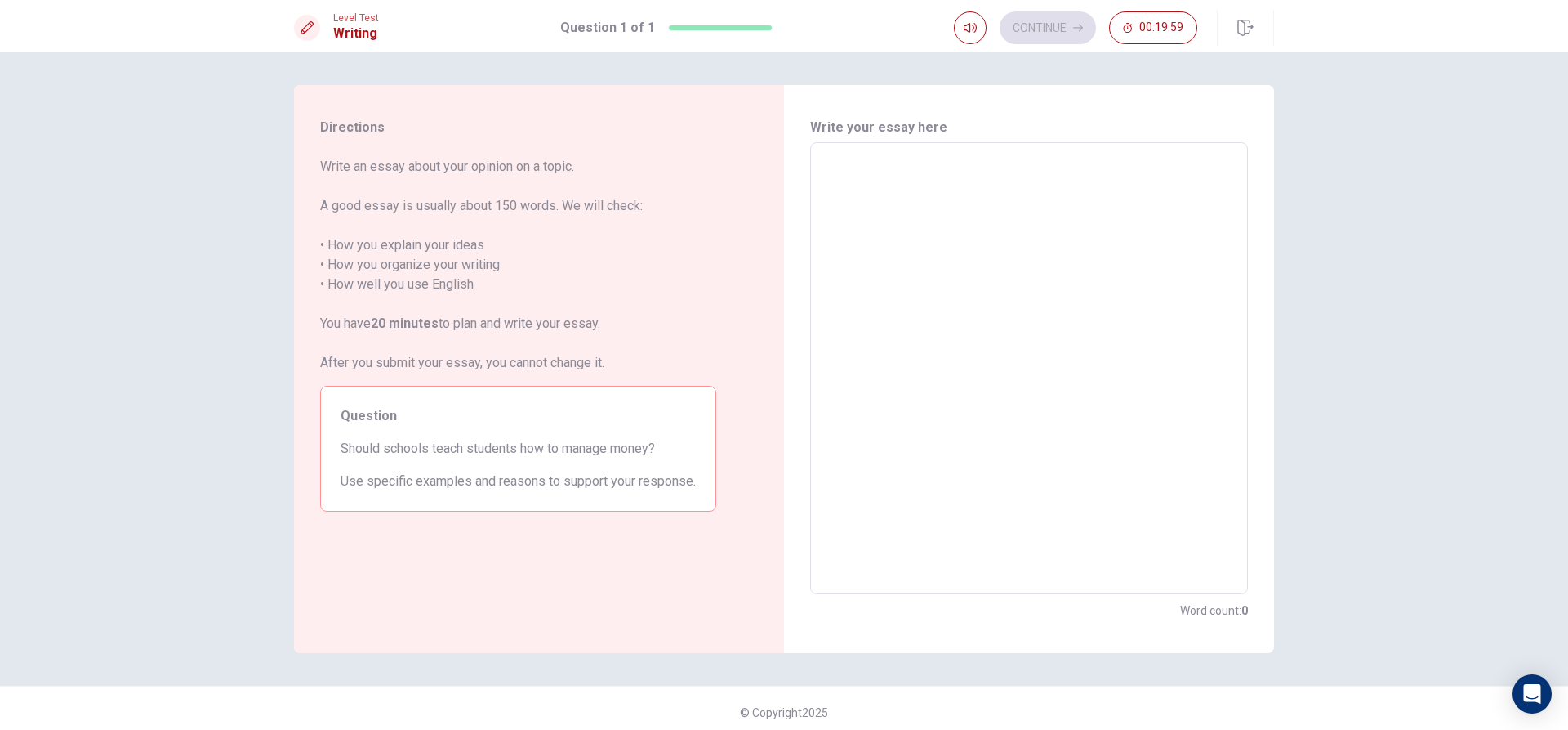
click at [981, 202] on textarea at bounding box center [1029, 369] width 415 height 425
type textarea "h"
type textarea "x"
type textarea "hi"
type textarea "x"
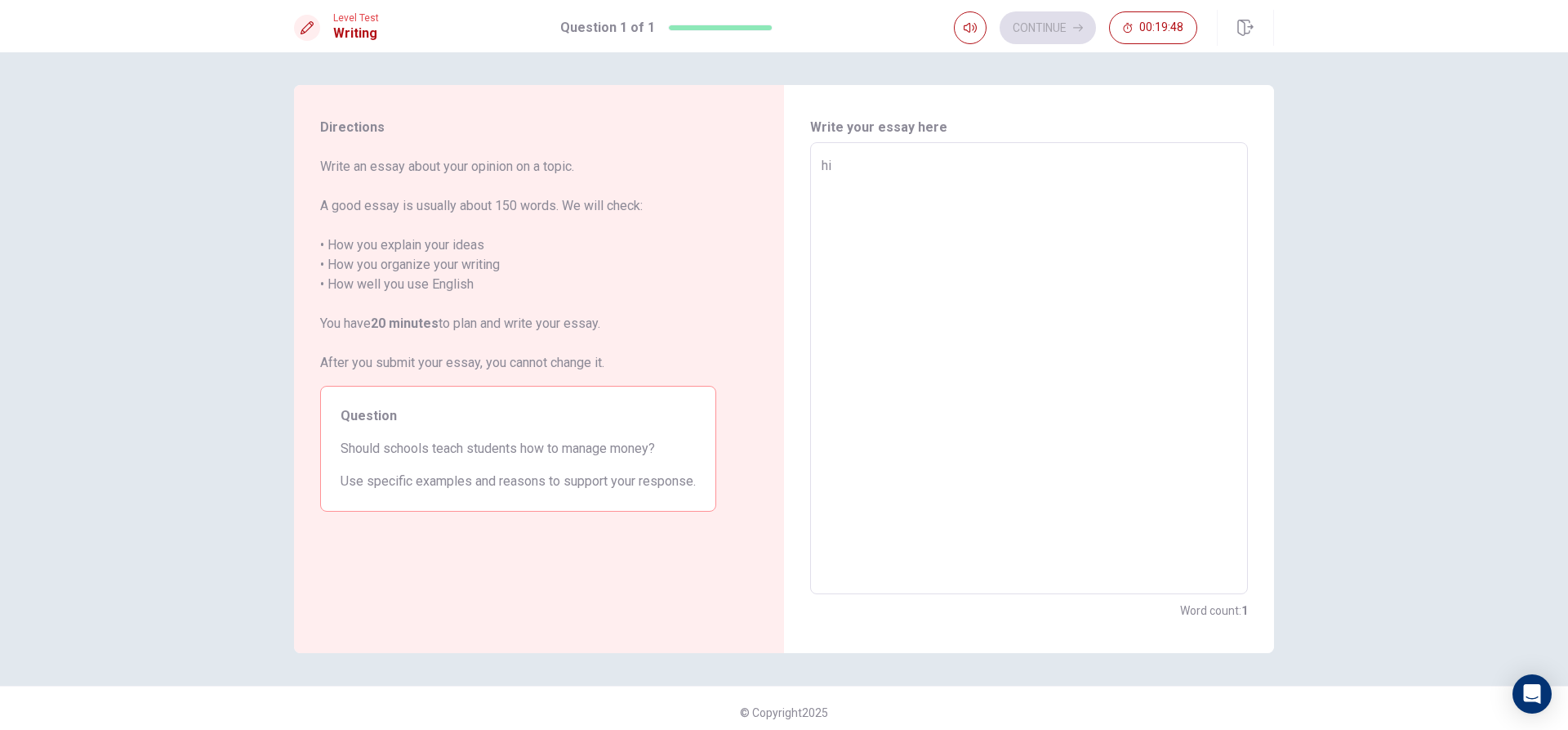
type textarea "hi"
type textarea "x"
type textarea "hi m"
type textarea "x"
type textarea "hi my"
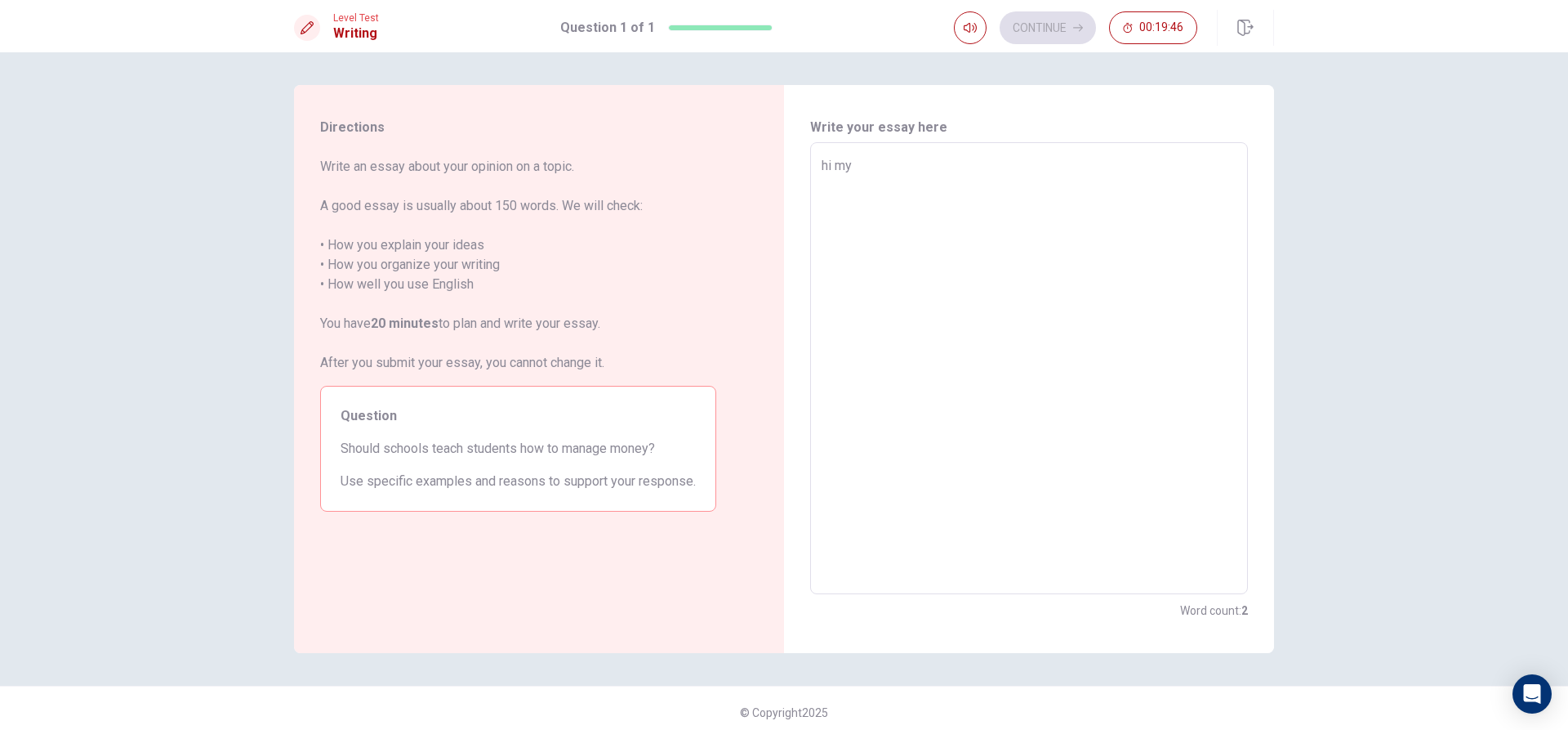
type textarea "x"
type textarea "hi my"
type textarea "x"
type textarea "hi my"
type textarea "x"
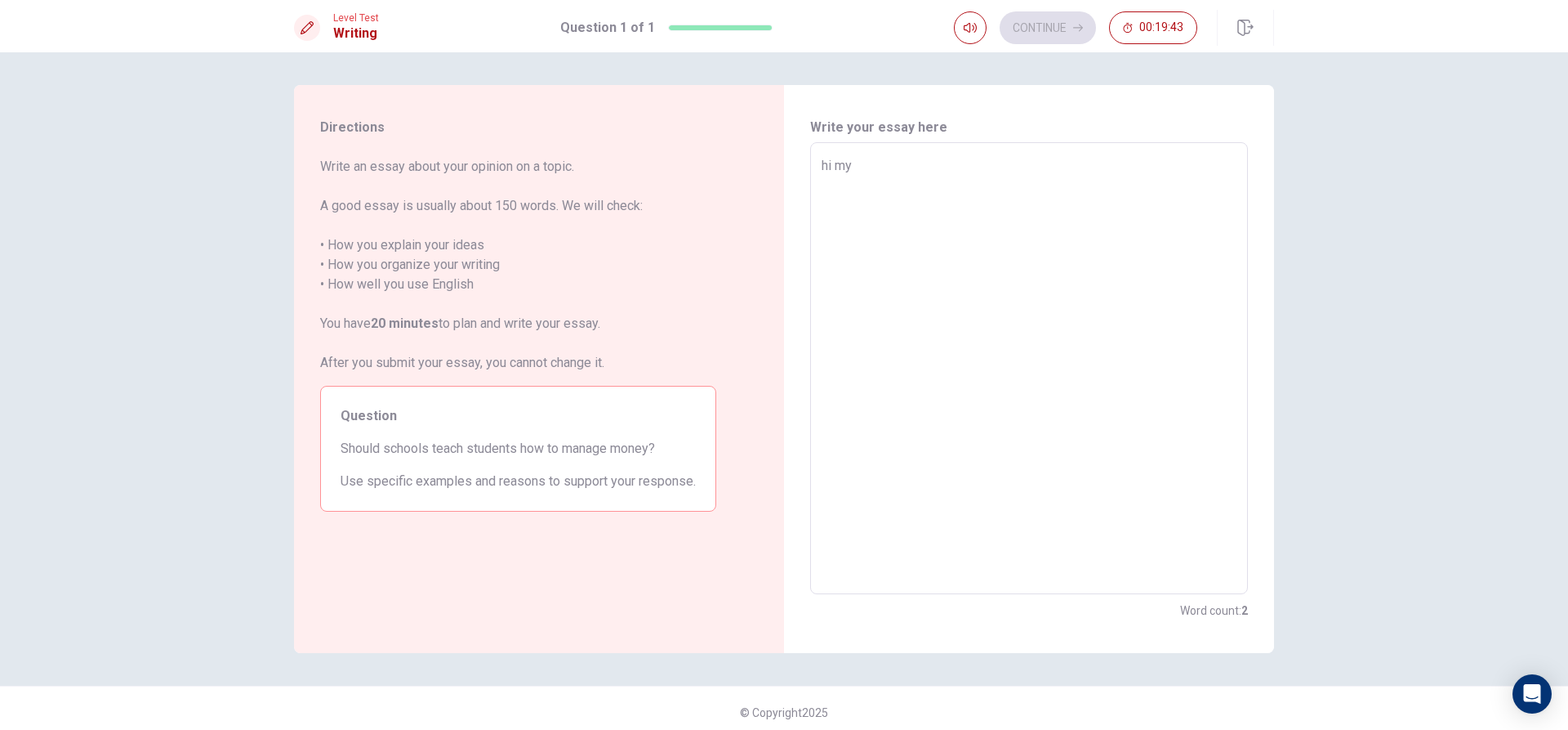
type textarea "hi m"
type textarea "x"
type textarea "hi"
type textarea "x"
type textarea "hi"
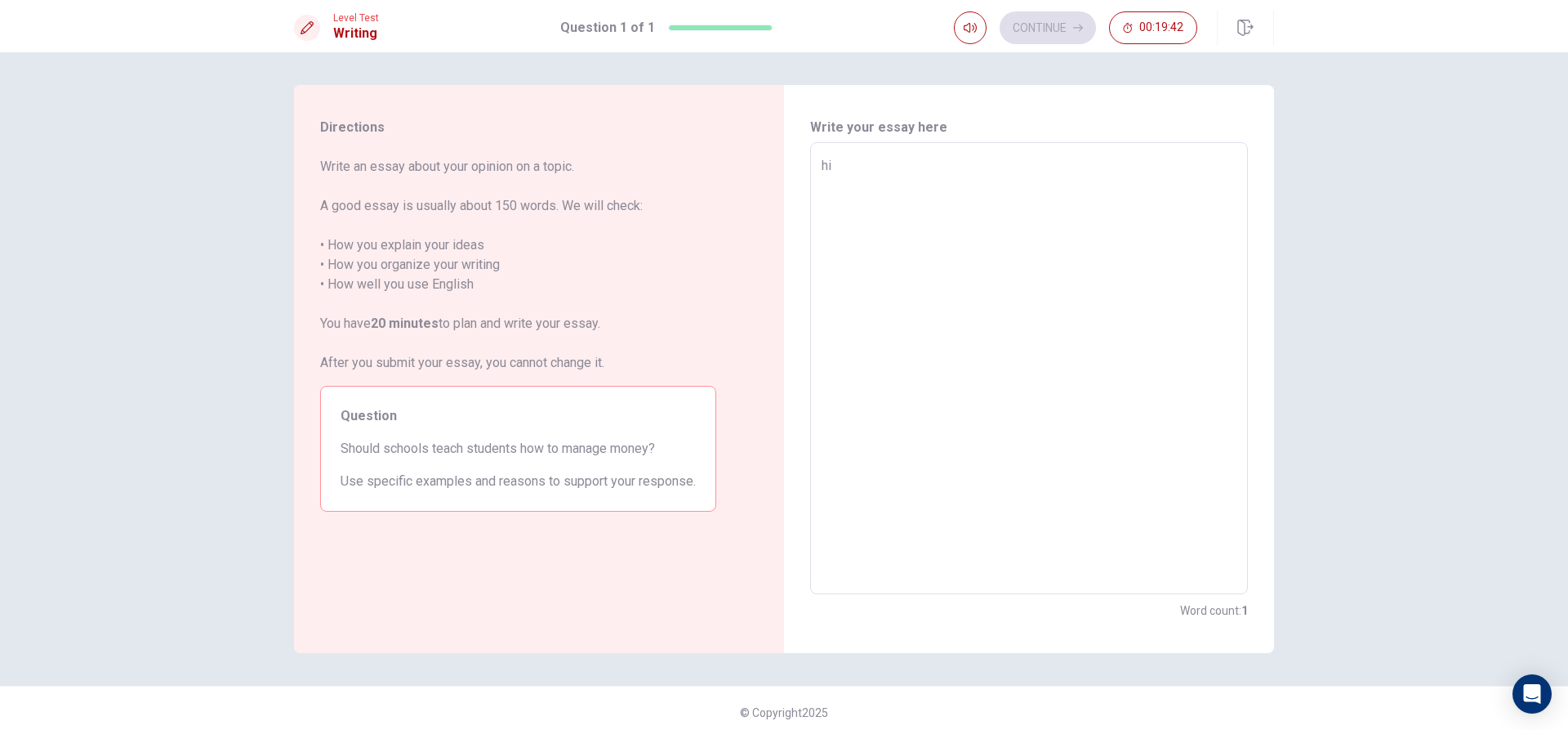
type textarea "x"
type textarea "hi"
type textarea "x"
type textarea "hi"
type textarea "x"
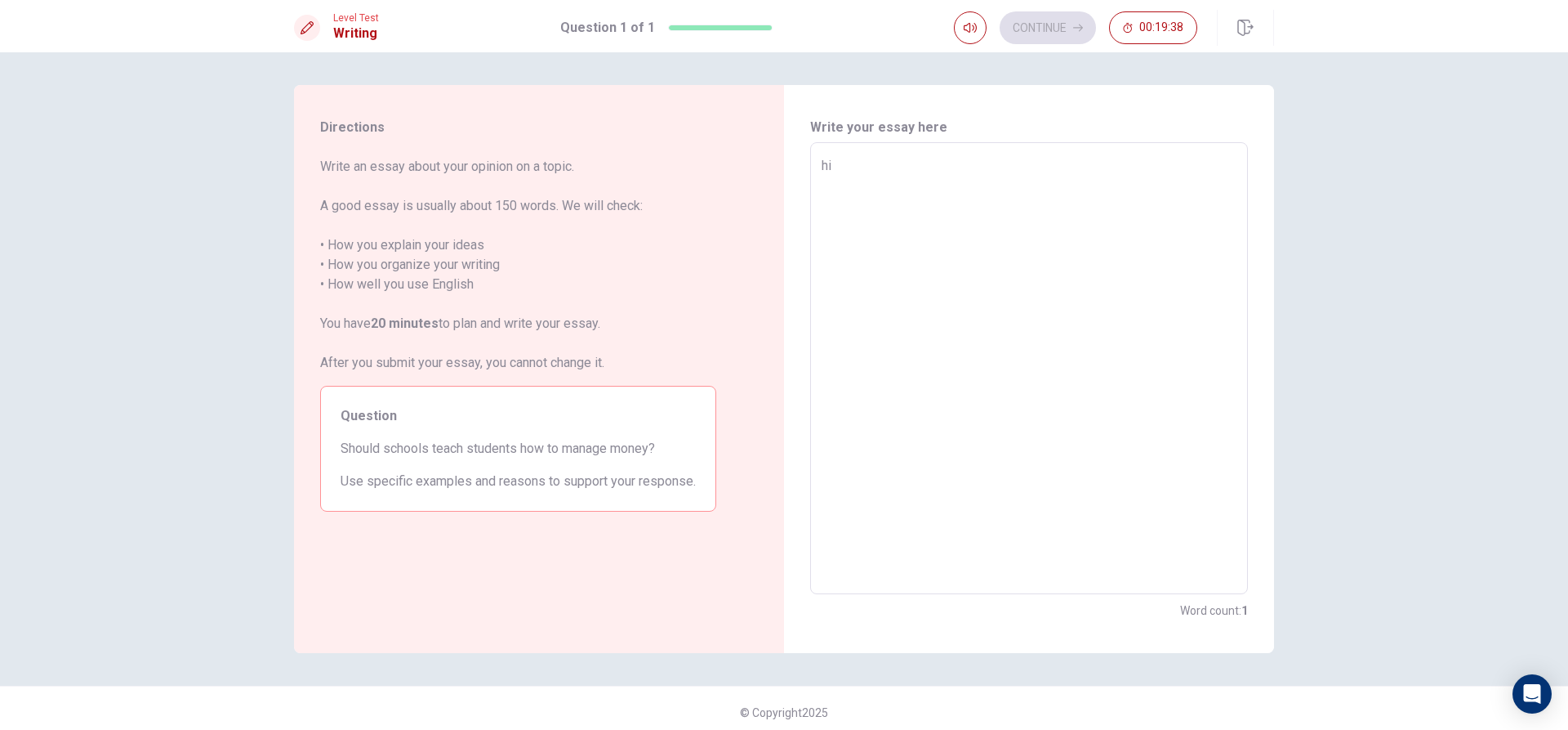
type textarea "h"
type textarea "x"
type textarea "h"
type textarea "x"
type textarea "hi"
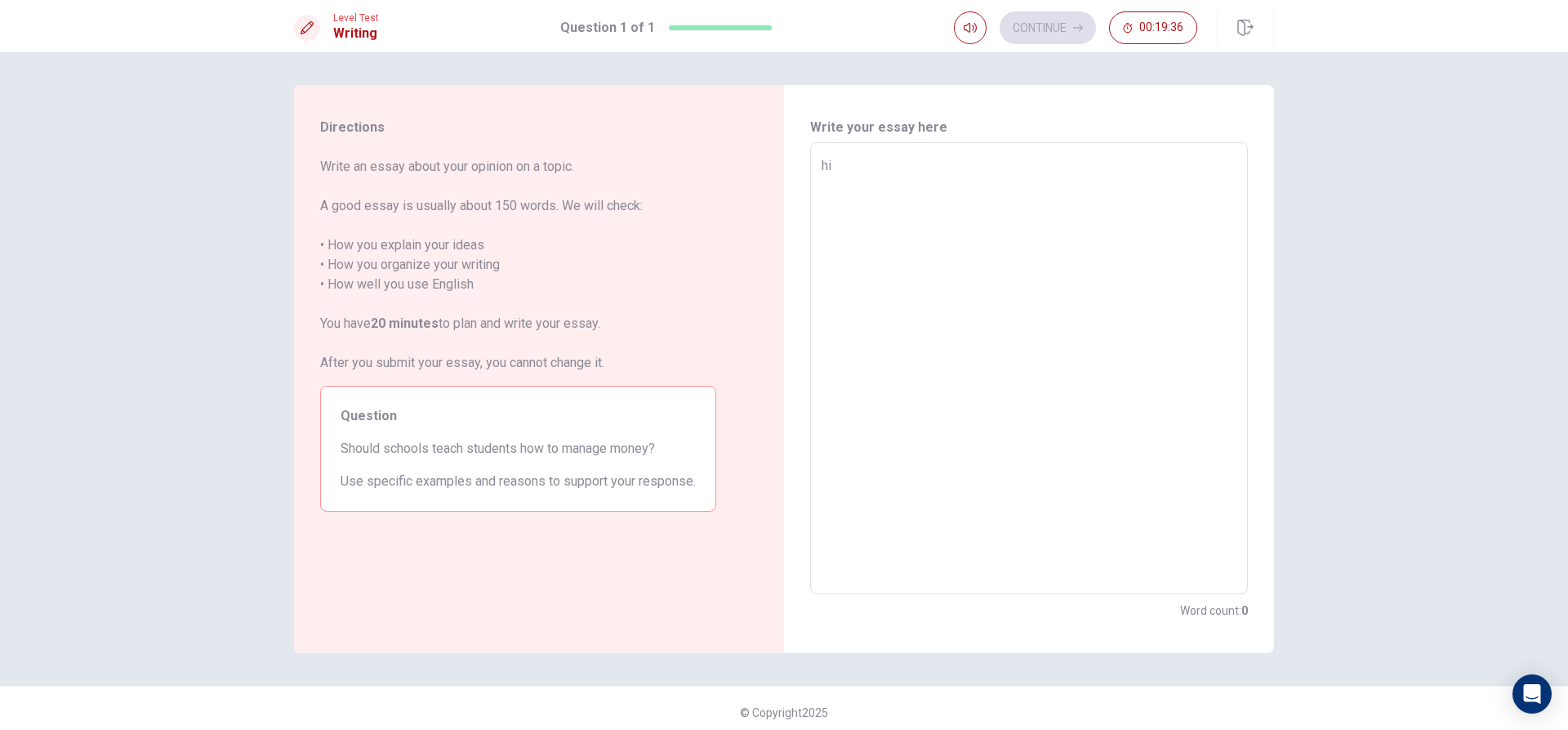
type textarea "x"
type textarea "hi"
type textarea "x"
type textarea "hi a"
type textarea "x"
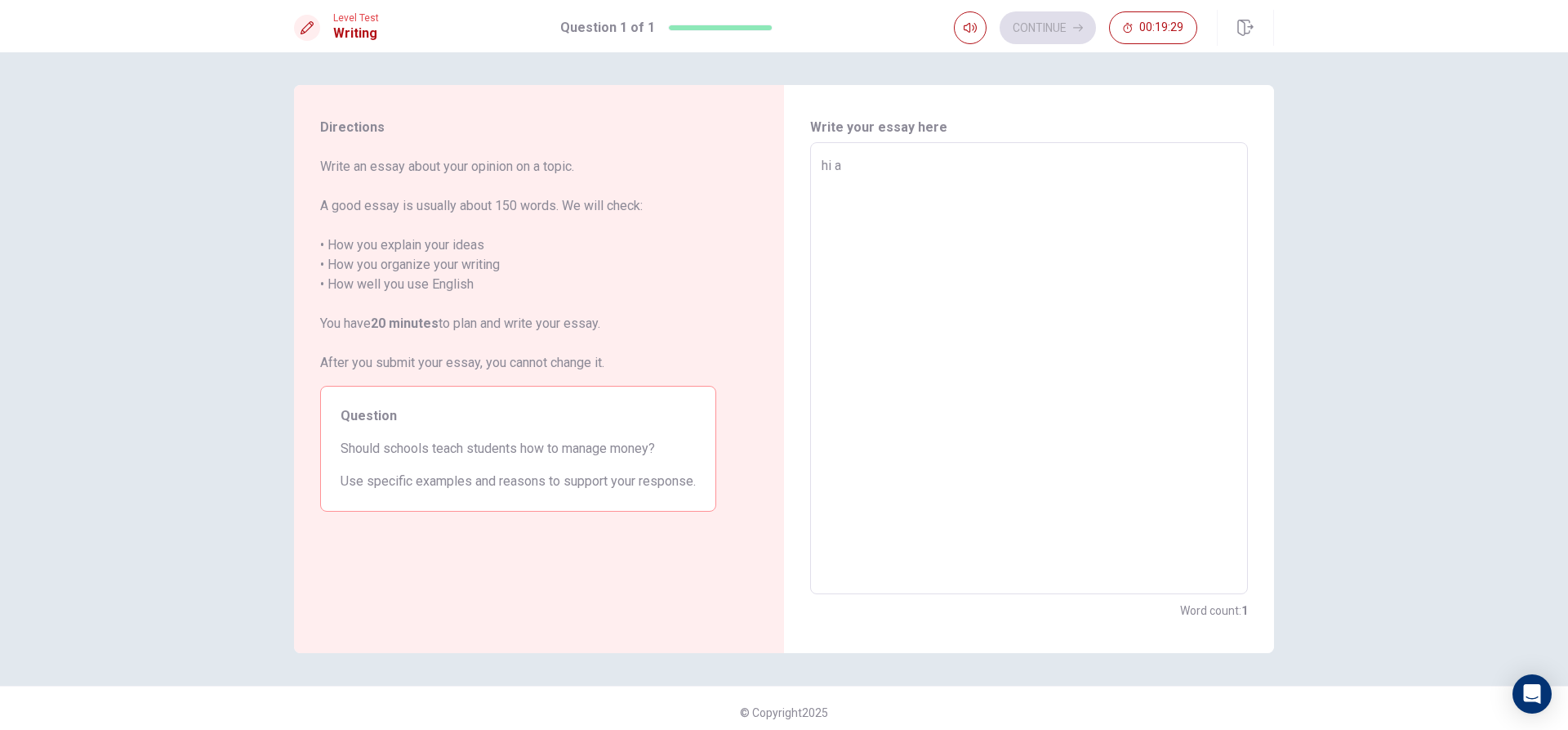
type textarea "hi am"
type textarea "x"
type textarea "hi am"
type textarea "x"
type textarea "hi am"
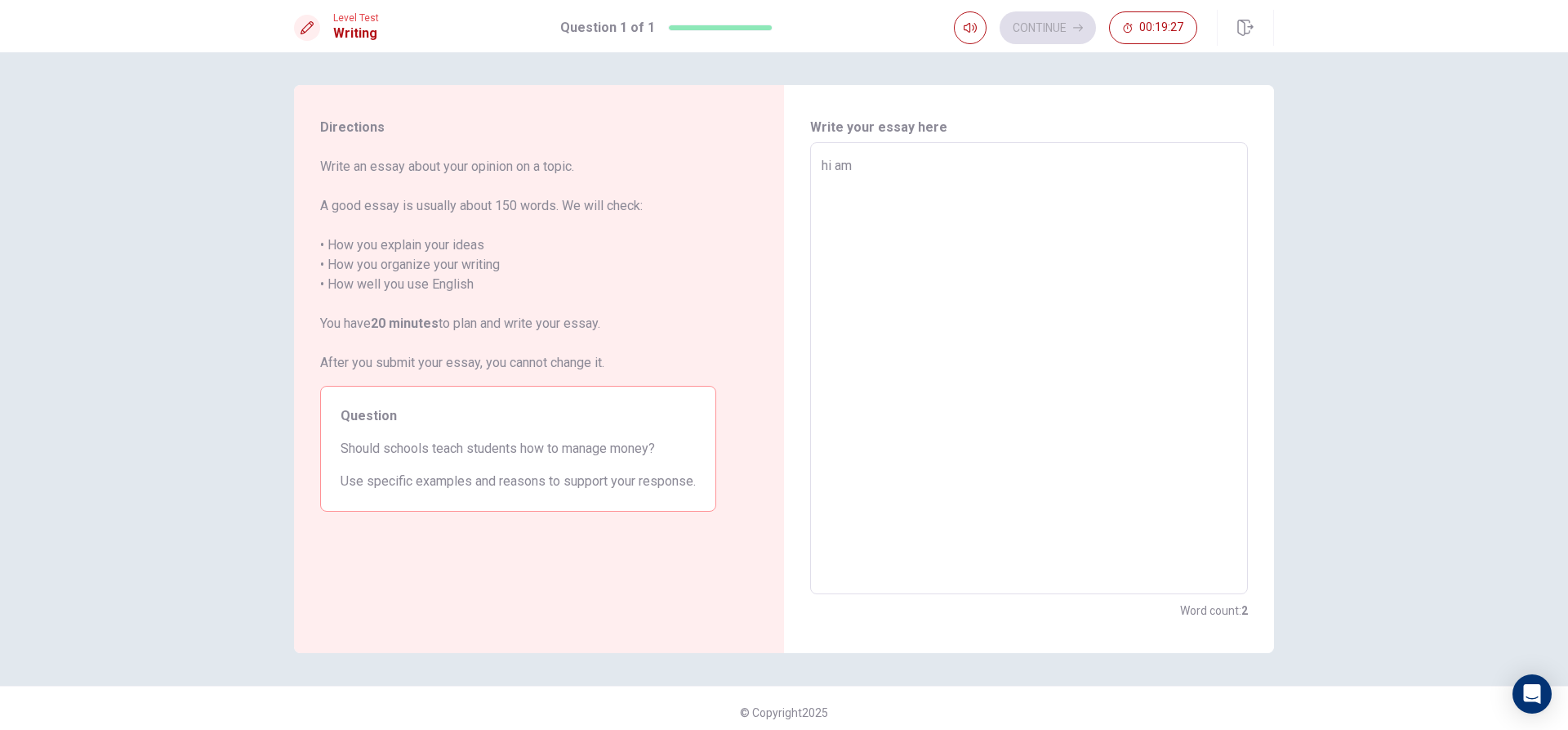
type textarea "x"
type textarea "hi a"
type textarea "x"
type textarea "hi"
type textarea "x"
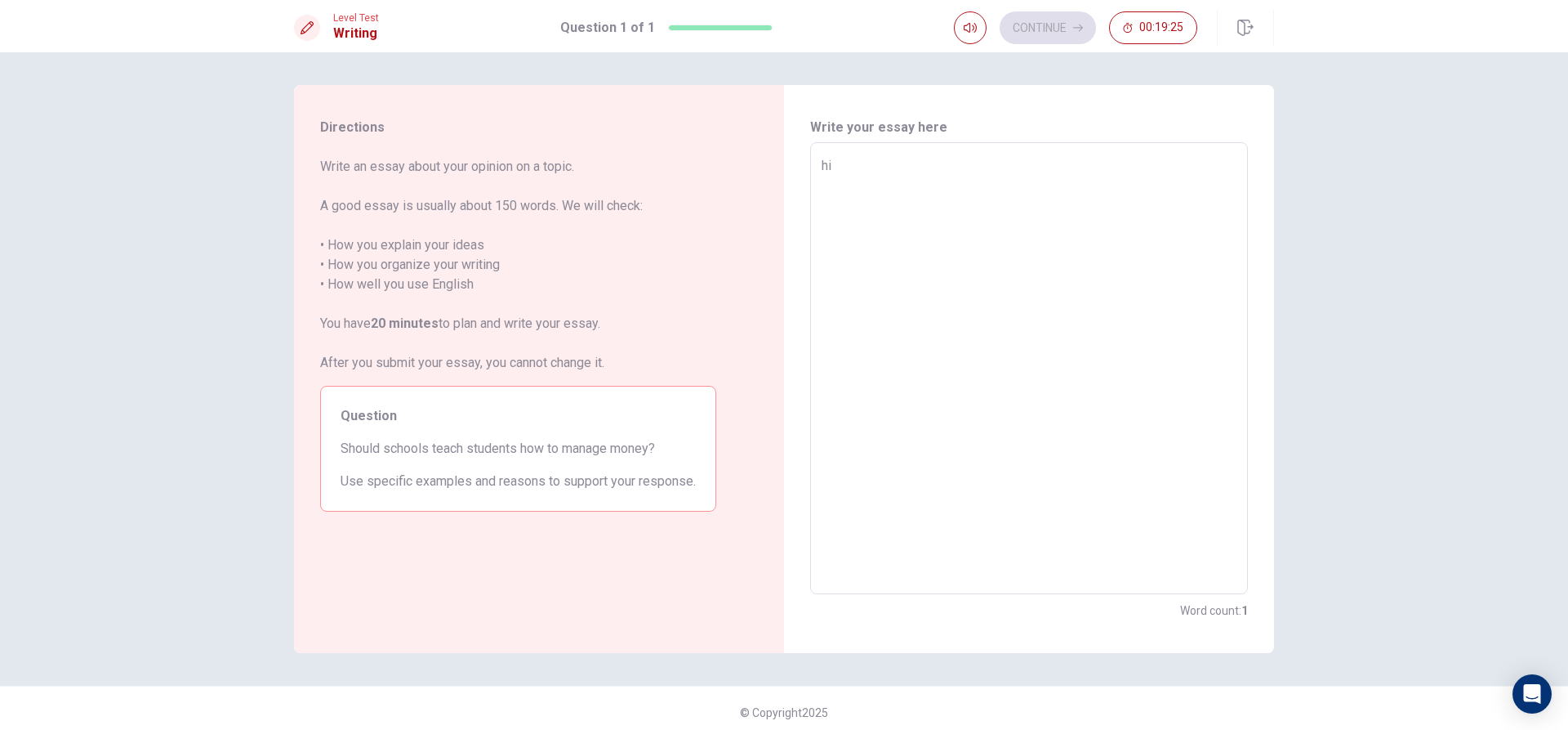
type textarea "hi m"
type textarea "x"
type textarea "hi my"
type textarea "x"
type textarea "hi my"
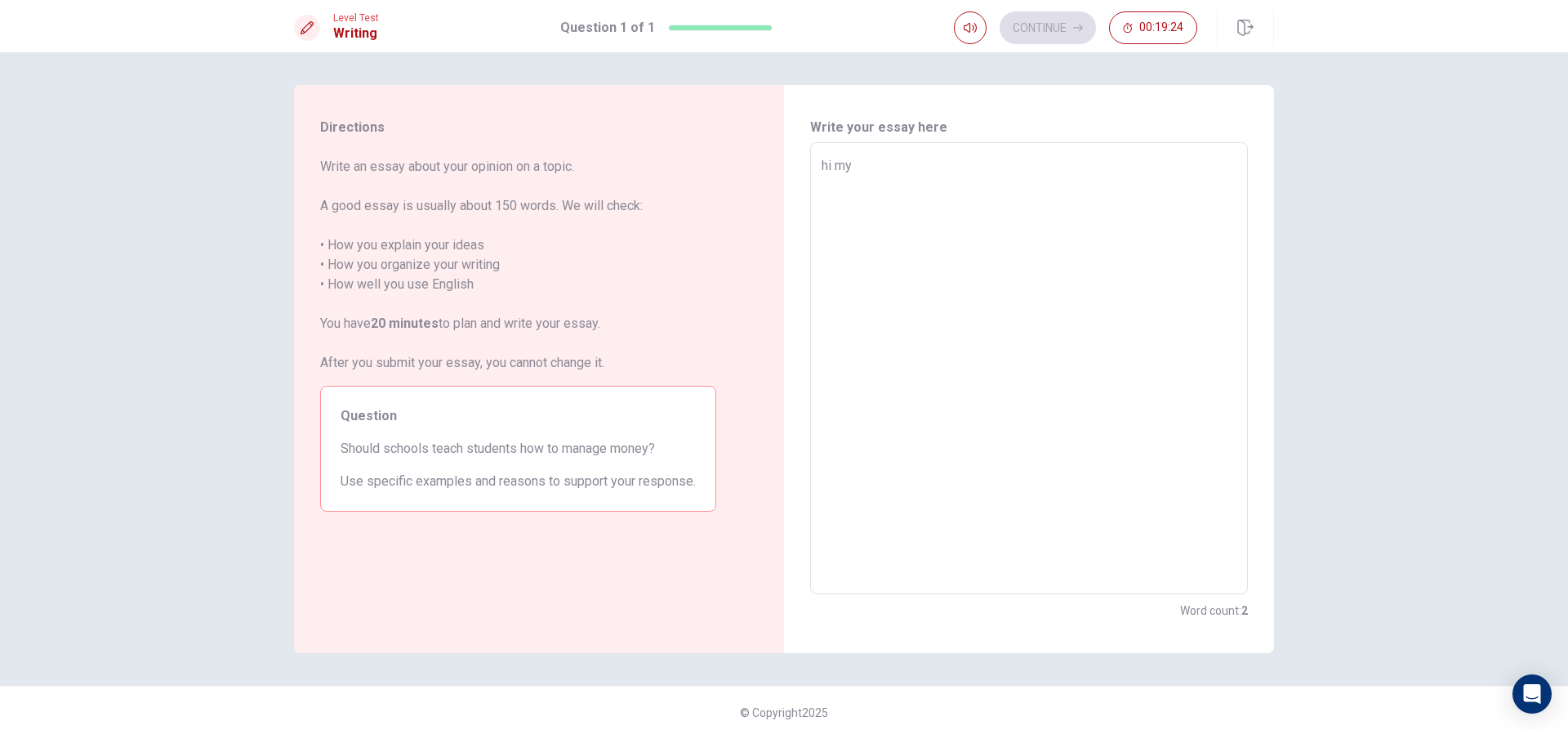
type textarea "x"
type textarea "hi my n"
type textarea "x"
type textarea "hi my na"
type textarea "x"
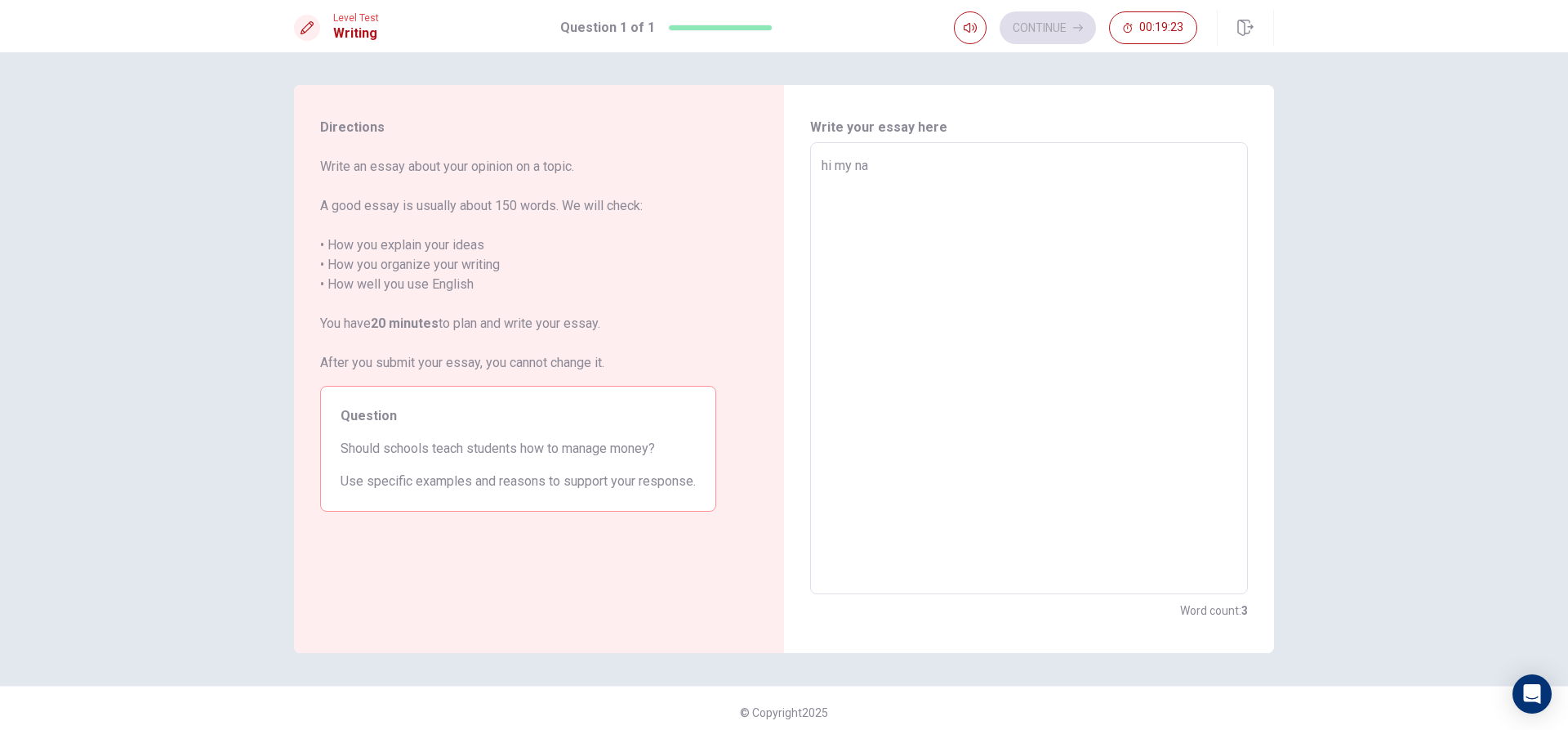
type textarea "hi my nam"
type textarea "x"
type textarea "hi my name"
type textarea "x"
type textarea "hi my name"
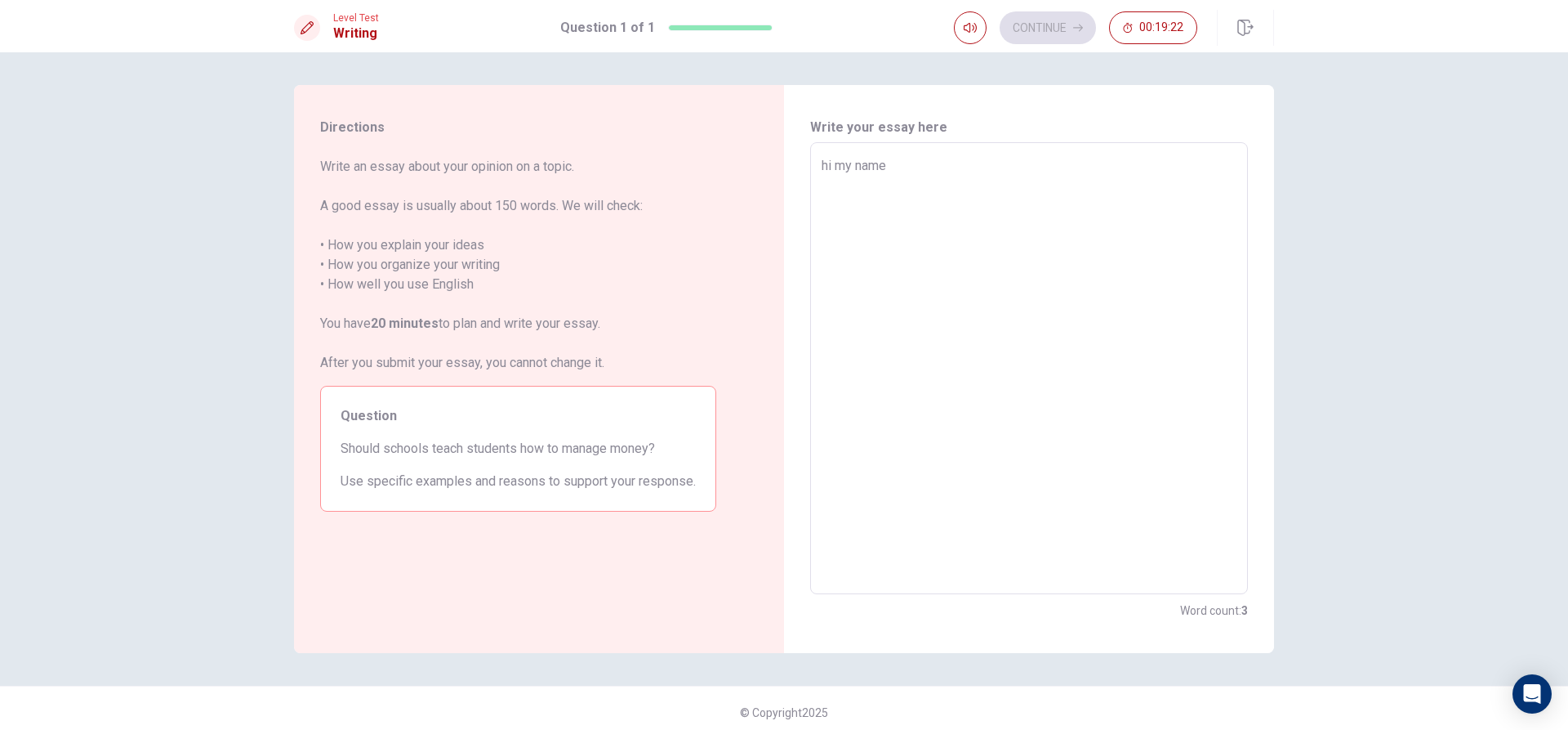
type textarea "x"
type textarea "hi my name i"
type textarea "x"
type textarea "hi my name is"
type textarea "x"
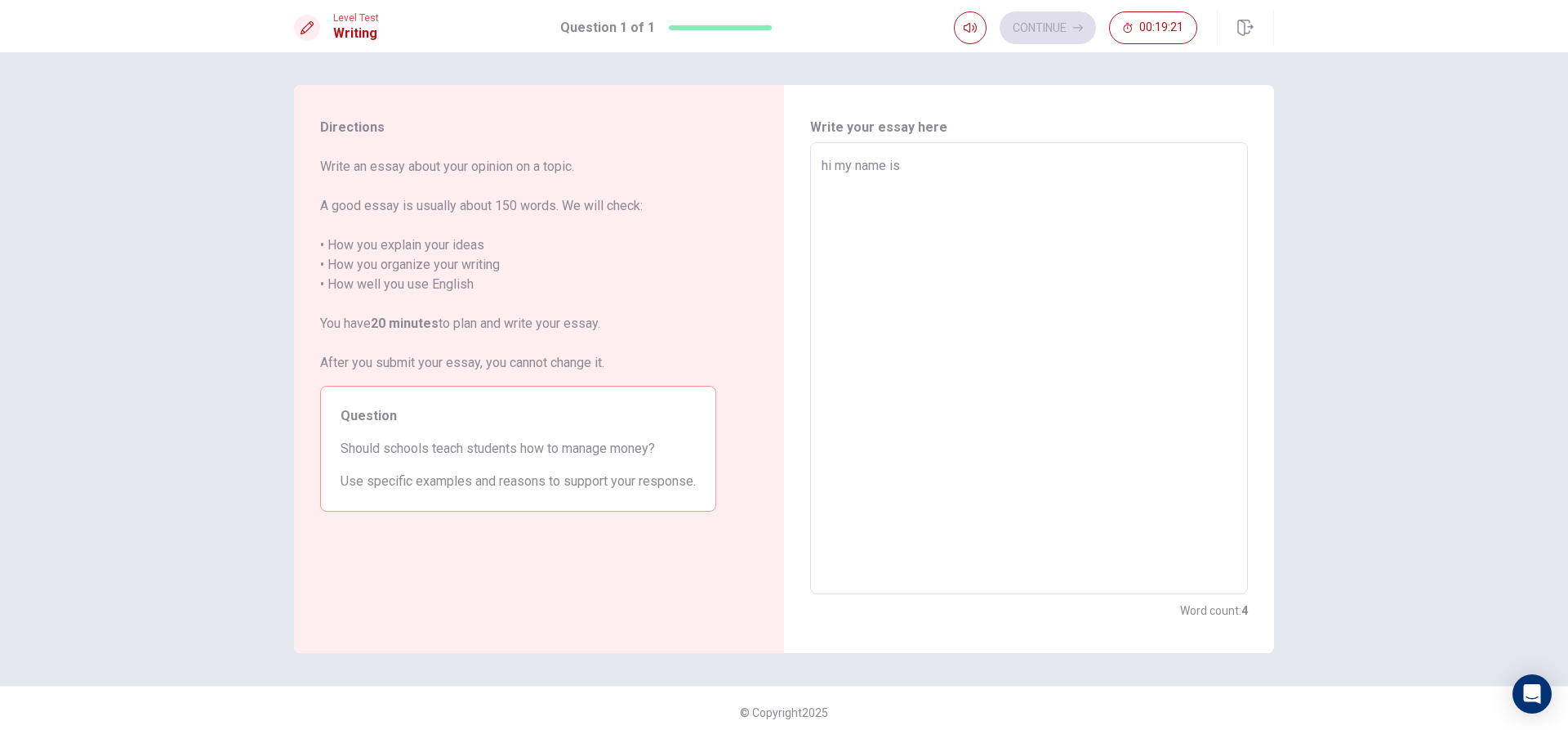
type textarea "hi my name is"
type textarea "x"
type textarea "hi my name is m"
type textarea "x"
type textarea "hi my name is me"
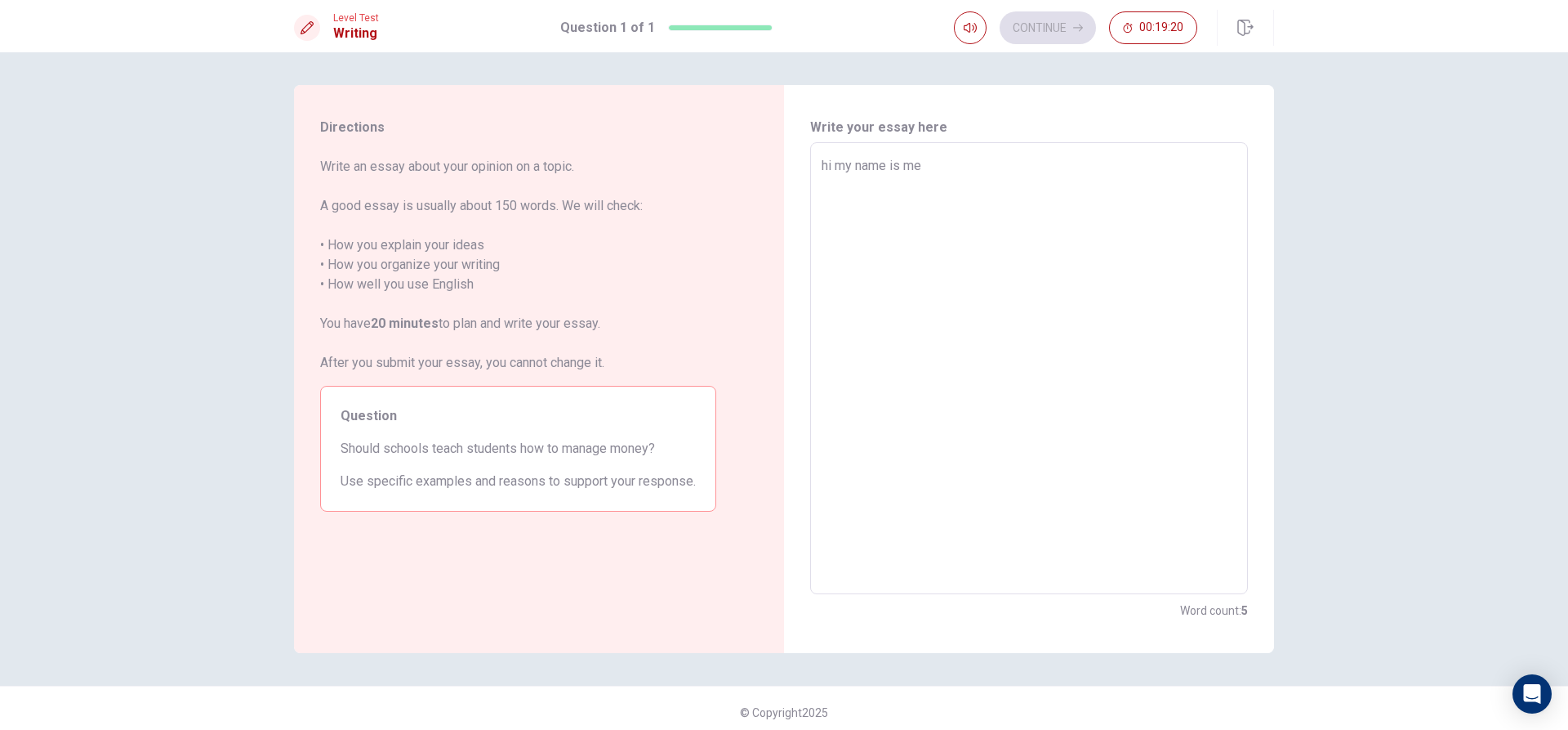
type textarea "x"
type textarea "hi my name is me"
type textarea "x"
type textarea "hi my name is me z"
type textarea "x"
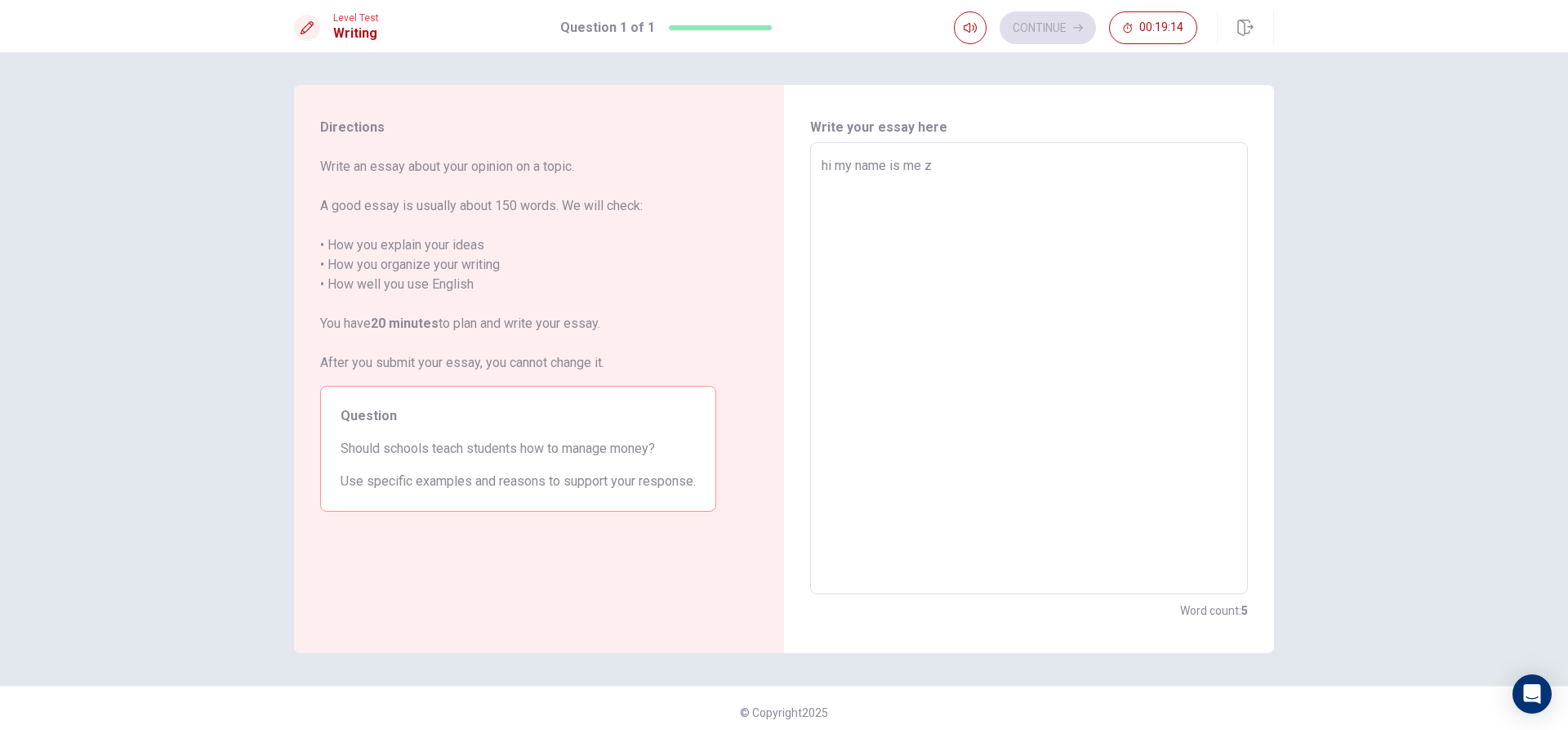
type textarea "hi my name is me zm"
type textarea "x"
type textarea "hi my name is me z"
type textarea "x"
type textarea "hi my name is me"
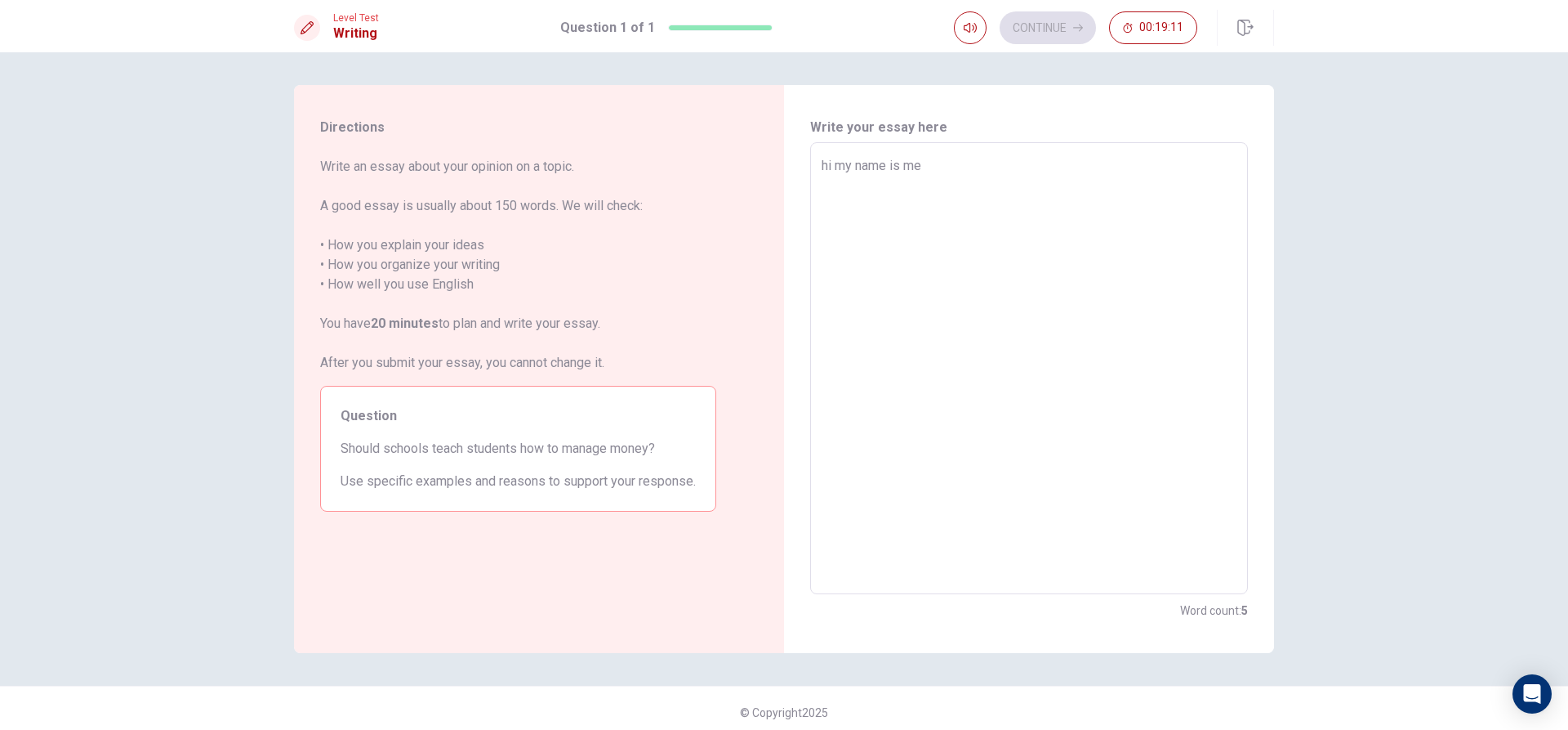
type textarea "x"
type textarea "hi my name is me"
type textarea "x"
type textarea "hi my name is me a"
type textarea "x"
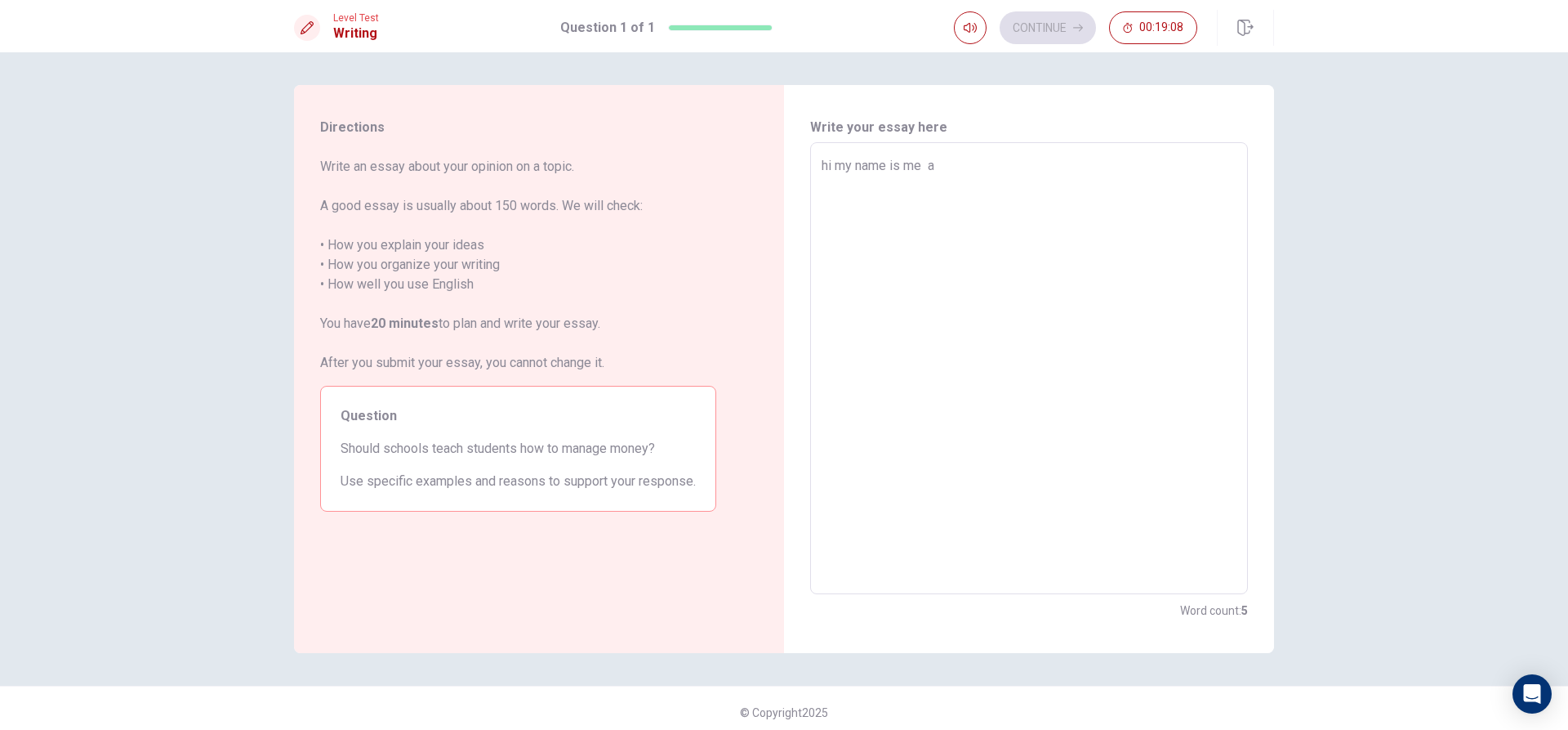
type textarea "hi my name is me am"
type textarea "x"
type textarea "hi my name is me am"
type textarea "x"
type textarea "hi my name is me am 1"
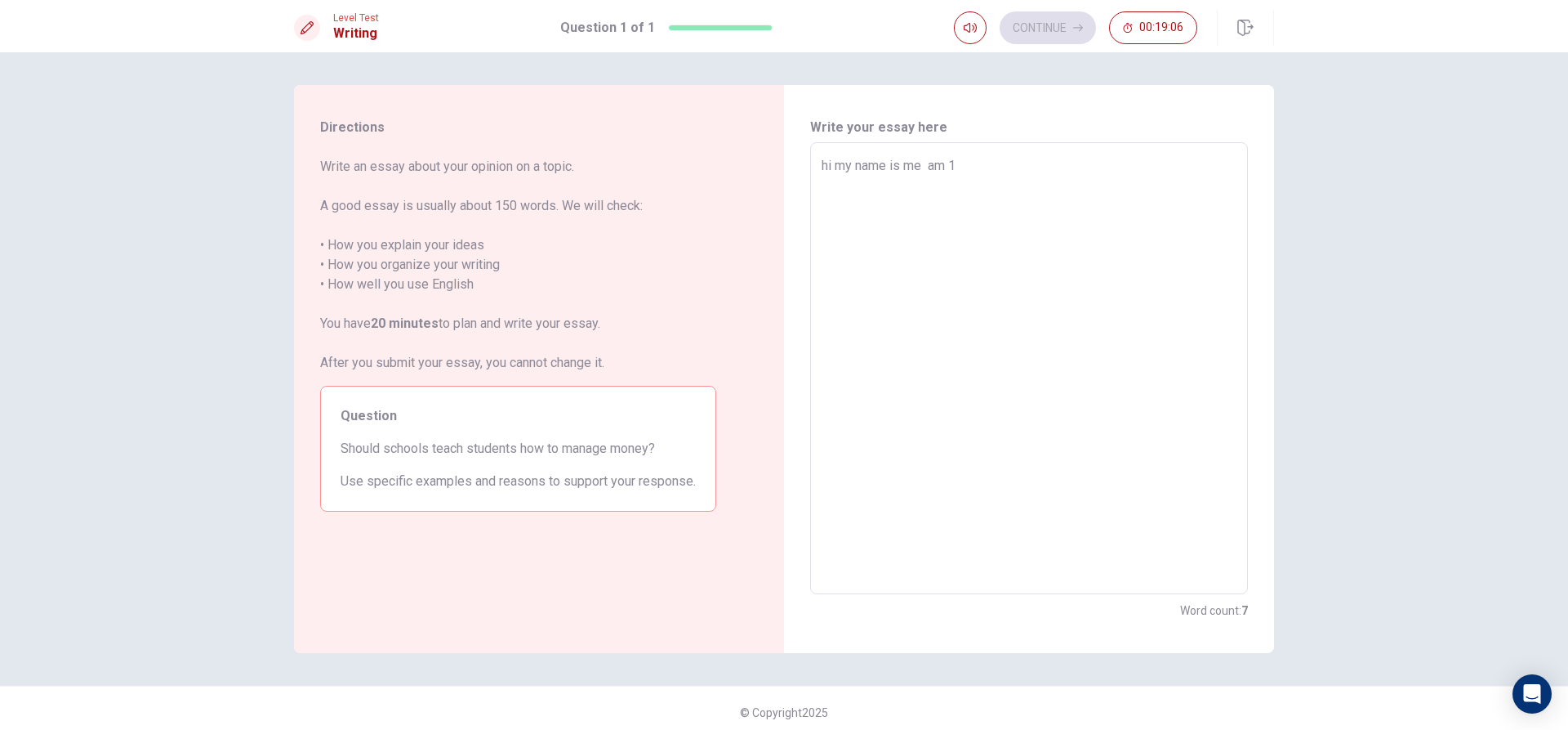
type textarea "x"
type textarea "hi my name is me am 14"
type textarea "x"
type textarea "hi my name is me am 14"
type textarea "x"
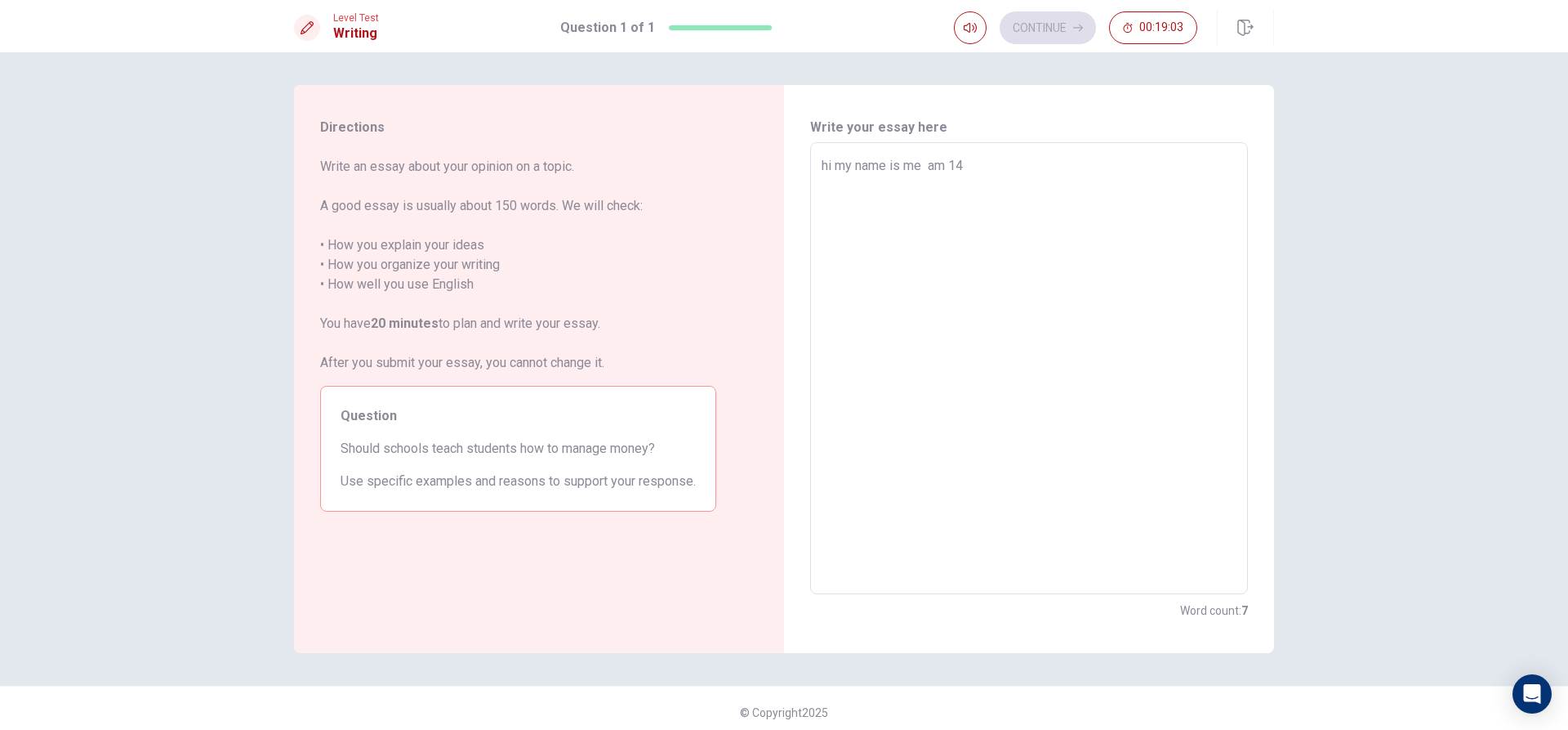
type textarea "hi my name is me am 14 y"
type textarea "x"
type textarea "hi my name is me am 14 ye"
type textarea "x"
type textarea "hi my name is me am 14 yer"
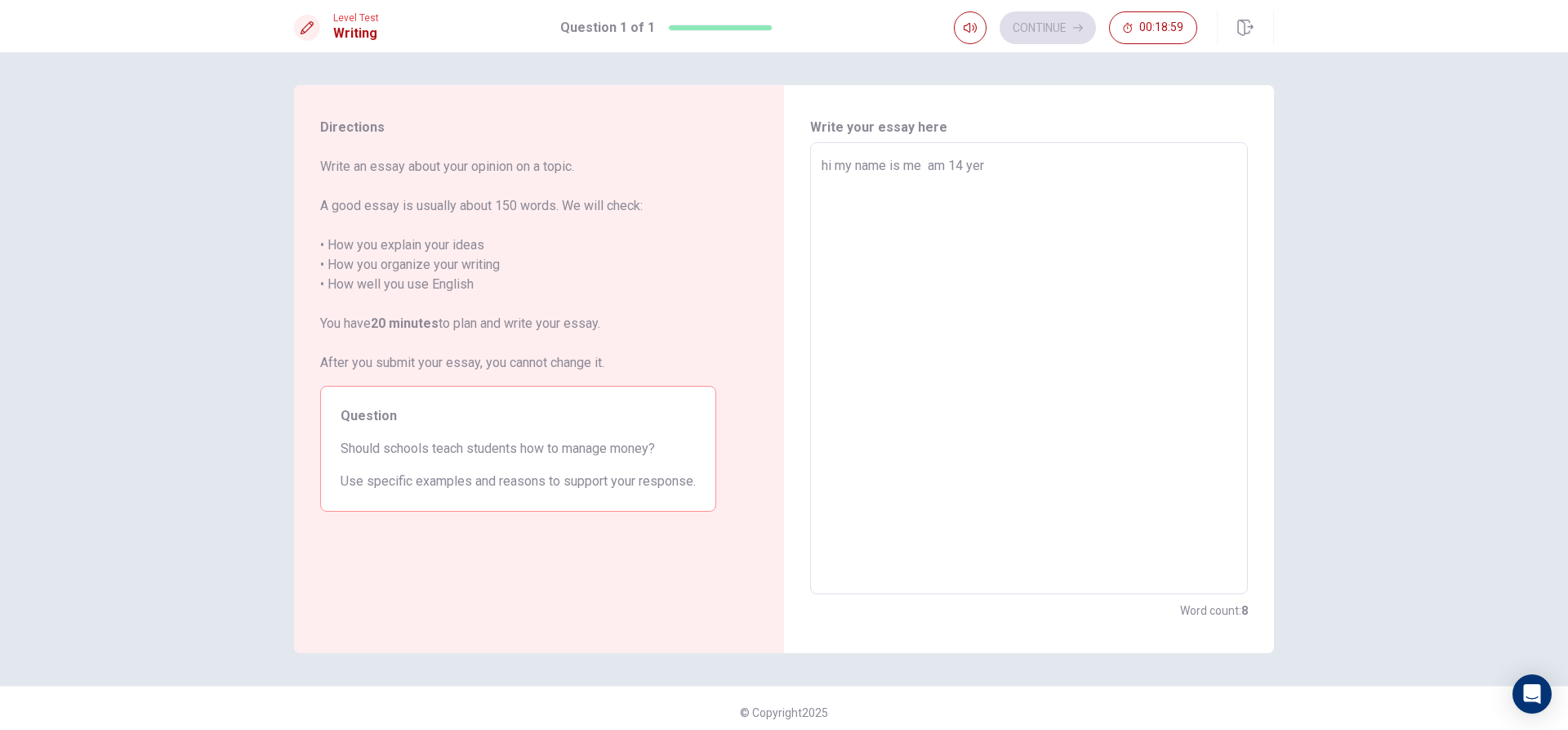
type textarea "x"
type textarea "hi my name is me am 14 yers"
type textarea "x"
type textarea "hi my name is me am 14 yers"
type textarea "x"
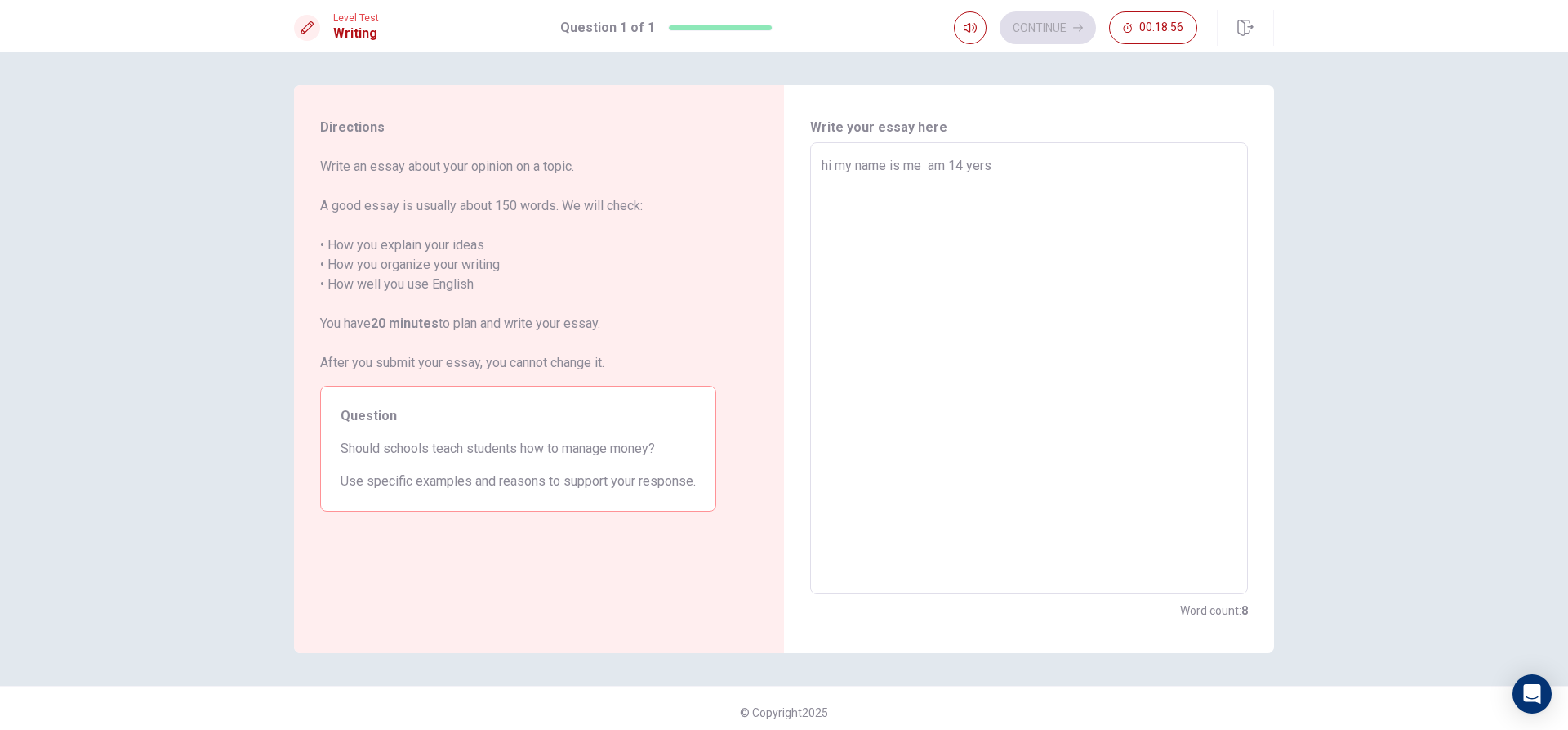
type textarea "hi my name is me am 14 yers p"
type textarea "x"
type textarea "hi my name is me am 14 yers pl"
type textarea "x"
type textarea "hi my name is me am 14 yers ple"
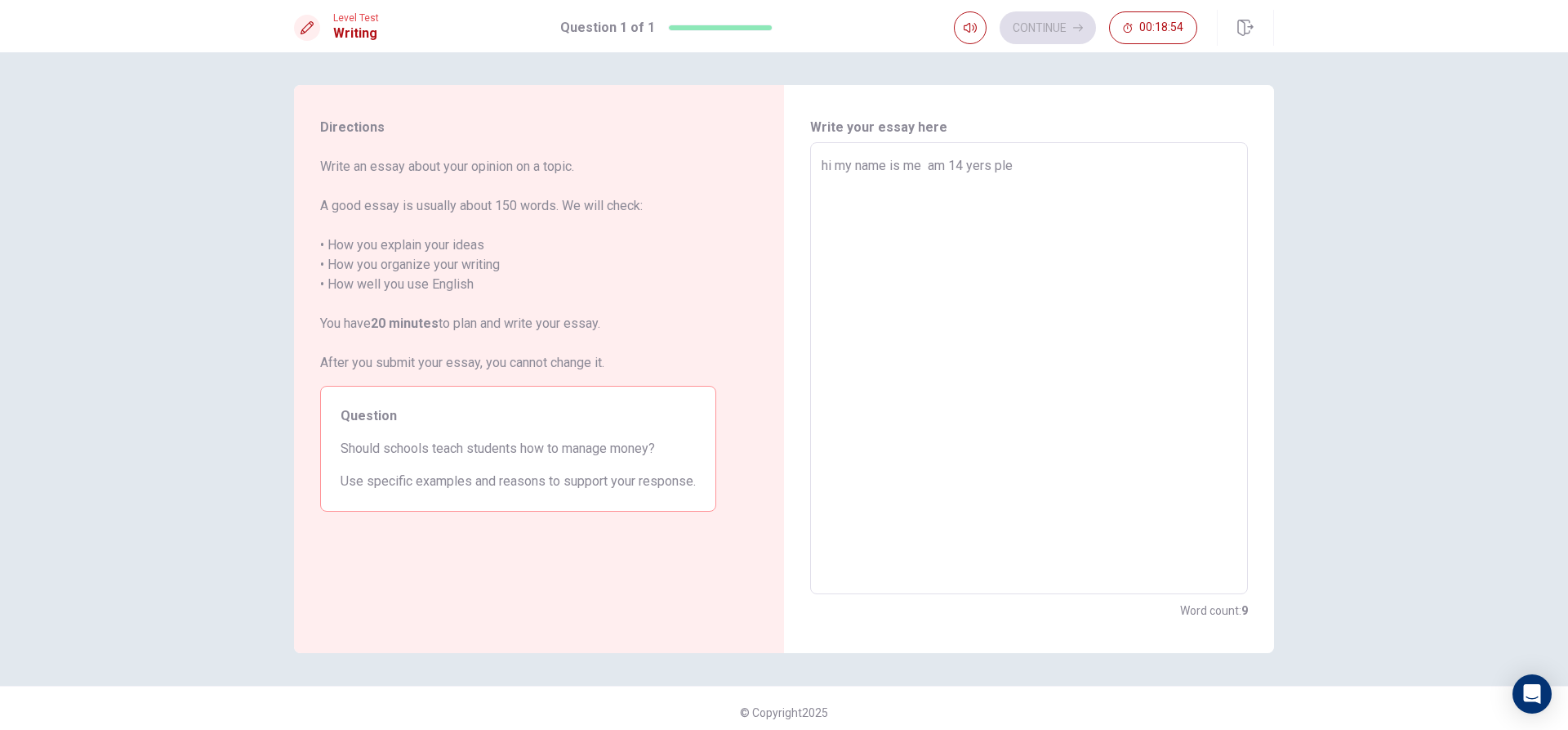
type textarea "x"
type textarea "hi my name is me am 14 yers ple"
type textarea "x"
type textarea "hi my name is me am 14 yers ple"
type textarea "x"
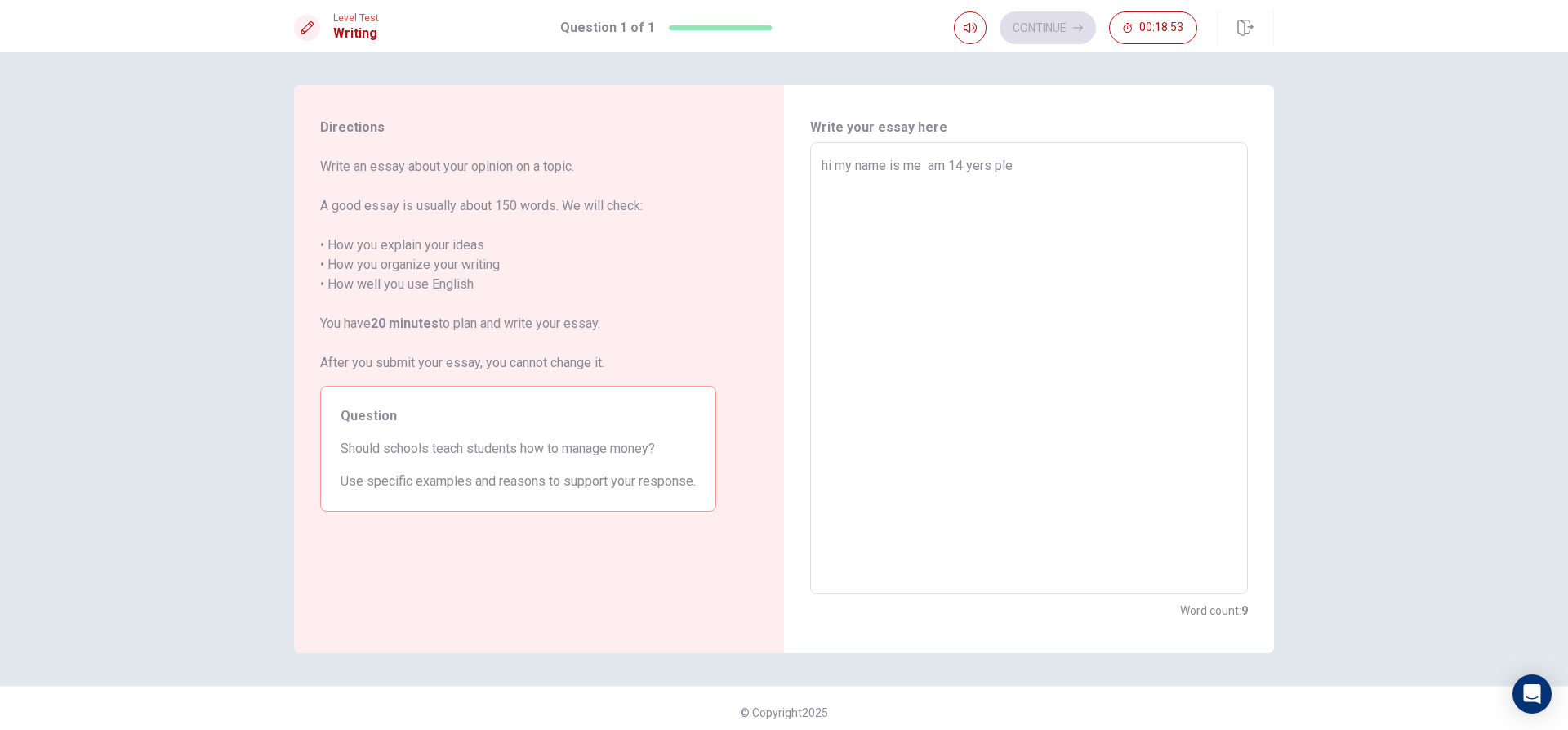
type textarea "hi my name is me am 14 yers pl"
type textarea "x"
type textarea "hi my name is me am 14 yers p"
type textarea "x"
type textarea "hi my name is me am 14 yers"
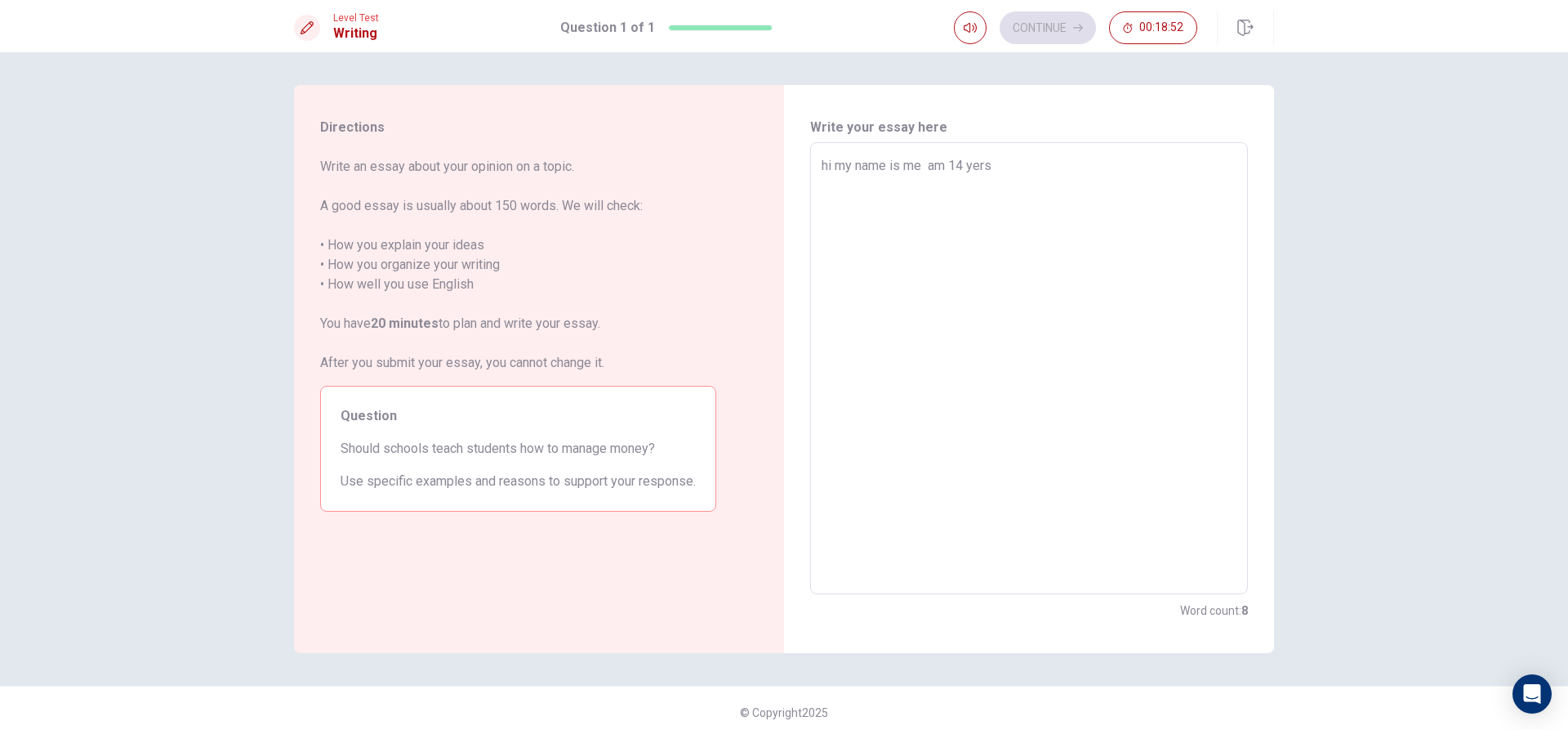
type textarea "x"
type textarea "hi my name is me am 14 yers o"
type textarea "x"
type textarea "hi my name is me am 14 yers ol"
type textarea "x"
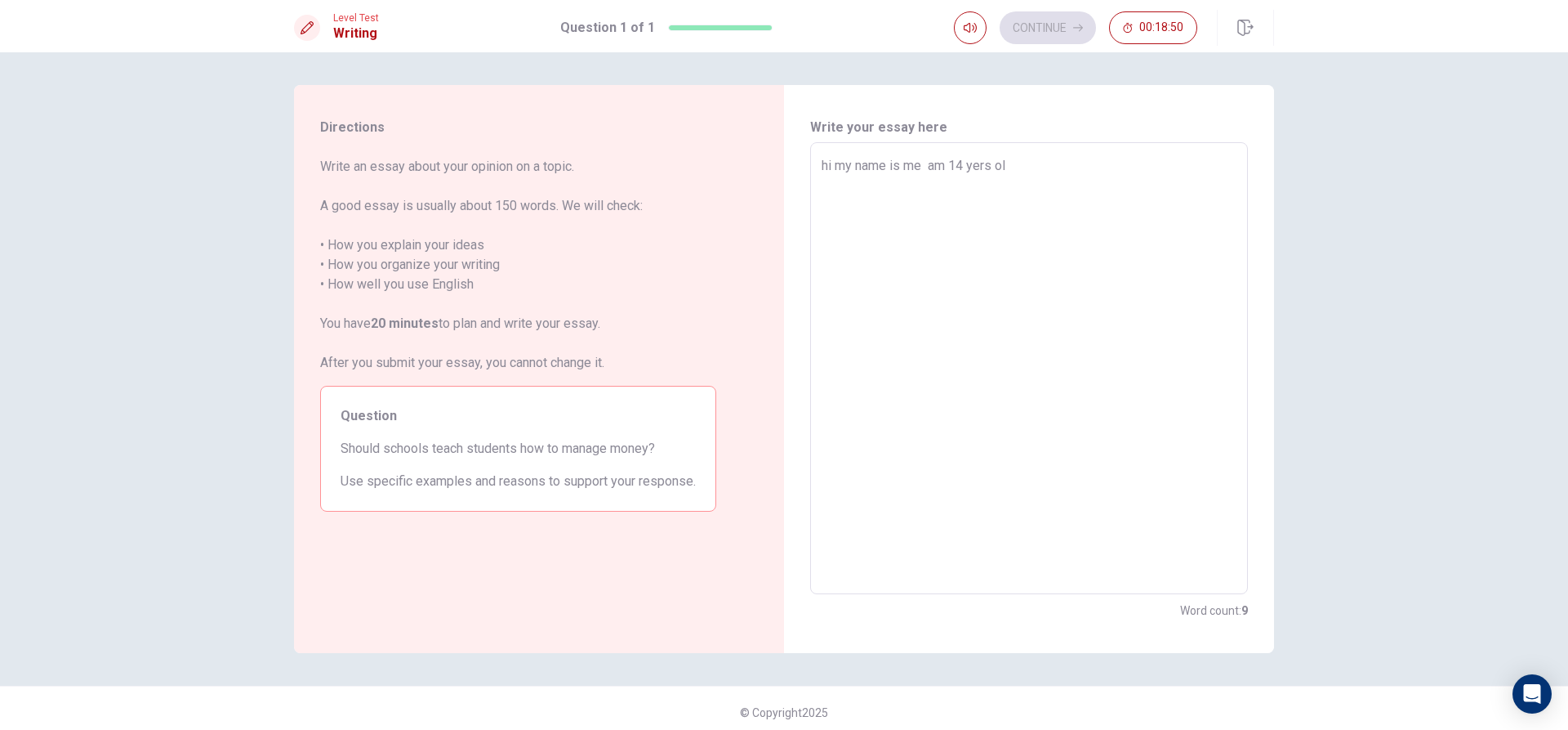
type textarea "hi my name is me am 14 yers ole"
type textarea "x"
type textarea "hi my name is me am 14 yers ole"
type textarea "x"
type textarea "hi my name is me am 14 yers ole"
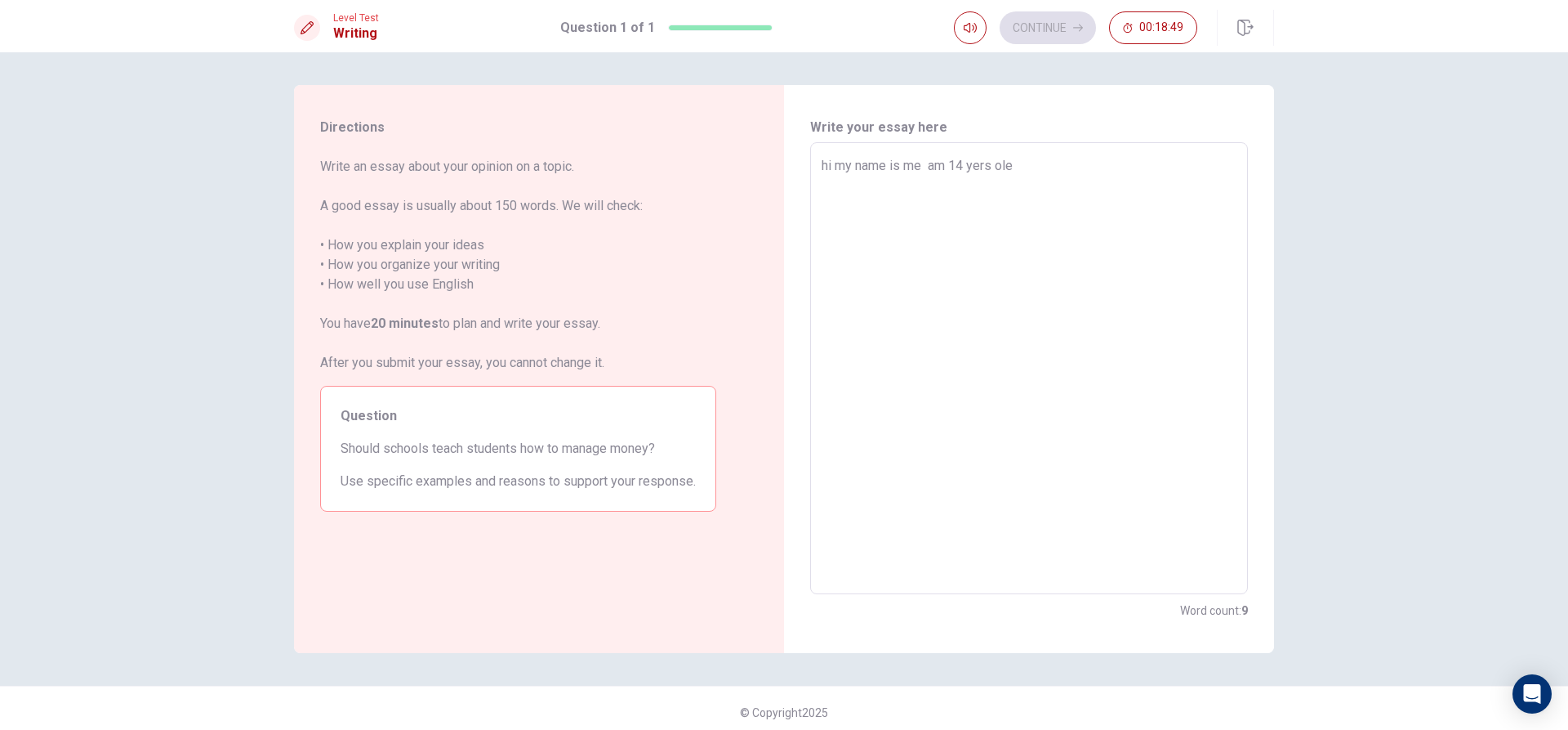
type textarea "x"
type textarea "hi my name is me am 14 yers ol"
type textarea "x"
type textarea "hi my name is me am 14 yers oln"
type textarea "x"
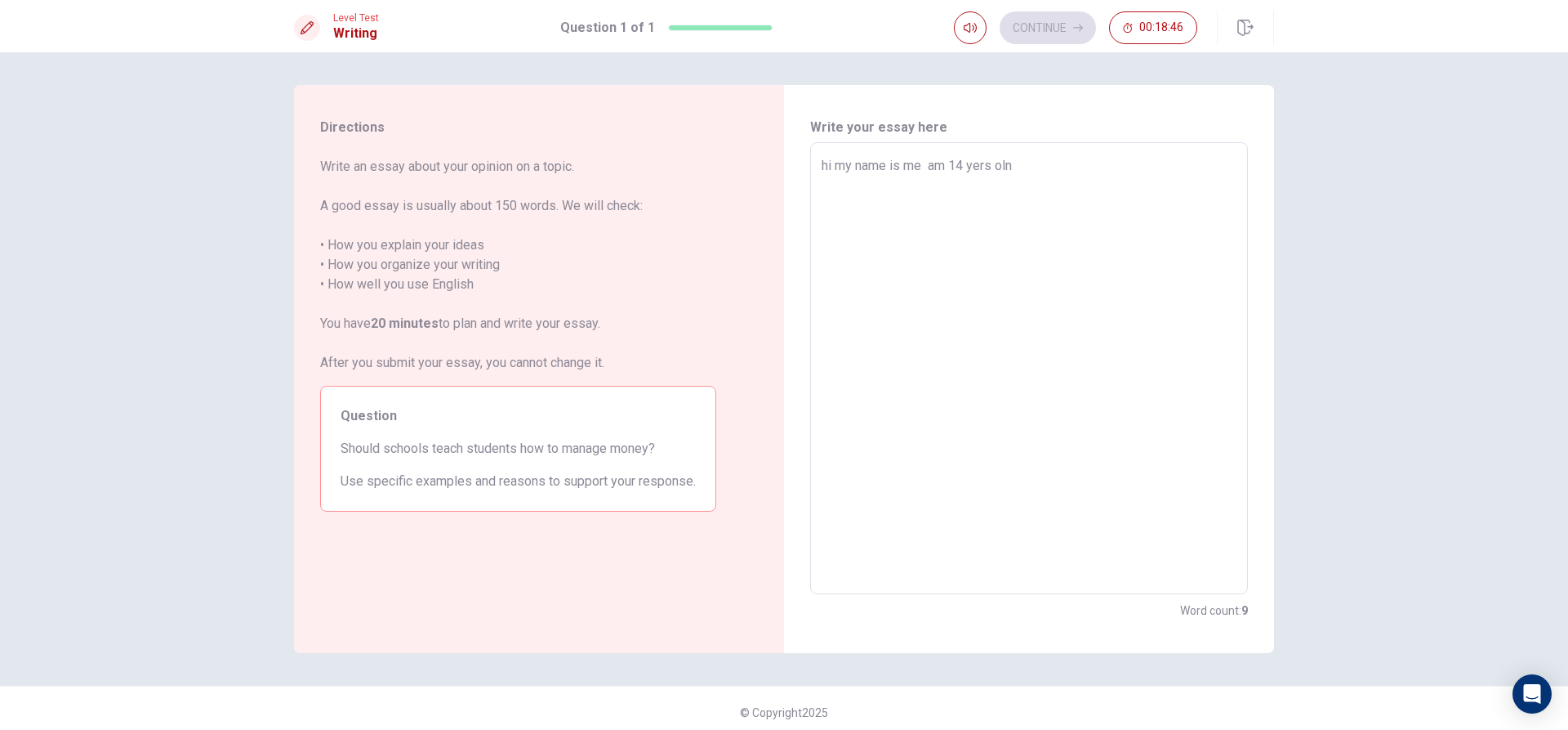
type textarea "hi my name is me am 14 yers ol"
type textarea "x"
type textarea "hi my name is me am 14 yers ole"
type textarea "x"
type textarea "hi my name is me am 14 yers ol"
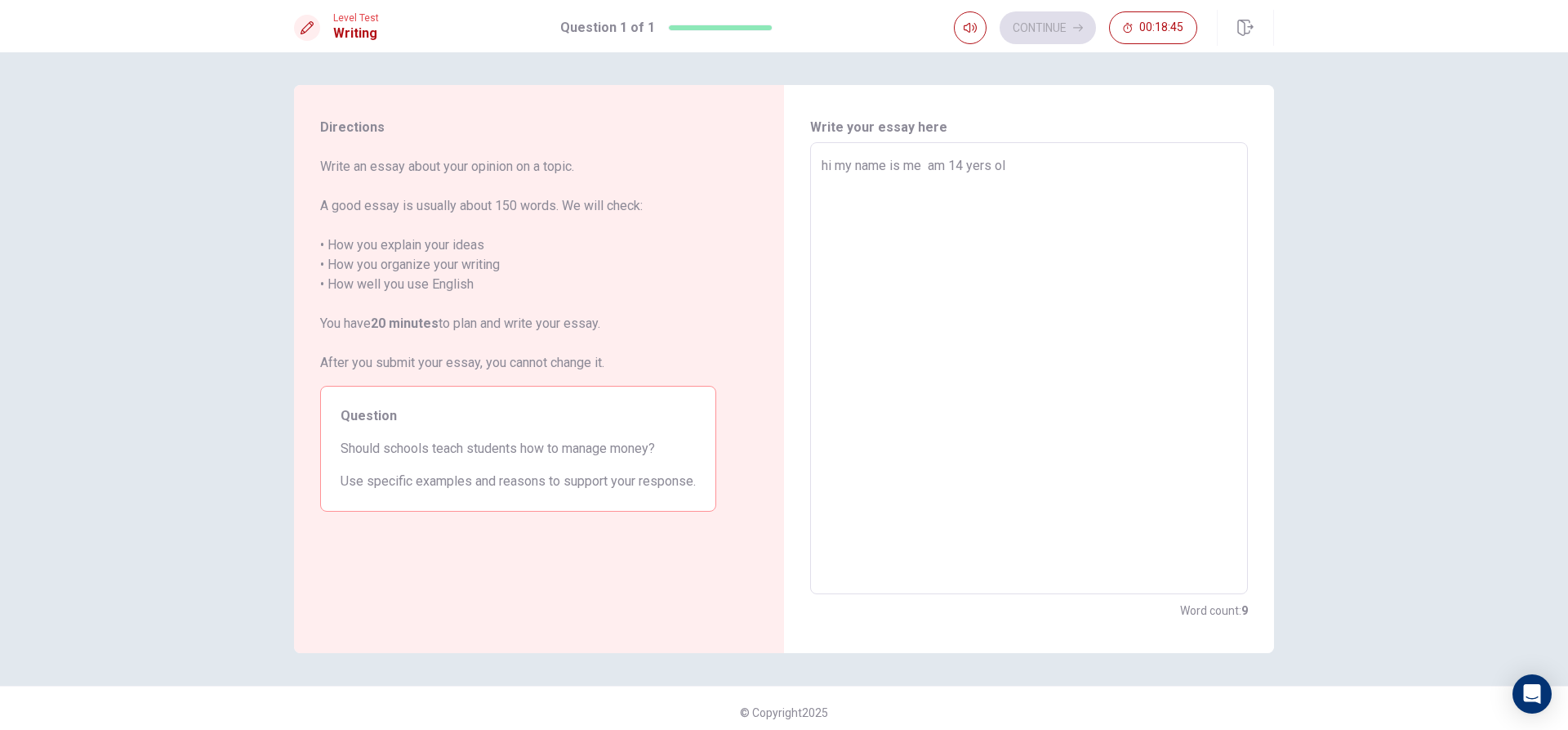
type textarea "x"
type textarea "hi my name is me am 14 yers o"
type textarea "x"
type textarea "hi my name is me am 14 yers"
type textarea "x"
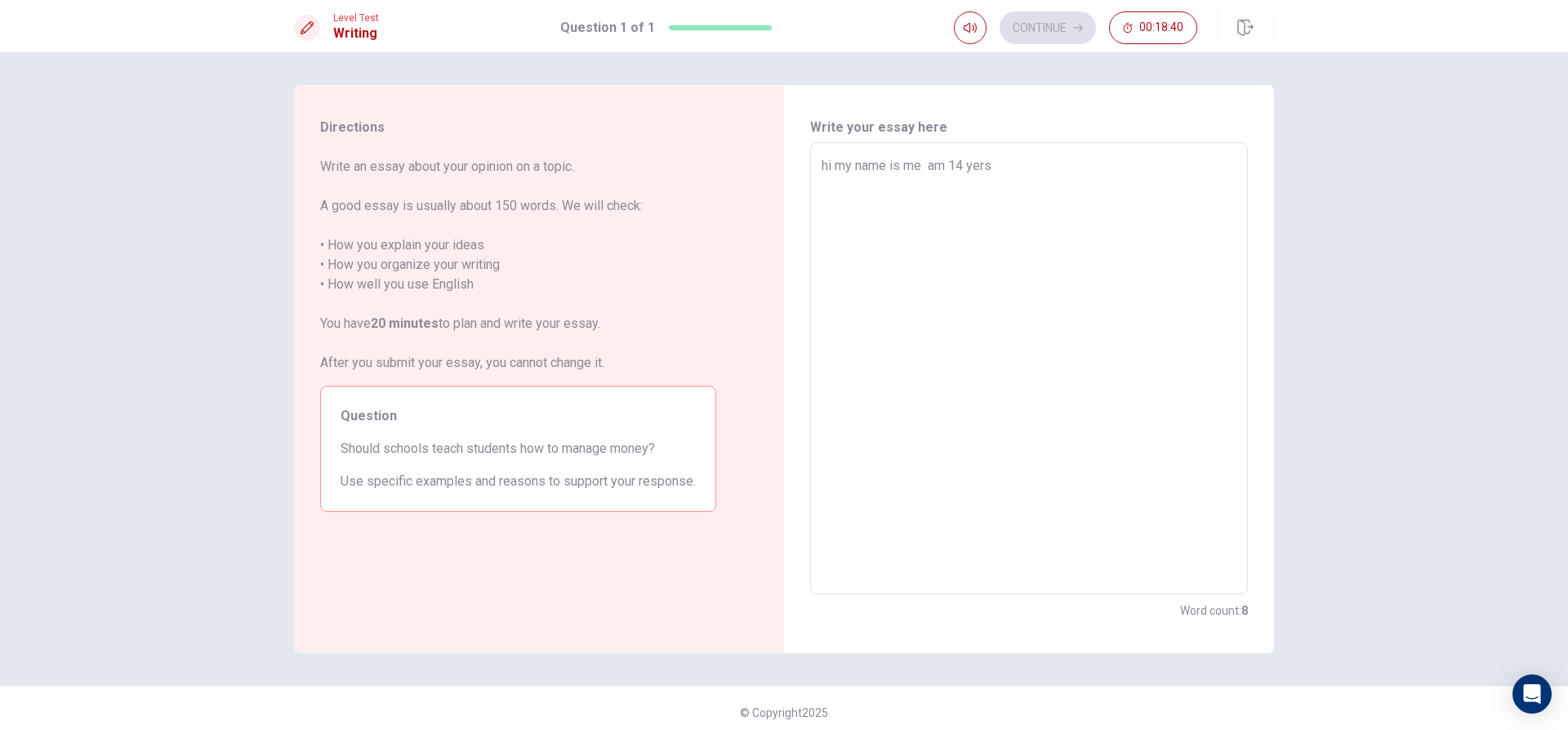
type textarea "hi my name is me am 14 yers"
type textarea "x"
type textarea "hi my name is me am 14 yer"
type textarea "x"
type textarea "hi my name is me am 14 ye"
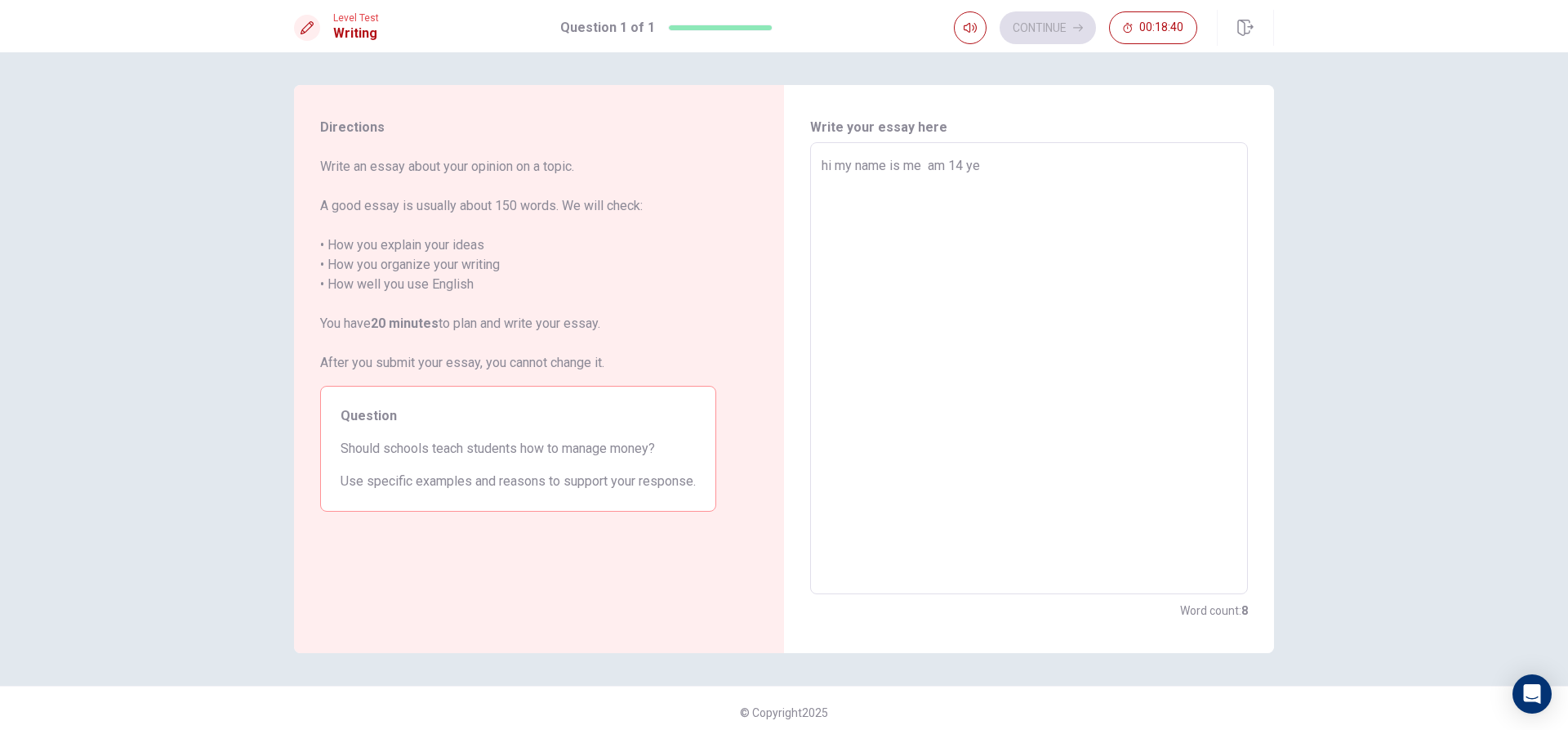
type textarea "x"
type textarea "hi my name is me am 14 y"
type textarea "x"
type textarea "hi my name is me am 14"
type textarea "x"
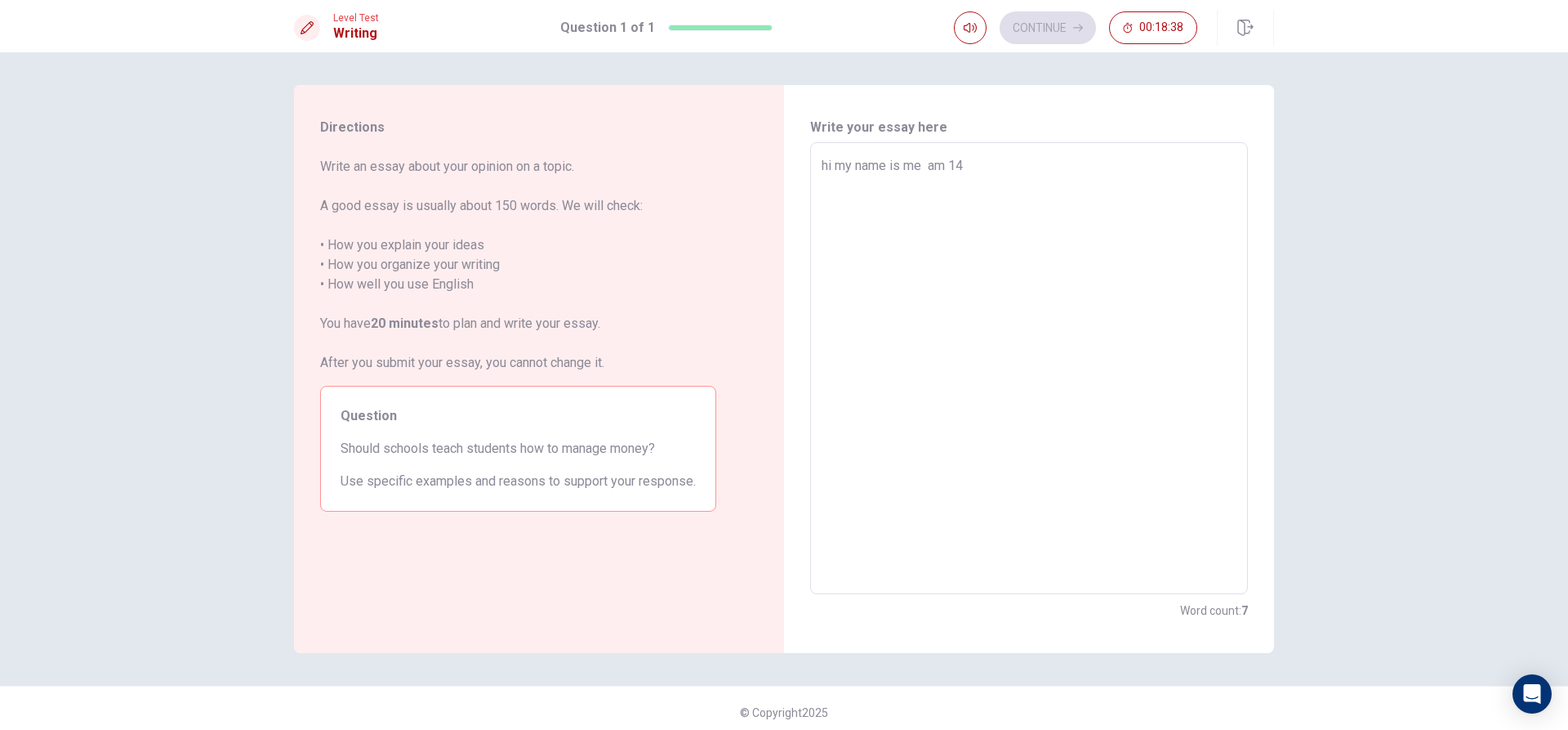
type textarea "hi my name is me am 14 i"
type textarea "x"
type textarea "hi my name is me am 14 in"
type textarea "x"
type textarea "hi my name is me am 14 int"
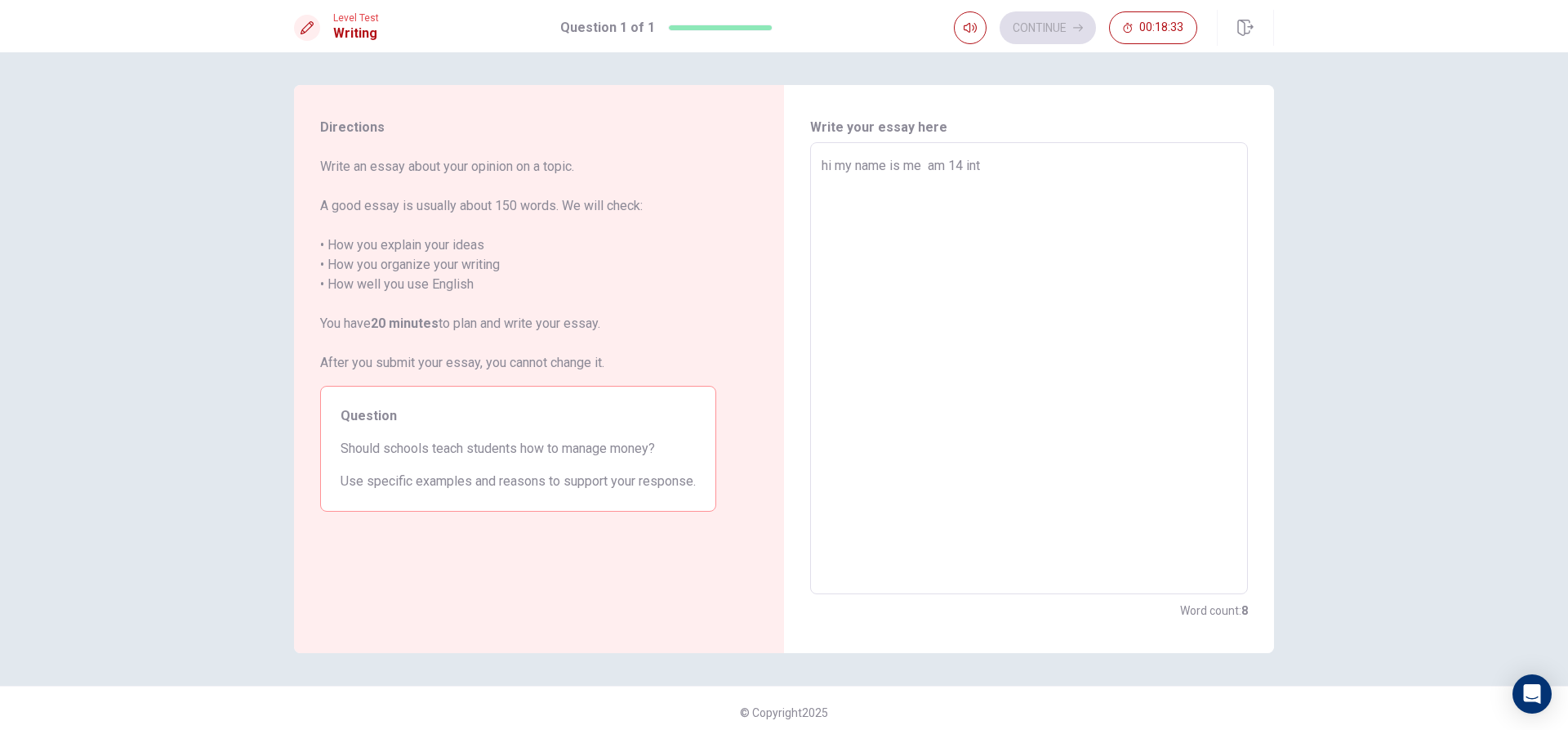
type textarea "x"
type textarea "hi my name is me am 14 inth"
type textarea "x"
type textarea "hi my name is me am 14 inthi"
type textarea "x"
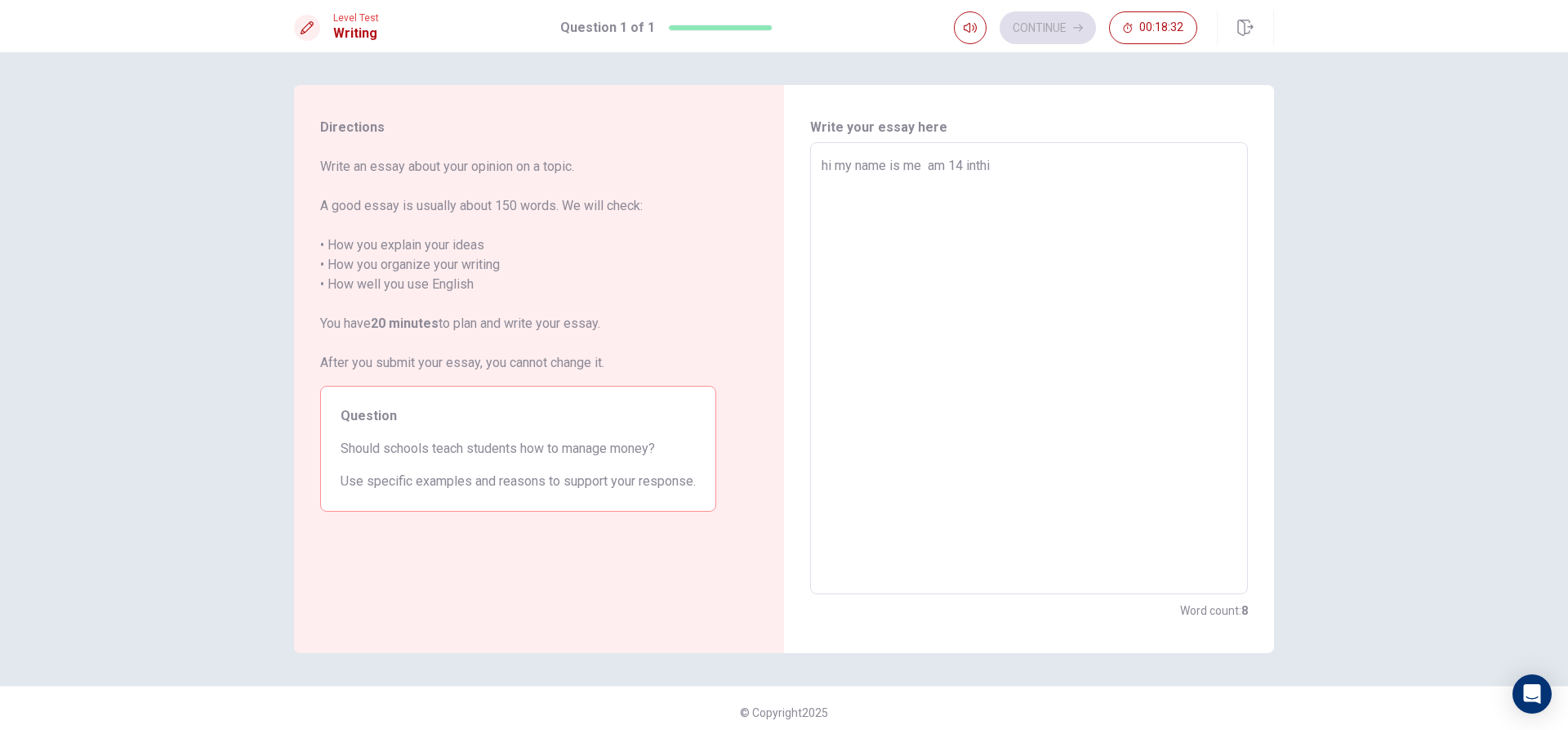
type textarea "hi my name is me am 14 inthis"
type textarea "x"
type textarea "hi my name is me am 14 inthis"
type textarea "x"
type textarea "hi my name is me am 14 inthis y"
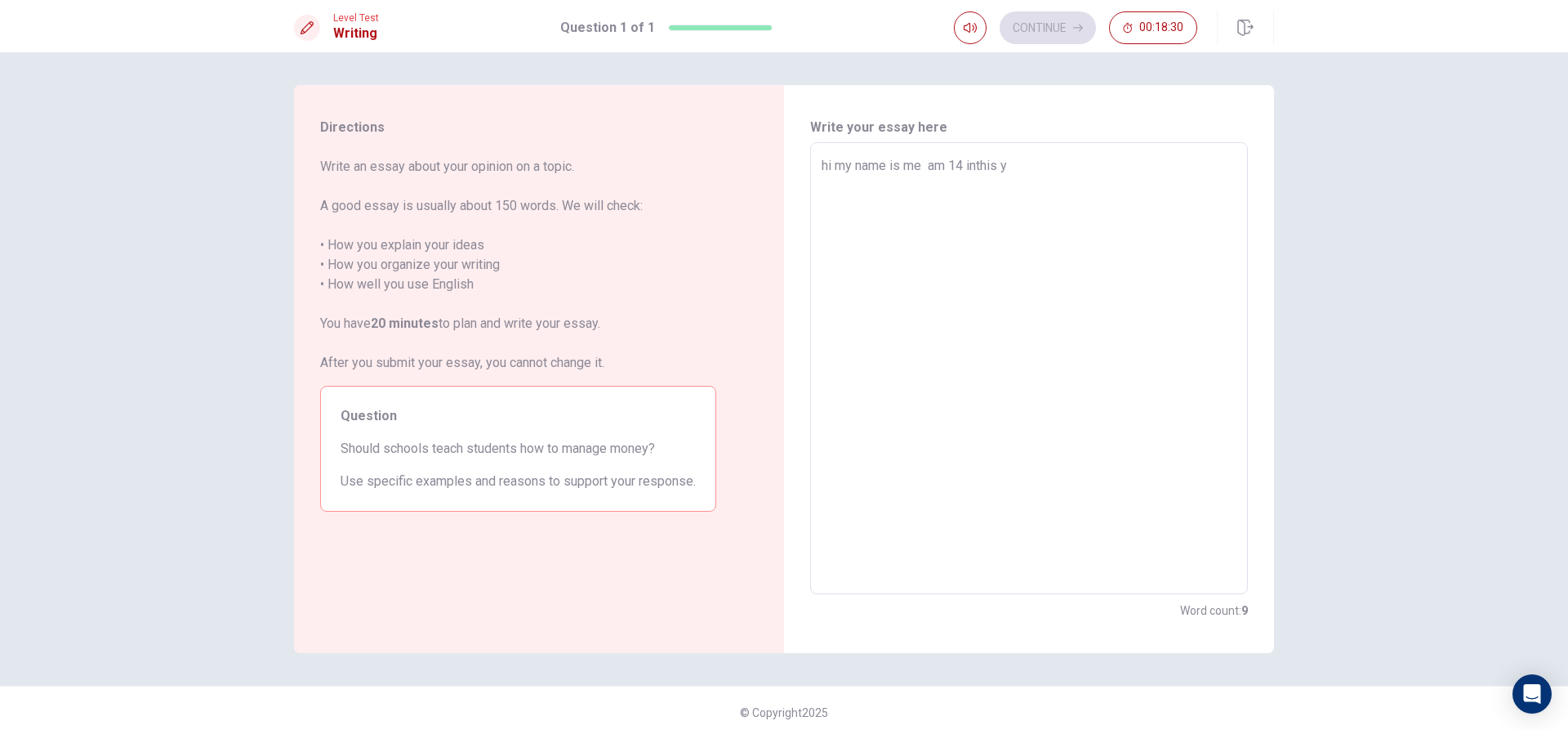
type textarea "x"
type textarea "hi my name is me am 14 inthis ye"
type textarea "x"
type textarea "hi my name is me am 14 inthis yer"
type textarea "x"
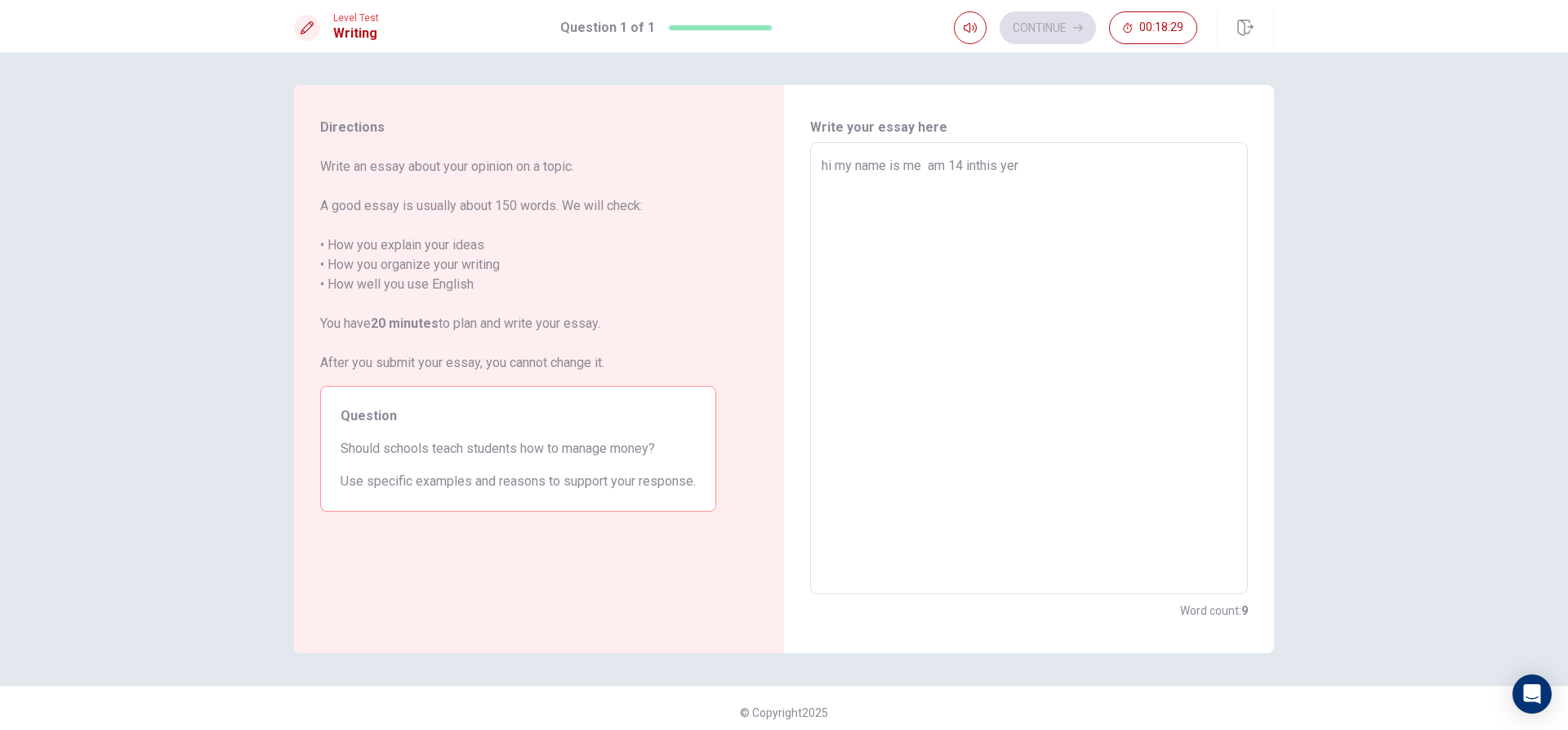
type textarea "hi my name is me am 14 inthis yers"
type textarea "x"
type textarea "hi my name is me am 14 inthis yers"
click at [978, 166] on textarea "hi my name is me am 14 inthis yers" at bounding box center [1029, 369] width 415 height 425
click at [977, 166] on textarea "hi my name is me am 14 inthis yers" at bounding box center [1029, 369] width 415 height 425
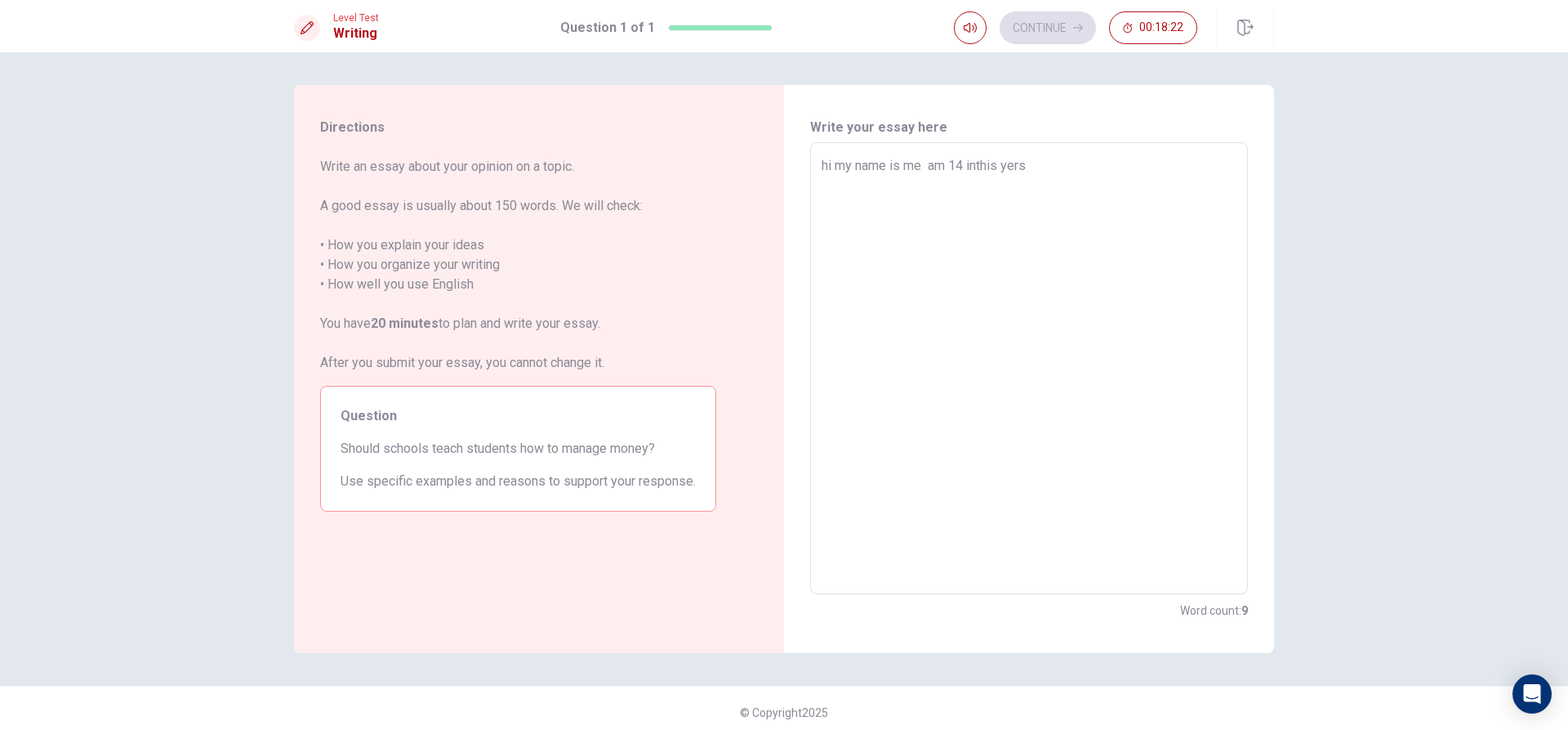
click at [1046, 172] on textarea "hi my name is me am 14 inthis yers" at bounding box center [1029, 369] width 415 height 425
type textarea "x"
click at [976, 168] on textarea "hi my name is me am 14 inthis yers" at bounding box center [1029, 369] width 415 height 425
type textarea "hi my name is me am 14 in this yers"
click at [1057, 168] on textarea "hi my name is me am 14 in this yers" at bounding box center [1029, 369] width 415 height 425
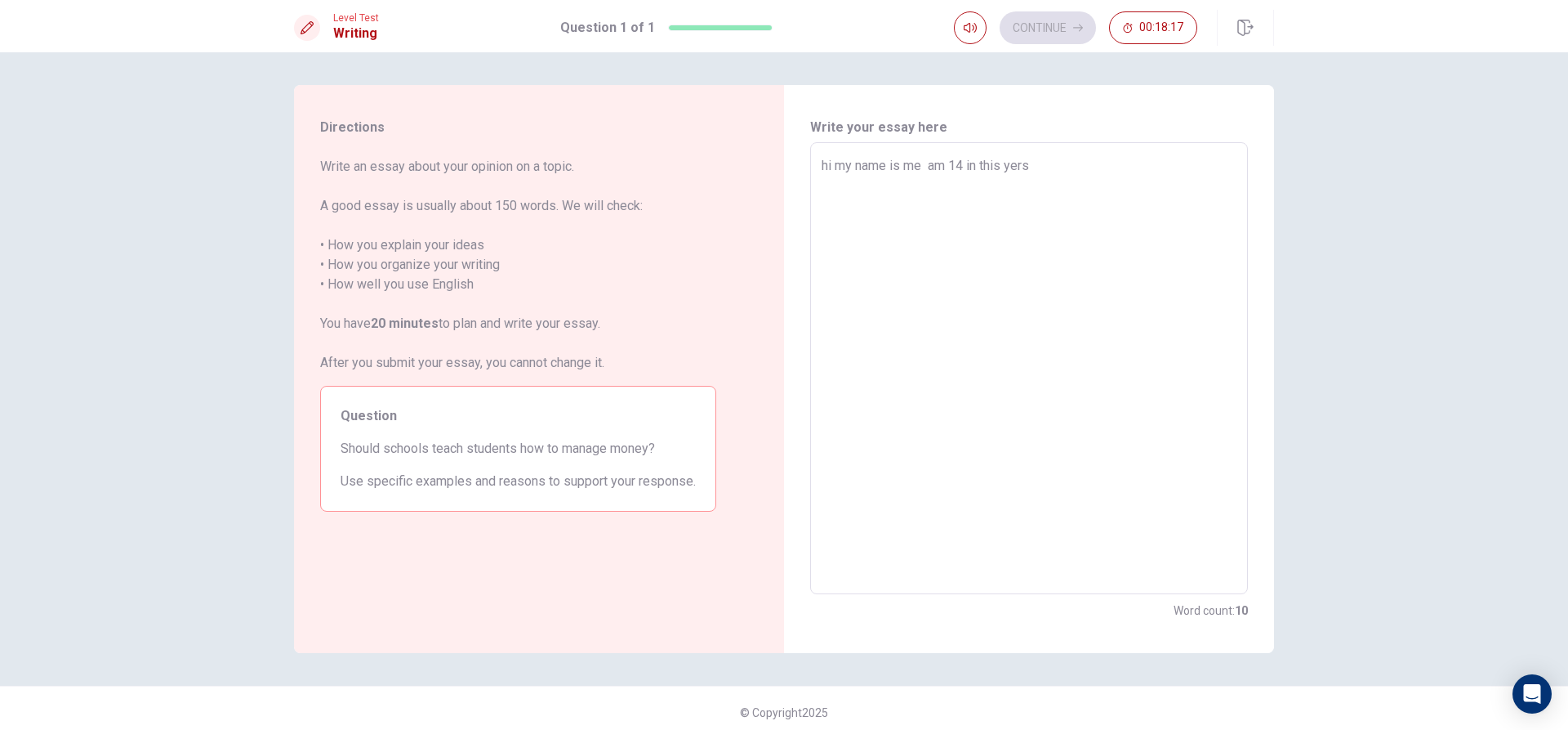
type textarea "x"
type textarea "hi my name is me am 14 in this yers ."
type textarea "x"
type textarea "hi my name is me am 14 in this yers ."
click at [918, 166] on textarea "hi my name is me am 14 in this yers ." at bounding box center [1029, 369] width 415 height 425
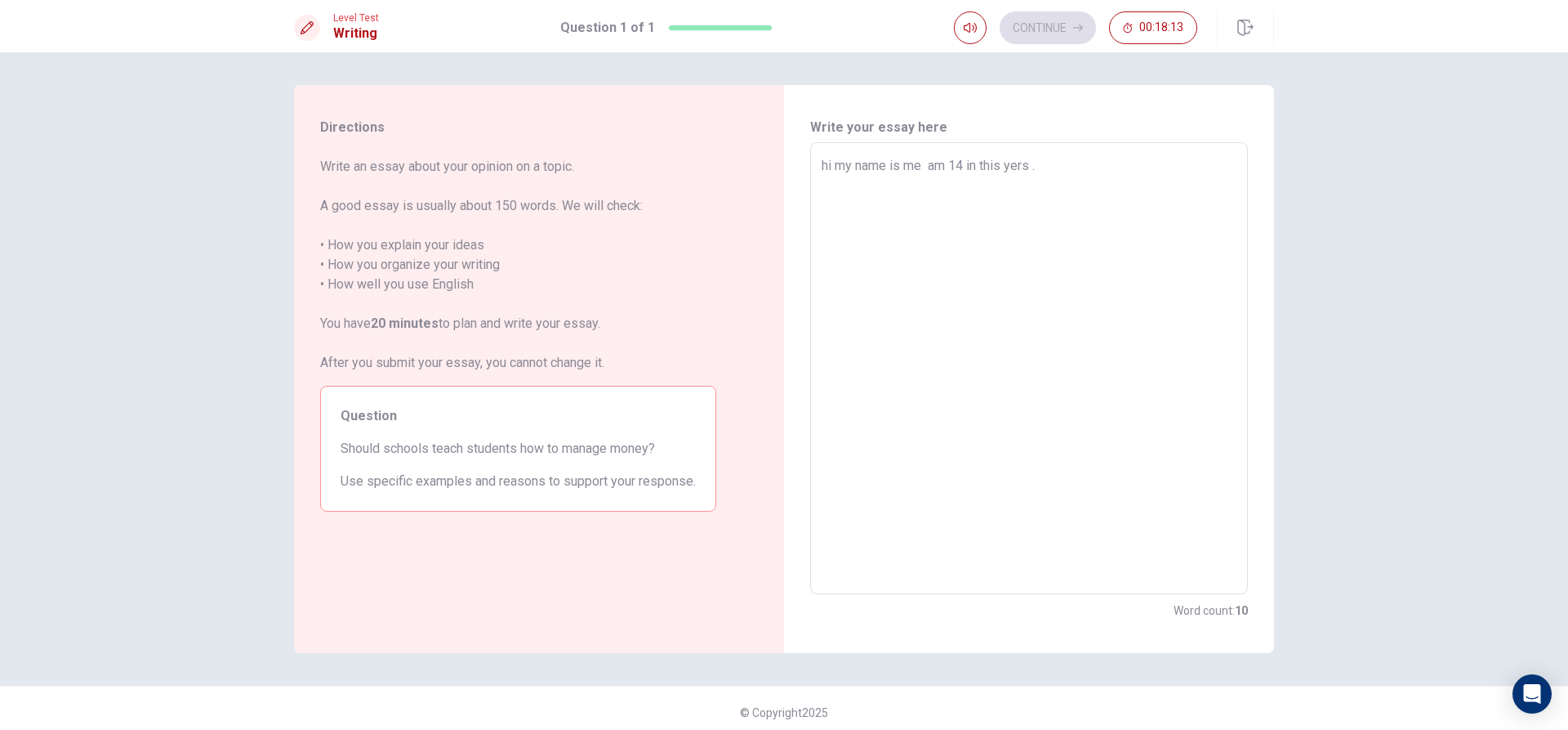
type textarea "x"
type textarea "hi my name is me. am 14 in this yers ."
click at [1053, 158] on textarea "hi my name is me. am 14 in this yers ." at bounding box center [1029, 369] width 415 height 425
type textarea "x"
type textarea "hi my name is me. am 14 in this yers ."
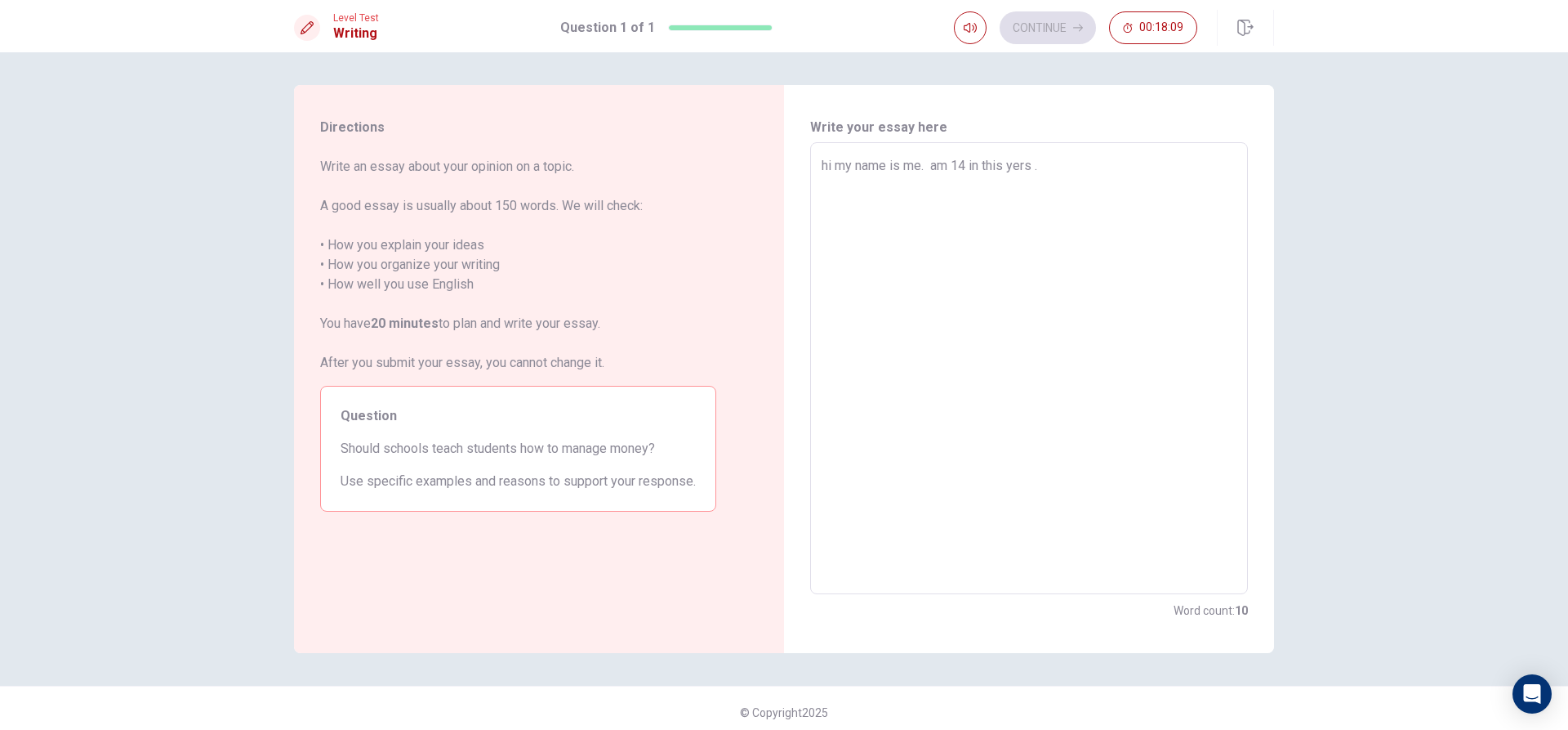
type textarea "x"
type textarea "hi my name is me. am 14 in this yers ."
type textarea "x"
type textarea "hi my name is me. am 14 in this yers . i"
type textarea "x"
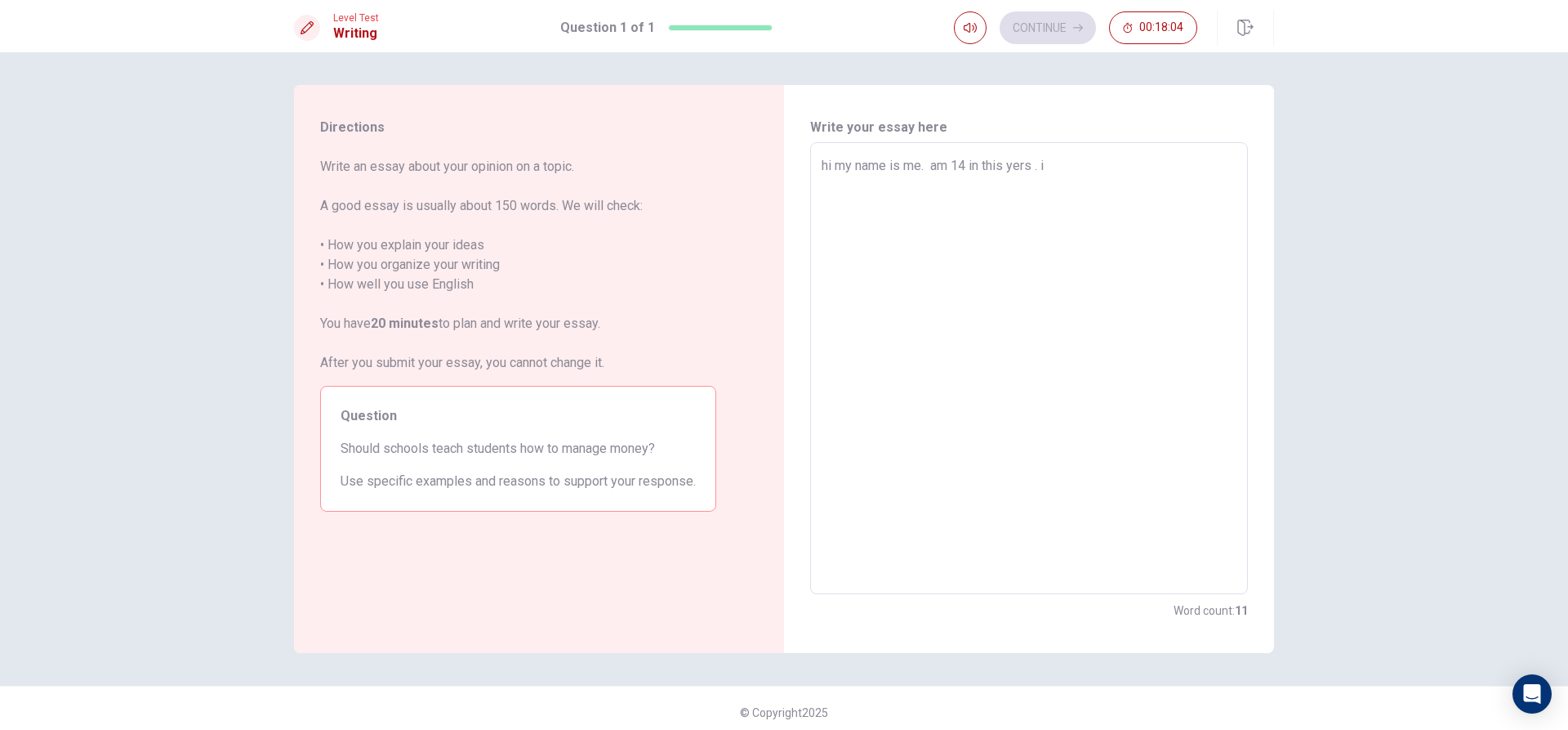
type textarea "hi my name is me. am 14 in this yers . i"
type textarea "x"
type textarea "hi my name is me. am 14 in this yers . i i"
type textarea "x"
type textarea "hi my name is me. am 14 in this yers . i il"
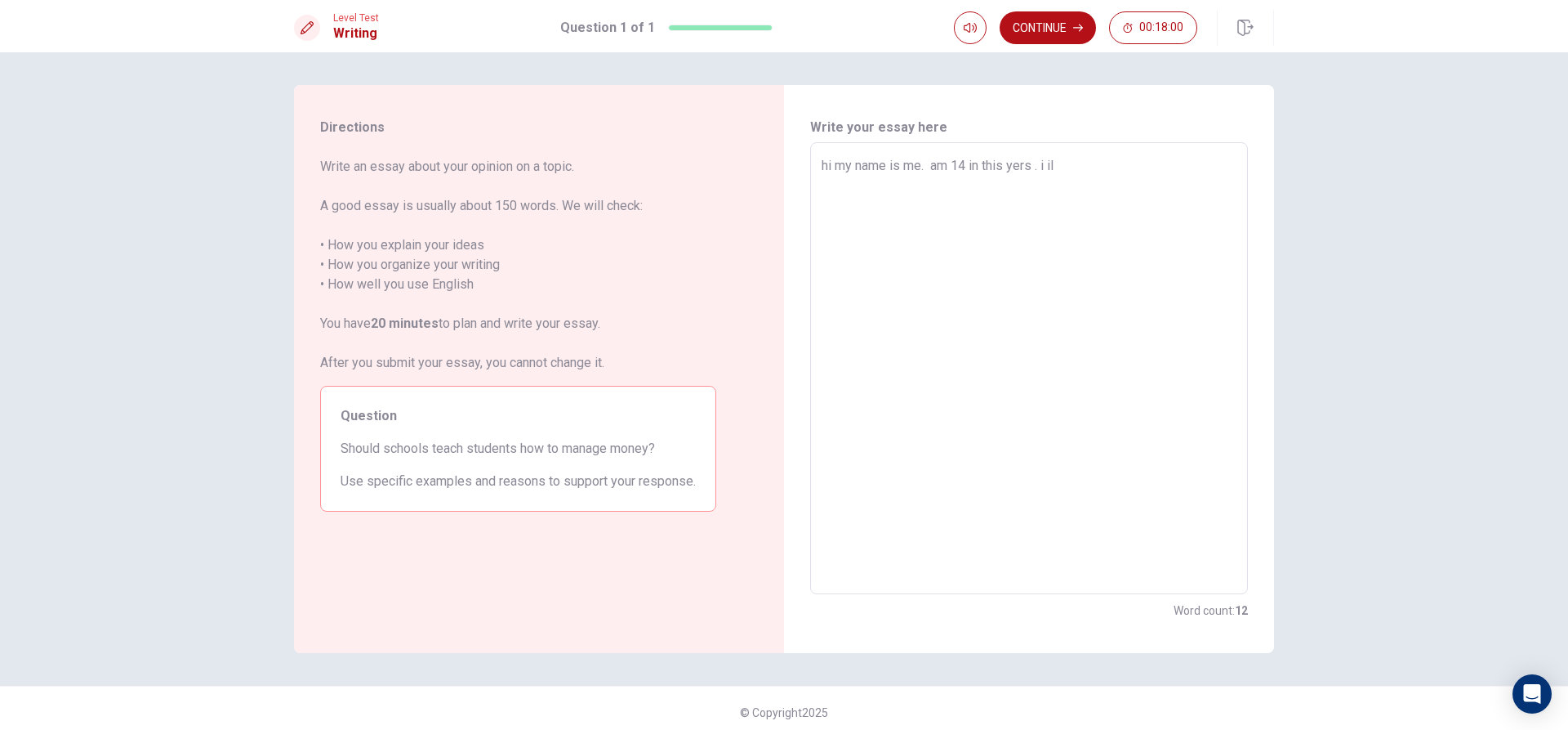
type textarea "x"
click at [1046, 165] on textarea "hi my name is me. am 14 in this yers . i like to" at bounding box center [1029, 369] width 415 height 425
click at [823, 163] on textarea "hi my name is me. am 14 in this yers . I like to" at bounding box center [1029, 369] width 415 height 425
click at [1098, 168] on textarea "Hi my name is me. am 14 in this yers . I like to" at bounding box center [1029, 369] width 415 height 425
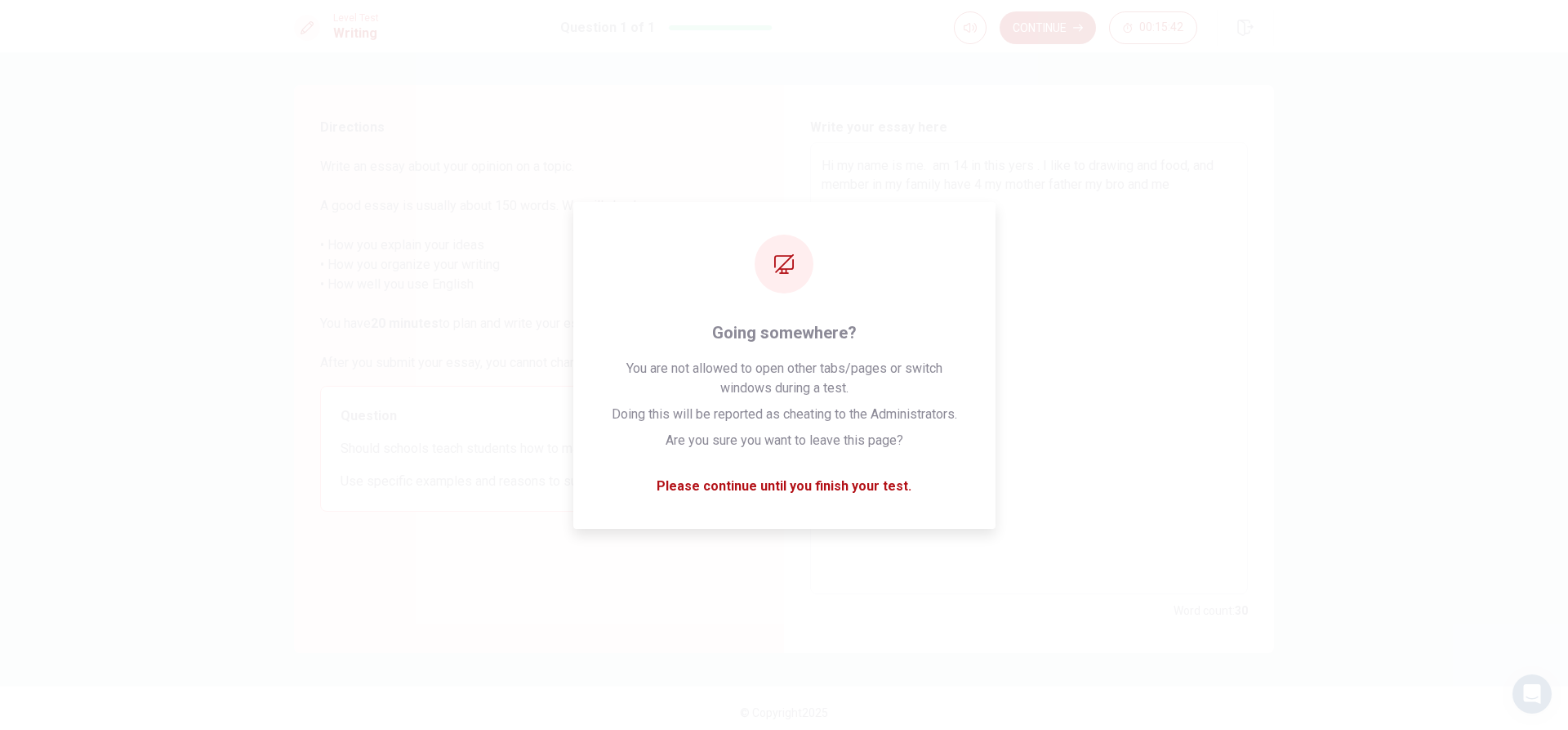
click at [973, 188] on textarea "Hi my name is me. am 14 in this yers . I like to drawing and food, and member i…" at bounding box center [1029, 369] width 415 height 425
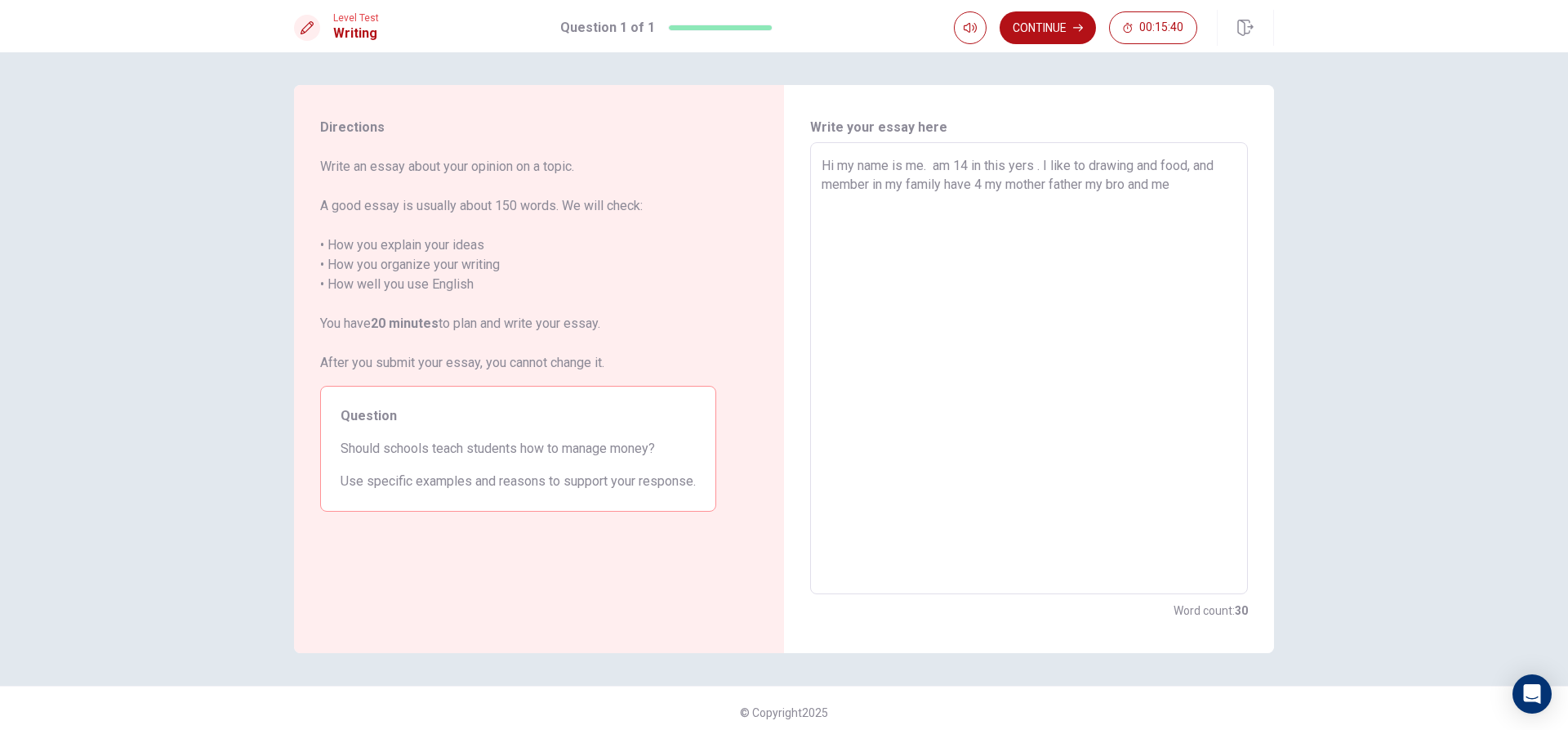
click at [919, 164] on textarea "Hi my name is me. am 14 in this yers . I like to drawing and food, and member i…" at bounding box center [1029, 369] width 415 height 425
click at [1072, 217] on textarea "Hi my name is me or memi somedody cell ME but also Memi. am 14 in this yers . I…" at bounding box center [1029, 369] width 415 height 425
click at [1112, 200] on textarea "Hi my name is me or memi somedody cell ME but also Memi. am 14 in this yers . I…" at bounding box center [1029, 369] width 415 height 425
click at [1155, 206] on textarea "Hi my name is me or memi somedody cell ME but also Memi. am 14 in this yers . I…" at bounding box center [1029, 369] width 415 height 425
click at [973, 219] on textarea "Hi my name is me or memi somedody cell ME but also Memi. am 14 in this yers . I…" at bounding box center [1029, 369] width 415 height 425
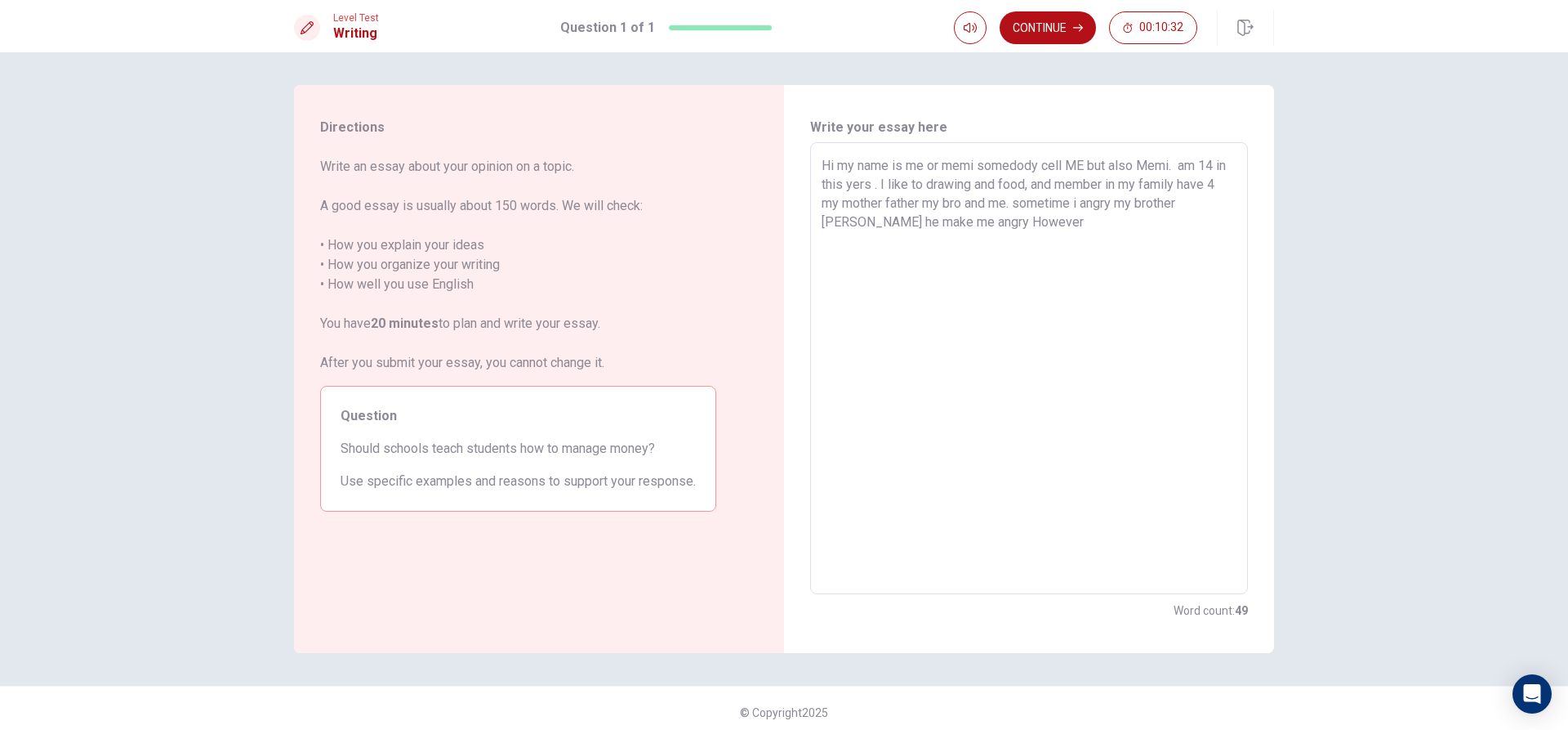
click at [1042, 225] on textarea "Hi my name is me or memi somedody cell ME but also Memi. am 14 in this yers . I…" at bounding box center [1029, 369] width 415 height 425
click at [981, 218] on textarea "Hi my name is me or memi somedody cell ME but also Memi. am 14 in this yers . I…" at bounding box center [1029, 369] width 415 height 425
click at [1024, 219] on textarea "Hi my name is me or memi somedody cell ME but also Memi. am 14 in this yers . I…" at bounding box center [1029, 369] width 415 height 425
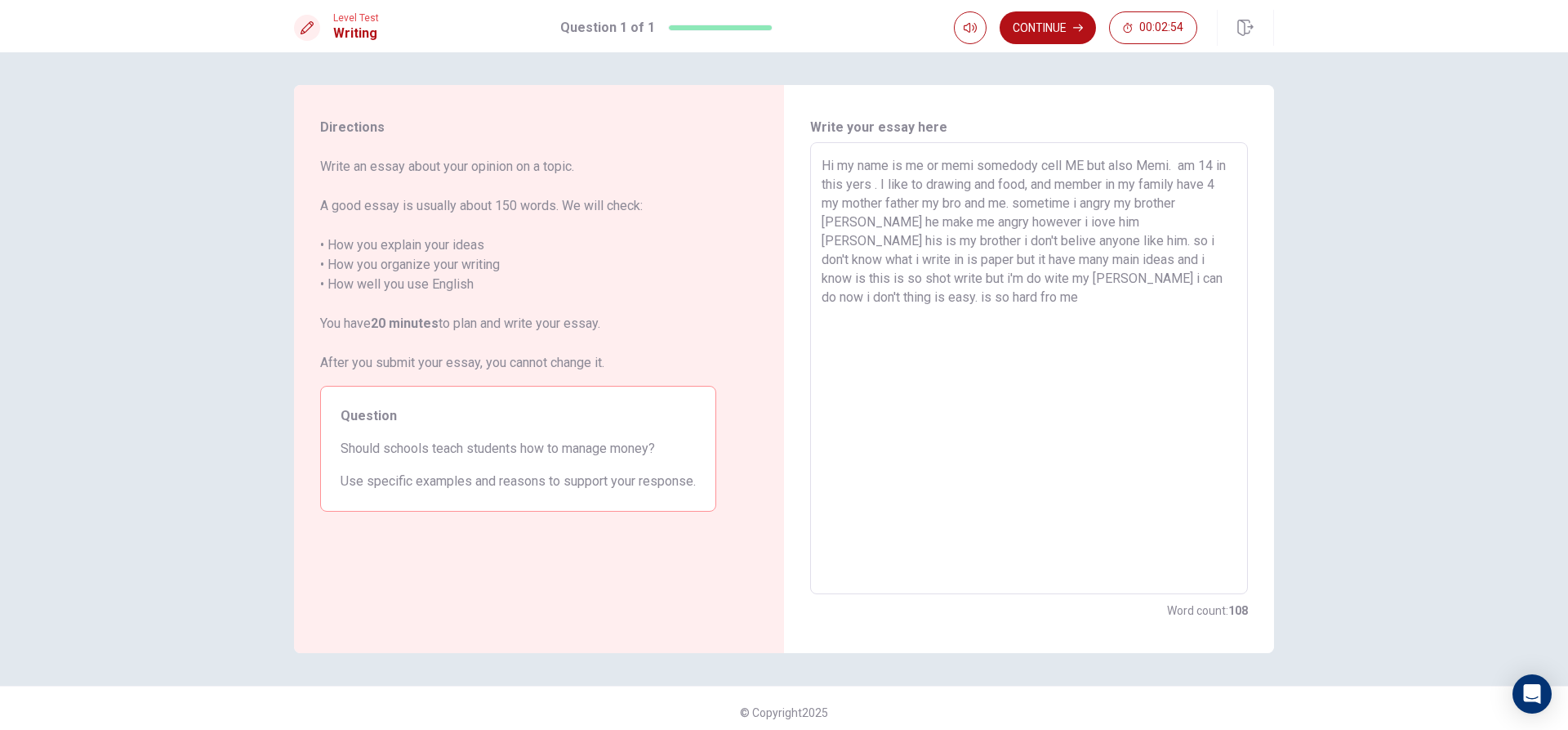
click at [1190, 275] on textarea "Hi my name is me or memi somedody cell ME but also Memi. am 14 in this yers . I…" at bounding box center [1029, 369] width 415 height 425
click at [1226, 284] on textarea "Hi my name is me or memi somedody cell ME but also Memi. am 14 in this yers . I…" at bounding box center [1029, 369] width 415 height 425
click at [831, 297] on textarea "Hi my name is me or memi somedody cell ME but also Memi. am 14 in this yers . I…" at bounding box center [1029, 369] width 415 height 425
click at [888, 321] on textarea "Hi my name is me or memi somedody cell ME but also Memi. am 14 in this yers . I…" at bounding box center [1029, 369] width 415 height 425
click at [1058, 35] on button "Continue" at bounding box center [1048, 28] width 97 height 33
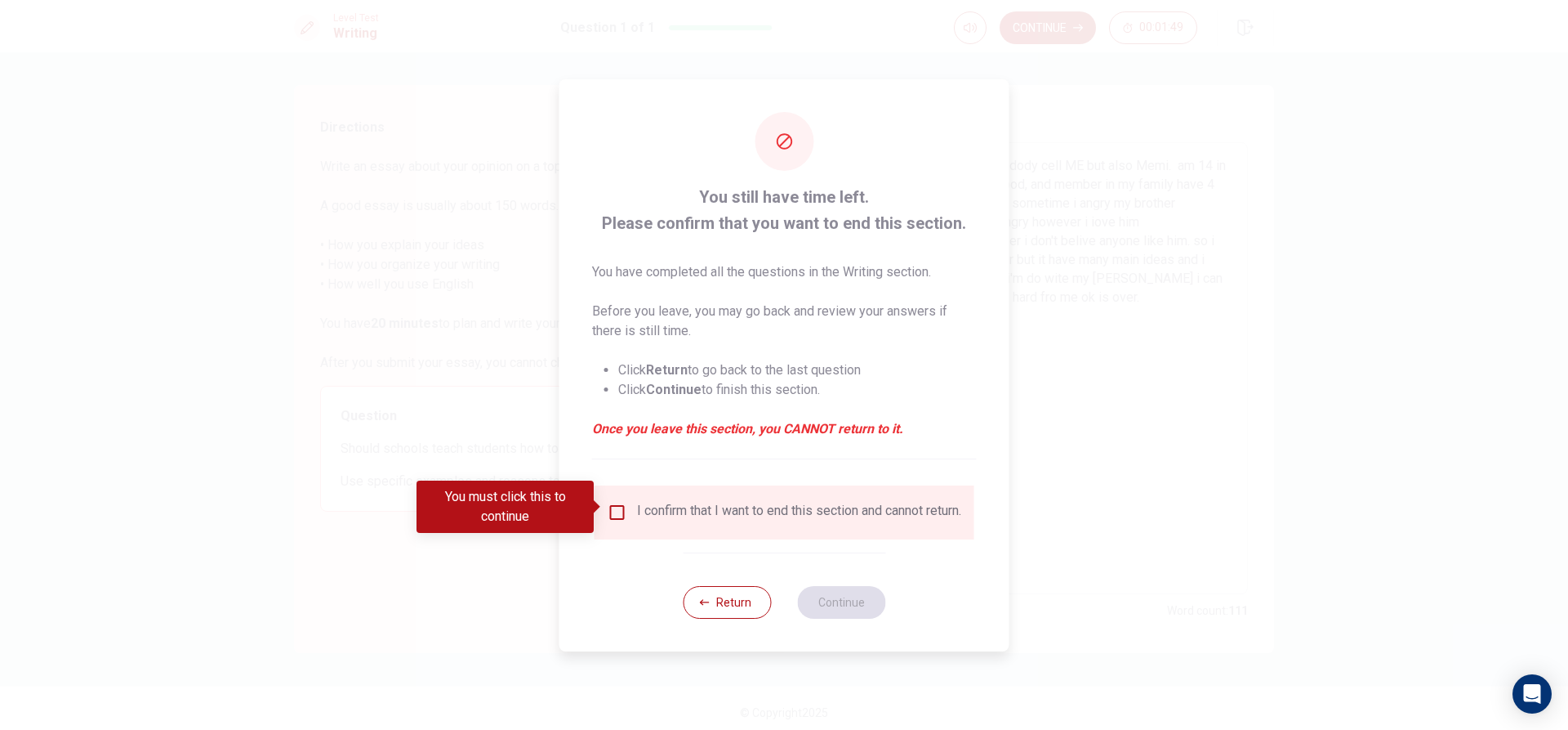
click at [672, 508] on div "I confirm that I want to end this section and cannot return." at bounding box center [800, 512] width 325 height 20
click at [608, 507] on input "You must click this to continue" at bounding box center [617, 512] width 20 height 20
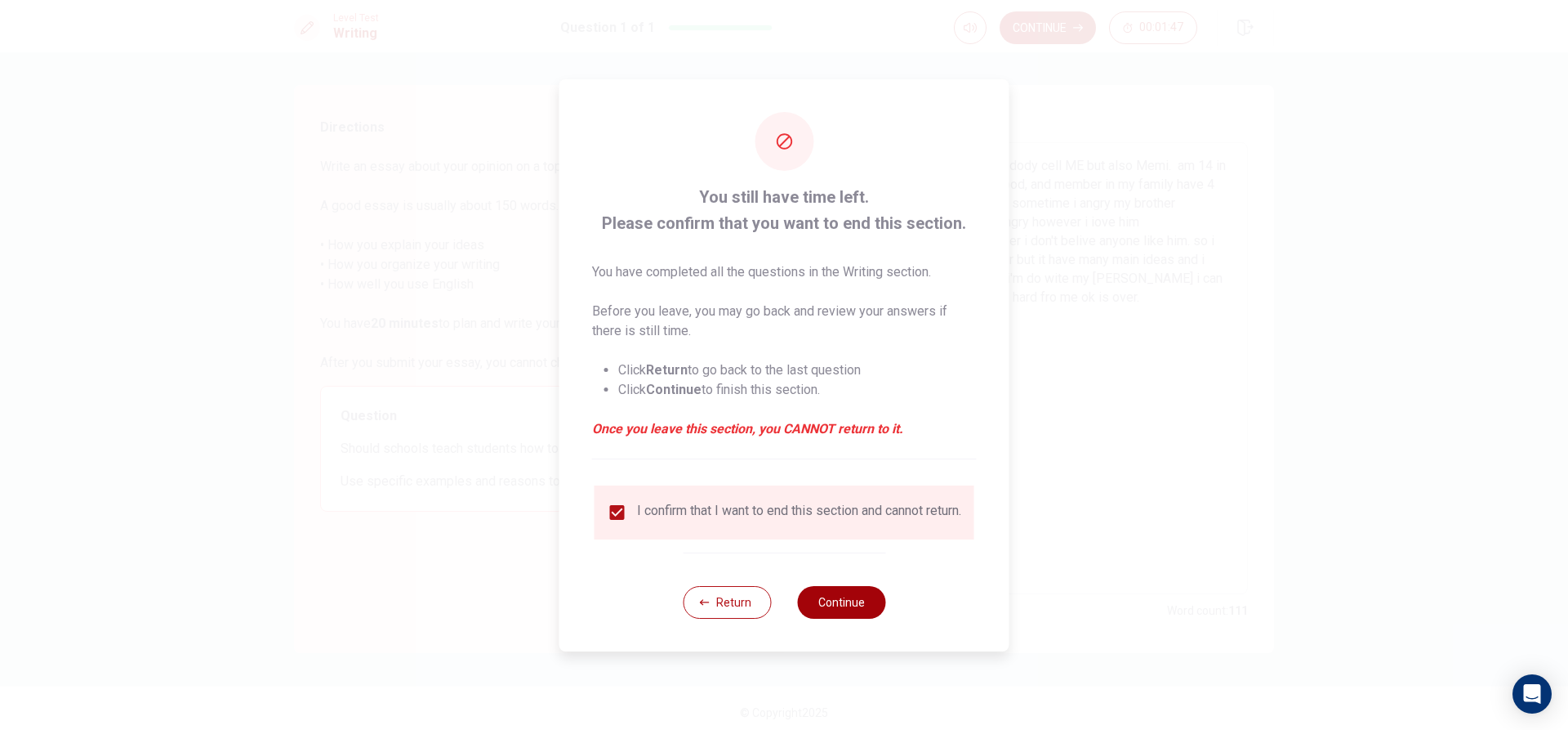
click at [824, 613] on button "Continue" at bounding box center [841, 602] width 88 height 33
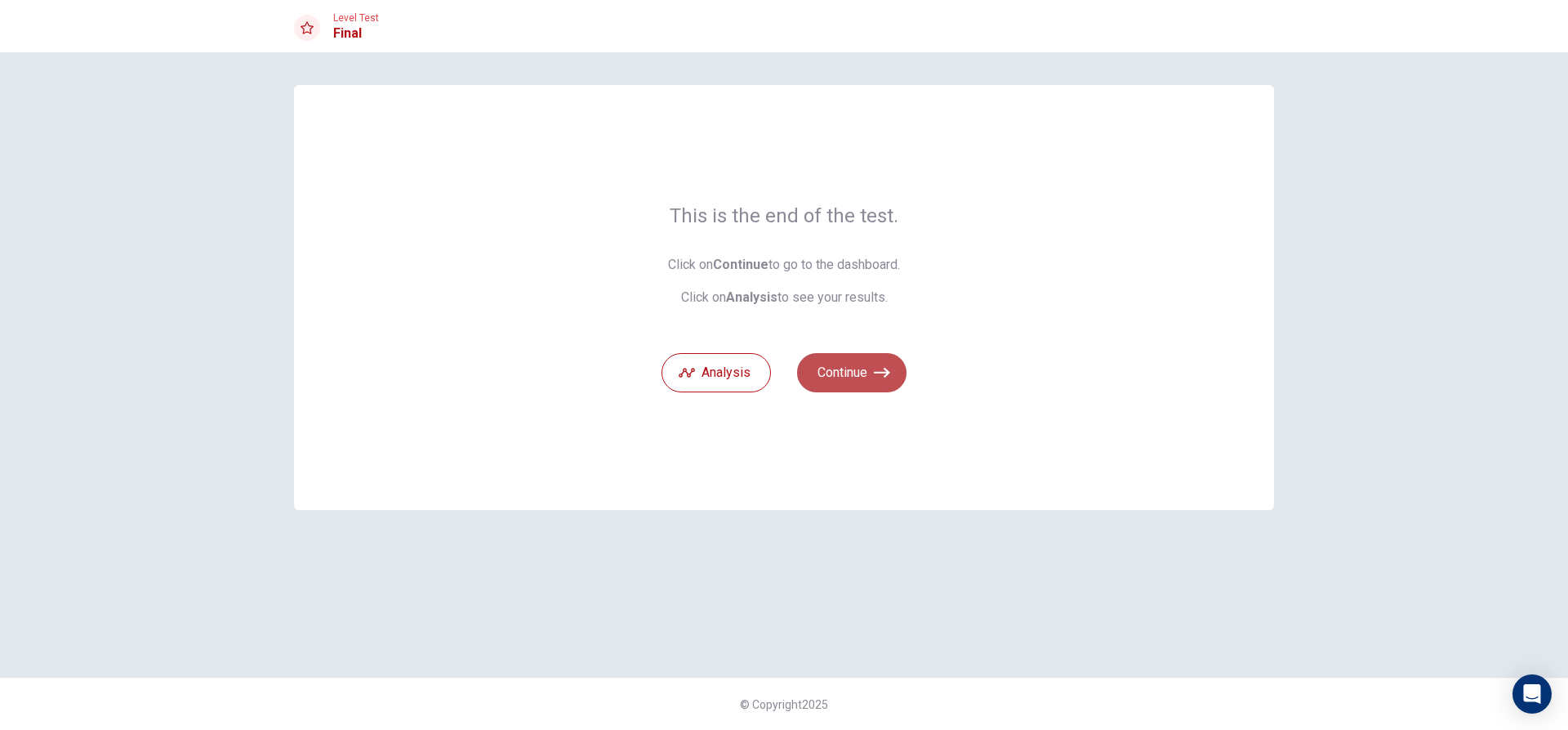
click at [851, 372] on button "Continue" at bounding box center [851, 372] width 110 height 39
